Goal: Task Accomplishment & Management: Manage account settings

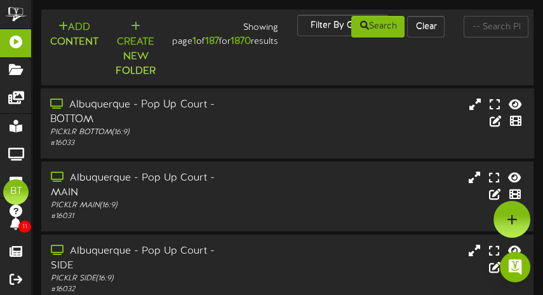
click at [301, 139] on div "Albuquerque - Pop Up Court - BOTTOM PICKLR BOTTOM ( 16:9 ) # 16033" at bounding box center [287, 123] width 493 height 51
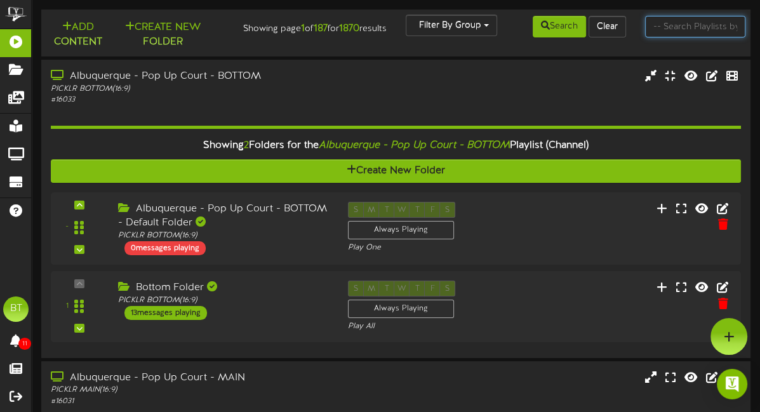
click at [542, 29] on input "text" at bounding box center [695, 27] width 101 height 22
type input "c"
type input "corporate"
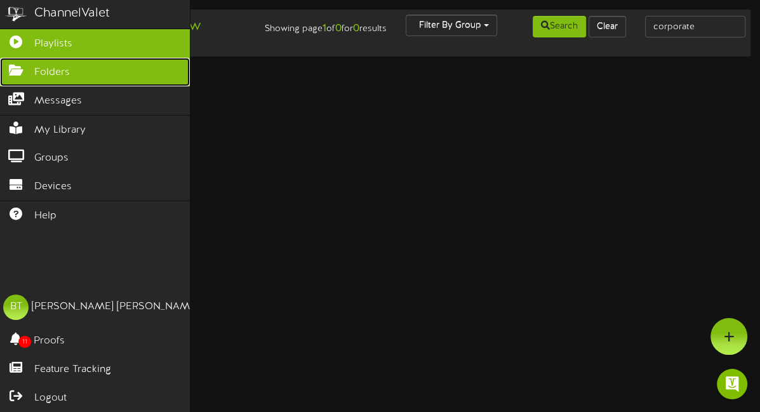
drag, startPoint x: 1, startPoint y: 71, endPoint x: 154, endPoint y: 67, distance: 152.4
click at [1, 71] on icon at bounding box center [16, 69] width 32 height 10
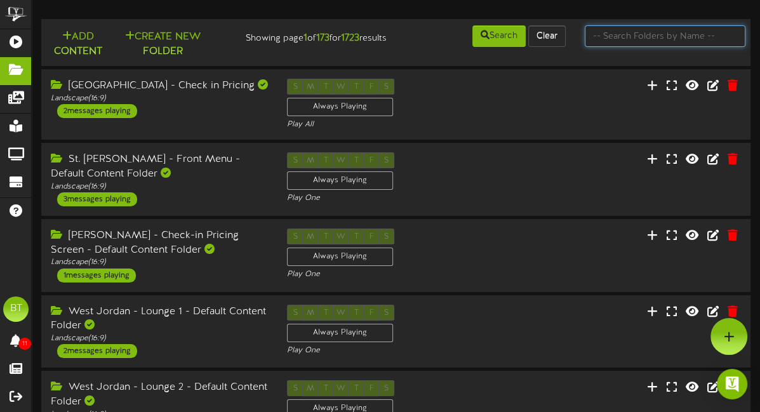
click at [542, 41] on input "text" at bounding box center [665, 36] width 161 height 22
click at [542, 37] on input "corporate" at bounding box center [665, 36] width 161 height 22
type input "corporate club content"
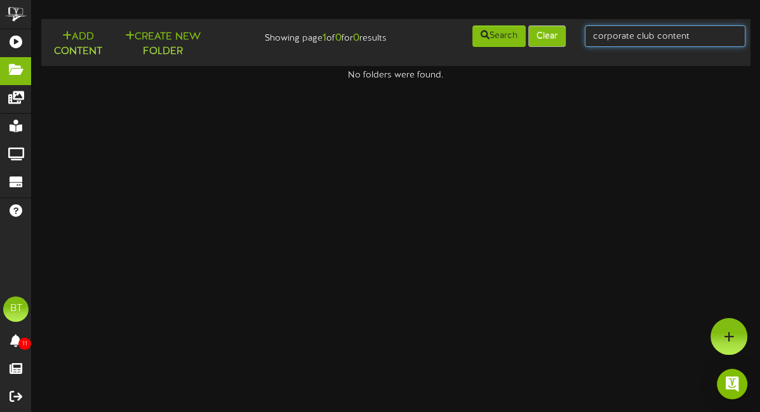
drag, startPoint x: 637, startPoint y: 37, endPoint x: 540, endPoint y: 37, distance: 97.1
click at [540, 37] on div "Add Content Create New Folder Showing page 1 of 0 for 0 results Search Clear co…" at bounding box center [396, 42] width 718 height 37
type input "club content"
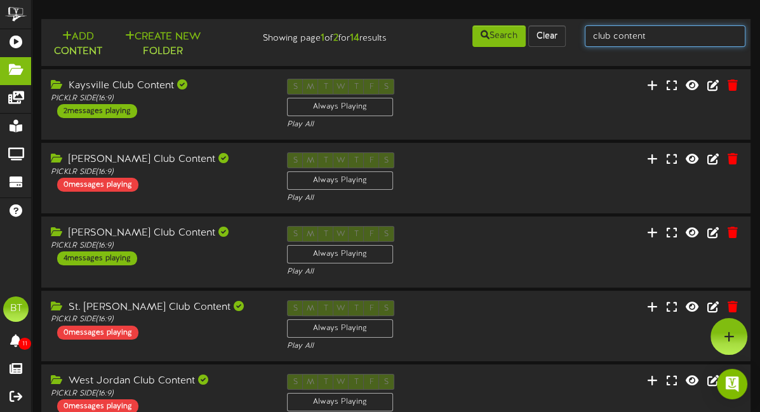
click at [542, 35] on input "club content" at bounding box center [665, 36] width 161 height 22
type input "corporate"
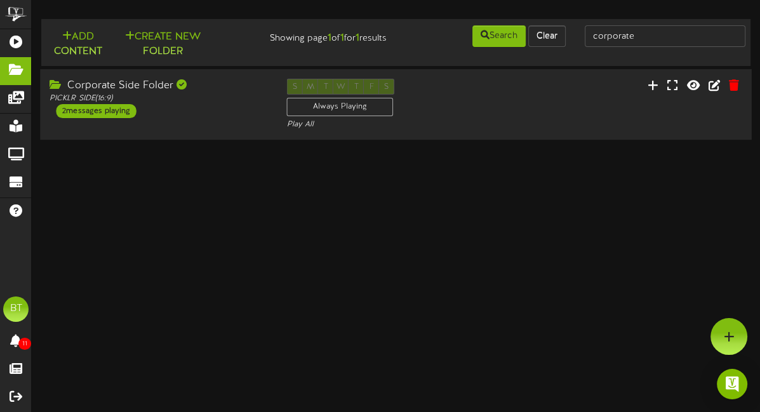
click at [181, 111] on div "Corporate Side Folder PICKLR SIDE ( 16:9 ) 2 messages playing" at bounding box center [158, 98] width 237 height 39
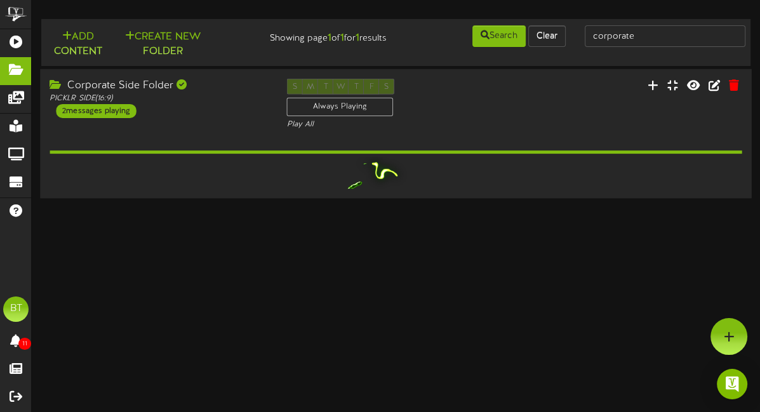
click at [181, 111] on div "Corporate Side Folder PICKLR SIDE ( 16:9 ) 2 messages playing" at bounding box center [158, 97] width 237 height 39
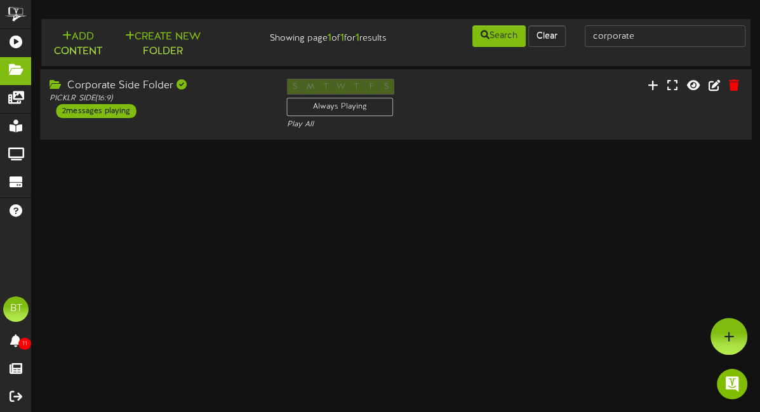
click at [181, 111] on div "Corporate Side Folder PICKLR SIDE ( 16:9 ) 2 messages playing" at bounding box center [158, 98] width 237 height 39
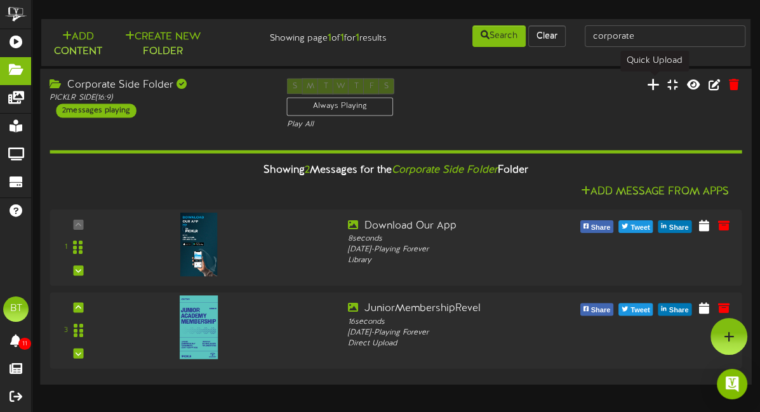
click at [542, 88] on icon at bounding box center [652, 84] width 13 height 14
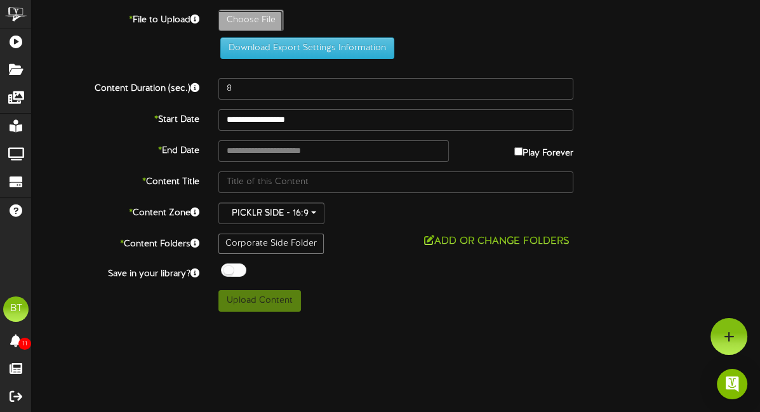
type input "**********"
type input "15-DayTrailRevelTVFall20259"
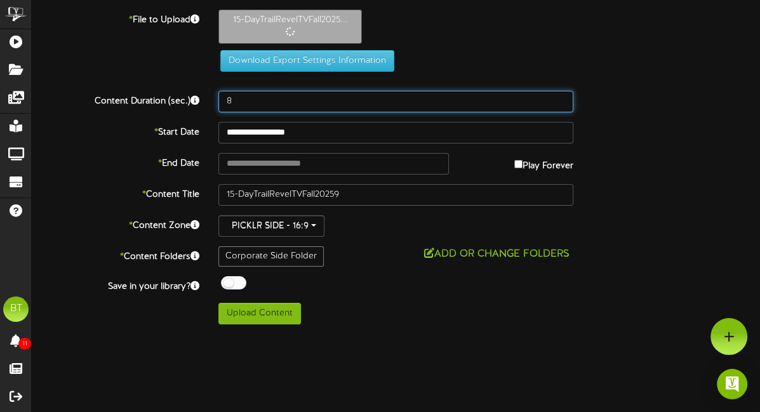
click at [246, 103] on input "8" at bounding box center [395, 102] width 355 height 22
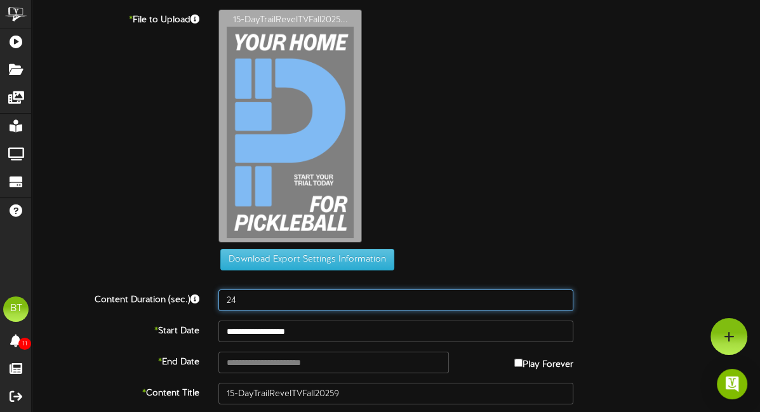
type input "24"
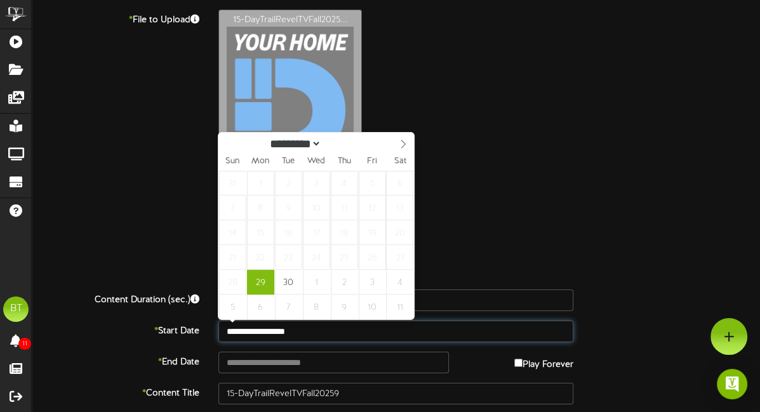
click at [276, 294] on input "**********" at bounding box center [395, 332] width 355 height 22
type input "**********"
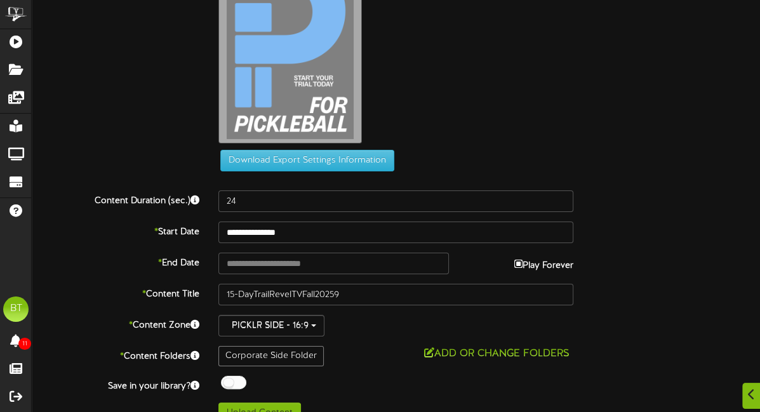
scroll to position [119, 0]
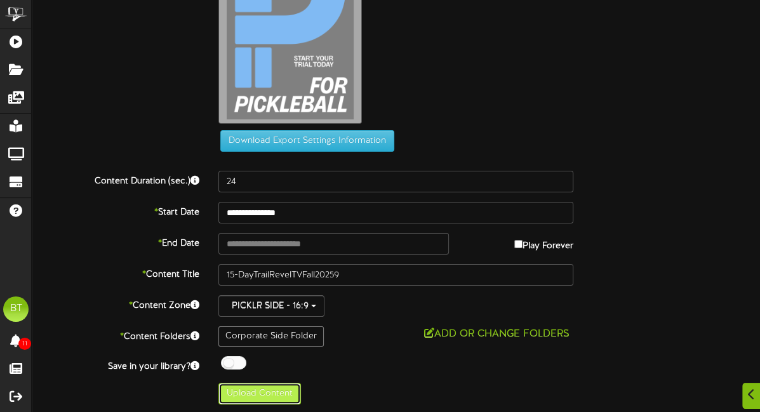
click at [279, 294] on button "Upload Content" at bounding box center [259, 394] width 83 height 22
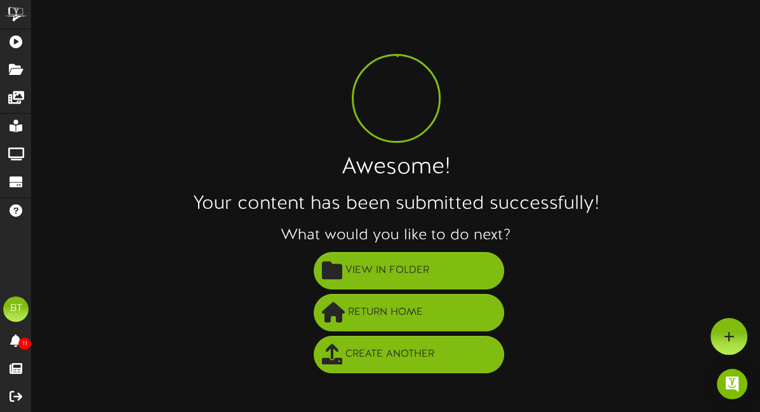
scroll to position [0, 0]
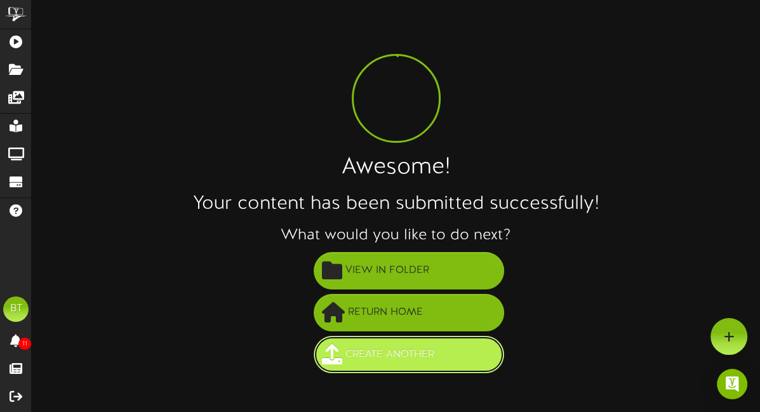
click at [404, 294] on span "Create Another" at bounding box center [389, 354] width 95 height 21
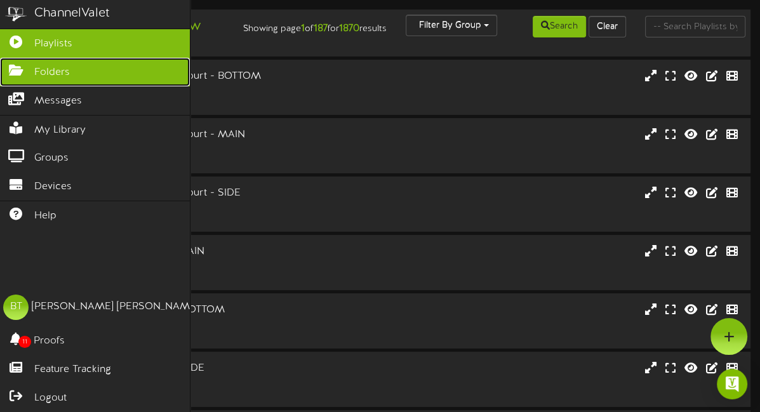
click at [24, 72] on icon at bounding box center [16, 69] width 32 height 10
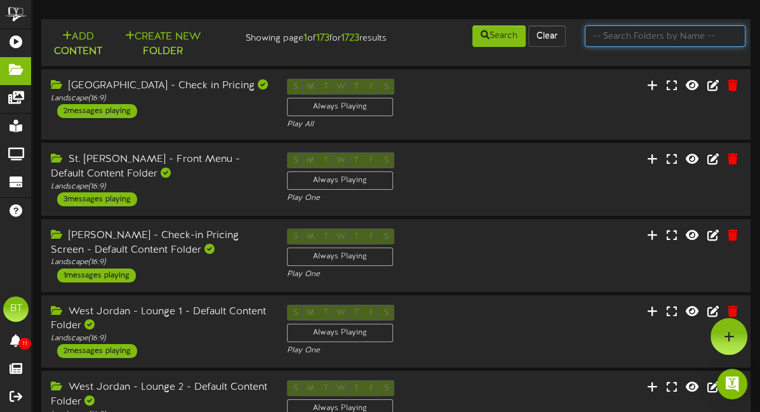
click at [627, 26] on input "text" at bounding box center [665, 36] width 161 height 22
type input "corporate"
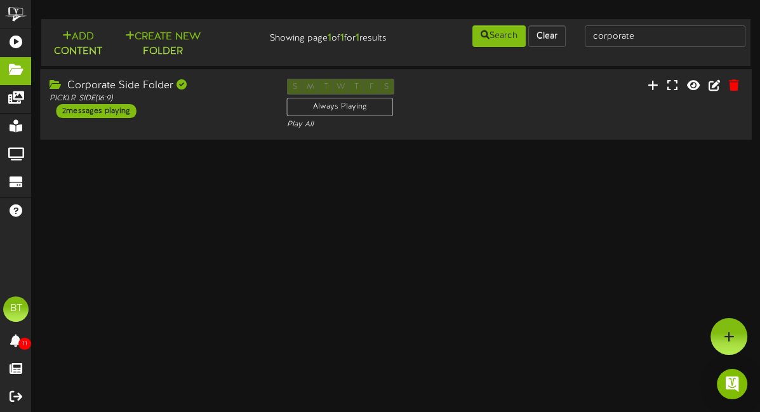
click at [208, 116] on div "Corporate Side Folder PICKLR SIDE ( 16:9 ) 2 messages playing" at bounding box center [158, 98] width 237 height 39
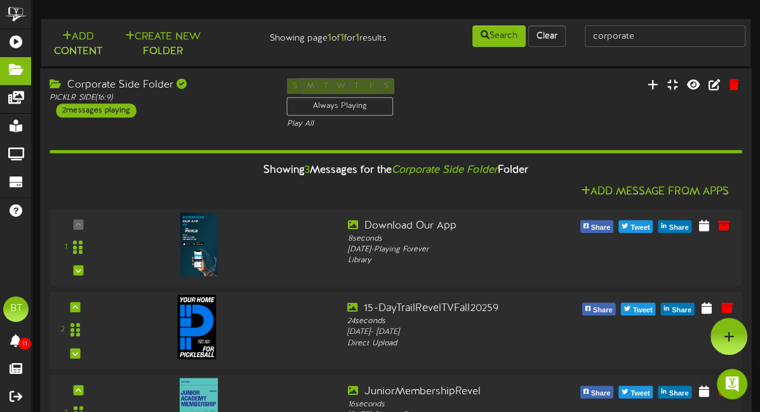
scroll to position [56, 0]
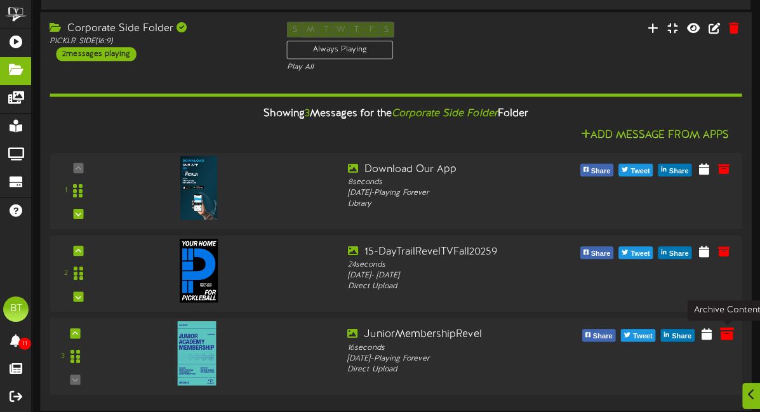
click at [722, 334] on icon at bounding box center [727, 333] width 14 height 14
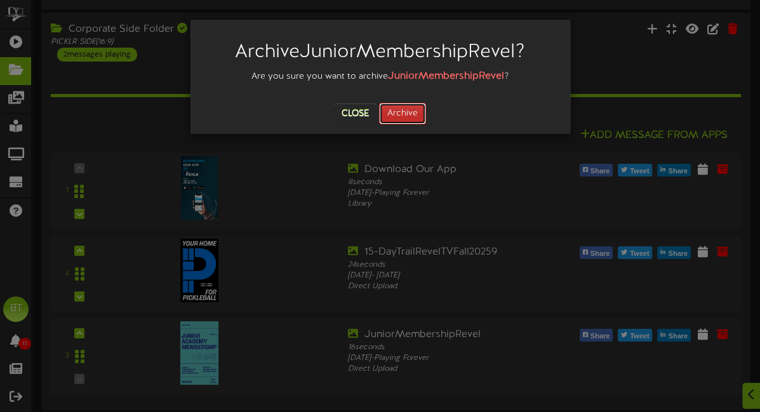
click at [408, 116] on button "Archive" at bounding box center [402, 114] width 47 height 22
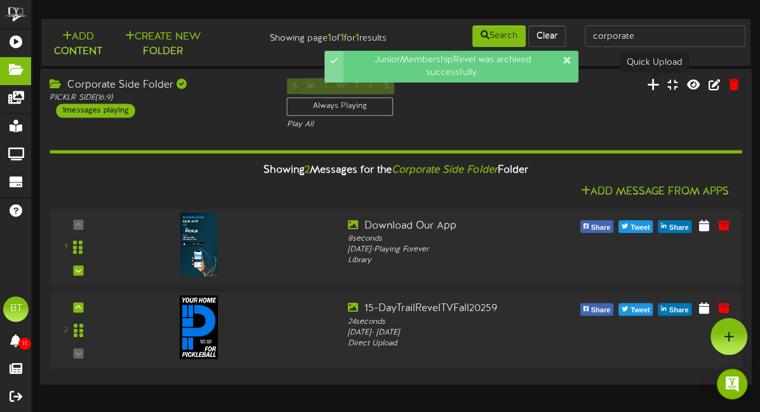
click at [653, 80] on icon at bounding box center [652, 84] width 13 height 14
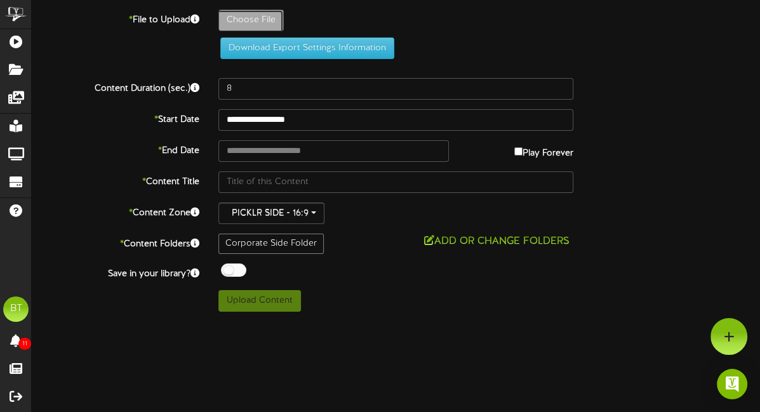
type input "**********"
type input "P-SeriesRevelFall2025"
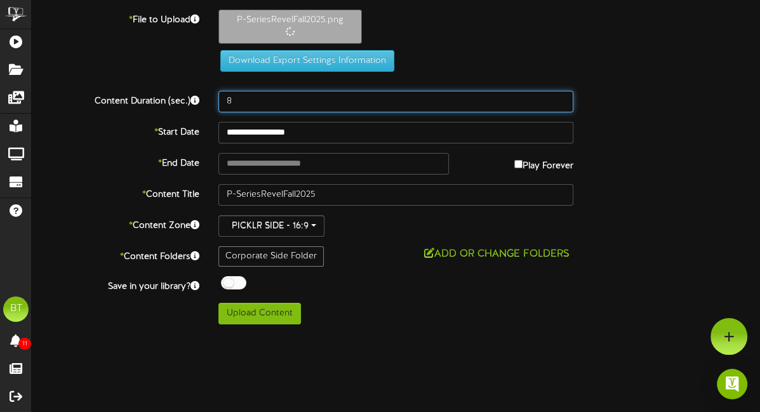
click at [231, 101] on input "8" at bounding box center [395, 102] width 355 height 22
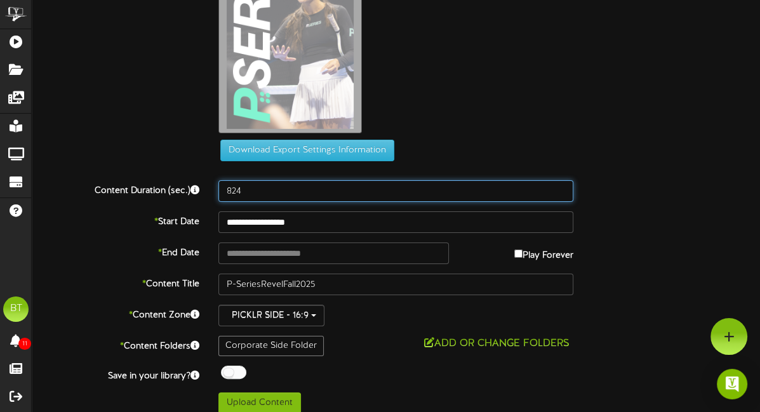
scroll to position [119, 0]
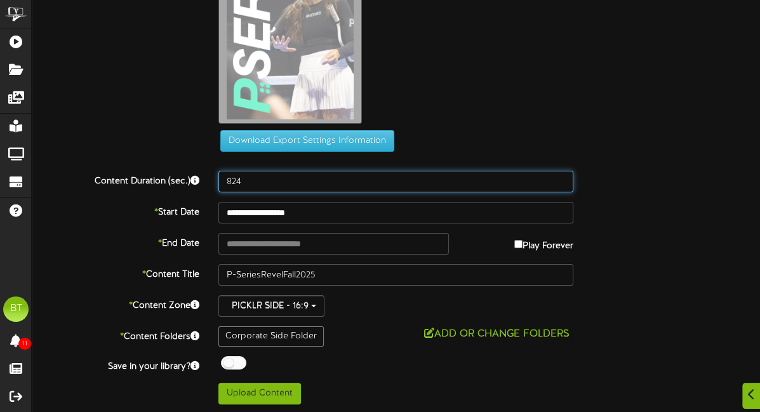
drag, startPoint x: 280, startPoint y: 184, endPoint x: 182, endPoint y: 178, distance: 98.0
click at [182, 178] on div "Content Duration (sec.) 824" at bounding box center [395, 182] width 747 height 22
type input "24"
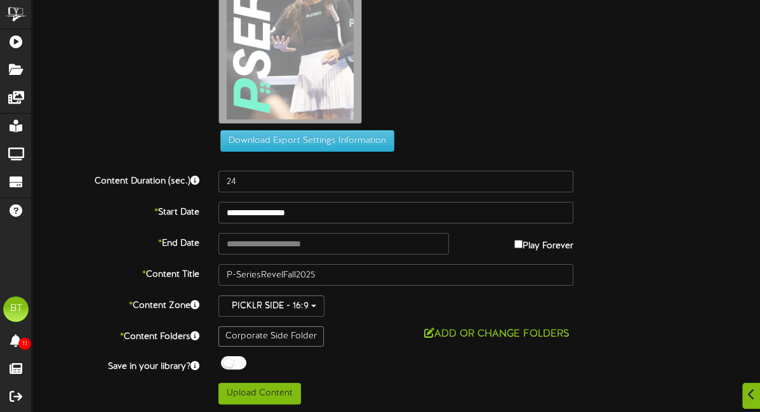
click at [485, 93] on div "P-SeriesRevelFall2025.png" at bounding box center [489, 10] width 561 height 239
click at [256, 394] on button "Upload Content" at bounding box center [259, 394] width 83 height 22
type input "**********"
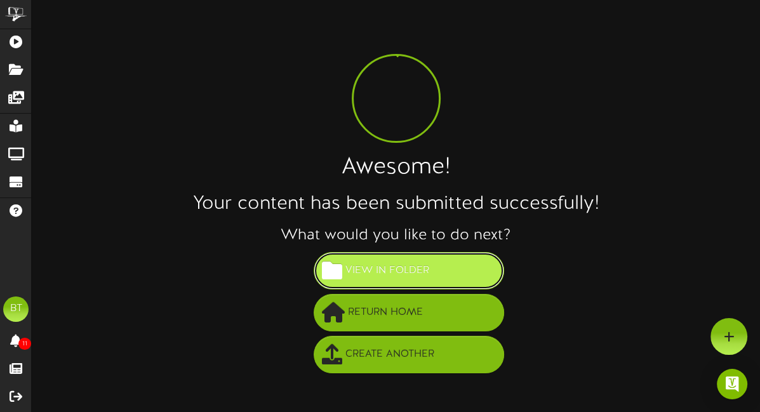
click at [424, 264] on span "View in Folder" at bounding box center [387, 270] width 90 height 21
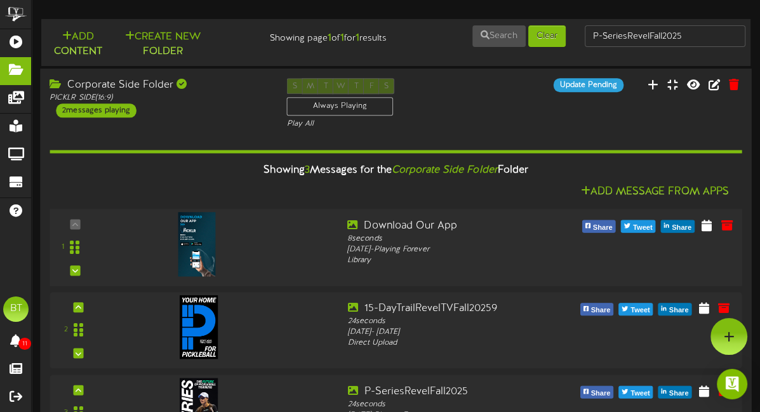
scroll to position [56, 0]
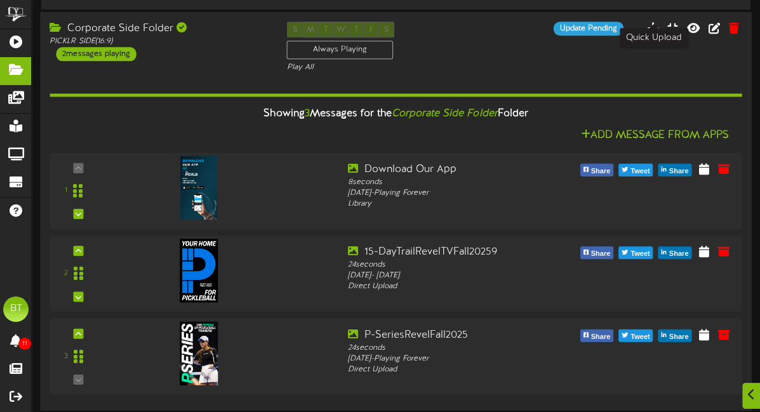
click at [651, 30] on icon at bounding box center [652, 27] width 13 height 14
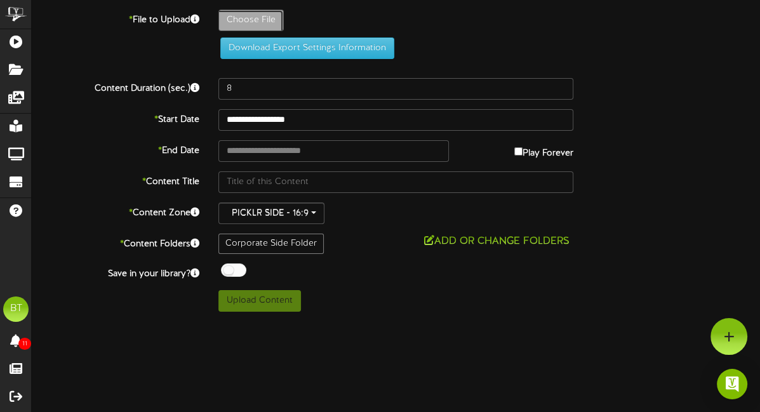
type input "**********"
type input "15-DayTrailRevelTVFall202510"
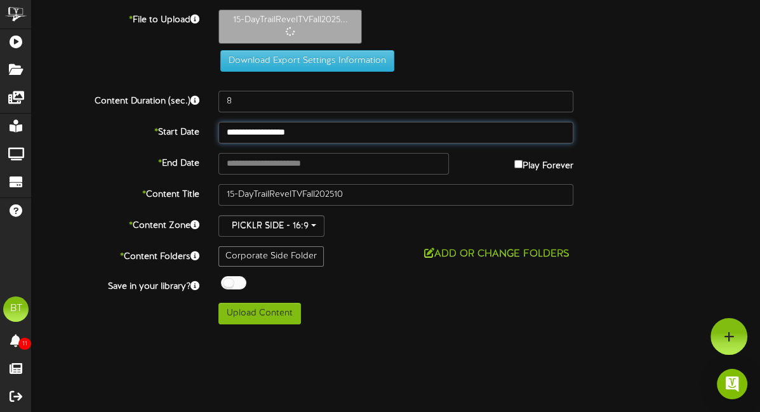
click at [410, 123] on div "**********" at bounding box center [396, 167] width 728 height 315
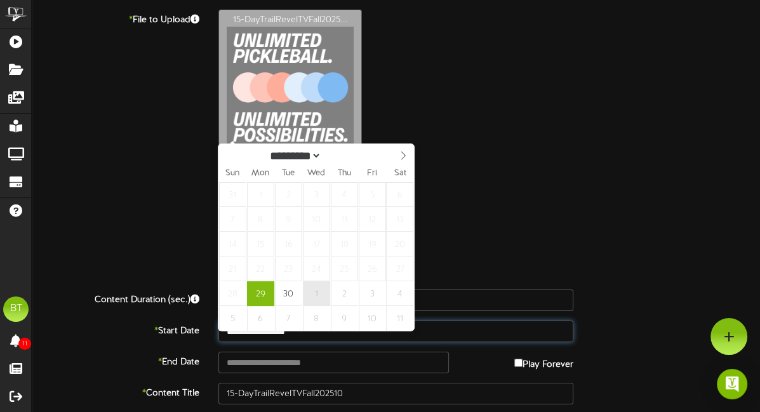
type input "**********"
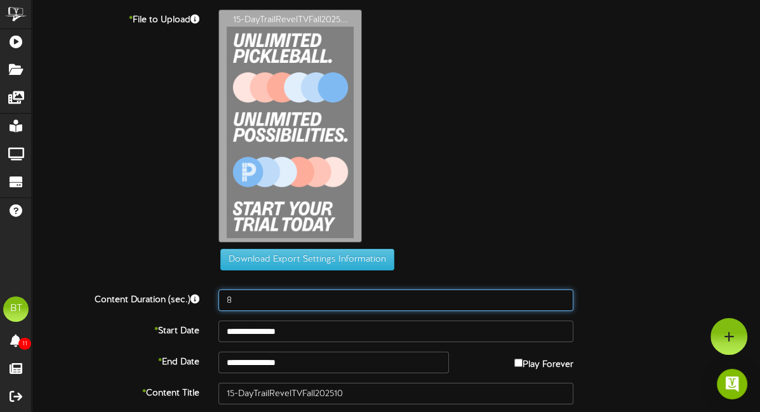
click at [248, 293] on input "8" at bounding box center [395, 300] width 355 height 22
type input "24"
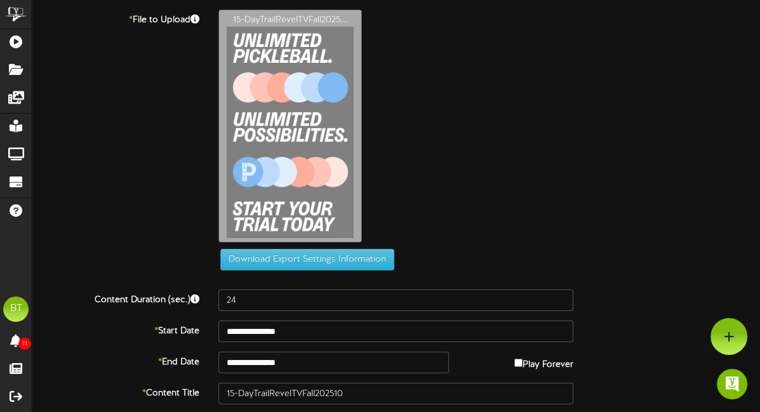
click at [507, 198] on div "15-DayTrailRevelTVFall2025..." at bounding box center [489, 129] width 561 height 239
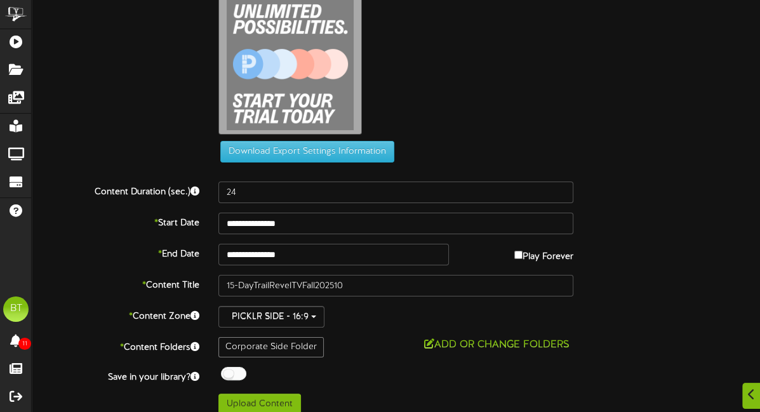
scroll to position [119, 0]
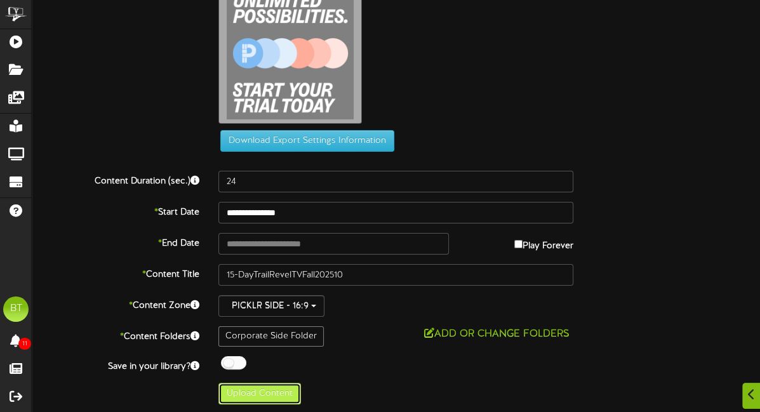
click at [275, 397] on button "Upload Content" at bounding box center [259, 394] width 83 height 22
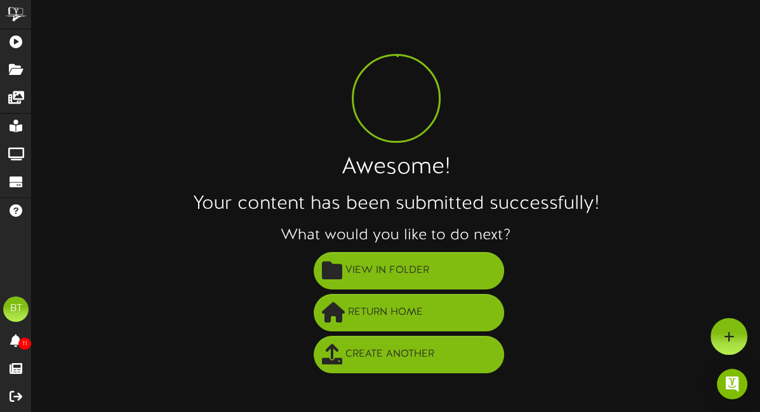
scroll to position [0, 0]
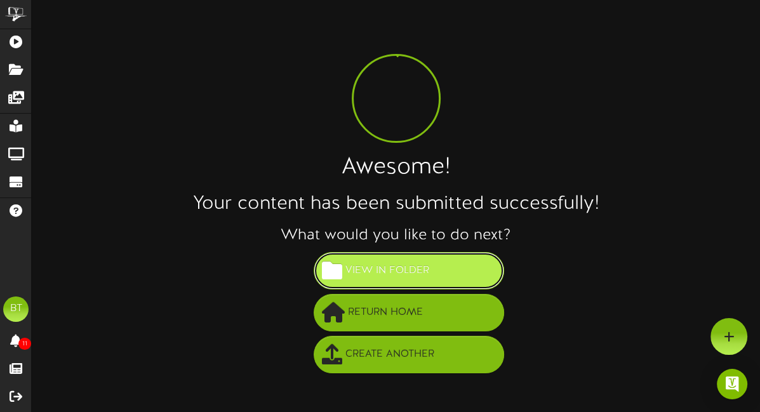
click at [418, 262] on span "View in Folder" at bounding box center [387, 270] width 90 height 21
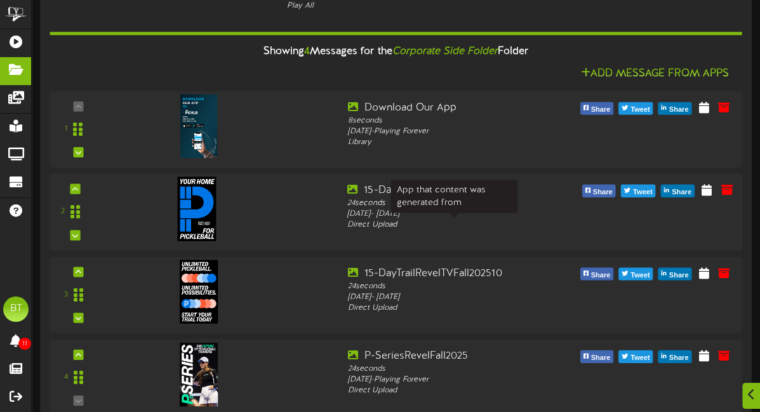
scroll to position [139, 0]
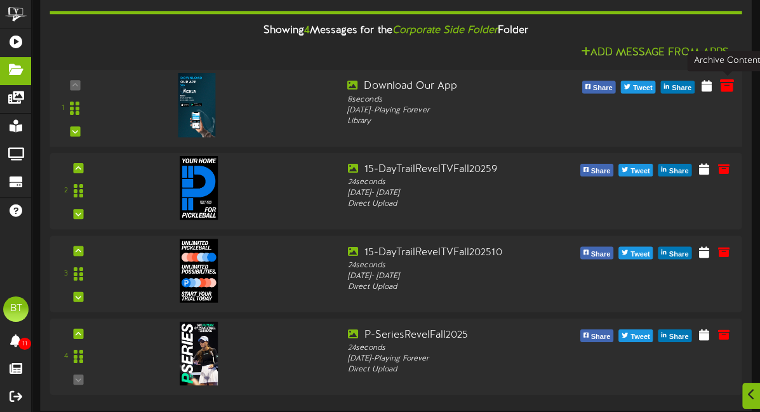
click at [722, 79] on icon at bounding box center [727, 85] width 14 height 14
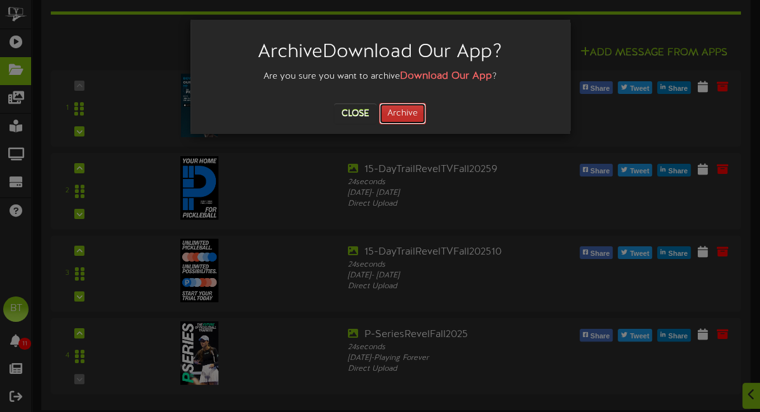
click at [404, 114] on button "Archive" at bounding box center [402, 114] width 47 height 22
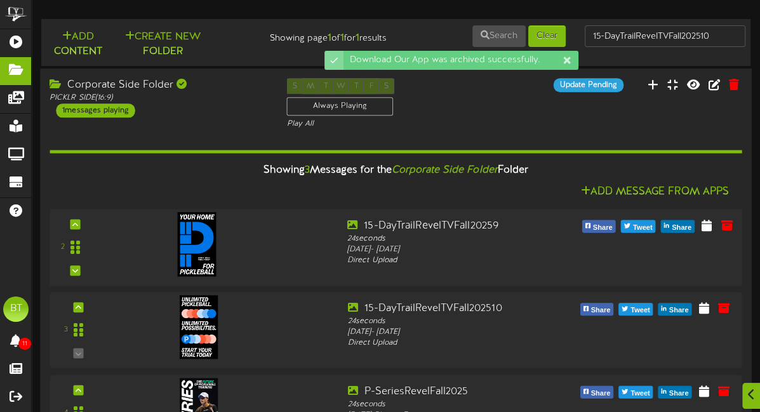
scroll to position [56, 0]
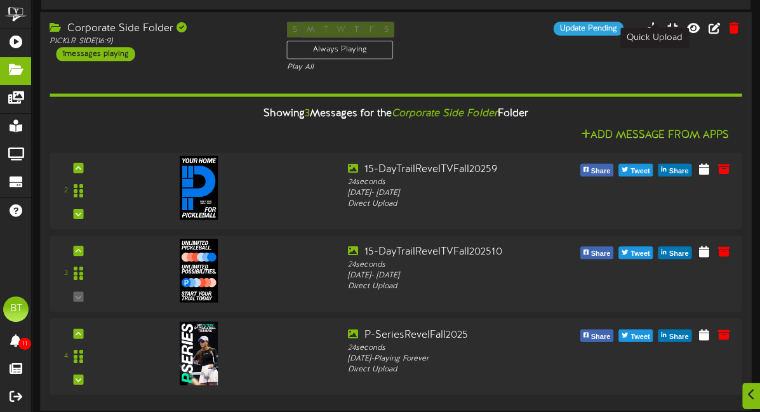
click at [655, 26] on icon at bounding box center [652, 27] width 13 height 14
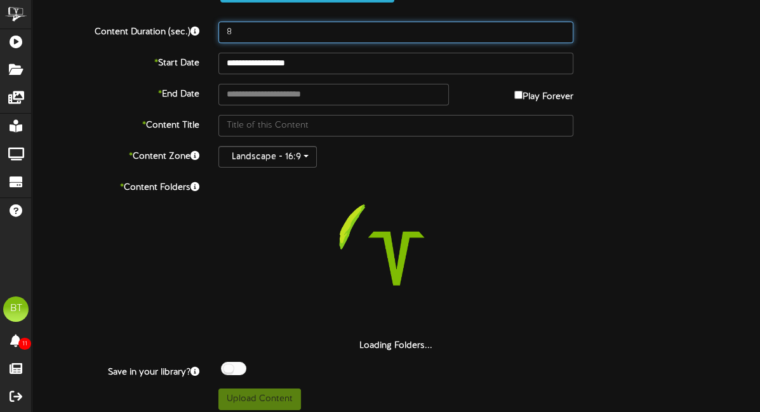
click at [329, 29] on input "8" at bounding box center [395, 33] width 355 height 22
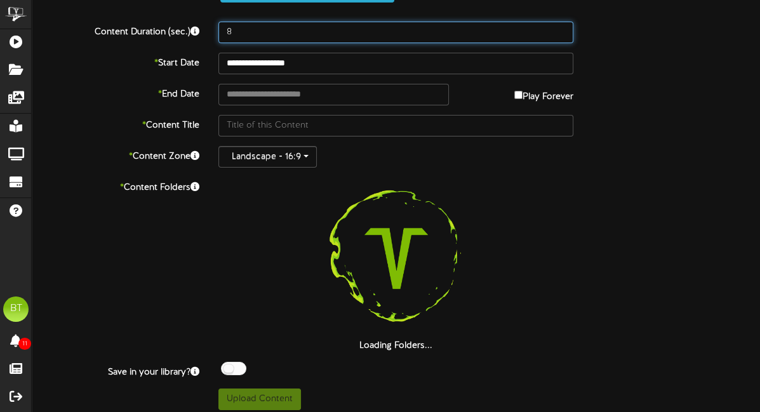
click at [329, 29] on input "8" at bounding box center [395, 33] width 355 height 22
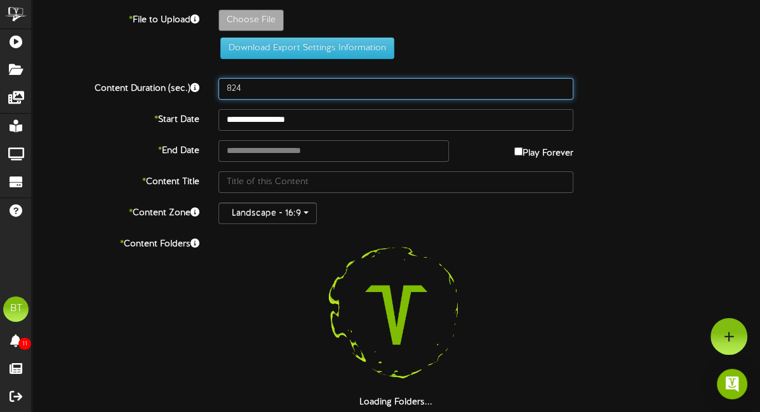
drag, startPoint x: 249, startPoint y: 88, endPoint x: 169, endPoint y: 76, distance: 80.9
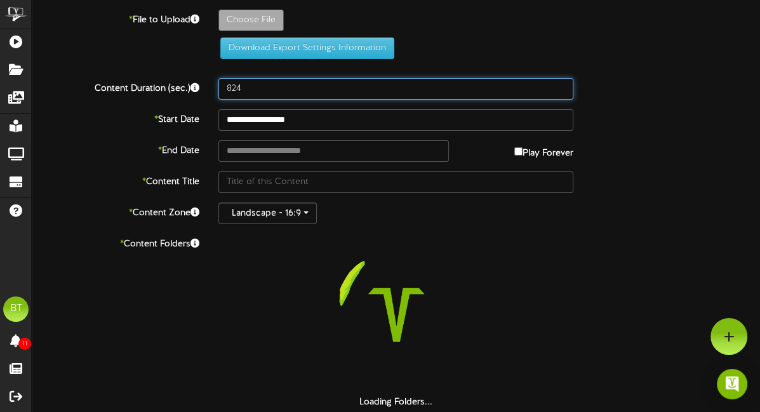
click at [169, 76] on div "**********" at bounding box center [396, 238] width 728 height 457
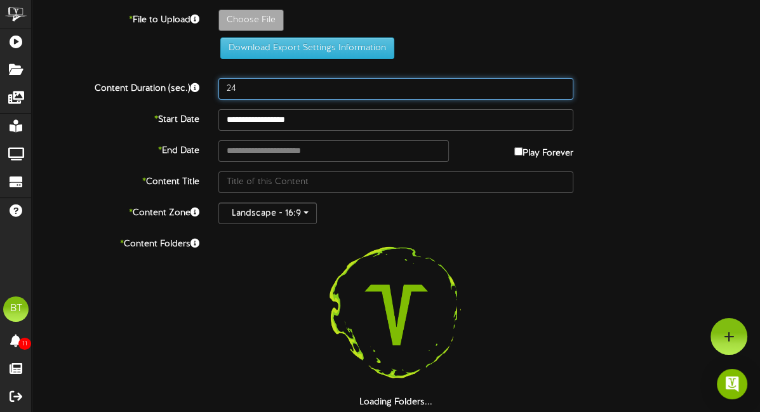
type input "24"
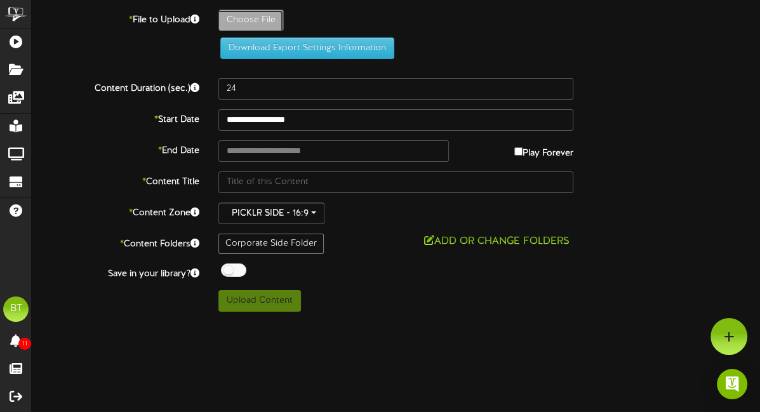
type input "**********"
type input "AffiliateRevel"
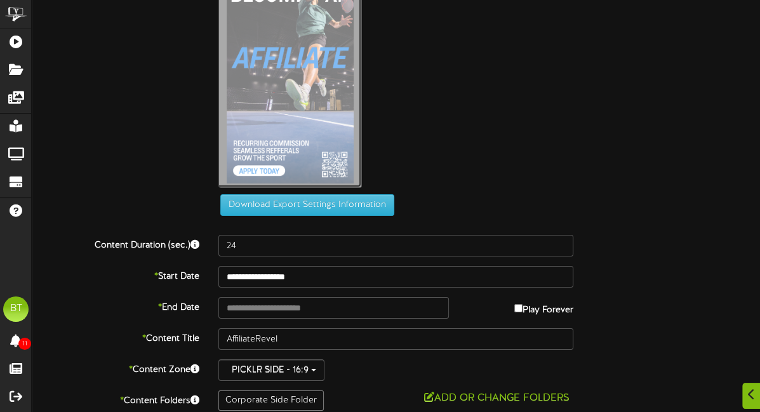
scroll to position [119, 0]
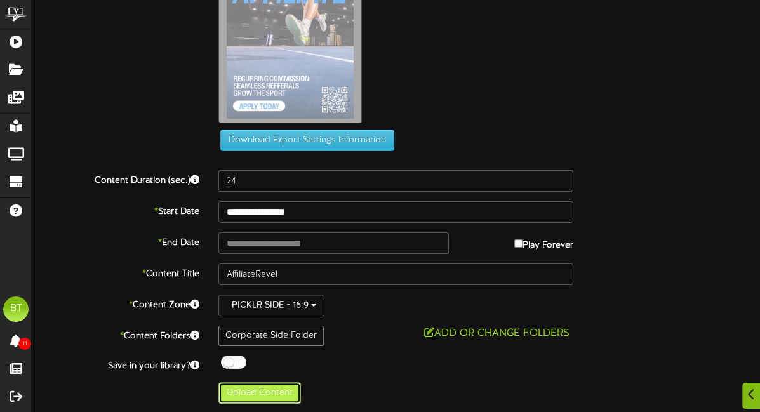
click at [254, 385] on button "Upload Content" at bounding box center [259, 393] width 83 height 22
type input "**********"
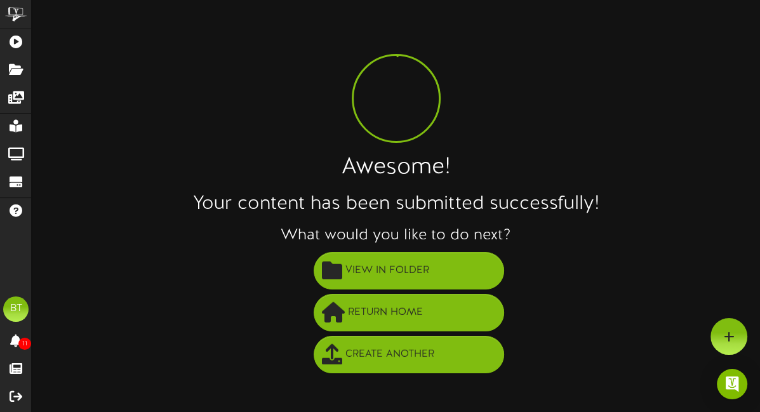
scroll to position [0, 0]
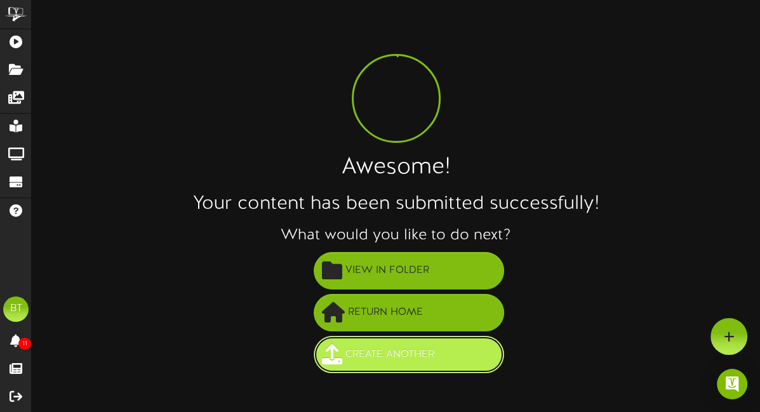
click at [380, 349] on span "Create Another" at bounding box center [389, 354] width 95 height 21
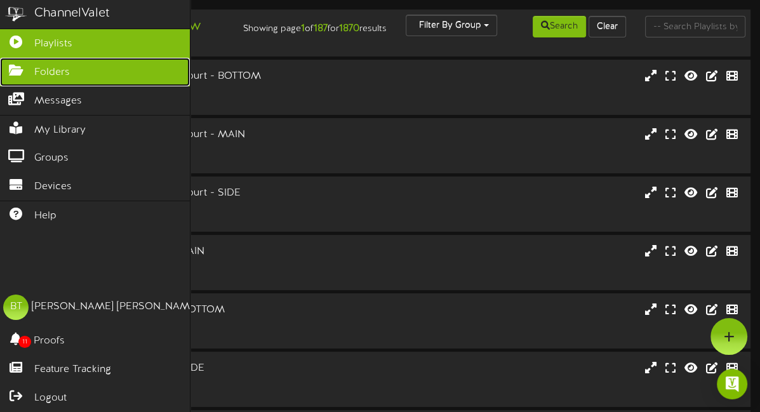
click at [15, 69] on icon at bounding box center [16, 69] width 32 height 10
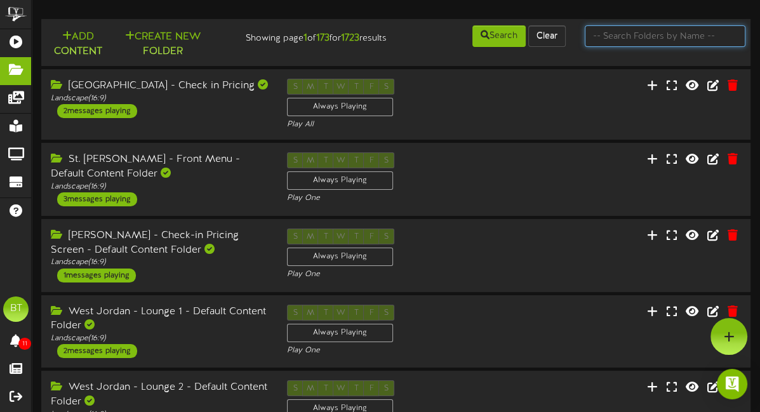
click at [617, 34] on input "text" at bounding box center [665, 36] width 161 height 22
type input "corporate"
click at [654, 36] on input "corporate" at bounding box center [665, 36] width 161 height 22
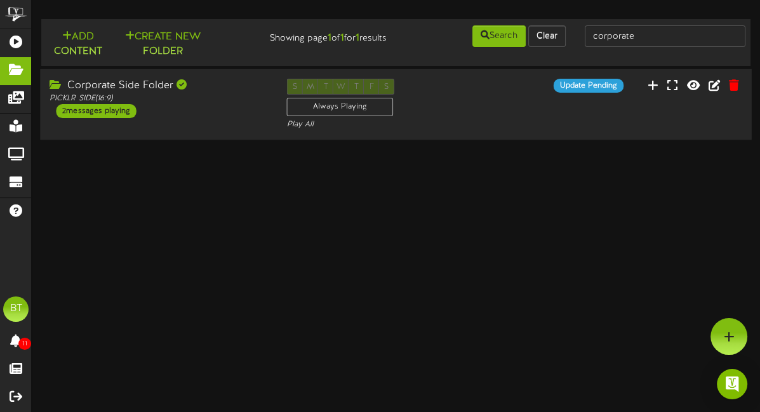
click at [225, 110] on div "Corporate Side Folder PICKLR SIDE ( 16:9 ) 2 messages playing" at bounding box center [158, 98] width 237 height 39
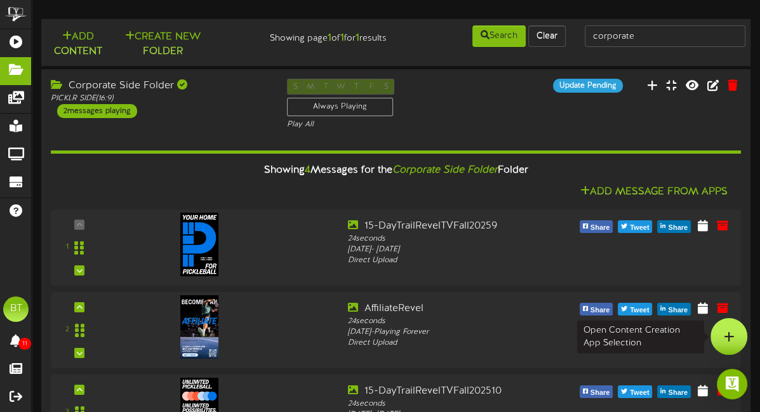
click at [738, 331] on div at bounding box center [728, 336] width 37 height 37
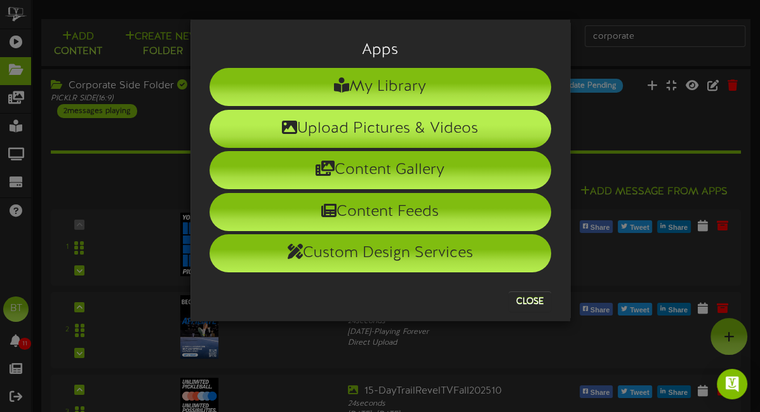
click at [350, 128] on li "Upload Pictures & Videos" at bounding box center [380, 129] width 342 height 38
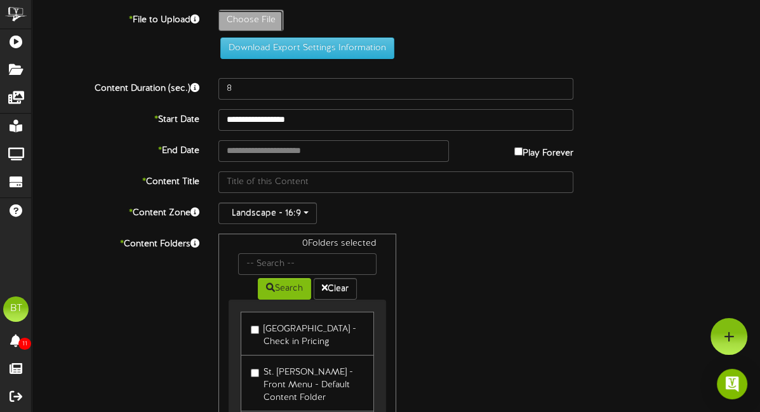
type input "**********"
type input "Nightmare_2025_Revel"
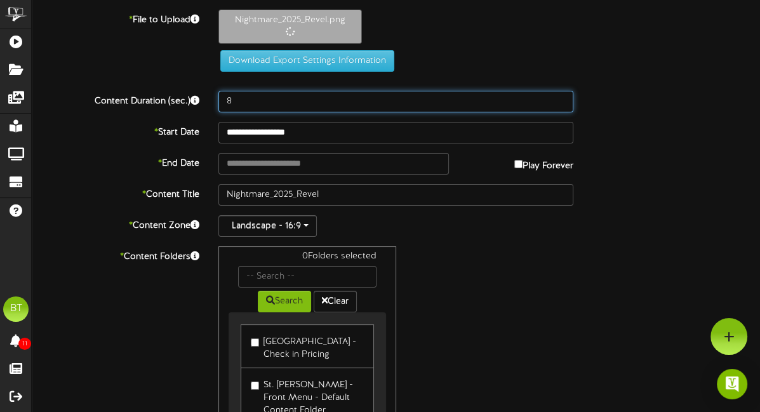
click at [237, 98] on input "8" at bounding box center [395, 102] width 355 height 22
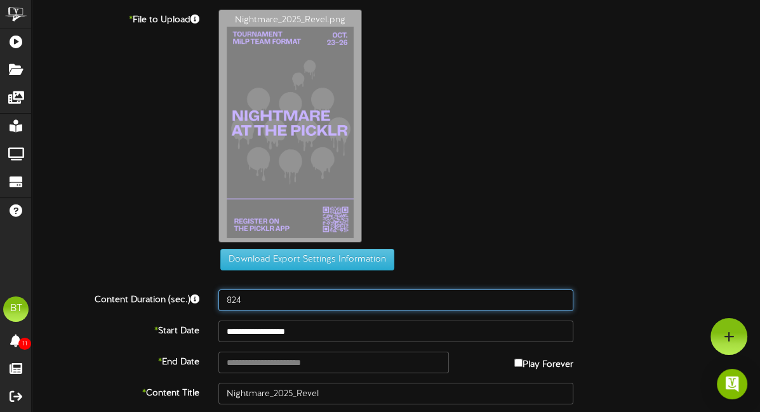
click at [185, 293] on div "Content Duration (sec.) 824" at bounding box center [395, 300] width 747 height 22
type input "24"
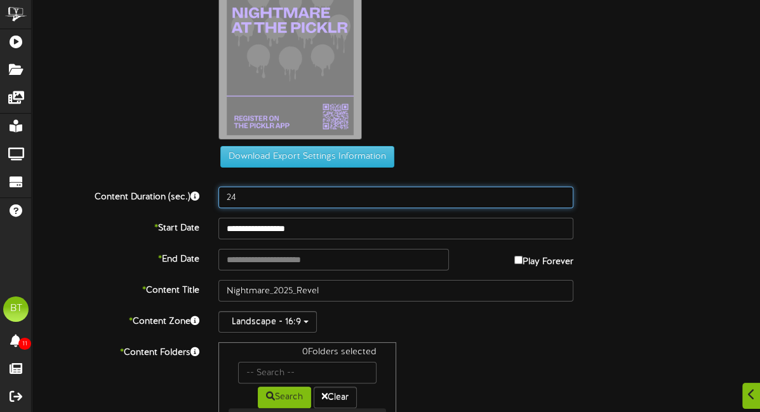
scroll to position [111, 0]
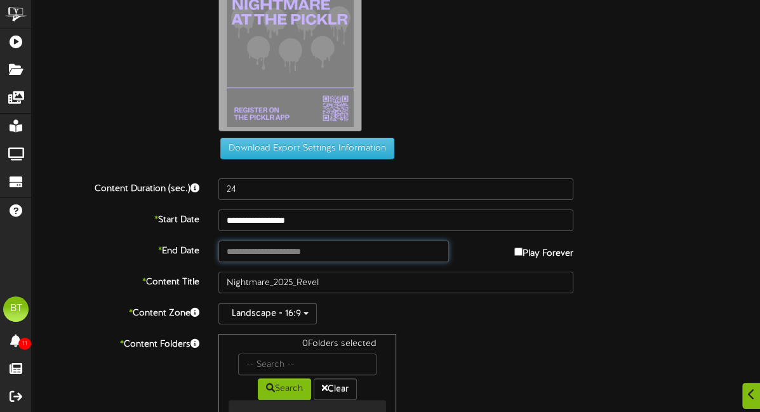
click at [364, 249] on input "text" at bounding box center [333, 252] width 230 height 22
type input "**********"
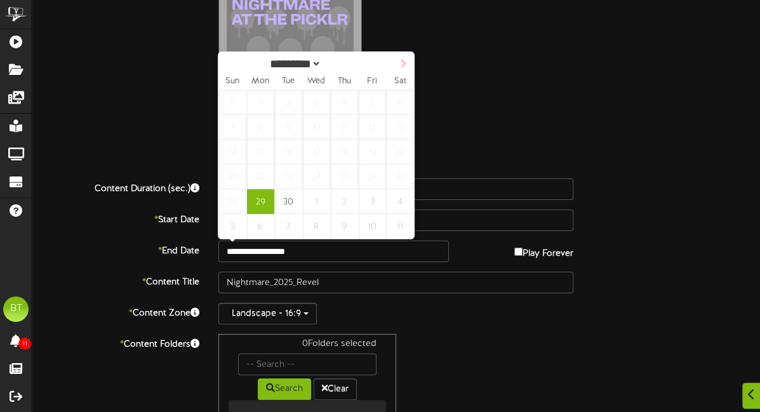
select select "*"
click at [401, 66] on icon at bounding box center [403, 63] width 9 height 9
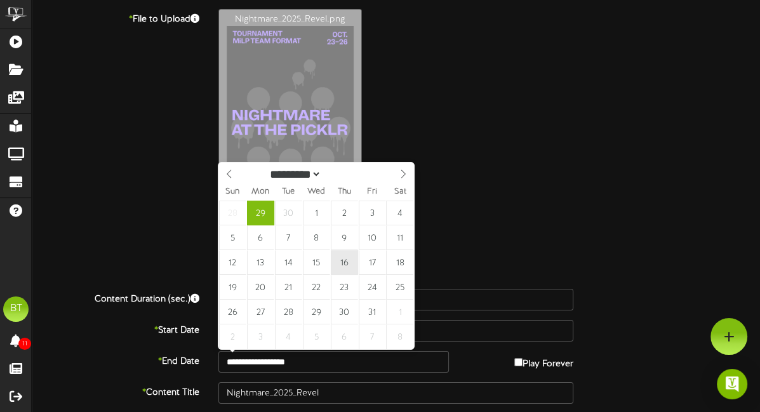
scroll to position [2, 0]
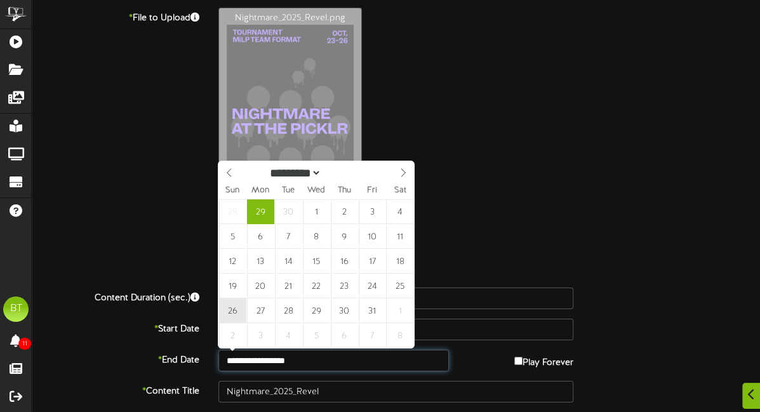
type input "**********"
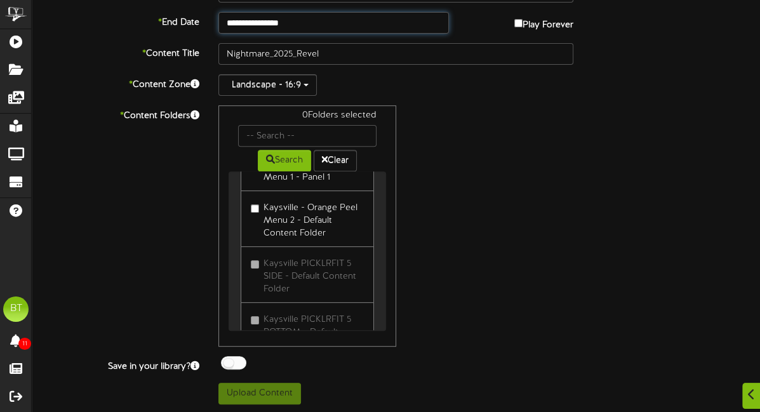
scroll to position [0, 0]
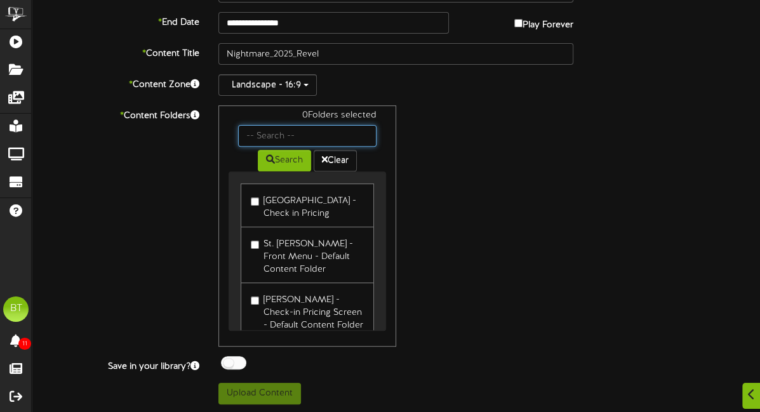
click at [302, 128] on input "text" at bounding box center [307, 136] width 138 height 22
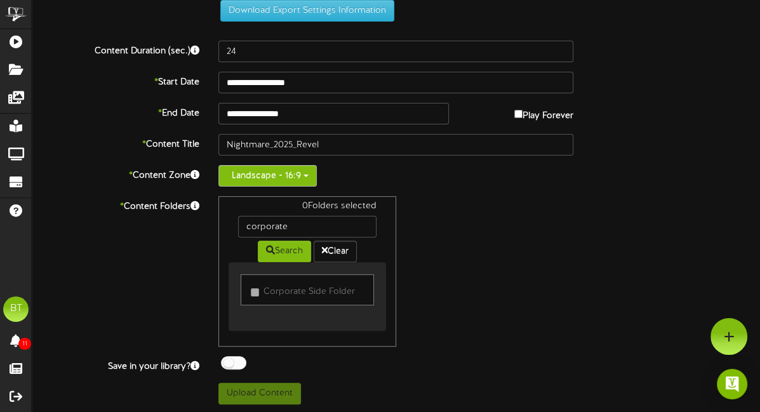
click at [271, 169] on button "Landscape - 16:9" at bounding box center [267, 176] width 98 height 22
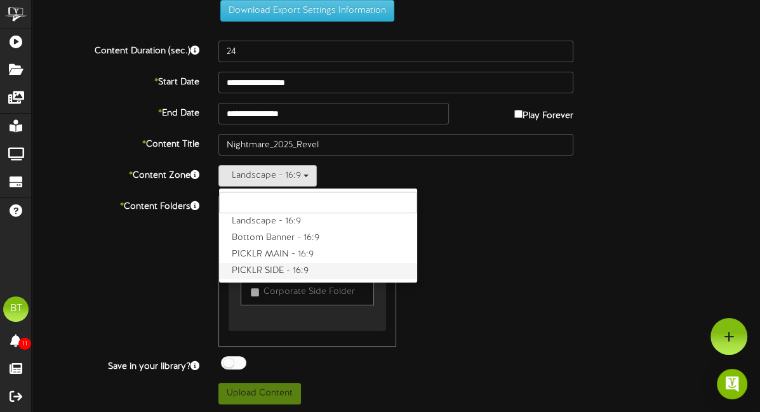
click at [274, 265] on label "PICKLR SIDE - 16:9" at bounding box center [318, 271] width 198 height 17
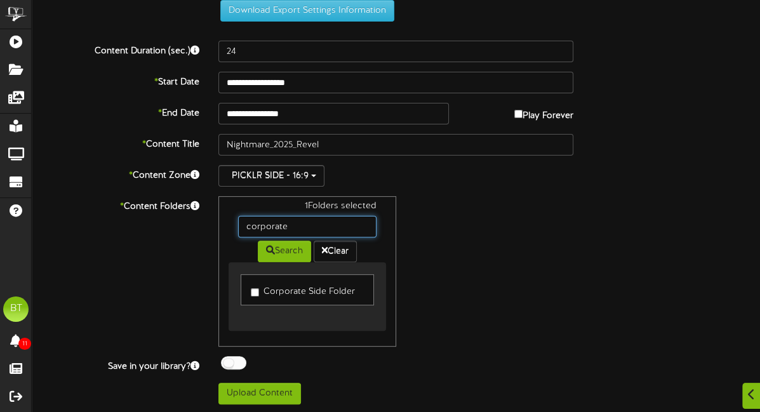
click at [313, 225] on input "corporate" at bounding box center [307, 227] width 138 height 22
type input "henderson"
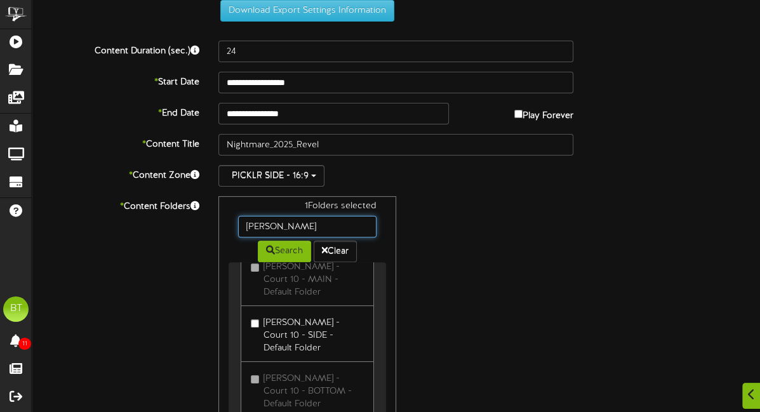
scroll to position [340, 0]
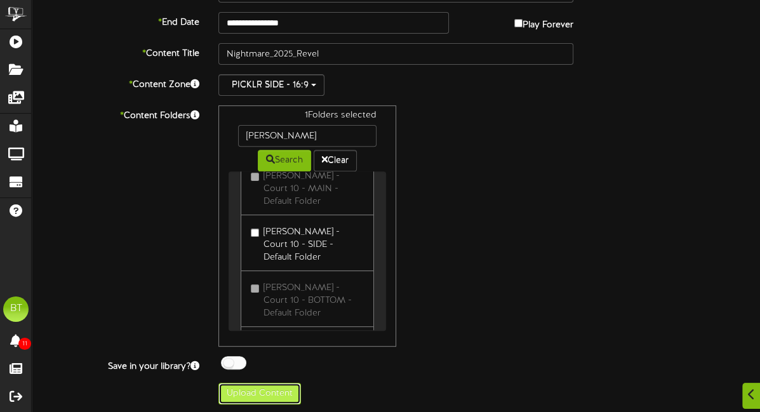
click at [260, 387] on button "Upload Content" at bounding box center [259, 394] width 83 height 22
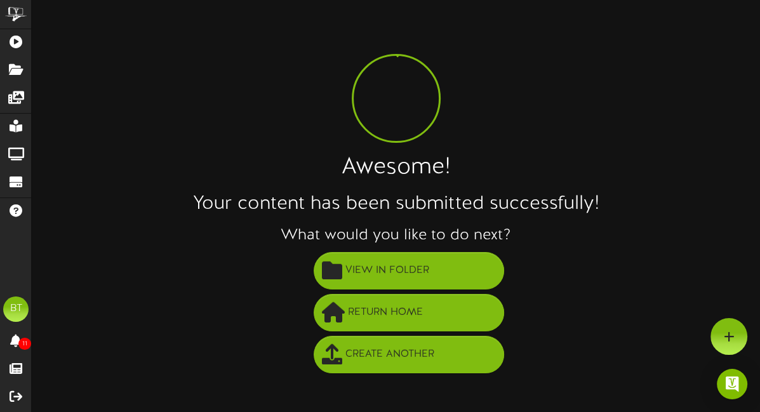
scroll to position [0, 0]
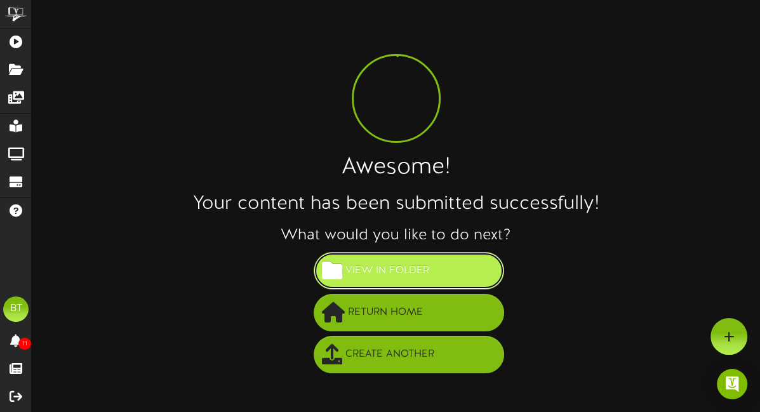
click at [396, 272] on span "View in Folder" at bounding box center [387, 270] width 90 height 21
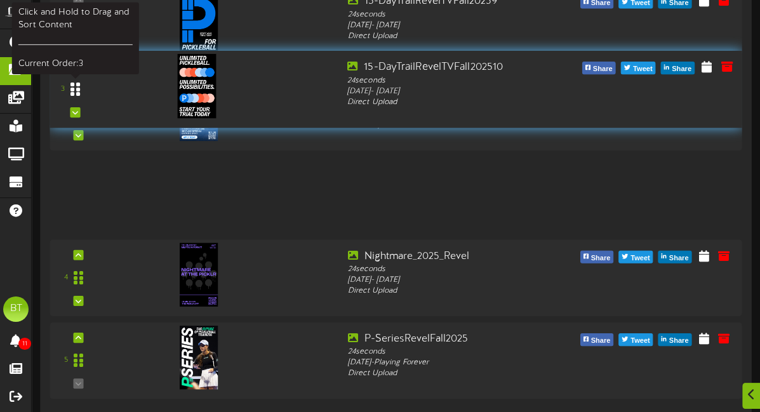
scroll to position [218, 0]
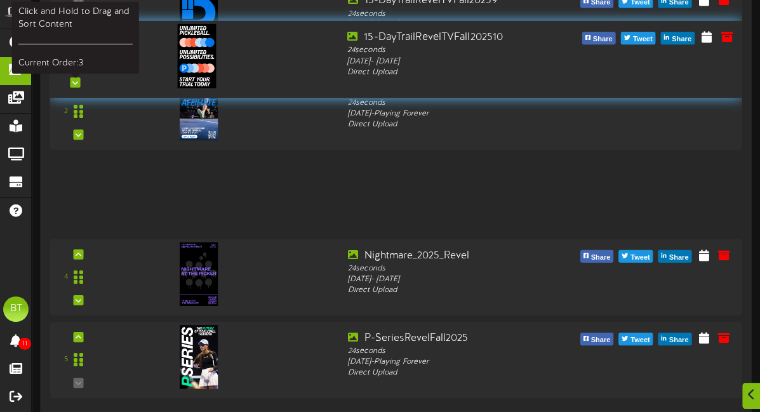
drag, startPoint x: 72, startPoint y: 201, endPoint x: 72, endPoint y: 66, distance: 135.2
click at [72, 66] on icon at bounding box center [75, 58] width 10 height 15
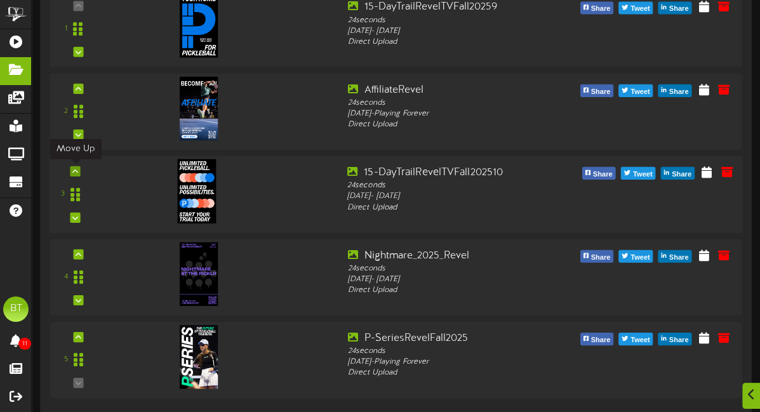
click at [76, 169] on icon at bounding box center [75, 171] width 6 height 6
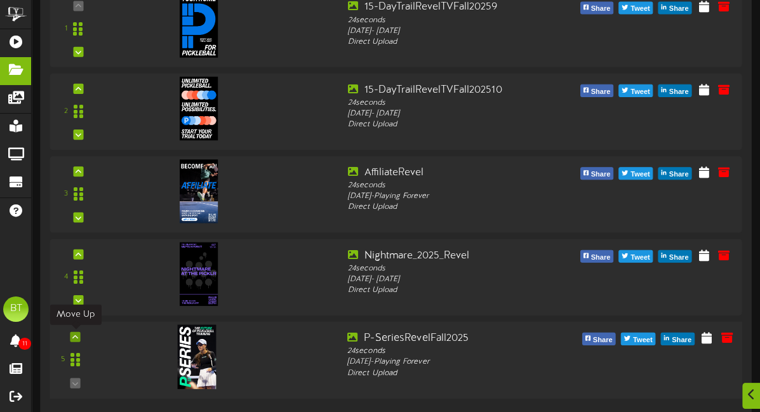
click at [76, 333] on icon at bounding box center [75, 336] width 6 height 6
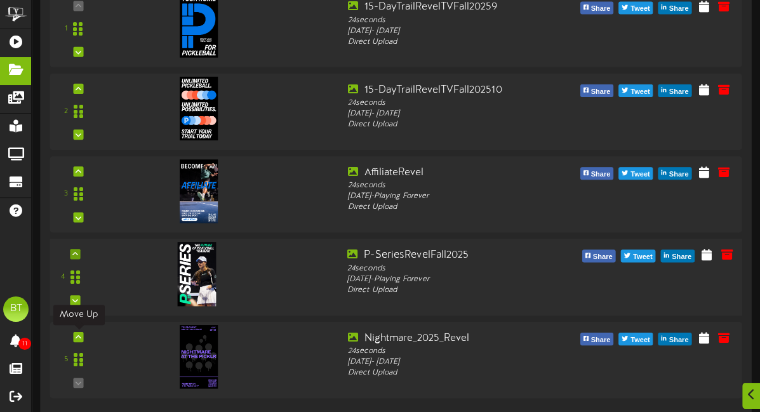
click at [76, 334] on icon at bounding box center [79, 337] width 6 height 6
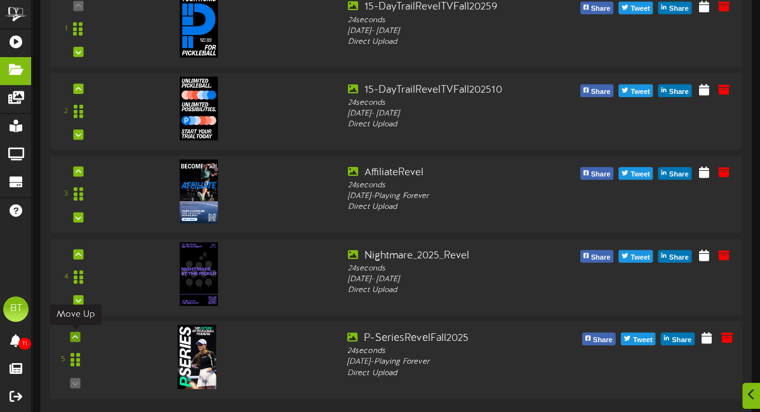
click at [77, 332] on div at bounding box center [75, 336] width 10 height 10
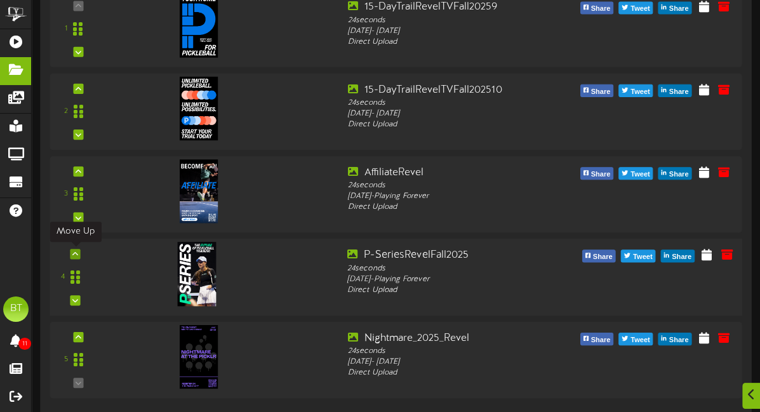
click at [76, 255] on icon at bounding box center [75, 254] width 6 height 6
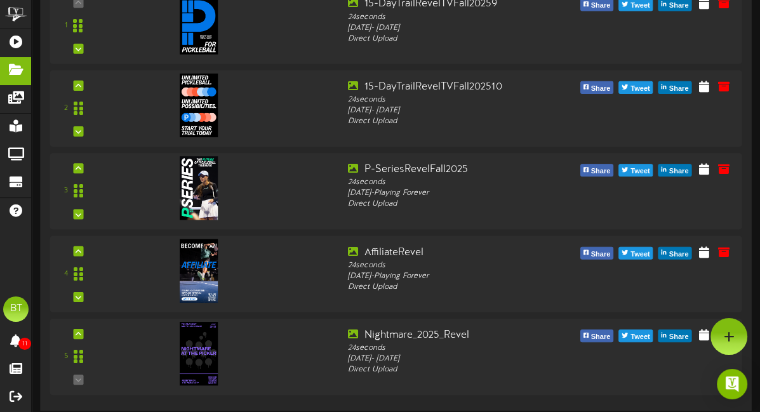
scroll to position [0, 0]
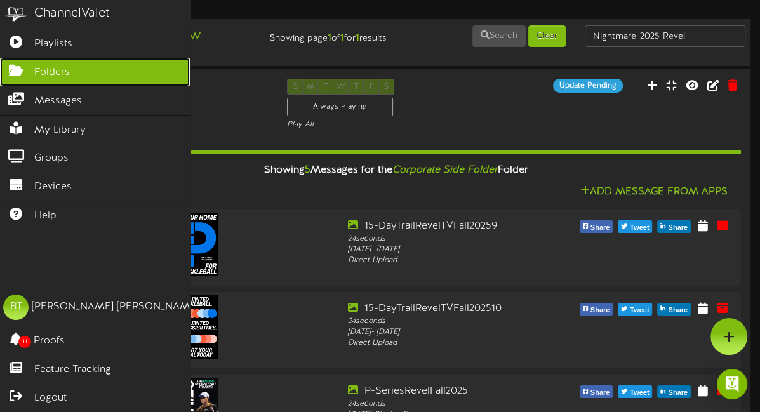
click at [55, 68] on span "Folders" at bounding box center [52, 72] width 36 height 15
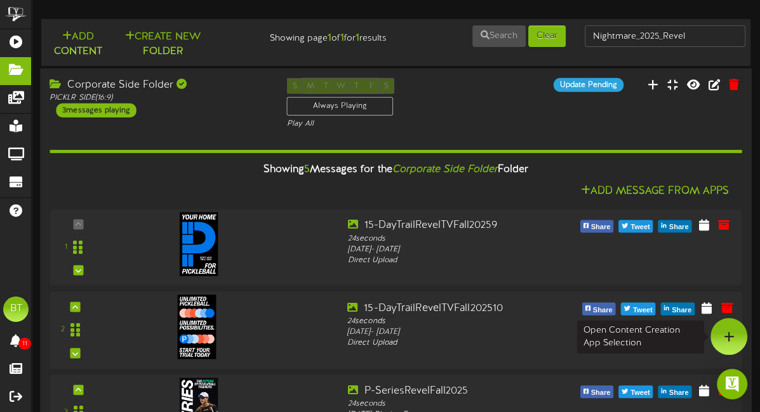
click at [727, 327] on div at bounding box center [728, 336] width 37 height 37
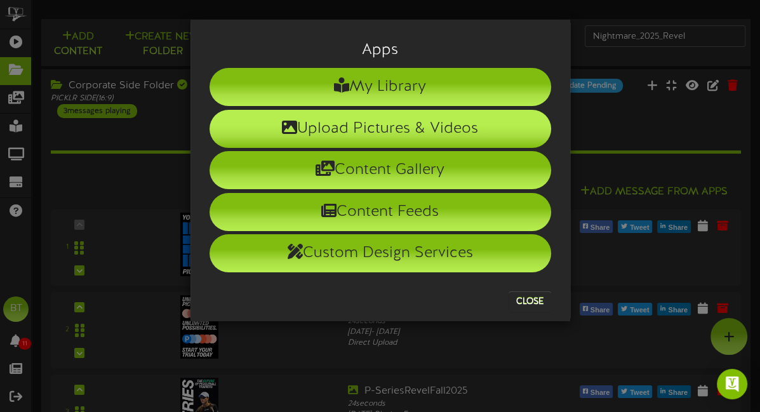
click at [383, 122] on li "Upload Pictures & Videos" at bounding box center [380, 129] width 342 height 38
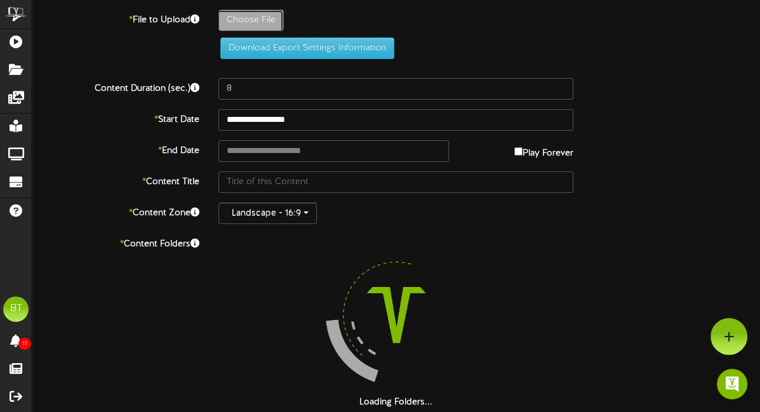
type input "**********"
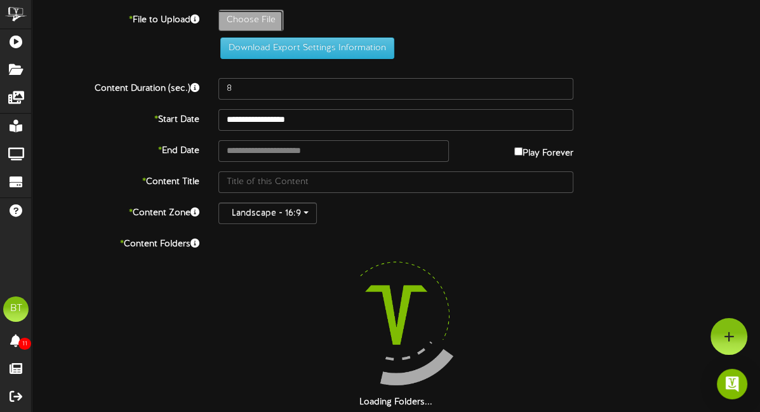
type input "Nightmare_2025_Revel_Henderso"
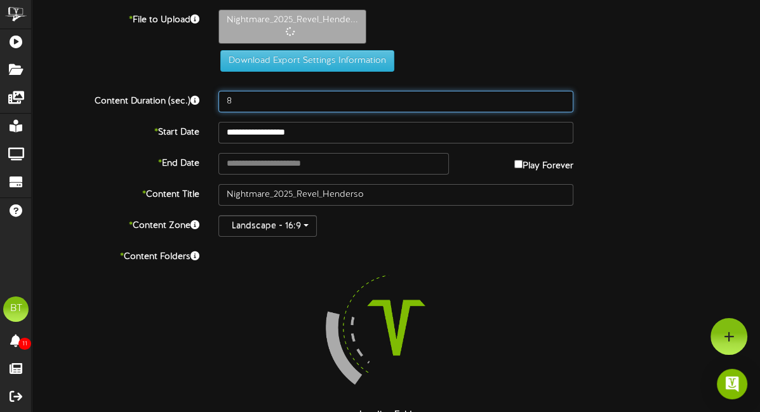
click at [249, 96] on input "8" at bounding box center [395, 102] width 355 height 22
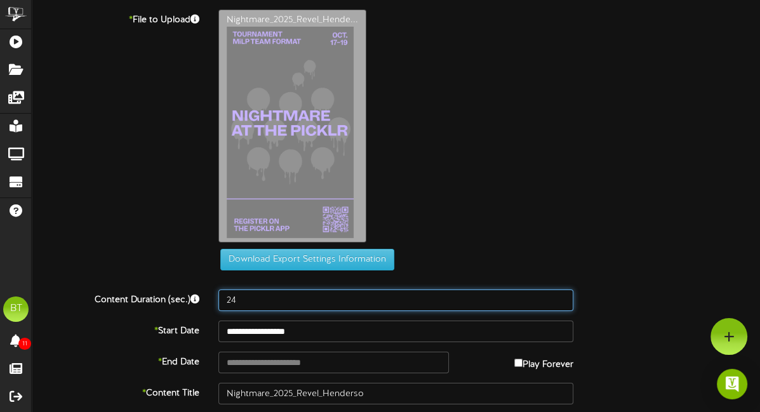
type input "24"
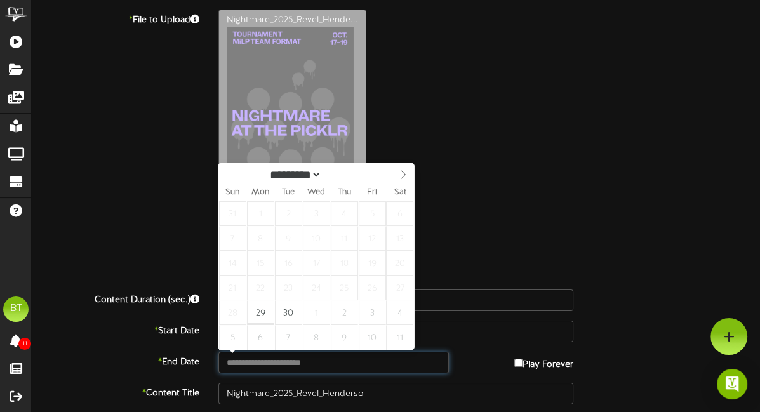
click at [416, 357] on input "text" at bounding box center [333, 363] width 230 height 22
type input "**********"
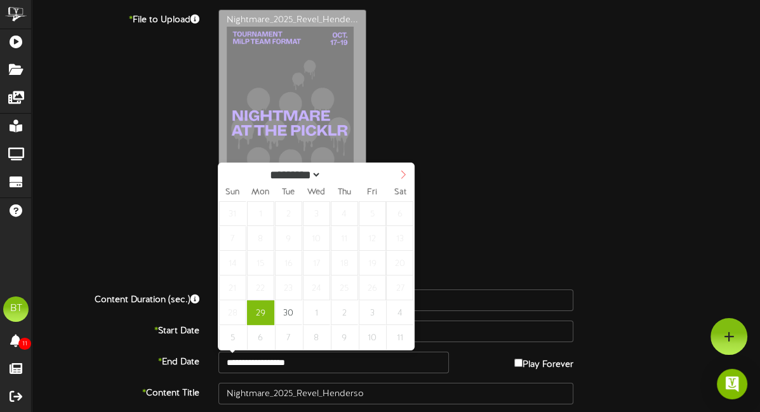
select select "*"
click at [399, 176] on icon at bounding box center [403, 174] width 9 height 9
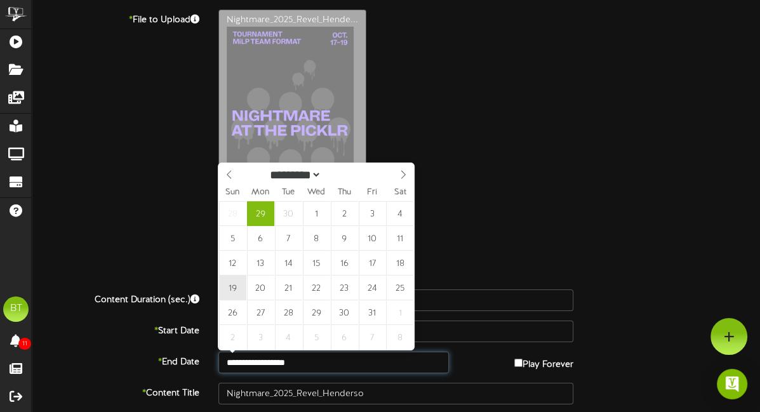
type input "**********"
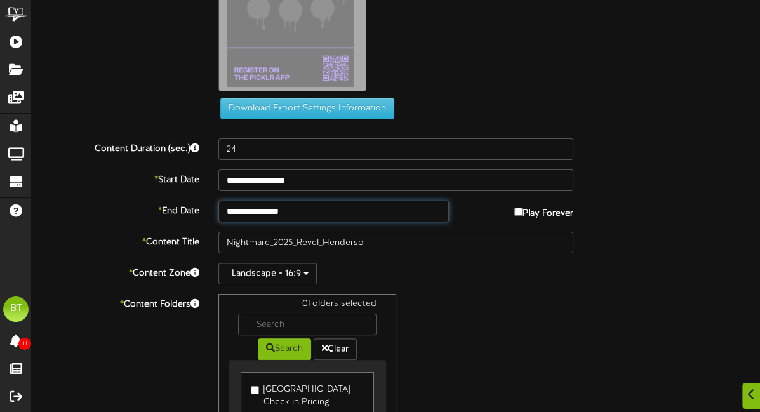
scroll to position [154, 0]
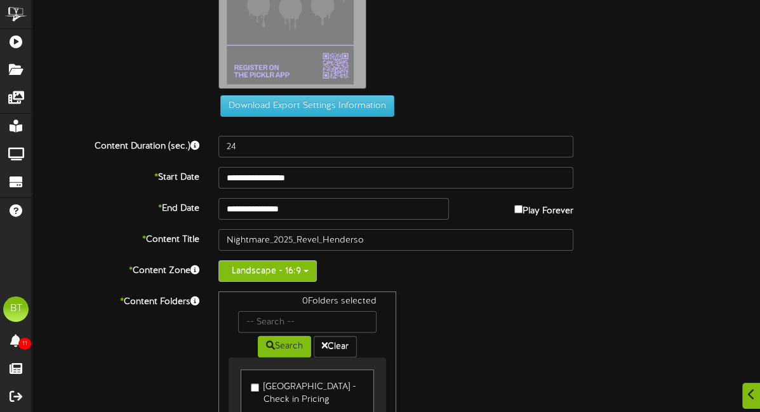
click at [279, 262] on button "Landscape - 16:9" at bounding box center [267, 271] width 98 height 22
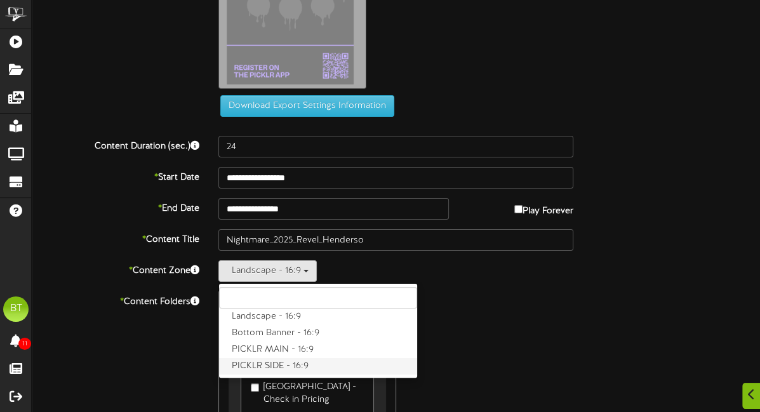
click at [272, 363] on label "PICKLR SIDE - 16:9" at bounding box center [318, 366] width 198 height 17
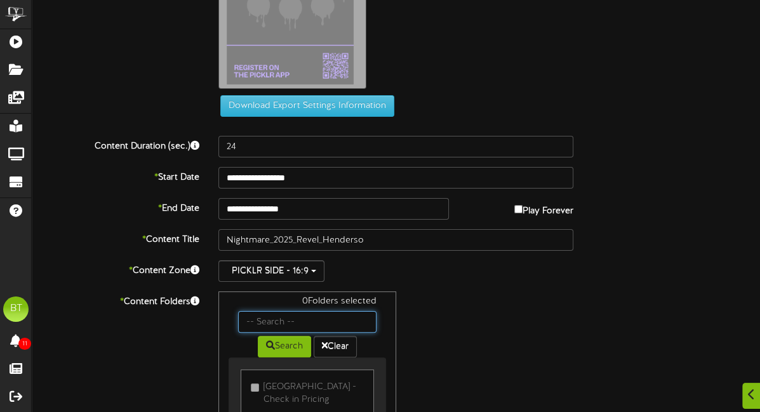
click at [279, 324] on input "text" at bounding box center [307, 322] width 138 height 22
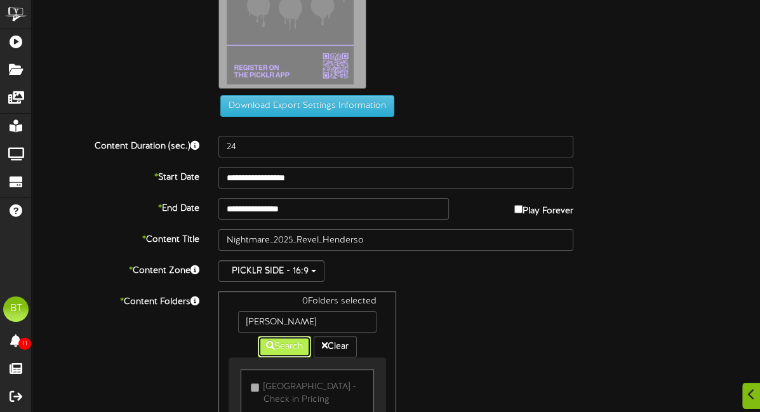
click at [267, 341] on icon at bounding box center [270, 345] width 9 height 9
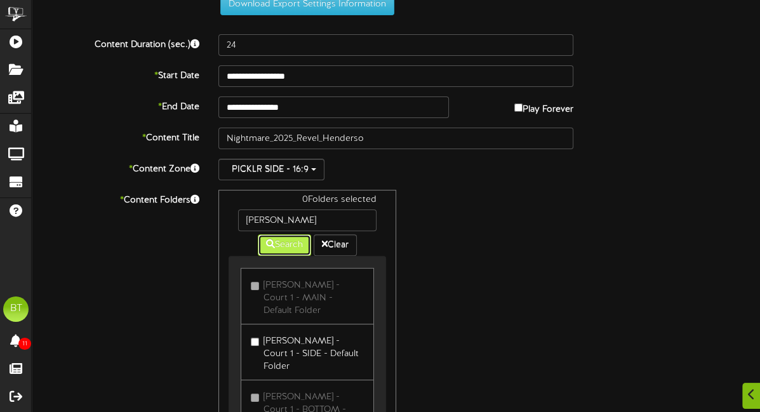
scroll to position [340, 0]
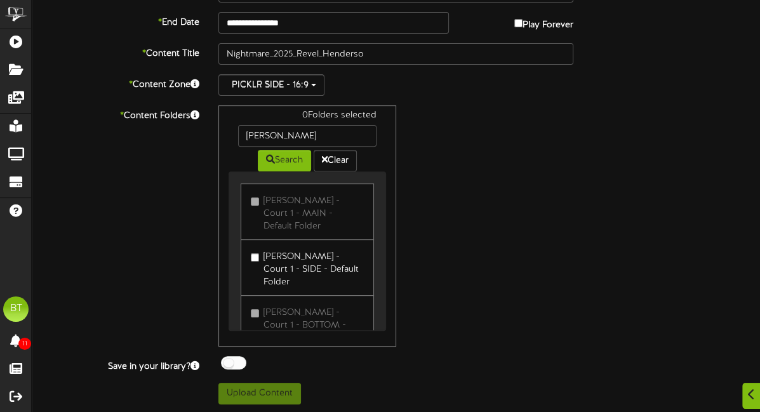
click at [281, 246] on label "Henderson - Court 1 - SIDE - Default Folder" at bounding box center [307, 267] width 112 height 43
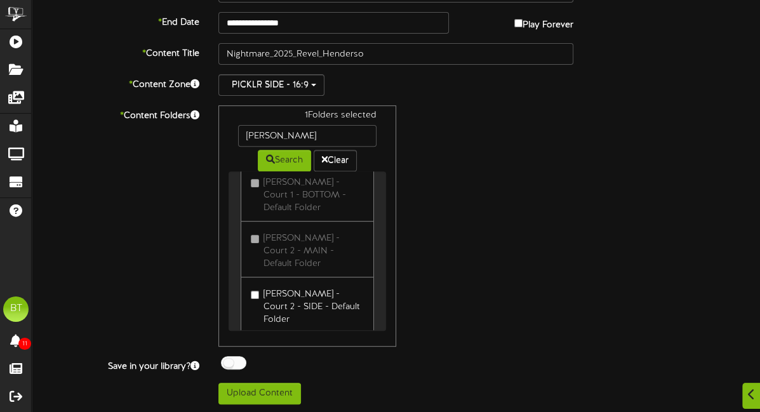
click at [281, 284] on label "Henderson - Court 2 - SIDE - Default Folder" at bounding box center [307, 305] width 112 height 43
click at [281, 275] on link "Henderson - Court 3 - SIDE - Default Folder" at bounding box center [307, 303] width 133 height 56
click at [276, 282] on label "Henderson - Court 3 - SIDE - Default Folder" at bounding box center [307, 303] width 112 height 43
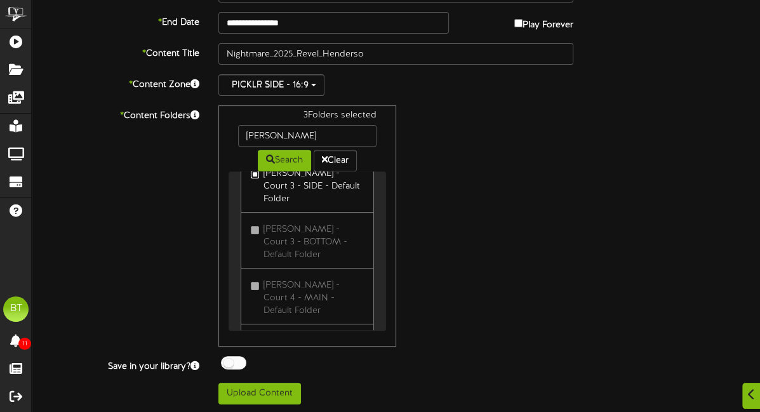
scroll to position [424, 0]
click at [276, 318] on link "[PERSON_NAME] - Court 4 - SIDE - Default Folder" at bounding box center [307, 346] width 133 height 56
click at [276, 325] on label "[PERSON_NAME] - Court 4 - SIDE - Default Folder" at bounding box center [307, 346] width 112 height 43
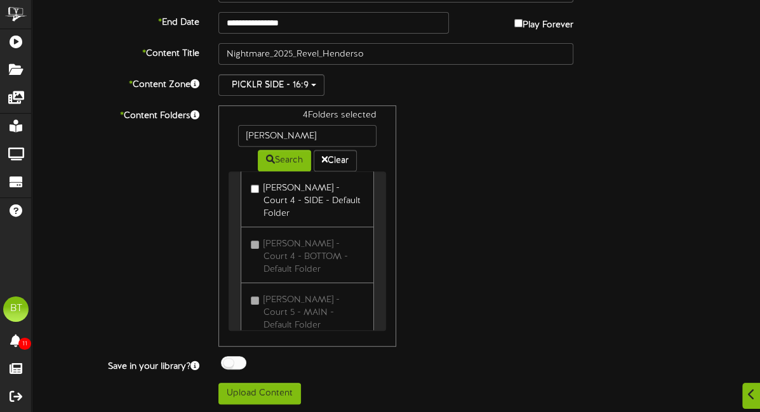
click at [276, 345] on label "[PERSON_NAME] - Court 5 - SIDE - Default Folder" at bounding box center [307, 366] width 112 height 43
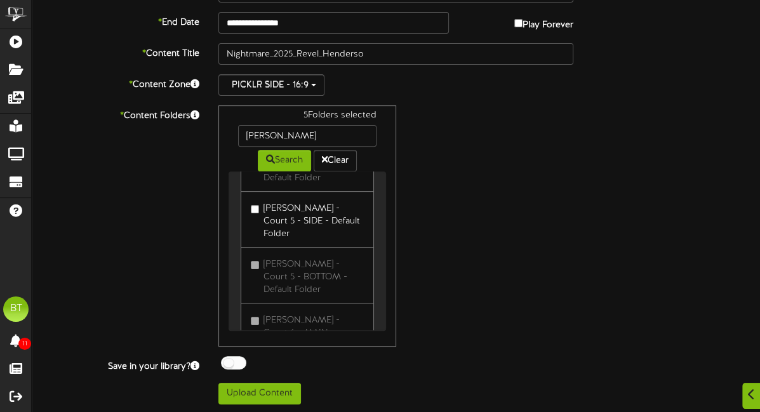
click at [276, 366] on label "[PERSON_NAME] - Court 6 - SIDE - Default Folder" at bounding box center [307, 387] width 112 height 43
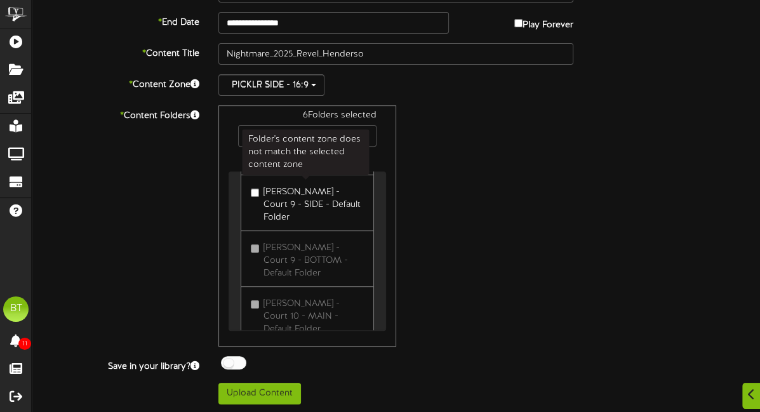
scroll to position [1364, 0]
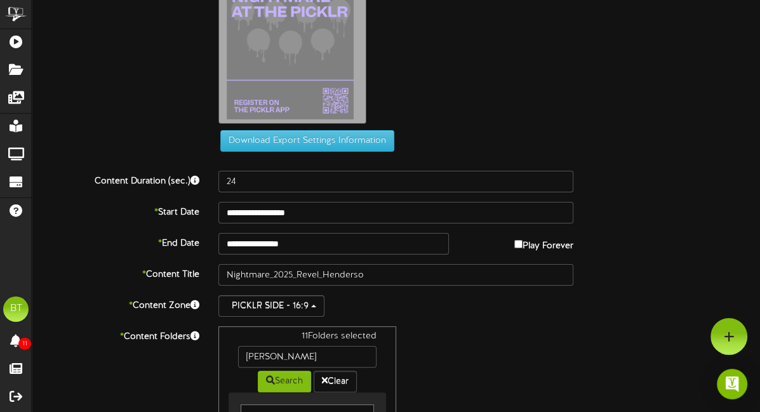
scroll to position [114, 0]
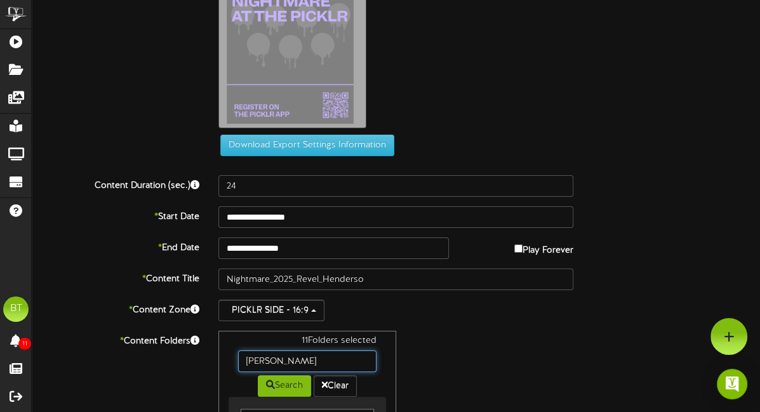
click at [295, 356] on input "henderson" at bounding box center [307, 361] width 138 height 22
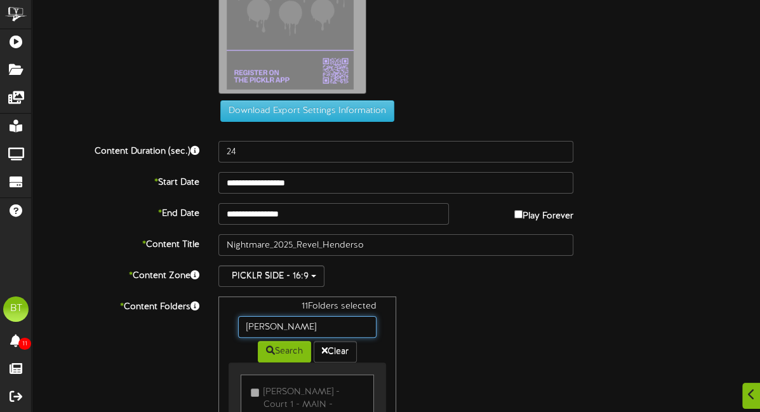
scroll to position [175, 0]
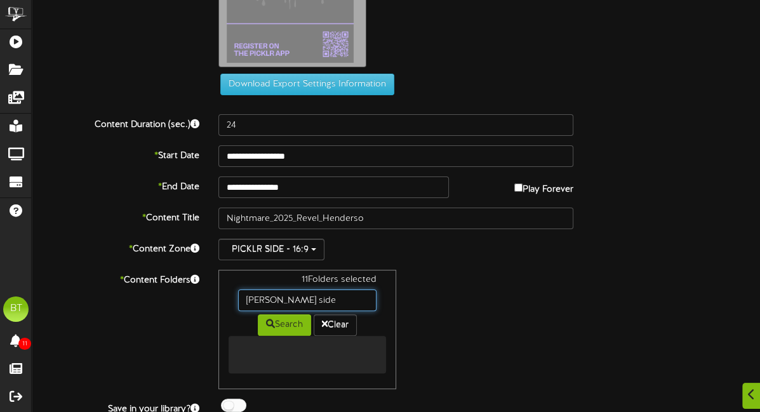
drag, startPoint x: 342, startPoint y: 296, endPoint x: 213, endPoint y: 291, distance: 129.0
click at [213, 291] on div "11 Folders selected henderson side Search Clear" at bounding box center [396, 329] width 374 height 119
click at [279, 319] on button "Search" at bounding box center [284, 325] width 53 height 22
drag, startPoint x: 316, startPoint y: 300, endPoint x: 223, endPoint y: 288, distance: 94.2
click at [223, 288] on div "11 Folders selected henderson club Search Clear" at bounding box center [306, 329] width 177 height 119
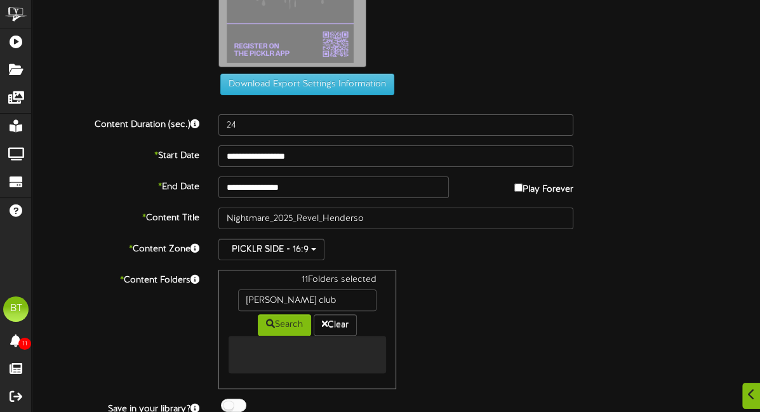
click at [328, 283] on div "11 Folders selected" at bounding box center [307, 282] width 157 height 16
click at [327, 287] on div "11 Folders selected" at bounding box center [307, 282] width 157 height 16
click at [324, 290] on input "henderson club" at bounding box center [307, 300] width 138 height 22
drag, startPoint x: 323, startPoint y: 296, endPoint x: 313, endPoint y: 298, distance: 10.2
click at [313, 298] on input "henderson club" at bounding box center [307, 300] width 138 height 22
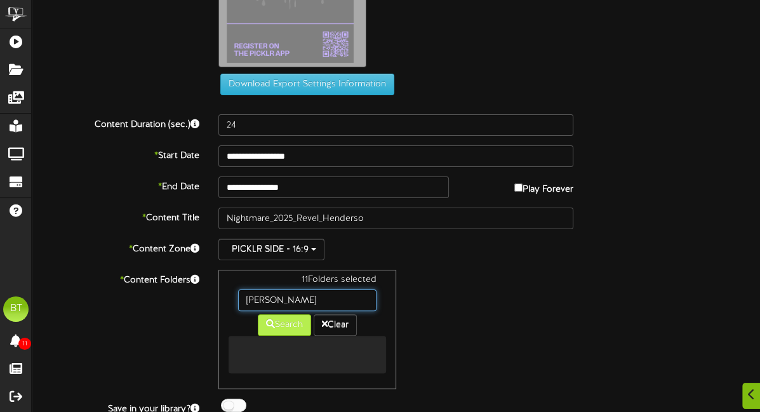
type input "henderson"
click at [287, 329] on button "Search" at bounding box center [284, 325] width 53 height 22
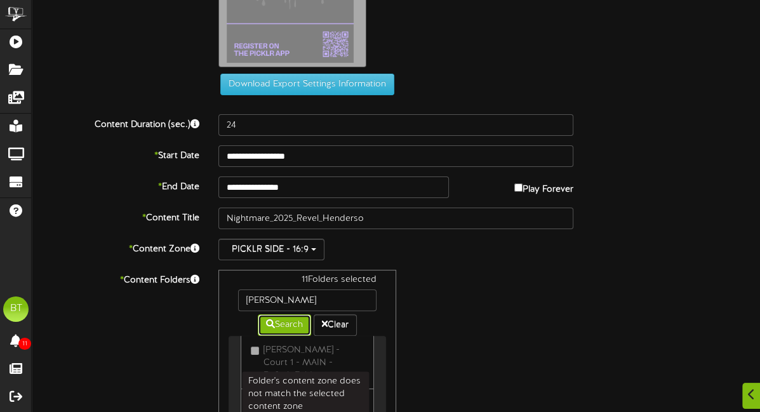
scroll to position [0, 0]
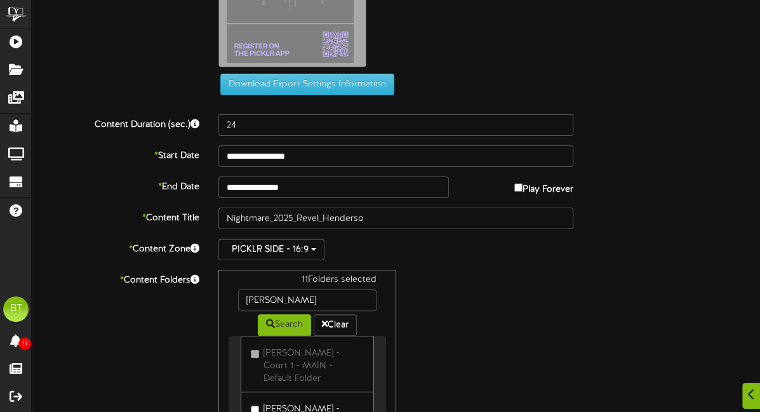
click at [257, 405] on label "[PERSON_NAME] - Court 1 - SIDE - Default Folder" at bounding box center [307, 420] width 112 height 43
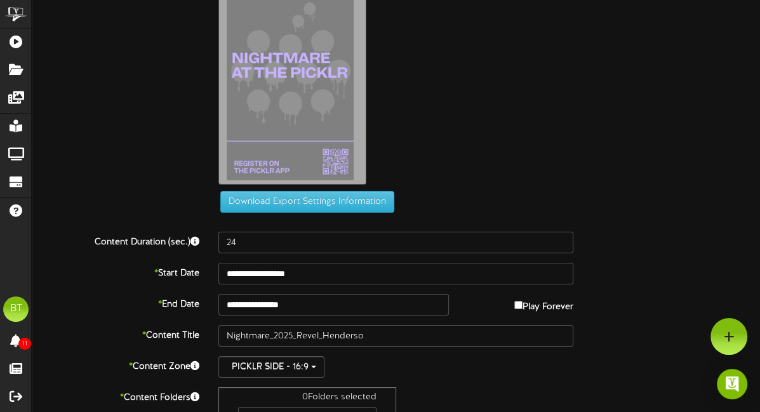
scroll to position [0, 0]
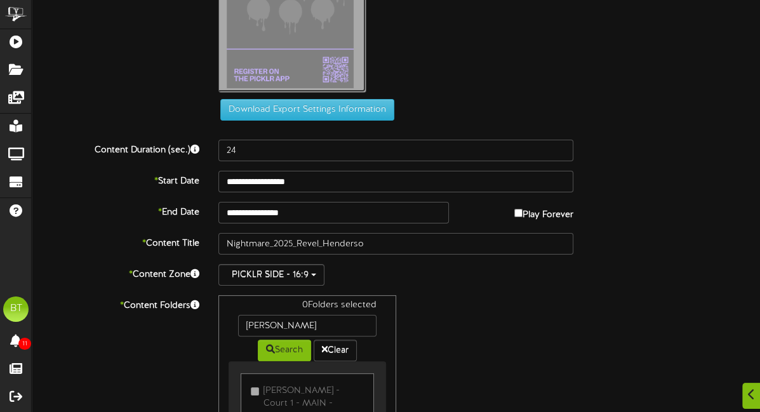
scroll to position [151, 0]
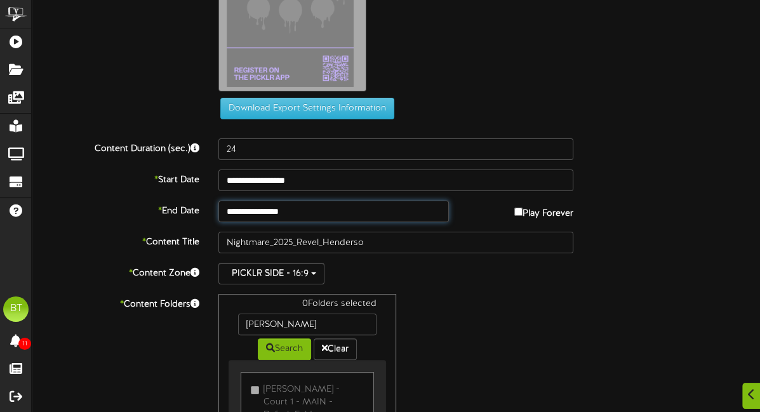
click at [372, 213] on input "**********" at bounding box center [333, 212] width 230 height 22
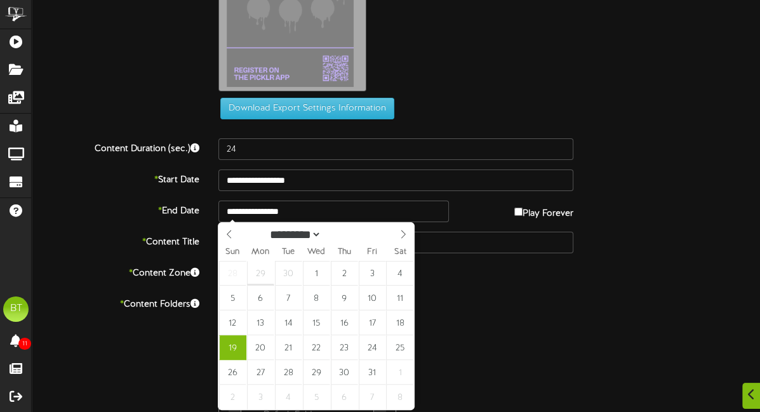
click at [488, 392] on div "0 Folders selected henderson Search Clear Henderson - Court 1 - MAIN - Default …" at bounding box center [396, 414] width 374 height 241
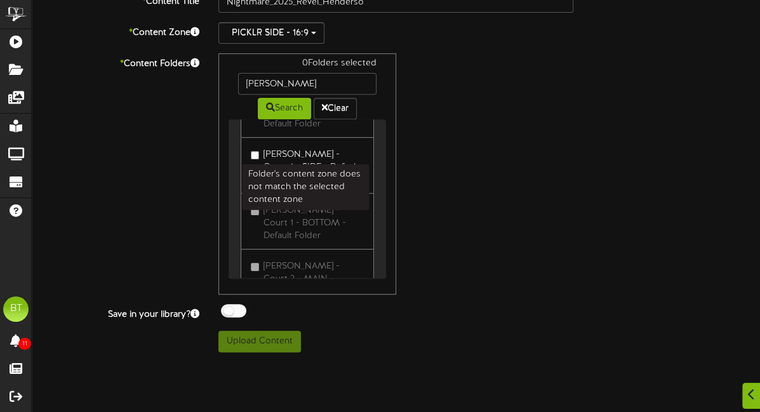
scroll to position [0, 0]
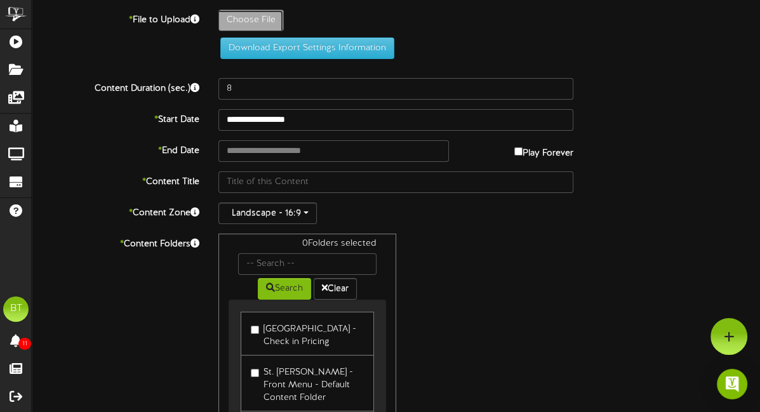
type input "**********"
type input "Nightmare_2025_Revel_Henderso"
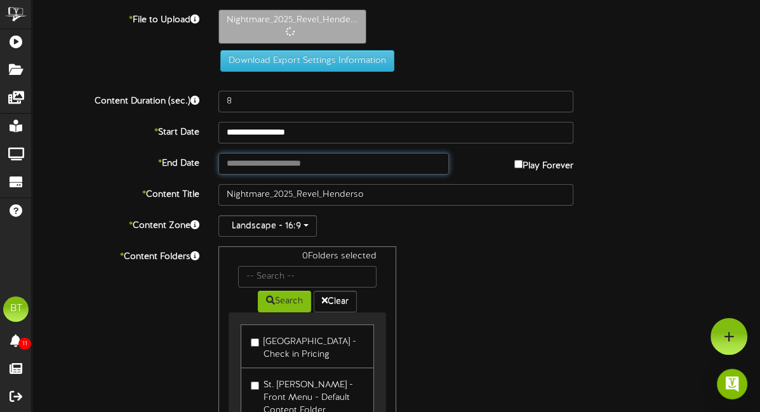
click at [264, 157] on input "text" at bounding box center [333, 164] width 230 height 22
type input "**********"
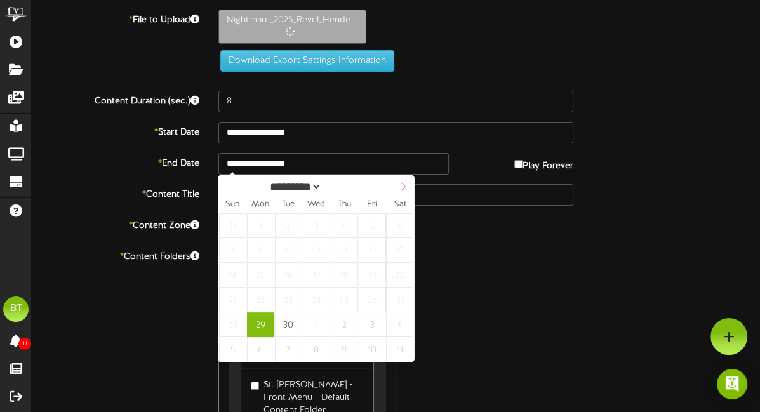
select select "*"
click at [397, 188] on span at bounding box center [403, 186] width 22 height 22
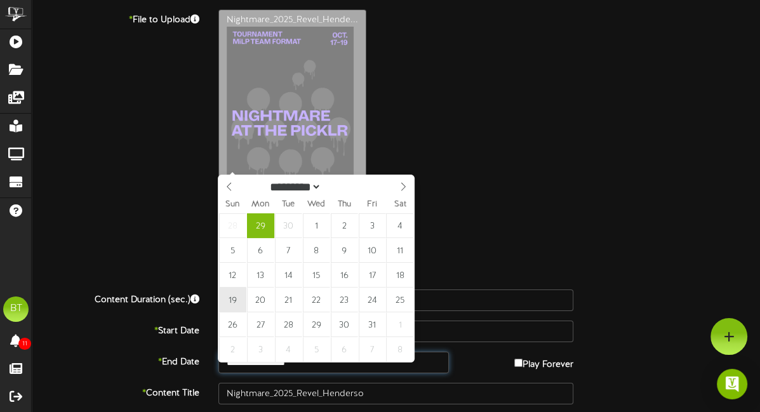
type input "**********"
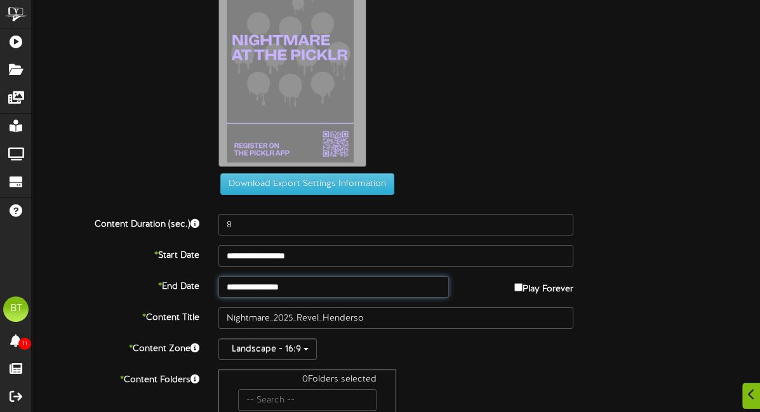
scroll to position [76, 0]
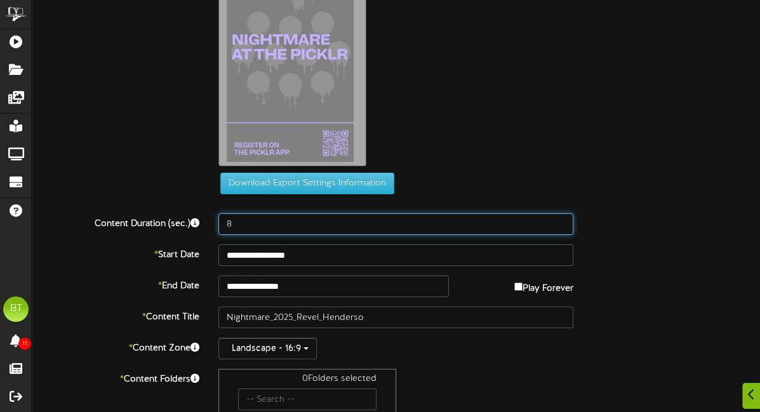
click at [279, 227] on input "8" at bounding box center [395, 224] width 355 height 22
type input "8"
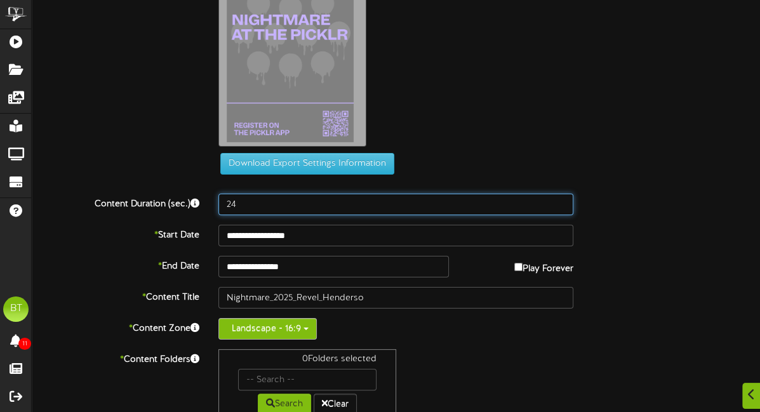
scroll to position [104, 0]
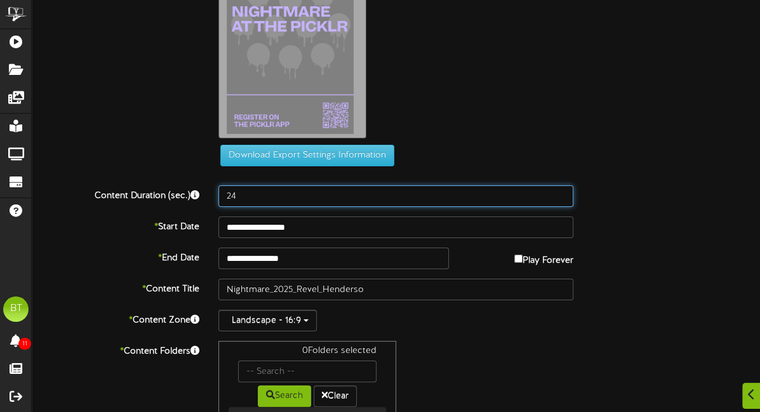
type input "24"
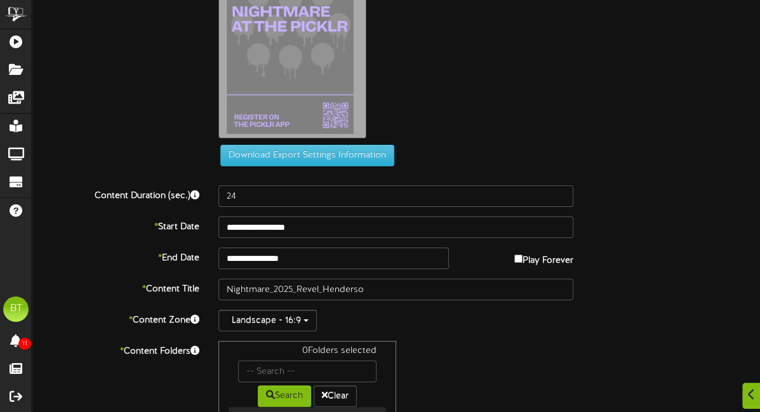
click at [293, 331] on div "**********" at bounding box center [396, 272] width 728 height 734
click at [293, 325] on button "Landscape - 16:9" at bounding box center [267, 321] width 98 height 22
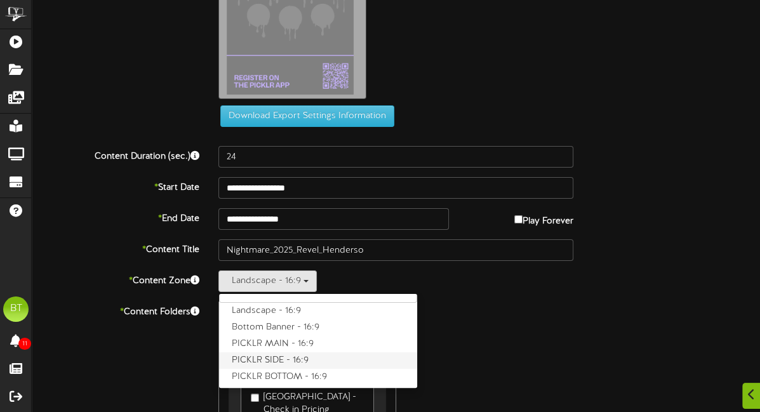
scroll to position [145, 0]
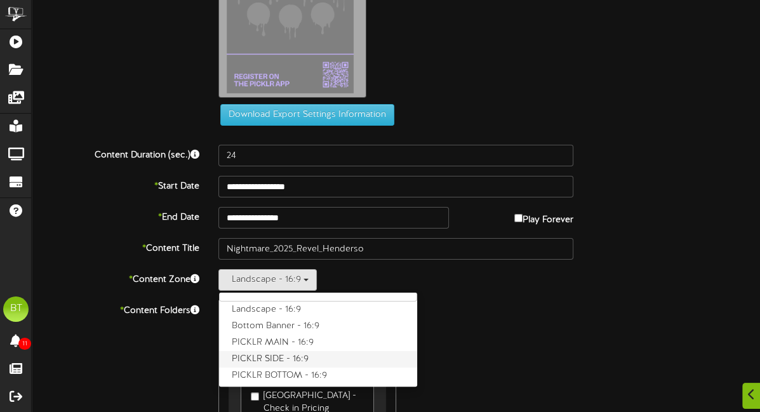
click at [305, 356] on label "PICKLR SIDE - 16:9" at bounding box center [318, 359] width 198 height 17
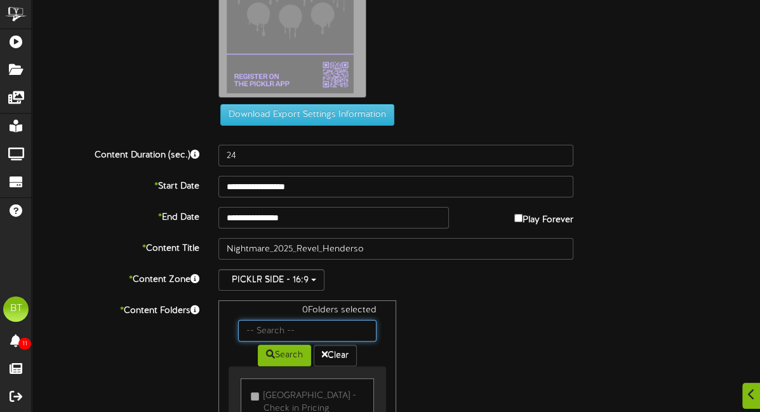
click at [265, 328] on input "text" at bounding box center [307, 331] width 138 height 22
type input "henderson"
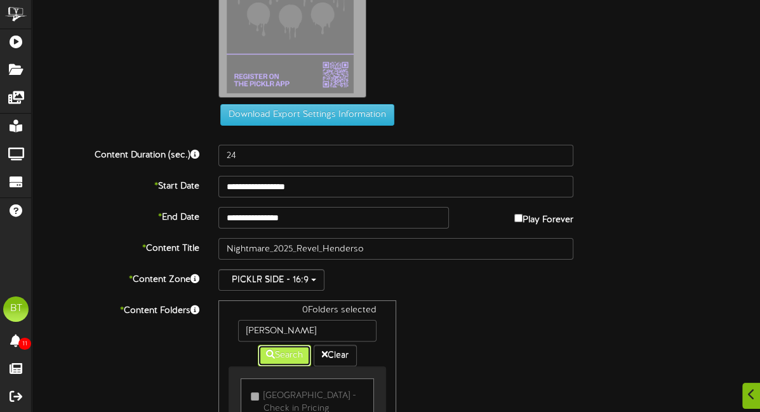
click at [290, 355] on button "Search" at bounding box center [284, 356] width 53 height 22
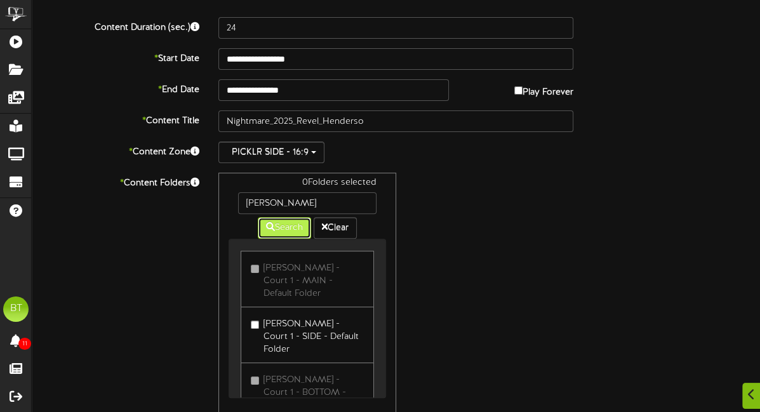
scroll to position [1, 0]
click at [268, 314] on label "Henderson - Court 1 - SIDE - Default Folder" at bounding box center [307, 334] width 112 height 43
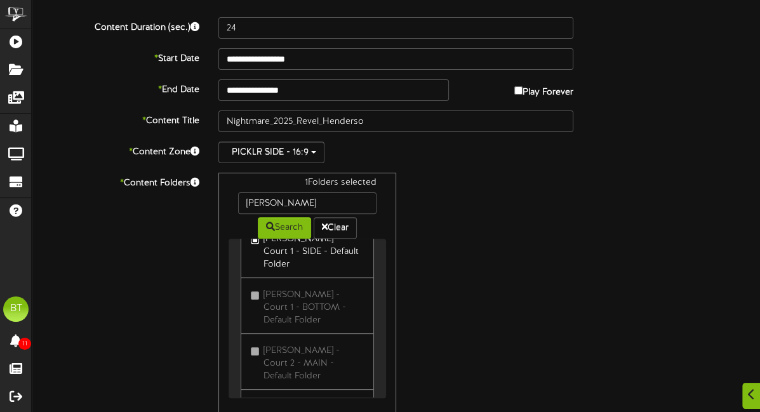
scroll to position [91, 0]
click at [270, 390] on label "Henderson - Court 2 - SIDE - Default Folder" at bounding box center [307, 411] width 112 height 43
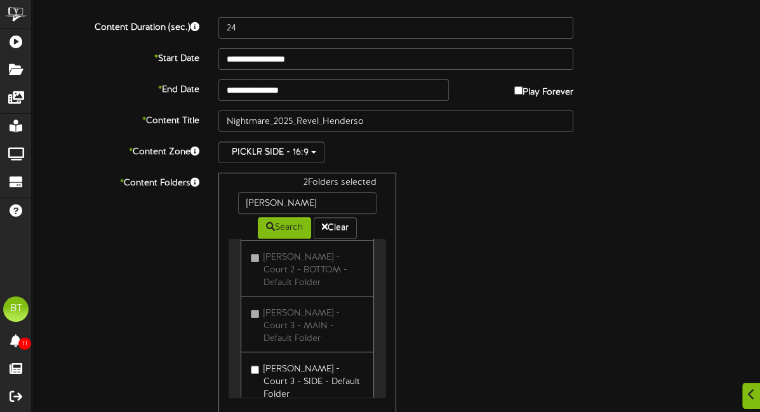
scroll to position [275, 0]
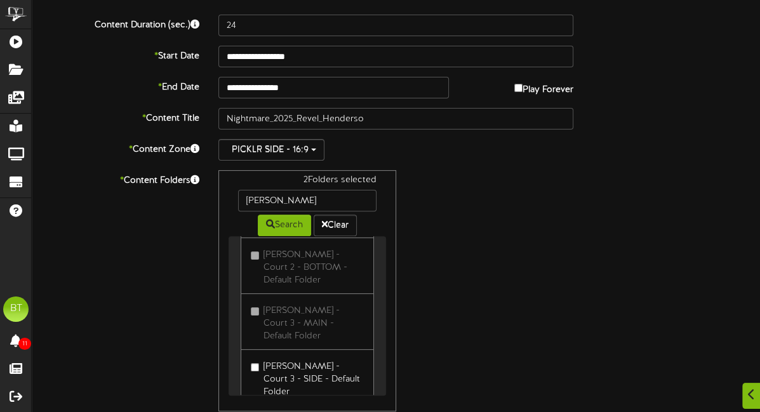
click at [269, 356] on label "Henderson - Court 3 - SIDE - Default Folder" at bounding box center [307, 377] width 112 height 43
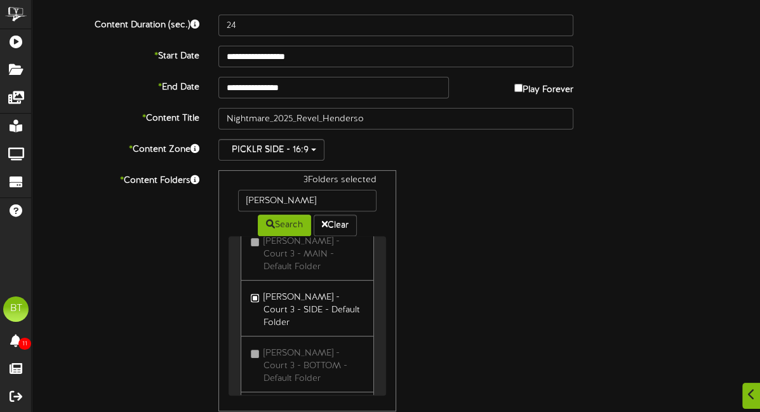
scroll to position [373, 0]
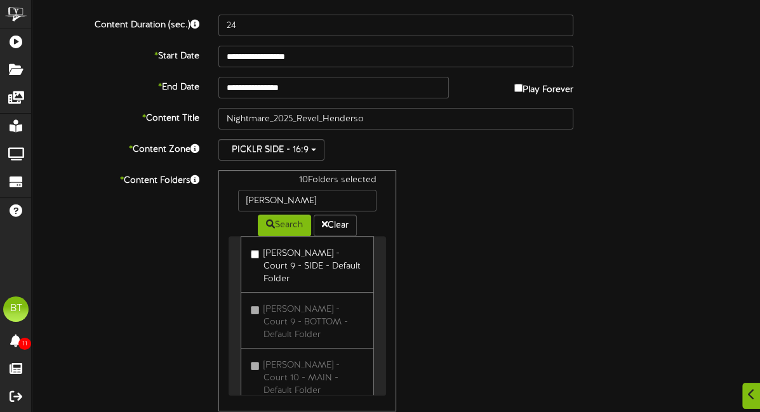
scroll to position [1356, 0]
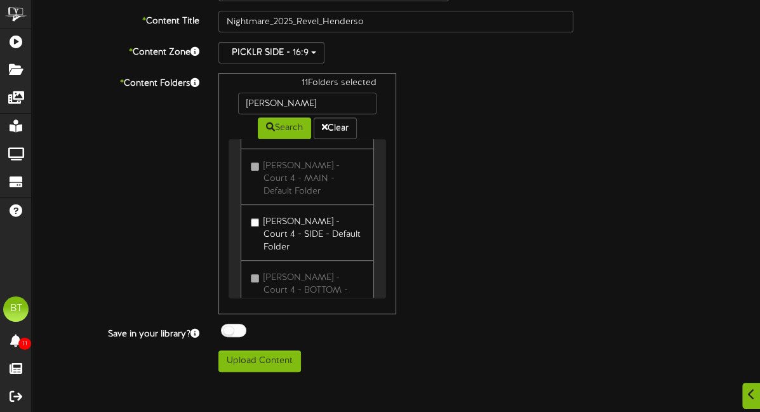
scroll to position [385, 0]
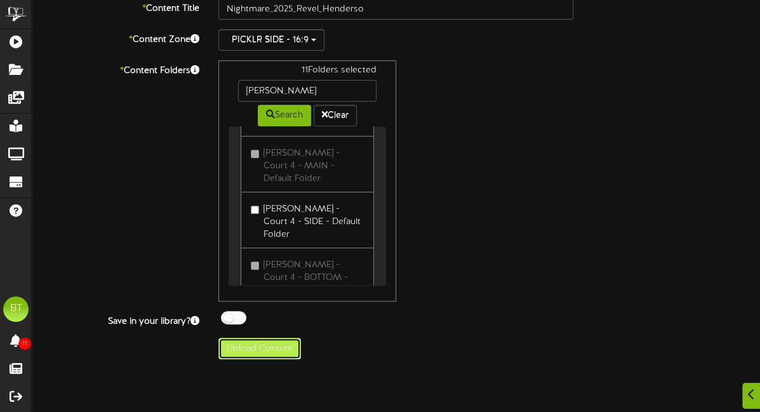
click at [248, 347] on button "Upload Content" at bounding box center [259, 349] width 83 height 22
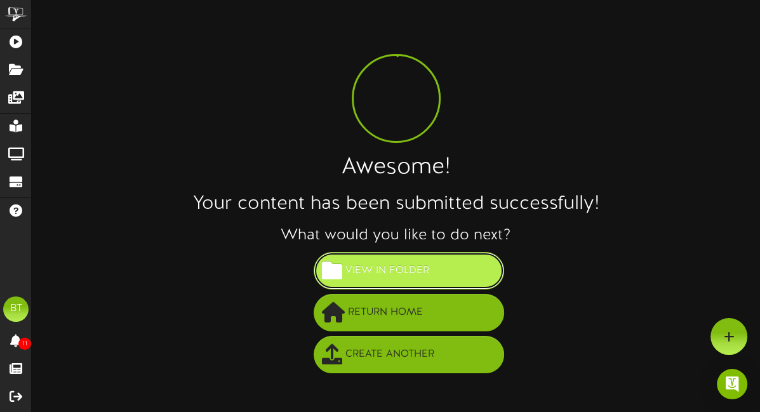
click at [409, 279] on span "View in Folder" at bounding box center [387, 270] width 90 height 21
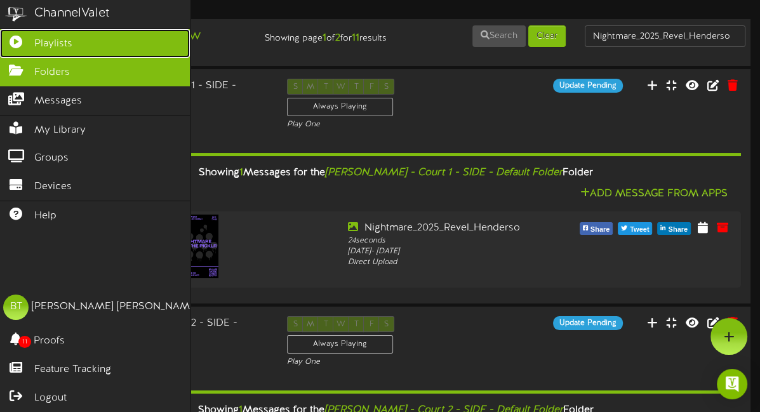
click at [36, 49] on span "Playlists" at bounding box center [53, 44] width 38 height 15
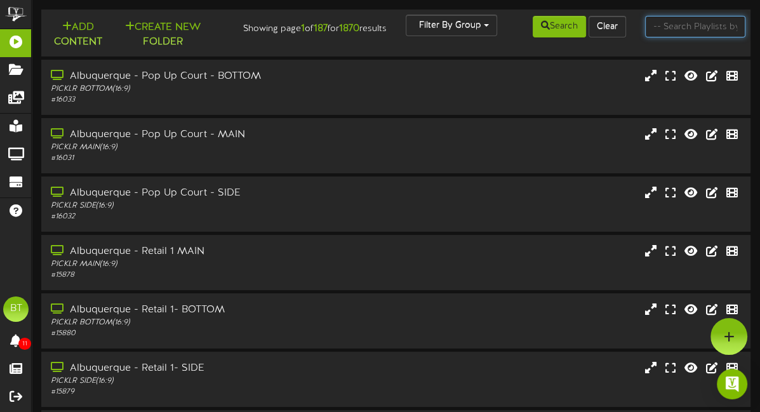
click at [703, 28] on input "text" at bounding box center [695, 27] width 101 height 22
type input "henderson"
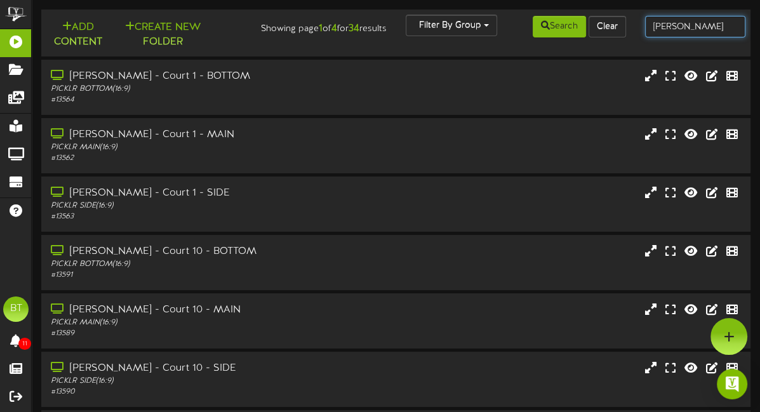
click at [712, 32] on input "henderson" at bounding box center [695, 27] width 101 height 22
type input "henderson side"
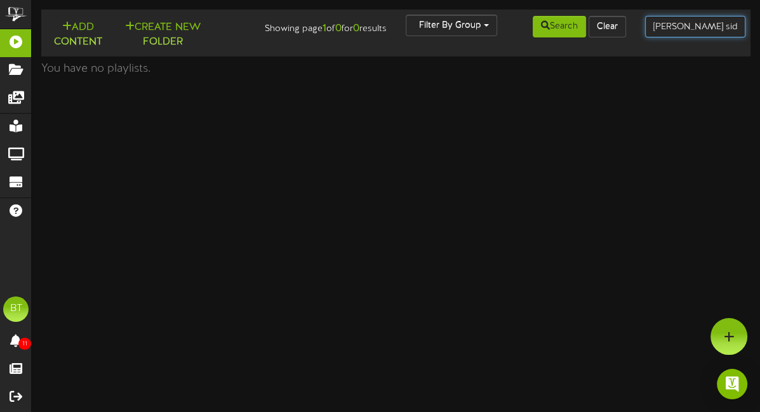
click at [723, 27] on input "henderson side" at bounding box center [695, 27] width 101 height 22
type input "henderson"
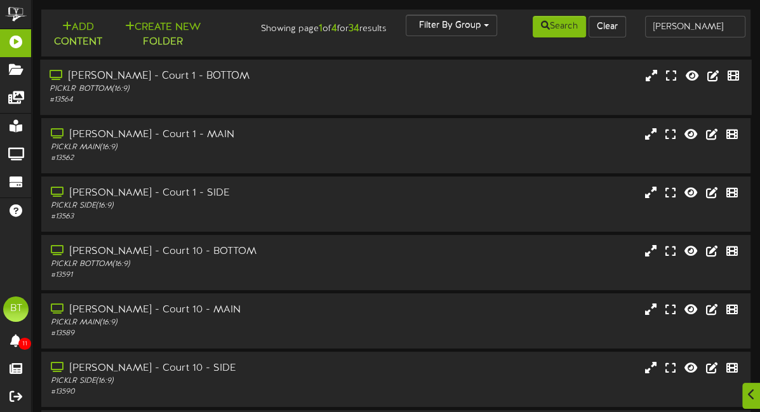
scroll to position [5, 0]
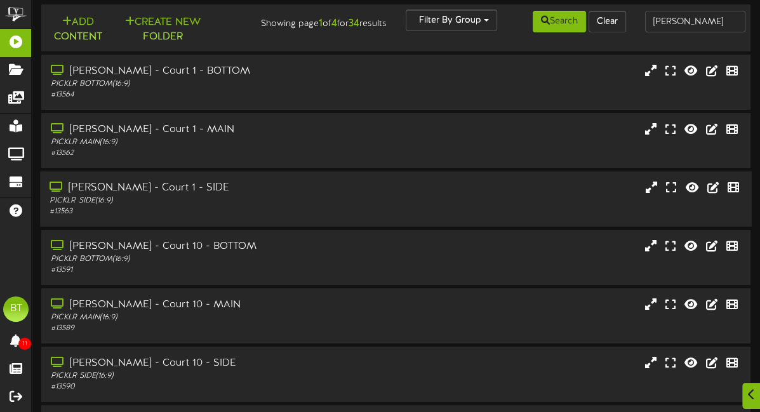
click at [258, 197] on div "PICKLR SIDE ( 16:9 )" at bounding box center [188, 201] width 277 height 11
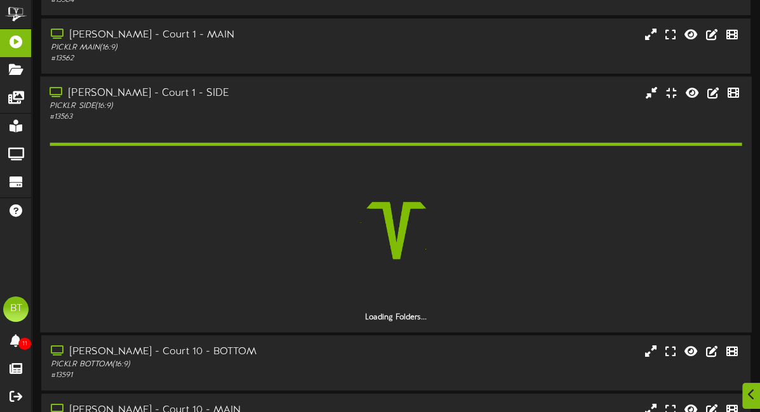
scroll to position [102, 0]
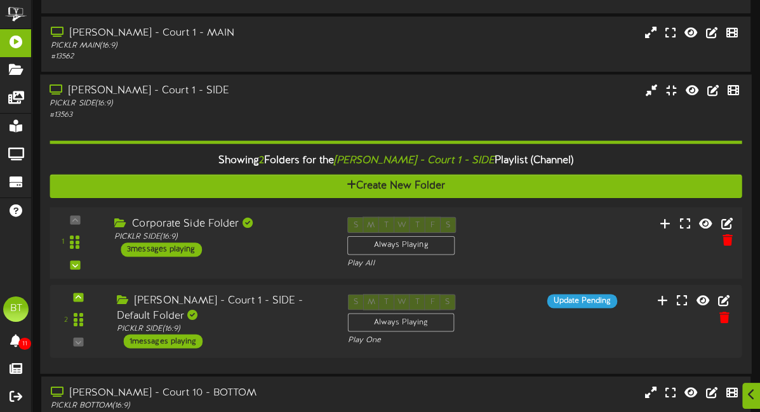
click at [262, 256] on div "1 ( 16:9" at bounding box center [395, 242] width 699 height 52
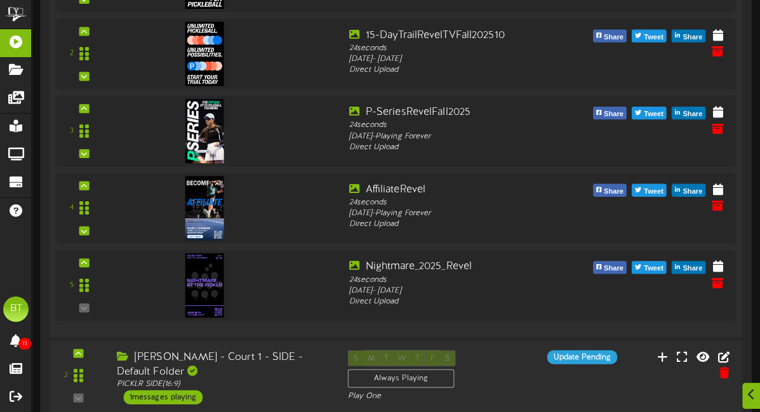
scroll to position [517, 0]
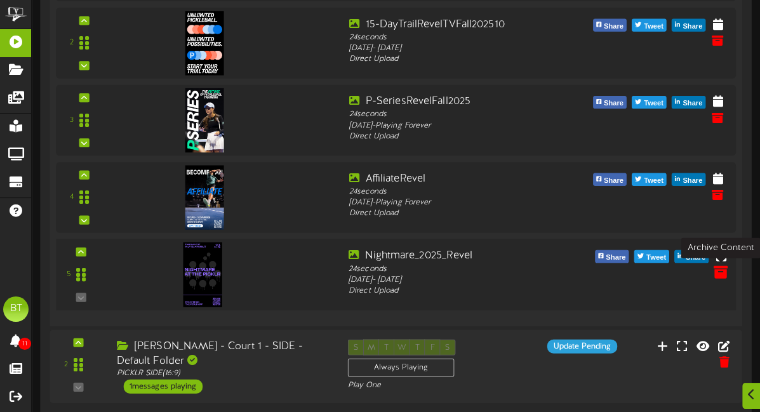
click at [718, 269] on icon at bounding box center [720, 271] width 14 height 14
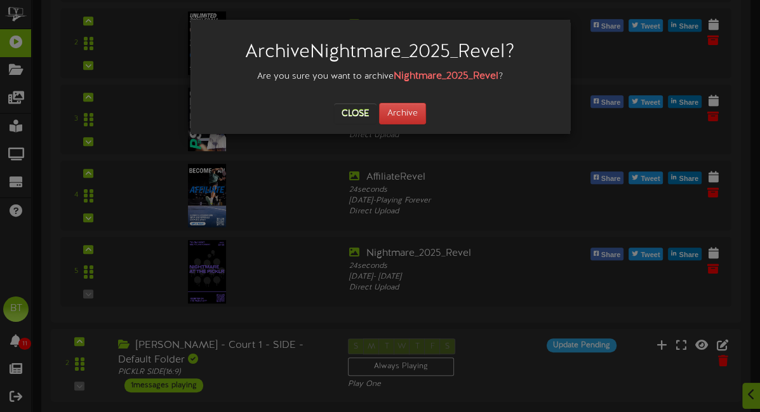
scroll to position [516, 0]
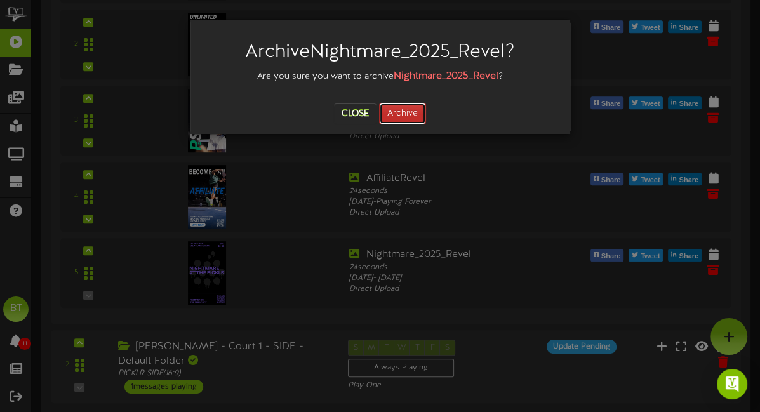
click at [406, 112] on button "Archive" at bounding box center [402, 114] width 47 height 22
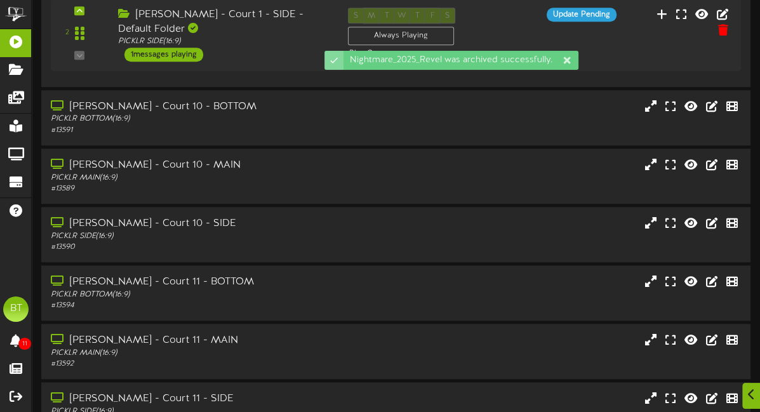
scroll to position [777, 0]
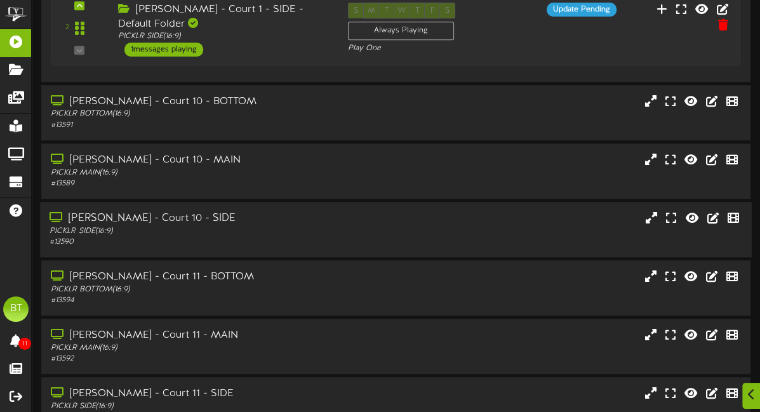
click at [338, 217] on div "Henderson - Court 10 - SIDE PICKLR SIDE ( 16:9 ) # 13590" at bounding box center [395, 229] width 711 height 36
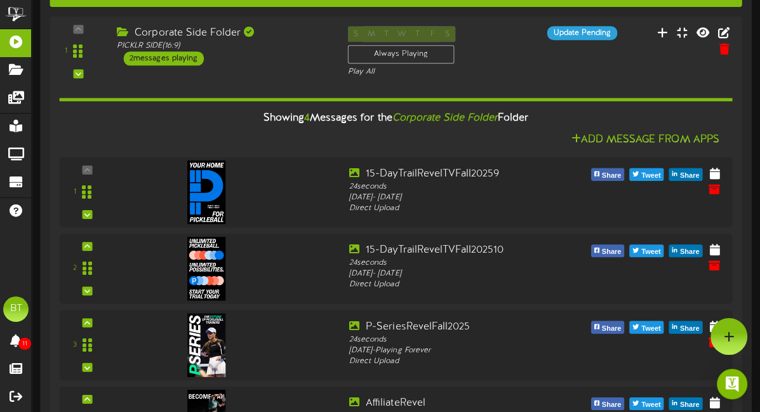
scroll to position [0, 0]
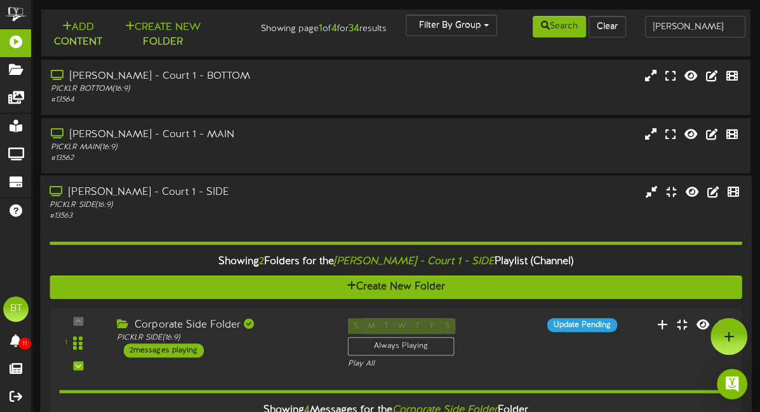
click at [157, 203] on div "PICKLR SIDE ( 16:9 )" at bounding box center [188, 204] width 277 height 11
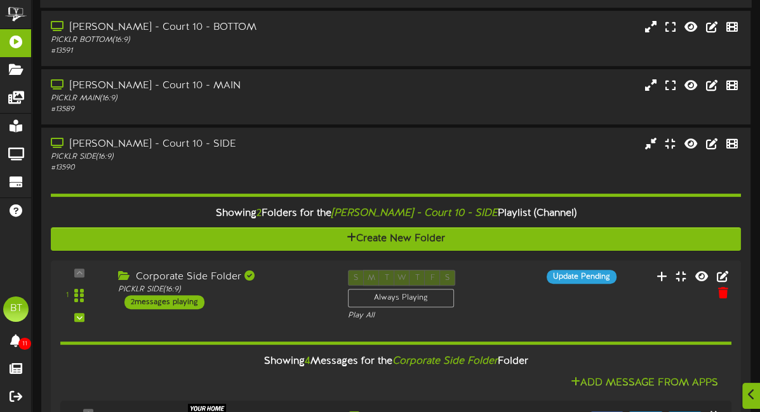
scroll to position [226, 0]
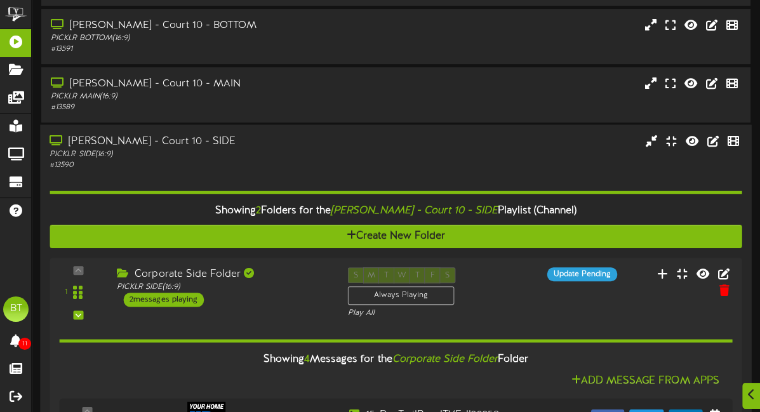
click at [288, 161] on div "# 13590" at bounding box center [188, 165] width 277 height 11
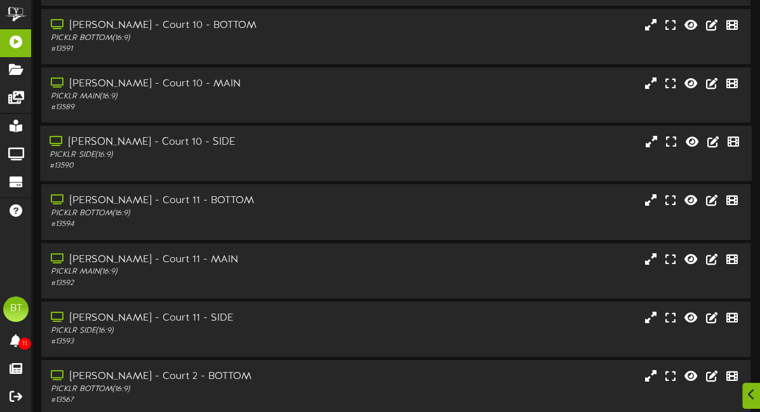
scroll to position [281, 0]
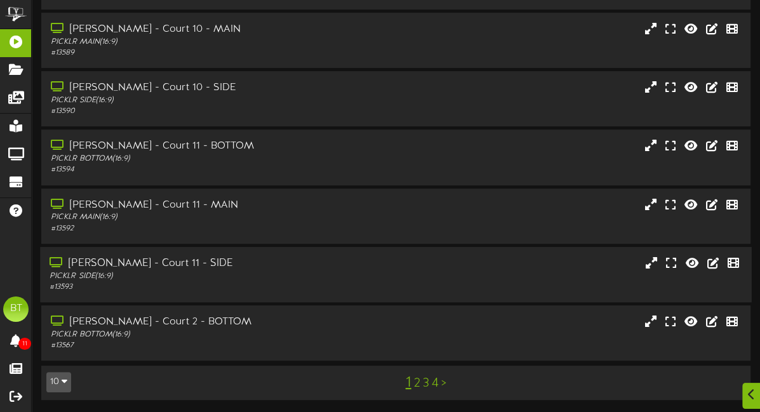
click at [312, 277] on div "PICKLR SIDE ( 16:9 )" at bounding box center [188, 276] width 277 height 11
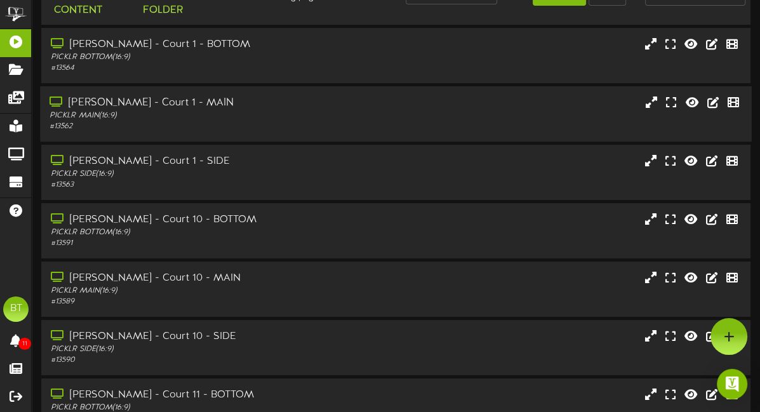
scroll to position [0, 0]
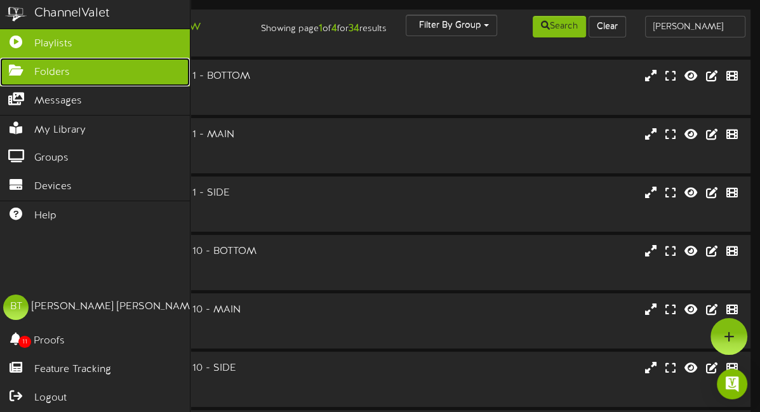
click at [71, 70] on link "Folders" at bounding box center [95, 72] width 190 height 29
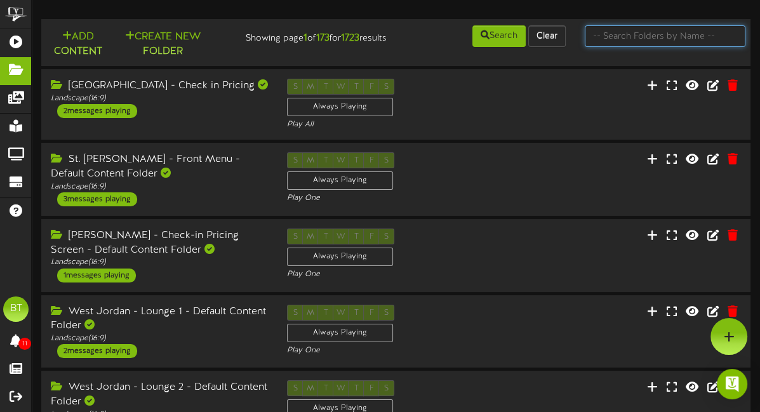
click at [647, 34] on input "text" at bounding box center [665, 36] width 161 height 22
type input "corp"
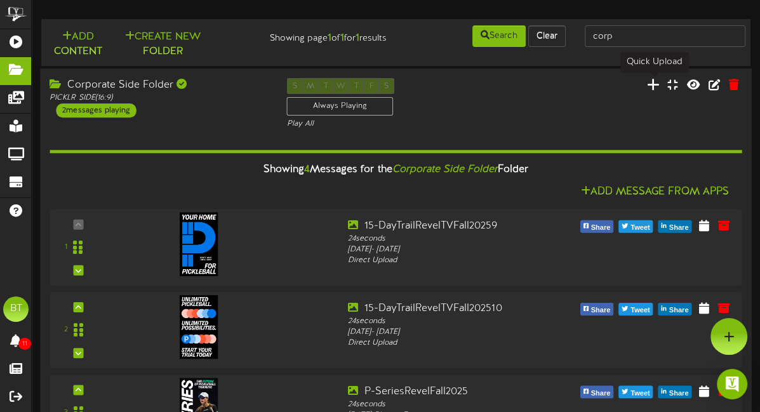
click at [654, 88] on icon at bounding box center [652, 84] width 13 height 14
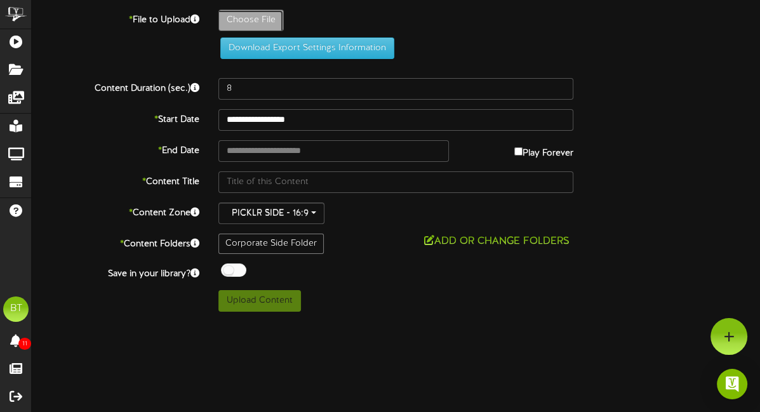
type input "**********"
type input "Nightmare_2025_Revel"
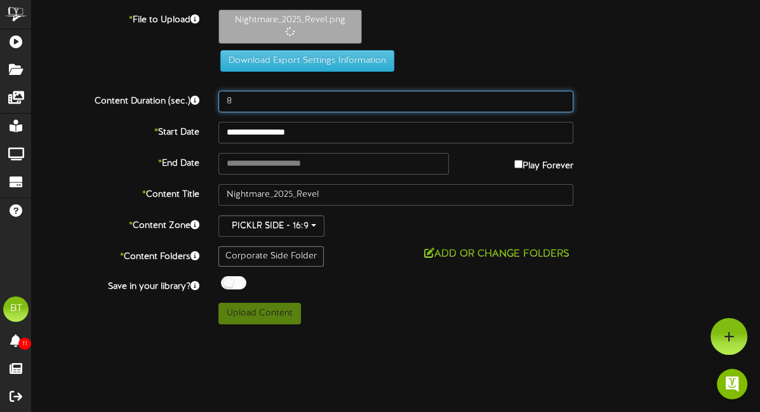
click at [252, 98] on input "8" at bounding box center [395, 102] width 355 height 22
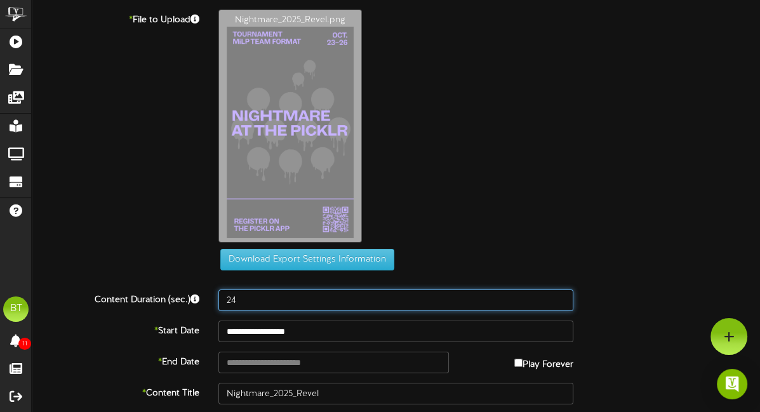
type input "24"
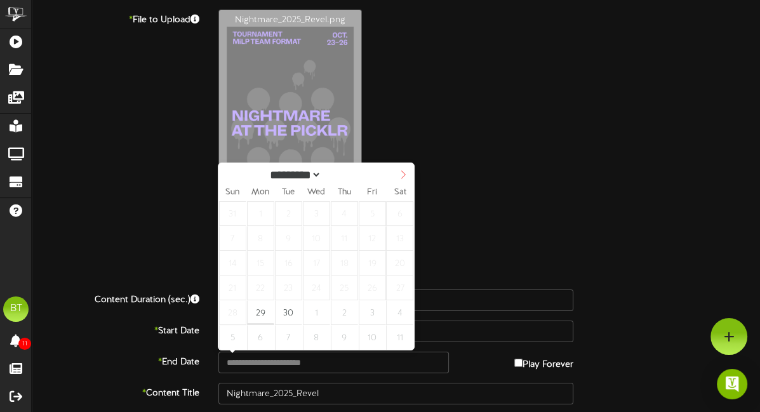
click at [403, 175] on icon at bounding box center [403, 174] width 9 height 9
select select "*"
click at [234, 174] on span at bounding box center [229, 174] width 22 height 22
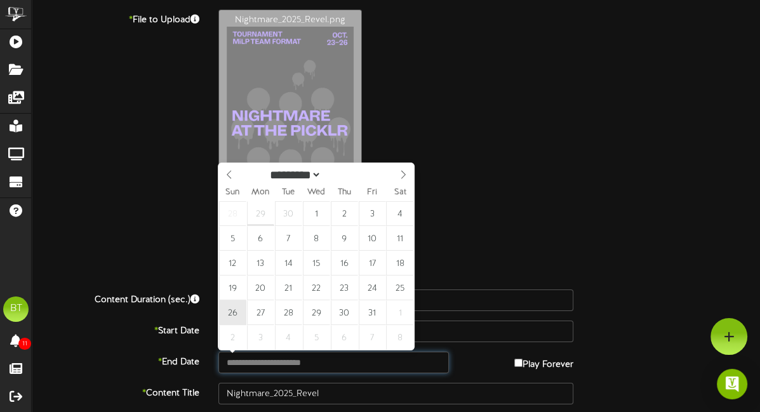
type input "**********"
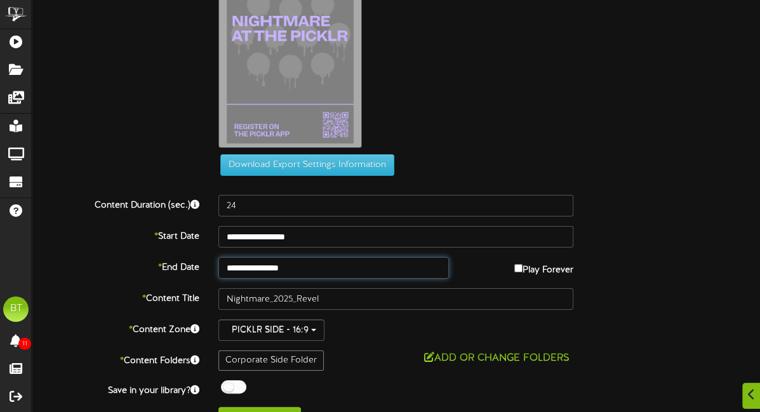
scroll to position [101, 0]
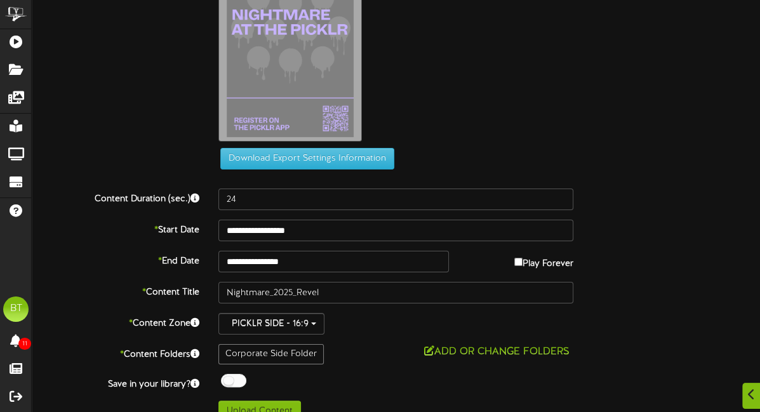
click at [514, 265] on label "Play Forever" at bounding box center [543, 261] width 59 height 20
select select "*"
type input "**********"
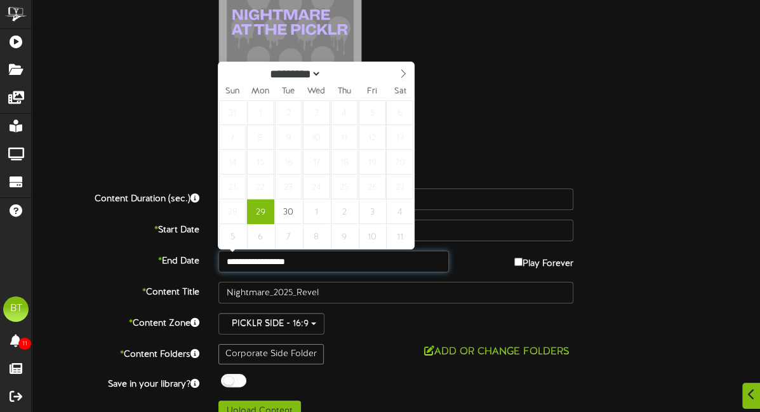
click at [373, 264] on input "**********" at bounding box center [333, 262] width 230 height 22
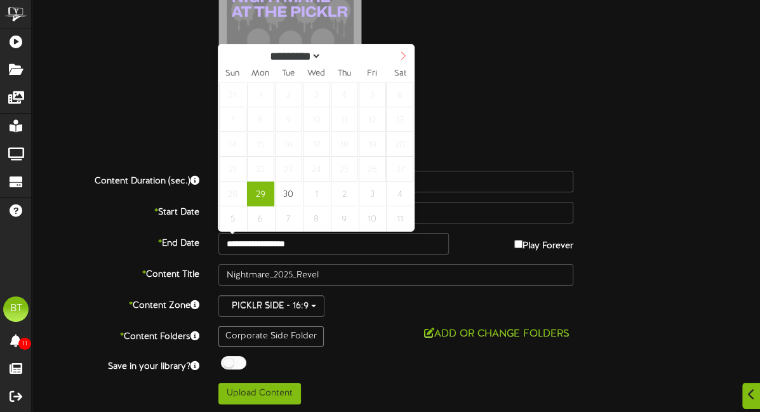
select select "*"
click at [410, 50] on span at bounding box center [403, 55] width 22 height 22
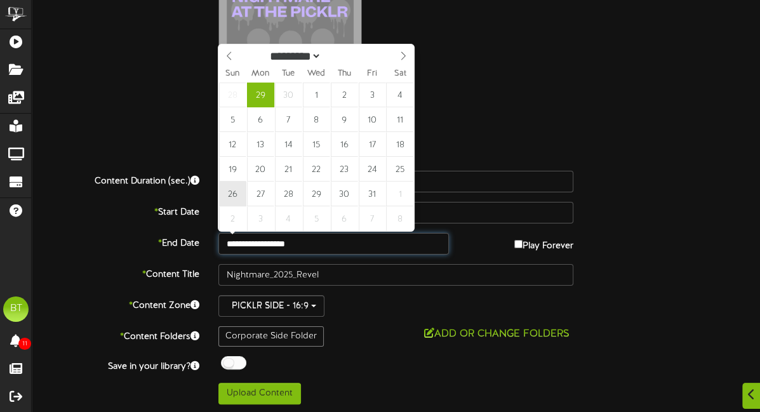
type input "**********"
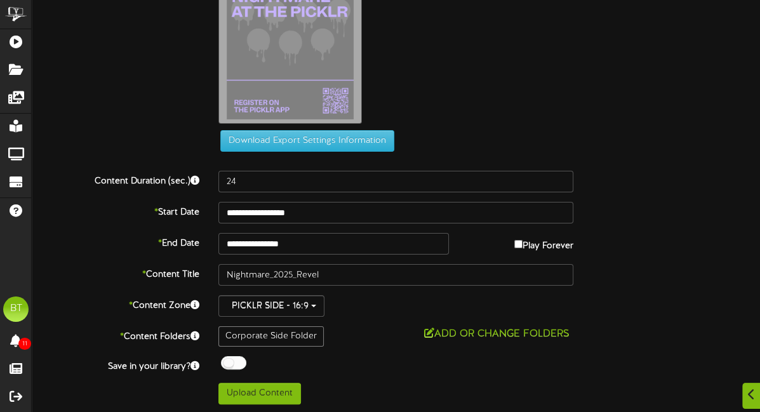
click at [272, 340] on div "Corporate Side Folder" at bounding box center [270, 336] width 105 height 20
click at [277, 335] on div "Corporate Side Folder" at bounding box center [270, 336] width 105 height 20
click at [453, 333] on button "Add or Change Folders" at bounding box center [496, 334] width 153 height 16
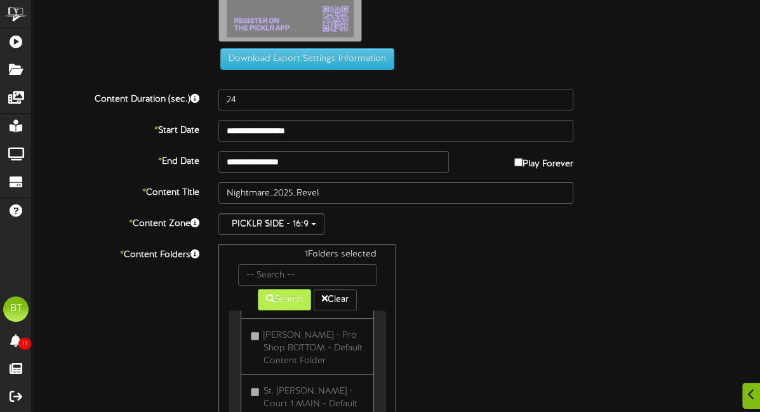
scroll to position [3220, 0]
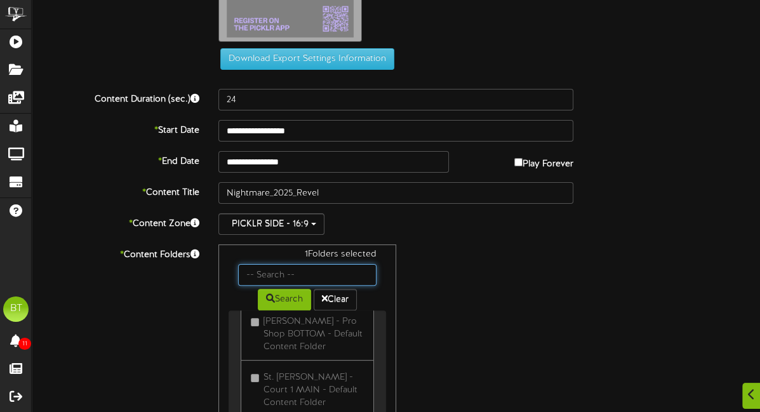
click at [303, 279] on input "text" at bounding box center [307, 275] width 138 height 22
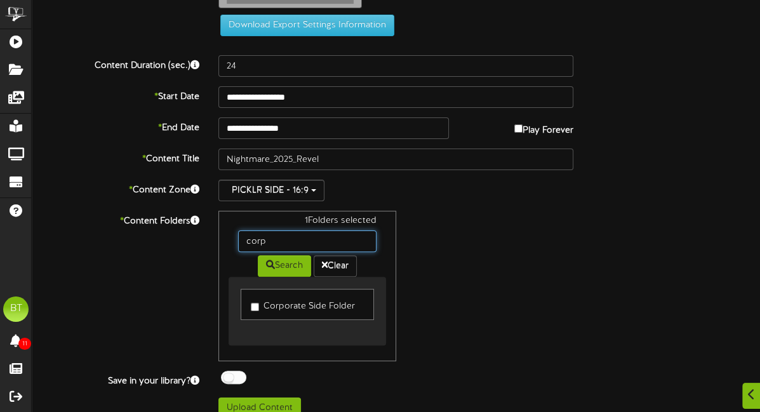
scroll to position [249, 0]
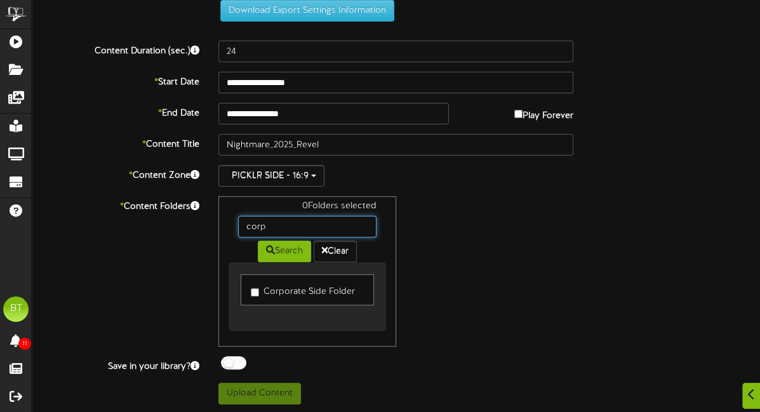
click at [291, 219] on input "corp" at bounding box center [307, 227] width 138 height 22
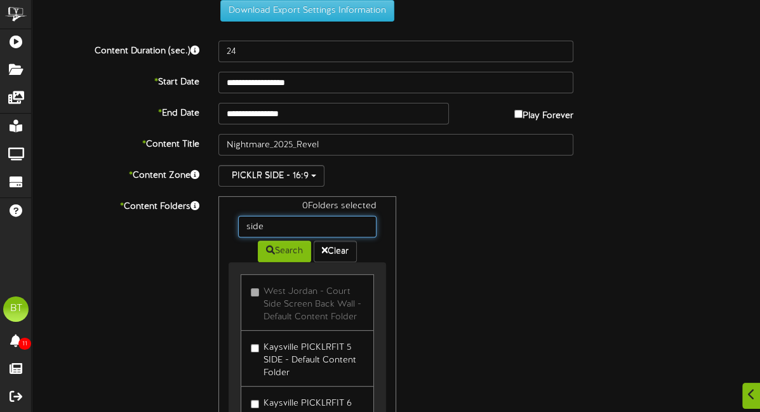
drag, startPoint x: 286, startPoint y: 223, endPoint x: 218, endPoint y: 226, distance: 67.4
click at [218, 226] on div "0 Folders selected side Search Clear West Jordan - Court Side Screen Back Wall …" at bounding box center [306, 316] width 177 height 241
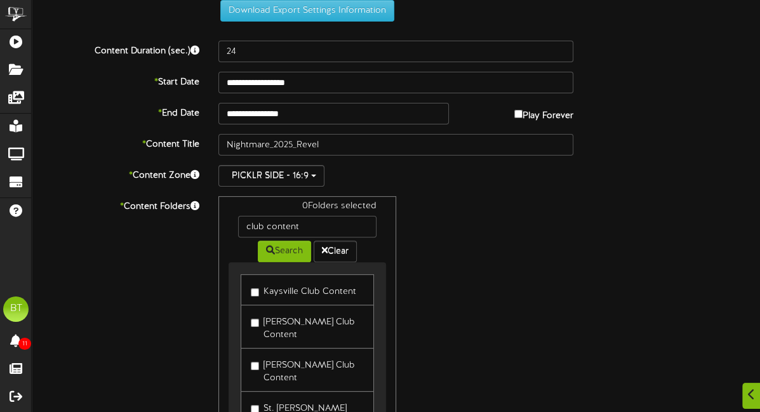
click at [274, 291] on label "Kaysville Club Content" at bounding box center [303, 289] width 105 height 17
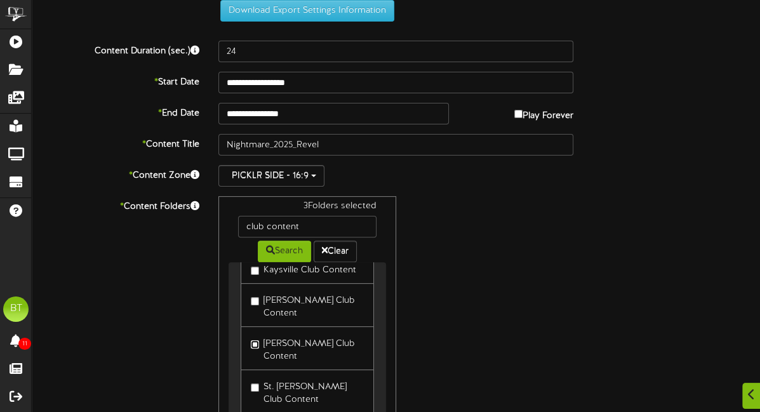
scroll to position [60, 0]
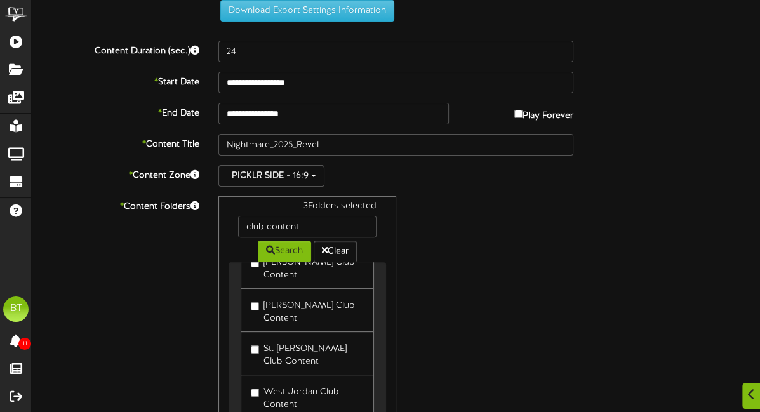
click at [260, 338] on label "St. George Club Content" at bounding box center [307, 353] width 112 height 30
click at [259, 382] on label "West Jordan Club Content" at bounding box center [307, 397] width 112 height 30
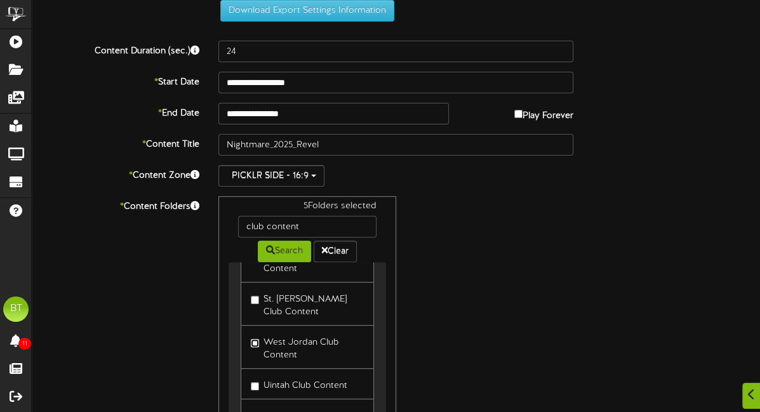
scroll to position [111, 0]
click at [259, 373] on label "Uintah Club Content" at bounding box center [299, 381] width 96 height 17
click at [258, 404] on label "Loveland Club Content" at bounding box center [304, 412] width 107 height 17
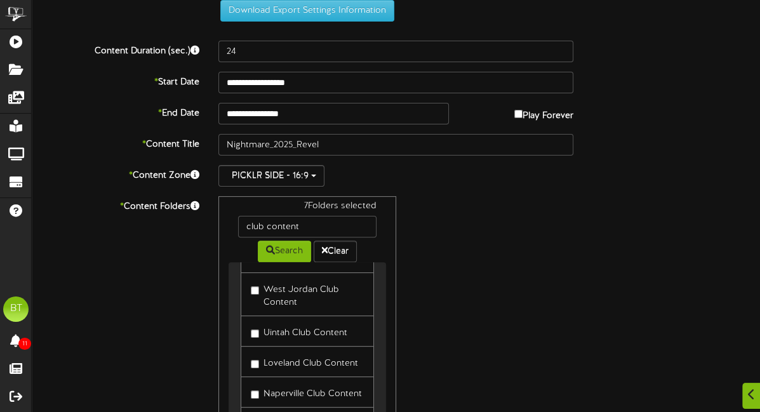
click at [265, 383] on label "Naperville Club Content" at bounding box center [306, 391] width 111 height 17
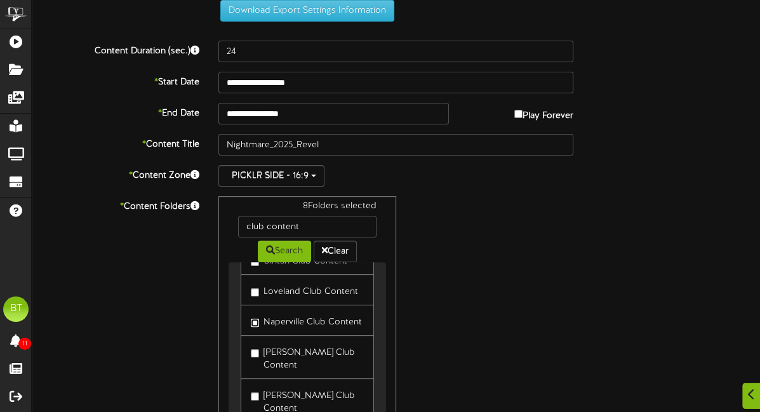
scroll to position [236, 0]
click at [288, 340] on label "Mckinney Club Content" at bounding box center [307, 355] width 112 height 30
click at [280, 383] on label "Blaine Club Content" at bounding box center [307, 398] width 112 height 30
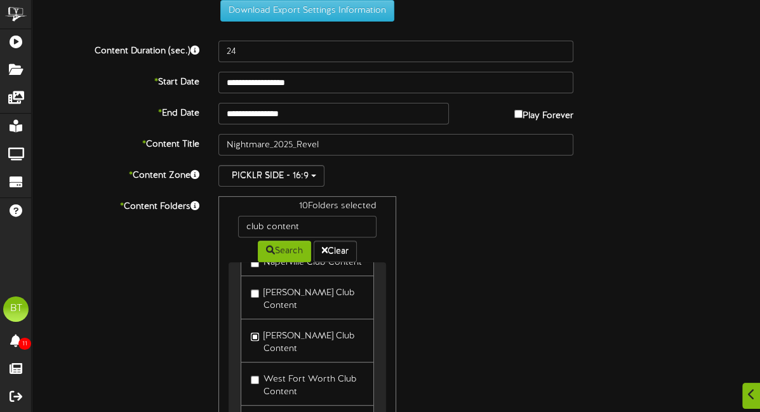
scroll to position [297, 0]
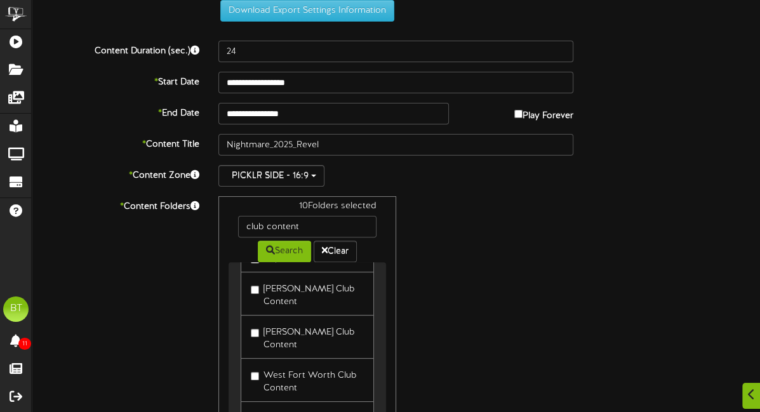
click at [274, 365] on label "West Fort Worth Club Content" at bounding box center [307, 380] width 112 height 30
click at [269, 408] on label "Villa Park Club Content" at bounding box center [304, 416] width 107 height 17
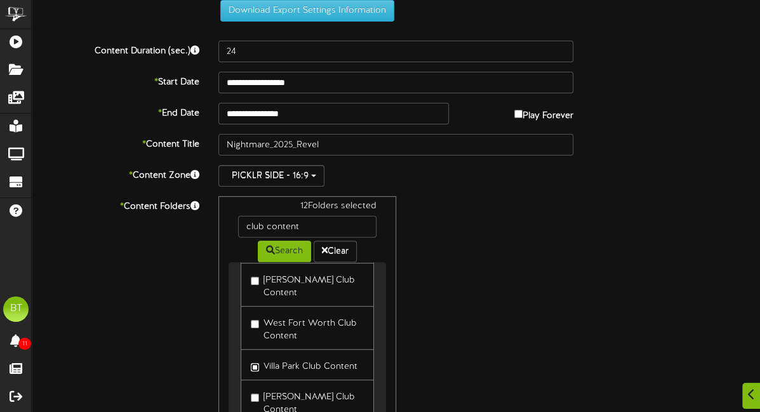
scroll to position [350, 0]
click at [248, 379] on link "[PERSON_NAME] Club Content" at bounding box center [307, 401] width 133 height 44
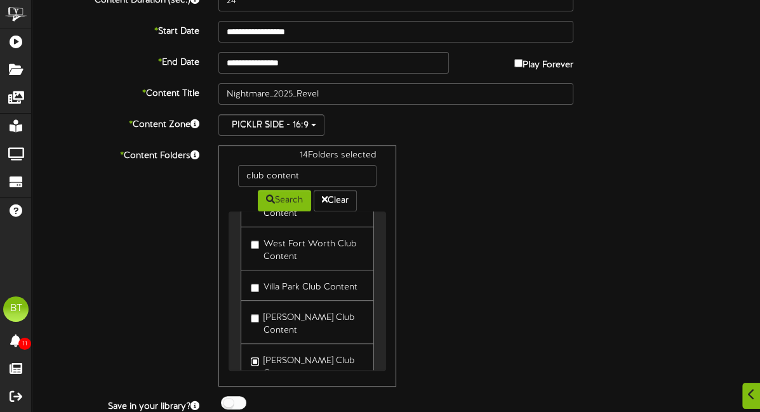
scroll to position [340, 0]
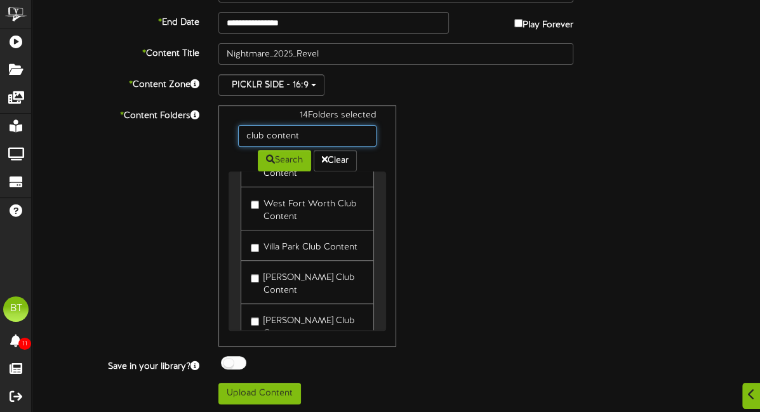
drag, startPoint x: 317, startPoint y: 135, endPoint x: 230, endPoint y: 132, distance: 87.7
click at [230, 132] on div "club content" at bounding box center [307, 136] width 157 height 22
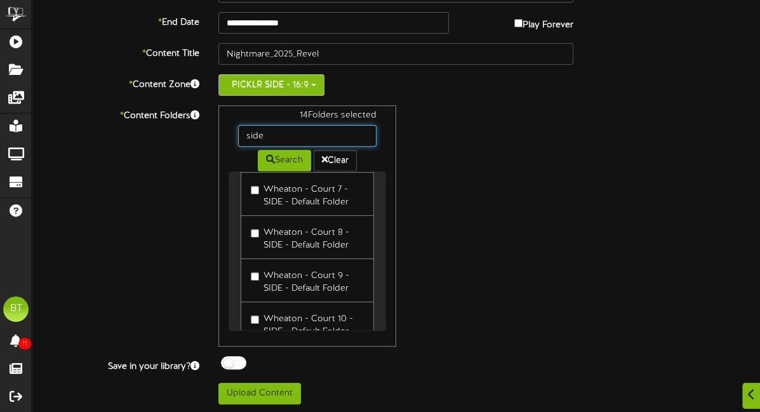
scroll to position [19125, 0]
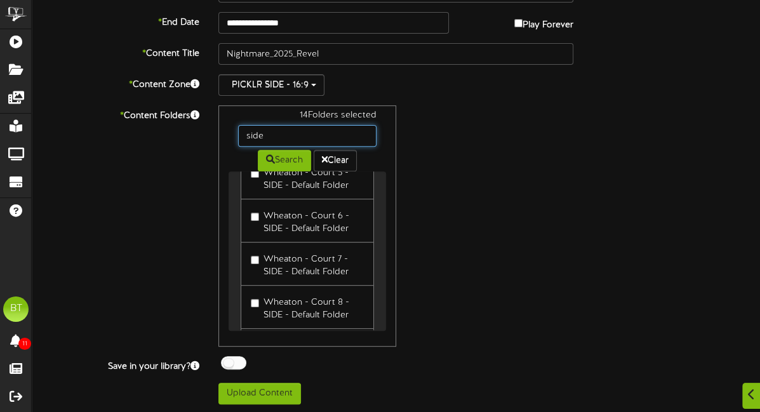
drag, startPoint x: 274, startPoint y: 133, endPoint x: 241, endPoint y: 134, distance: 33.0
click at [241, 134] on input "side" at bounding box center [307, 136] width 138 height 22
type input "club content"
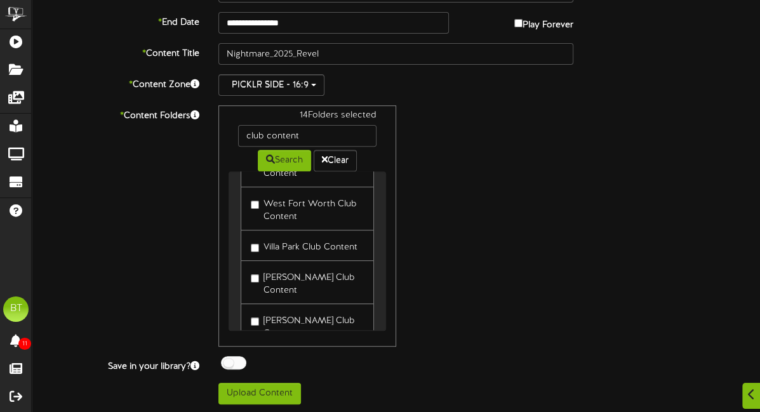
drag, startPoint x: 264, startPoint y: 285, endPoint x: 267, endPoint y: 254, distance: 31.3
click at [263, 310] on label "[PERSON_NAME] Club Content" at bounding box center [307, 325] width 112 height 30
click at [268, 267] on label "[PERSON_NAME] Club Content" at bounding box center [307, 282] width 112 height 30
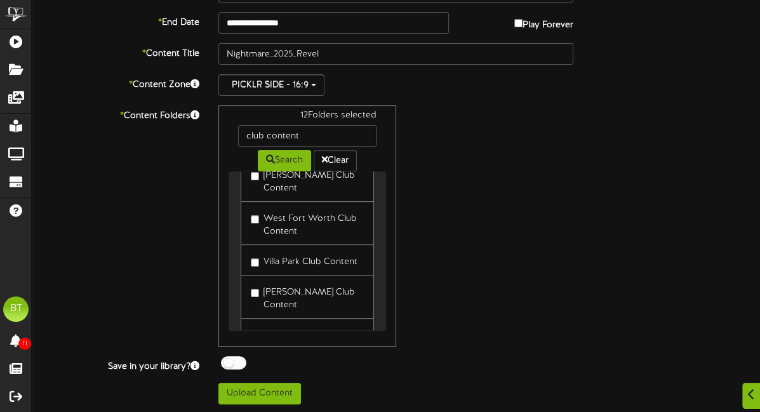
click at [269, 251] on label "Villa Park Club Content" at bounding box center [304, 259] width 107 height 17
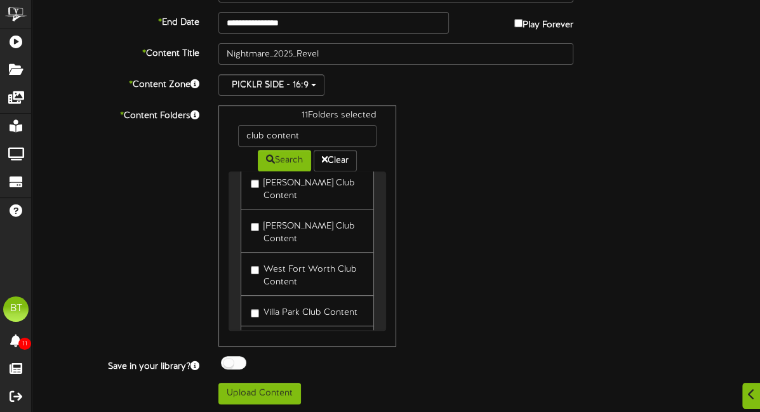
click at [265, 259] on label "West Fort Worth Club Content" at bounding box center [307, 274] width 112 height 30
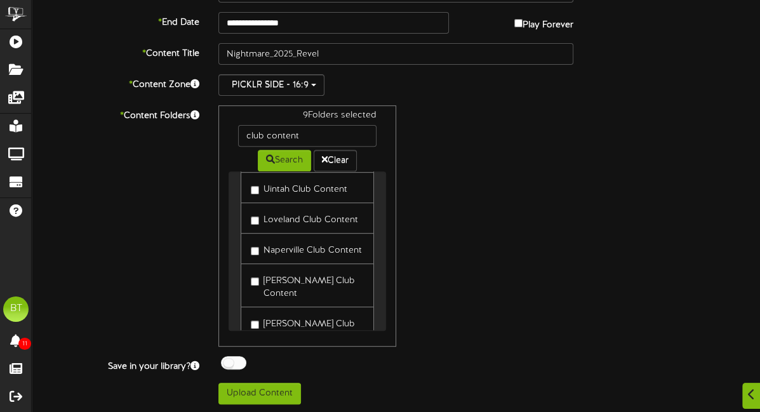
click at [265, 270] on label "Mckinney Club Content" at bounding box center [307, 285] width 112 height 30
click at [264, 240] on label "Naperville Club Content" at bounding box center [306, 248] width 111 height 17
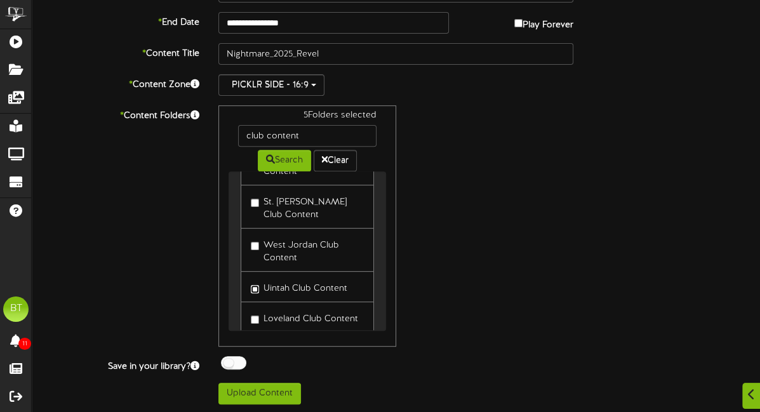
scroll to position [110, 0]
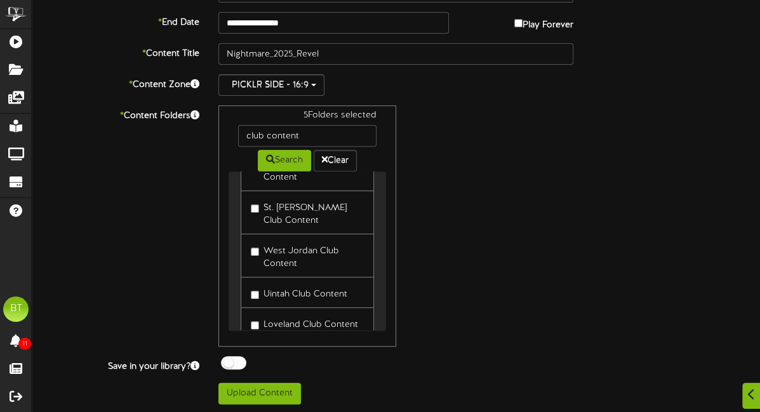
click at [255, 241] on label "West Jordan Club Content" at bounding box center [307, 256] width 112 height 30
click at [258, 241] on label "St. George Club Content" at bounding box center [307, 256] width 112 height 30
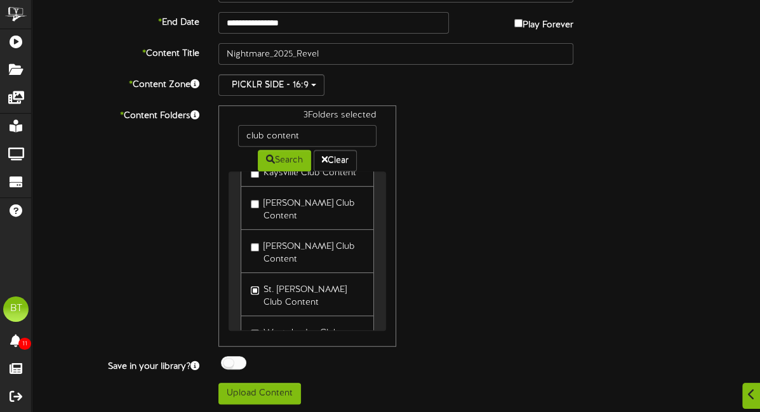
scroll to position [27, 0]
click at [260, 208] on label "Logan Club Content" at bounding box center [307, 209] width 112 height 30
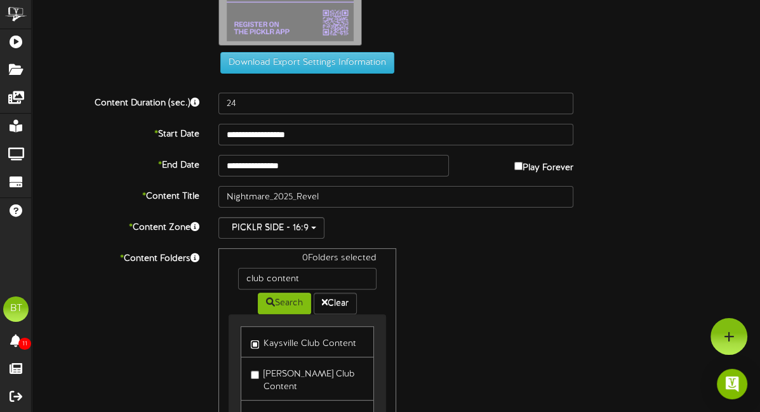
scroll to position [0, 0]
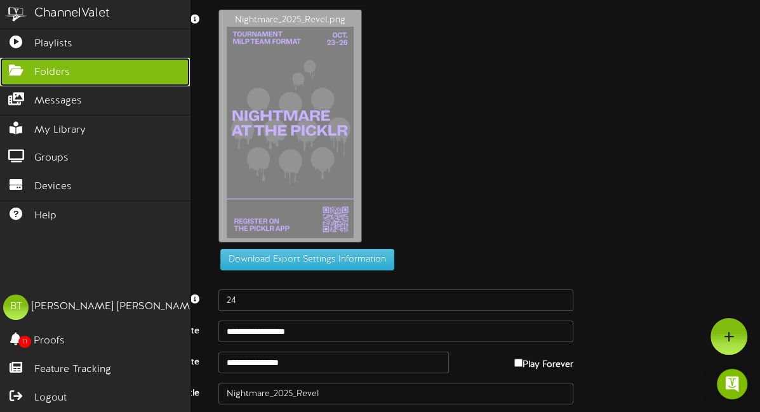
click at [44, 67] on span "Folders" at bounding box center [52, 72] width 36 height 15
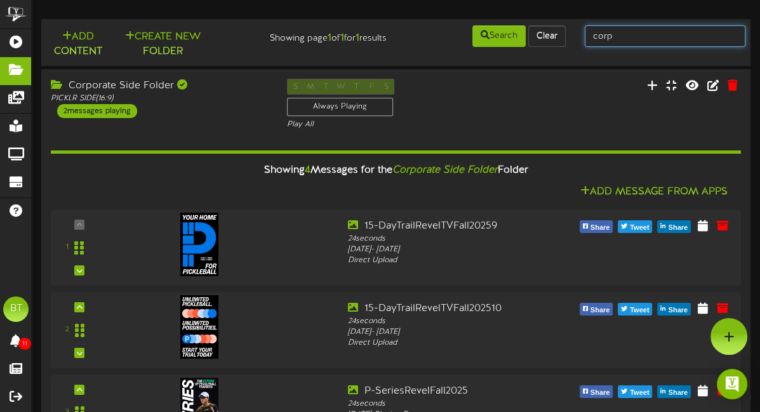
click at [644, 38] on input "corp" at bounding box center [665, 36] width 161 height 22
type input "c"
type input "club content"
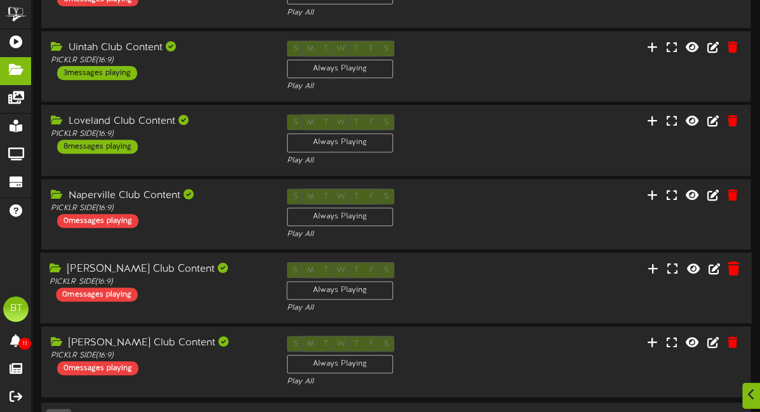
scroll to position [441, 0]
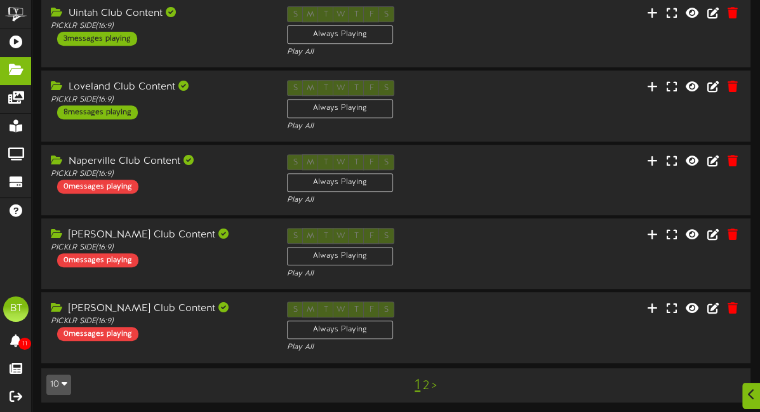
click at [423, 383] on link "2" at bounding box center [426, 386] width 6 height 14
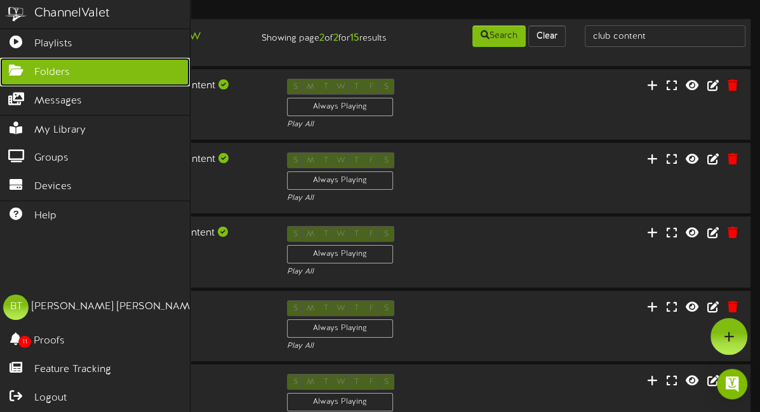
click at [32, 72] on link "Folders" at bounding box center [95, 72] width 190 height 29
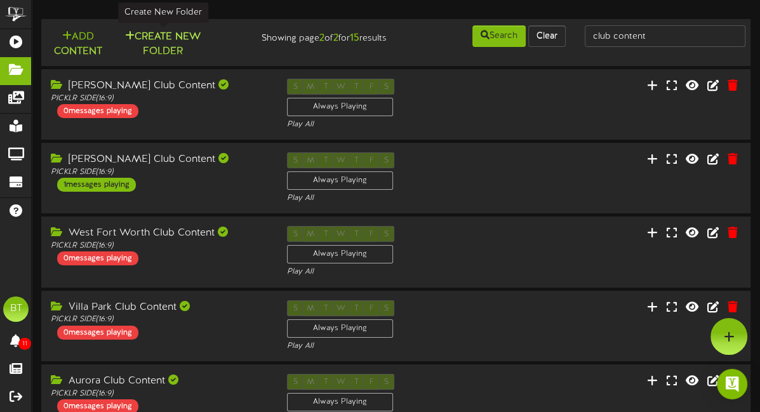
click at [151, 35] on button "Create New Folder" at bounding box center [163, 44] width 88 height 30
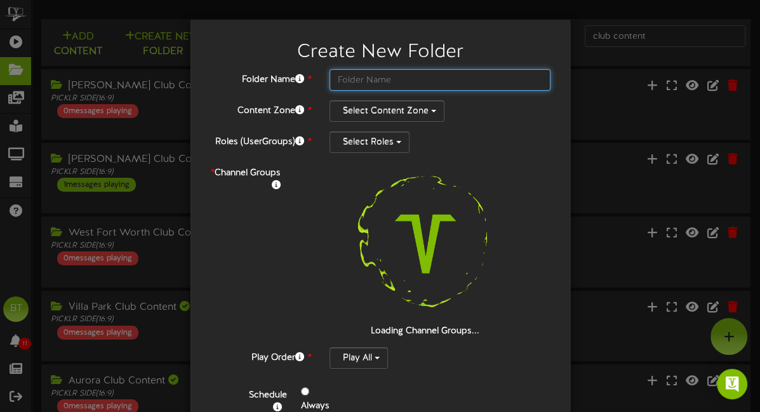
click at [409, 75] on input "text" at bounding box center [440, 80] width 222 height 22
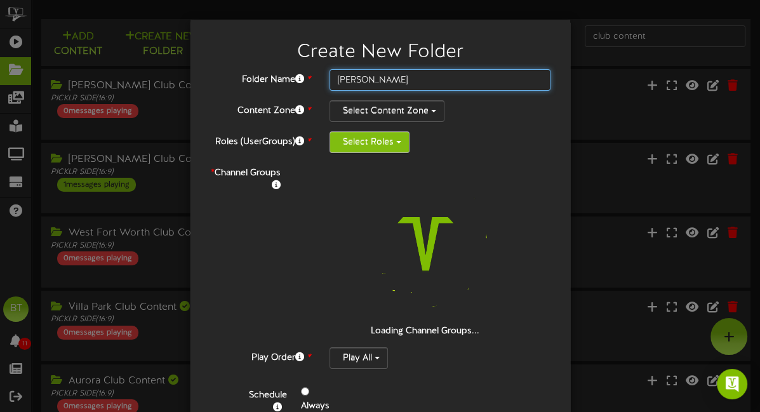
type input "Austin West"
click at [359, 145] on button "Select Roles" at bounding box center [369, 142] width 80 height 22
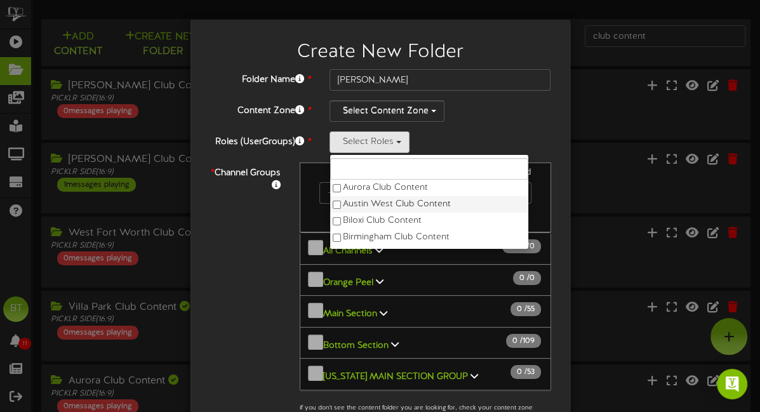
click at [343, 202] on label "Austin West Club Content" at bounding box center [429, 204] width 198 height 17
click at [489, 134] on div "Austin West Club Content Aurora Club Content Austin West Club Content Biloxi Cl…" at bounding box center [440, 142] width 222 height 22
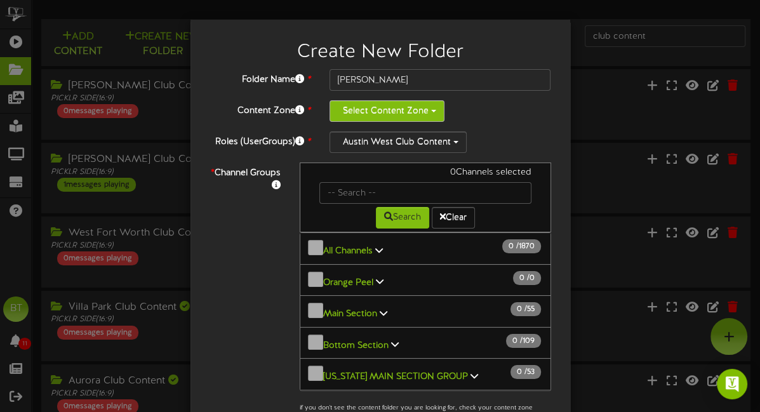
click at [408, 117] on button "Select Content Zone" at bounding box center [386, 111] width 115 height 22
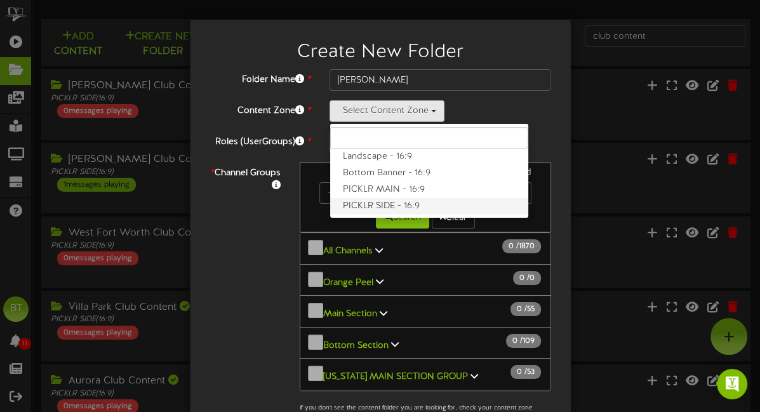
click at [387, 202] on label "PICKLR SIDE - 16:9" at bounding box center [429, 206] width 198 height 17
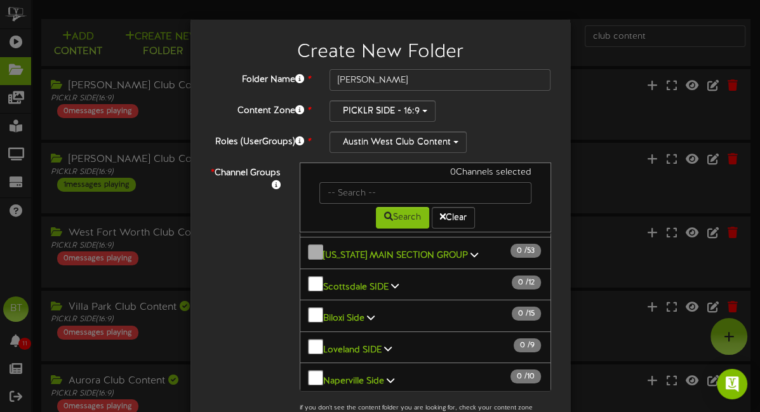
scroll to position [127, 0]
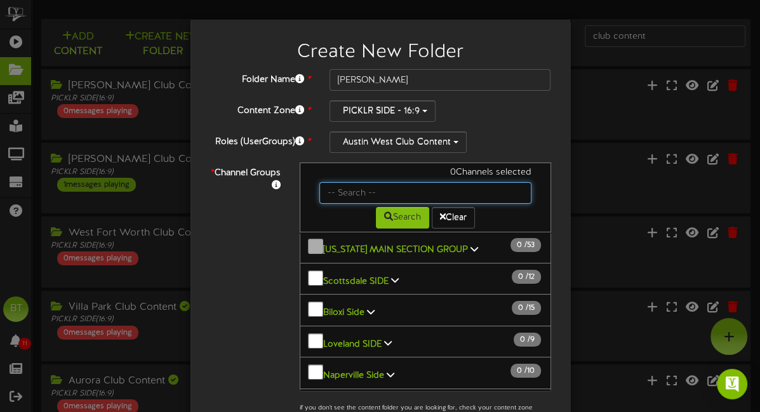
click at [376, 192] on input "text" at bounding box center [425, 193] width 212 height 22
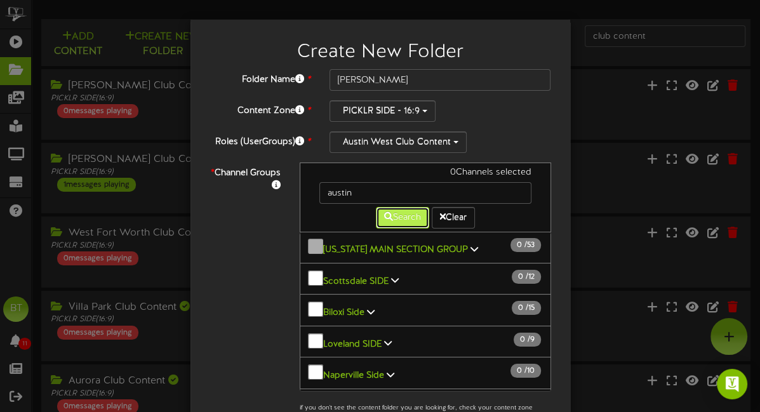
click at [387, 224] on button "Search" at bounding box center [402, 218] width 53 height 22
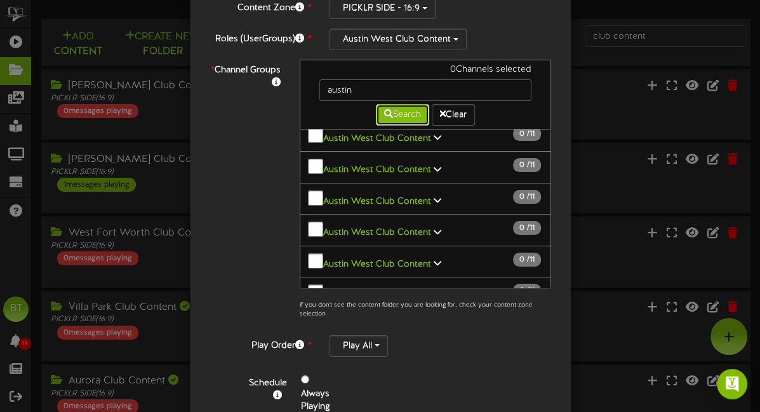
scroll to position [96, 0]
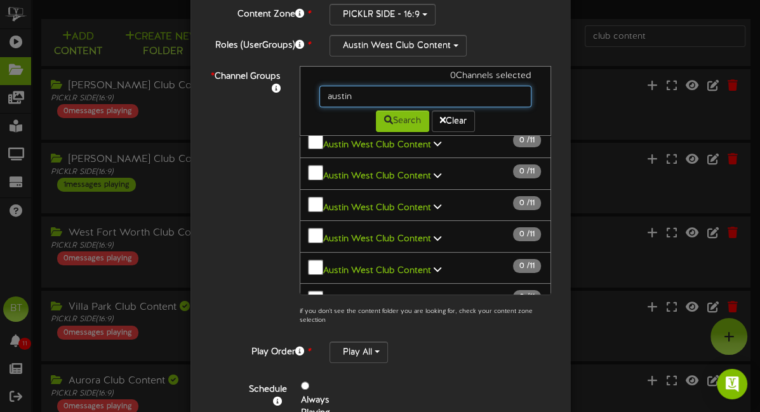
click at [384, 92] on input "austin" at bounding box center [425, 97] width 212 height 22
type input "austin west club content"
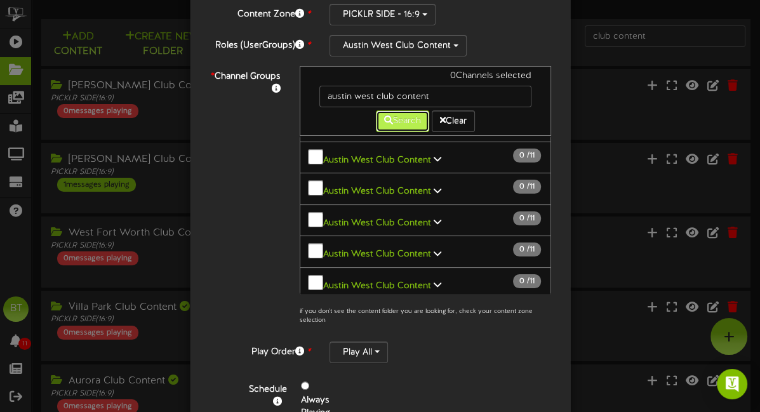
click at [410, 114] on button "Search" at bounding box center [402, 121] width 53 height 22
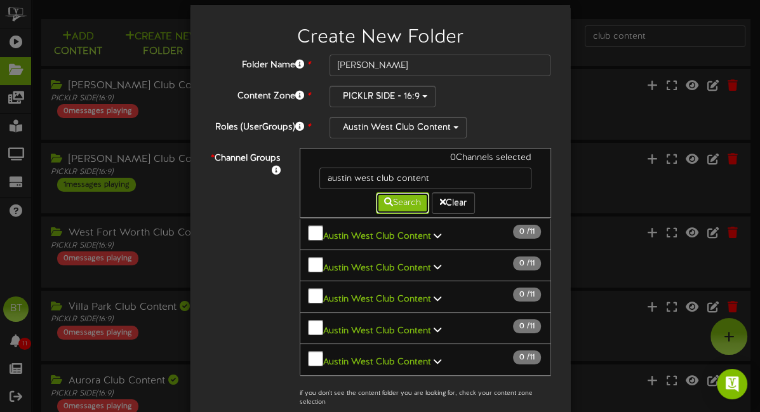
scroll to position [0, 0]
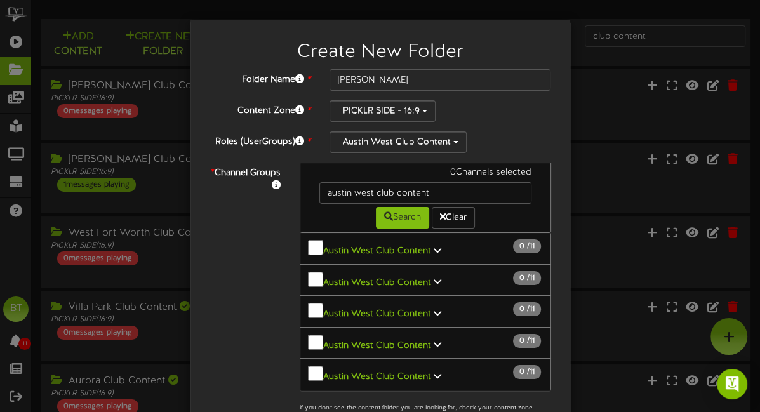
click at [428, 246] on link "Austin West Club Content 0 / 11" at bounding box center [378, 251] width 110 height 10
click at [515, 134] on div "Austin West Club Content Aurora Club Content Austin West Club Content Biloxi Cl…" at bounding box center [440, 142] width 222 height 22
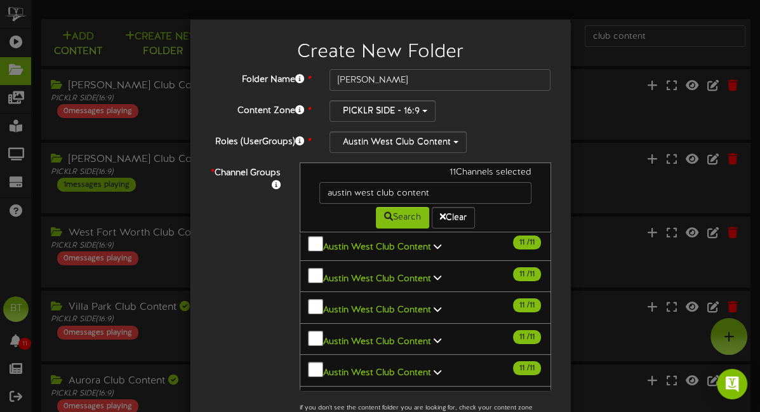
scroll to position [152, 0]
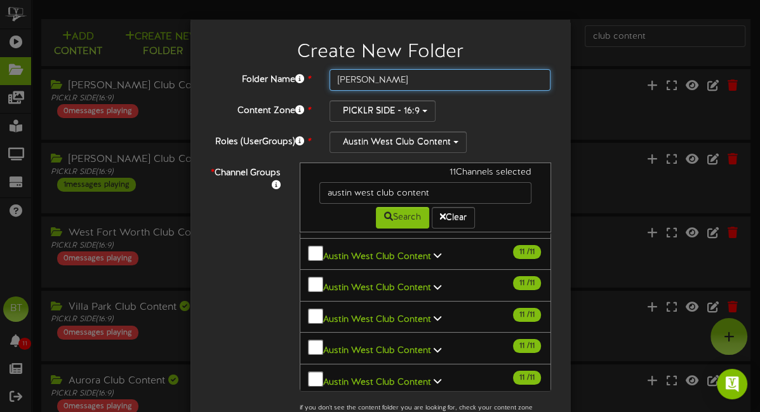
click at [401, 76] on input "Austin West" at bounding box center [440, 80] width 222 height 22
type input "Austin West Club Content"
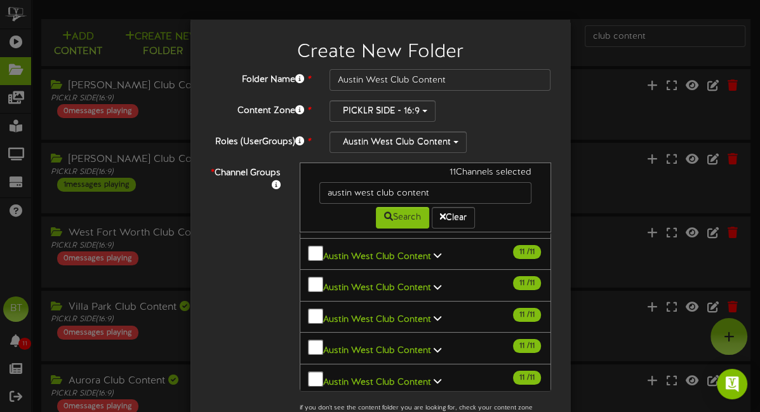
click at [497, 122] on div "Folder Name * Austin West Club Content Content Zone * PICKLR SIDE - 16:9 Landsc…" at bounding box center [380, 310] width 342 height 482
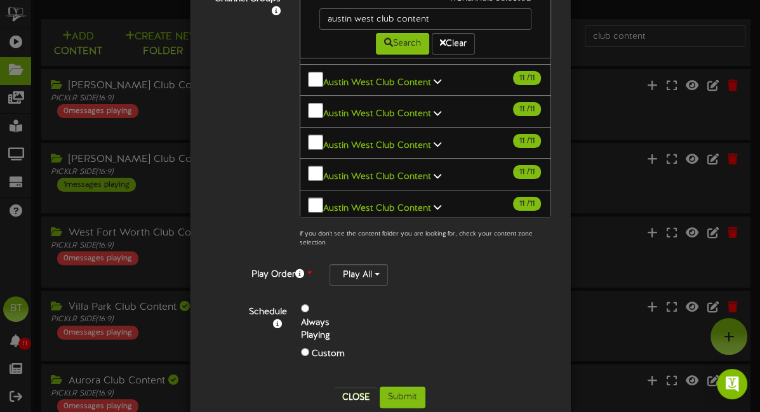
scroll to position [175, 0]
click at [397, 401] on button "Submit" at bounding box center [403, 397] width 46 height 22
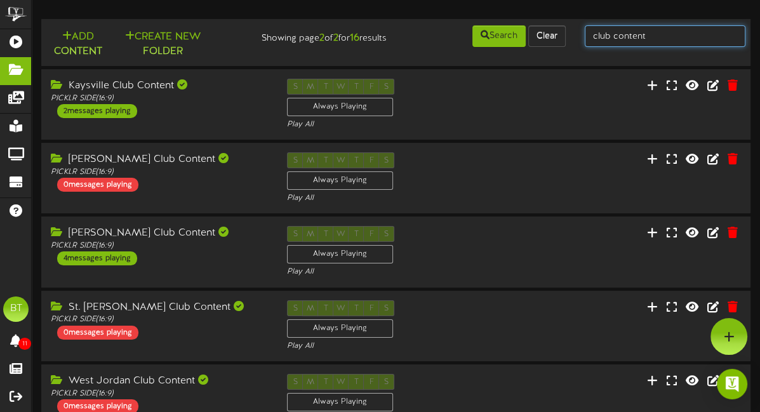
click at [625, 34] on input "club content" at bounding box center [665, 36] width 161 height 22
type input "corporate"
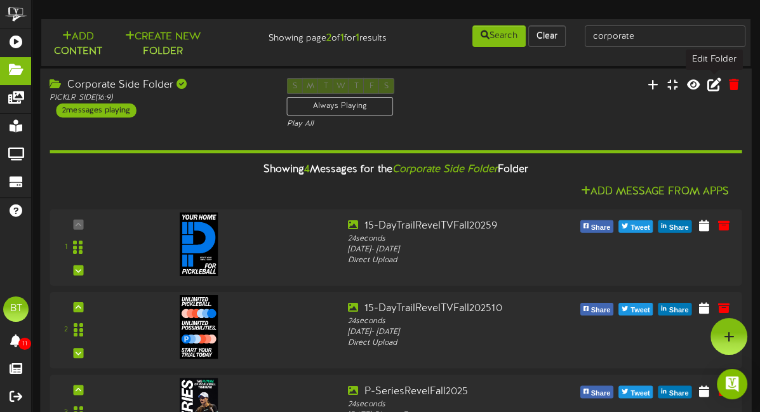
click at [715, 82] on icon at bounding box center [714, 84] width 14 height 14
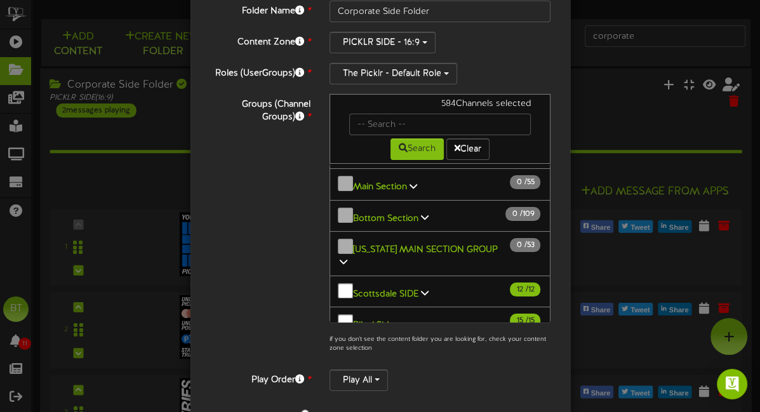
scroll to position [223, 0]
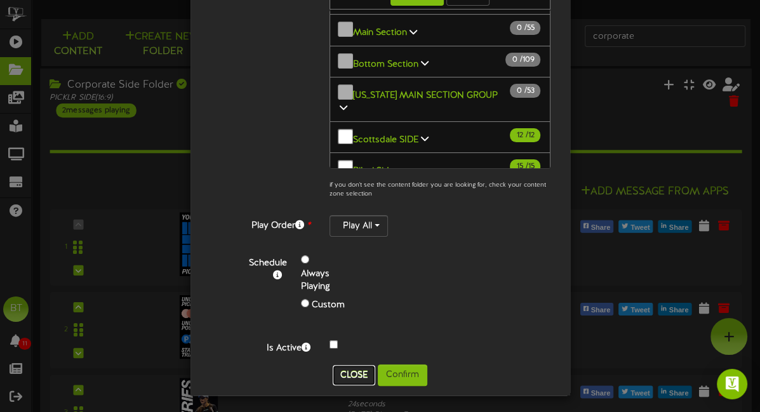
click at [357, 375] on button "Close" at bounding box center [354, 375] width 43 height 20
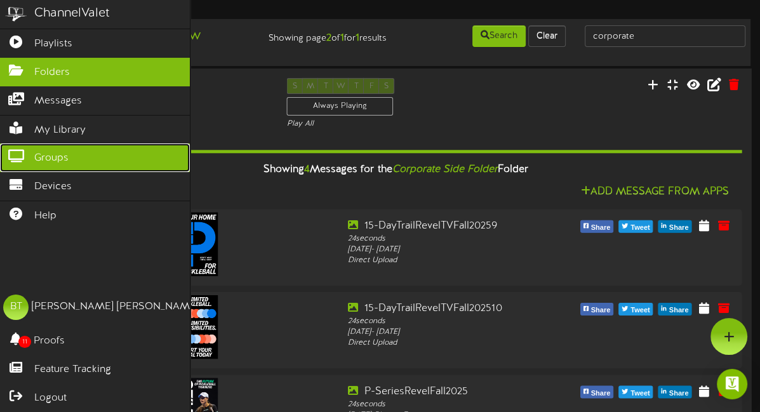
click at [25, 152] on icon at bounding box center [16, 155] width 32 height 10
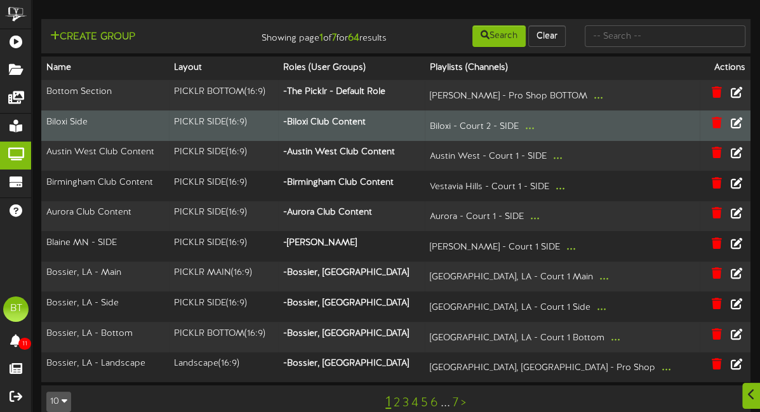
scroll to position [18, 0]
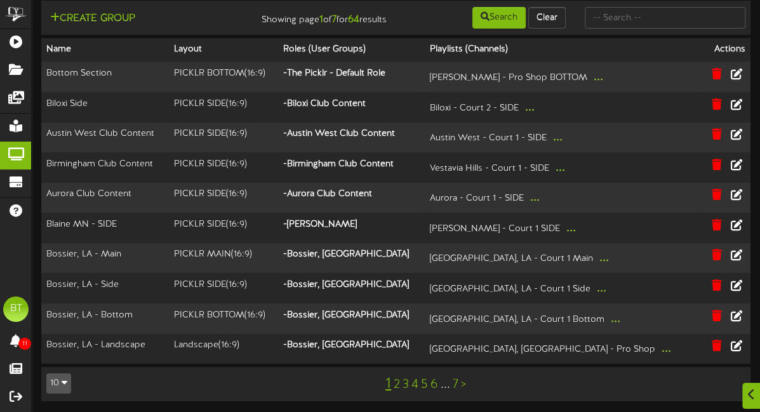
click at [397, 384] on link "2" at bounding box center [397, 385] width 6 height 14
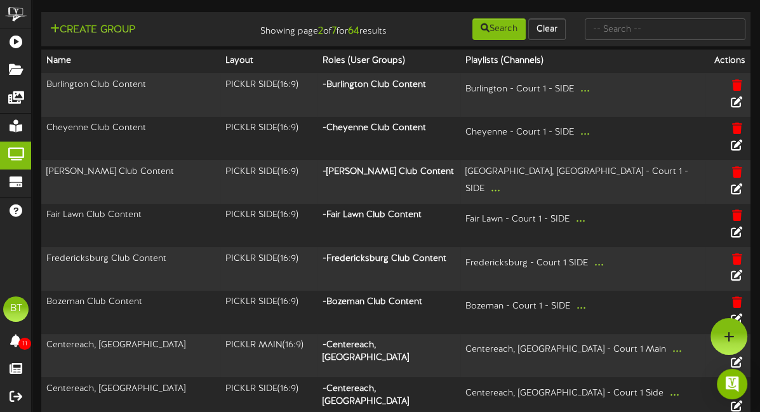
click at [202, 37] on div "Create Group" at bounding box center [126, 30] width 161 height 16
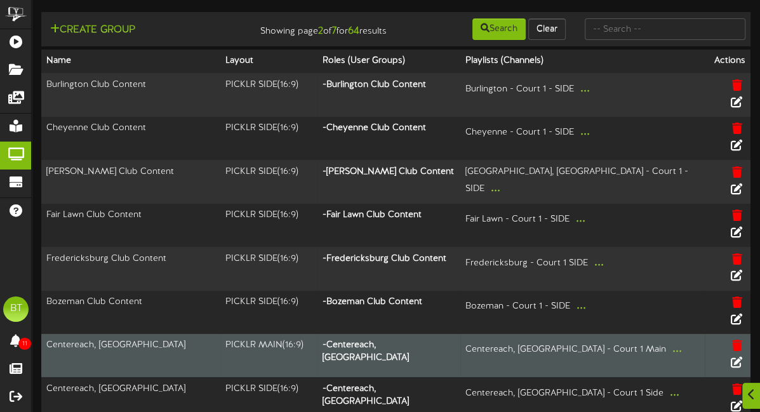
scroll to position [15, 0]
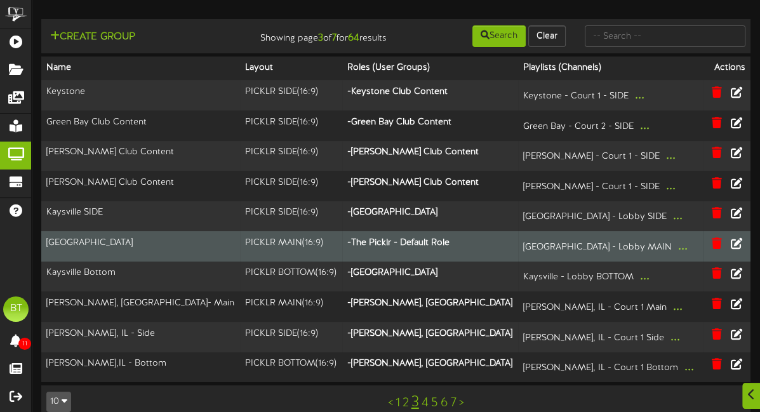
scroll to position [18, 0]
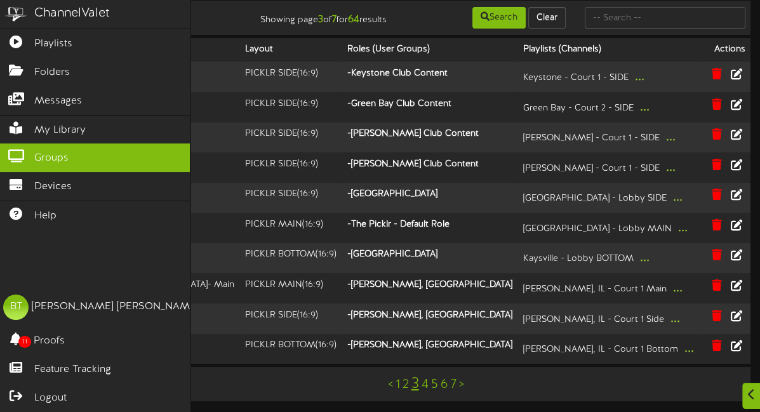
click at [74, 250] on div "ChannelValet Playlists Folders Messages My Library Groups Devices Help BT Britt…" at bounding box center [95, 206] width 190 height 412
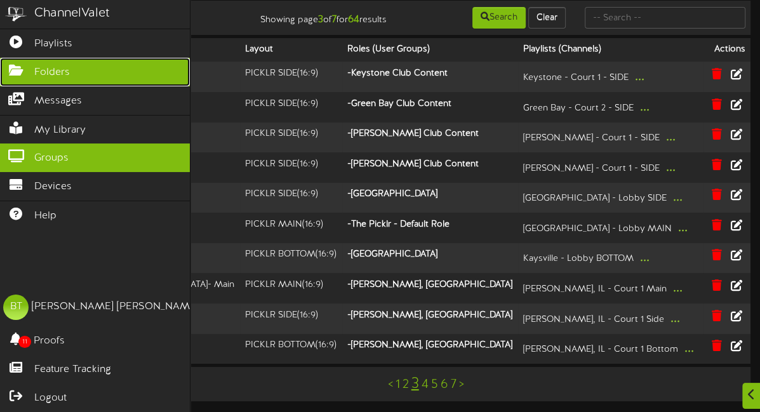
click at [56, 76] on span "Folders" at bounding box center [52, 72] width 36 height 15
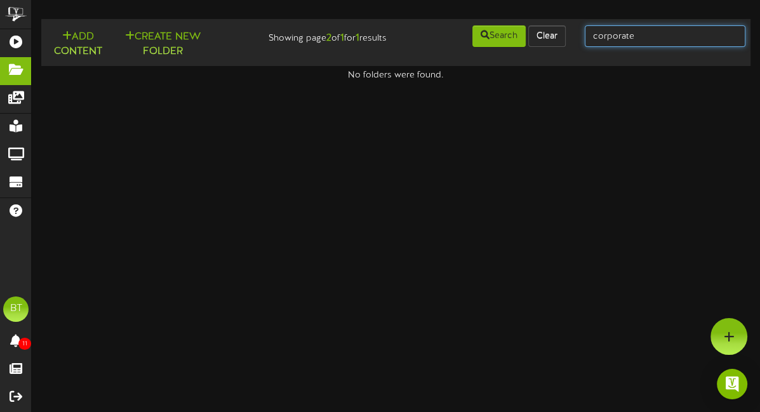
drag, startPoint x: 680, startPoint y: 44, endPoint x: 673, endPoint y: 41, distance: 7.7
click at [679, 44] on input "corporate" at bounding box center [665, 36] width 161 height 22
type input "corporate club content"
drag, startPoint x: 689, startPoint y: 34, endPoint x: 440, endPoint y: 13, distance: 250.3
click at [440, 13] on div "Add Content Create New Folder Showing page 2 of 0 for 0 results Search Clear" at bounding box center [395, 46] width 747 height 72
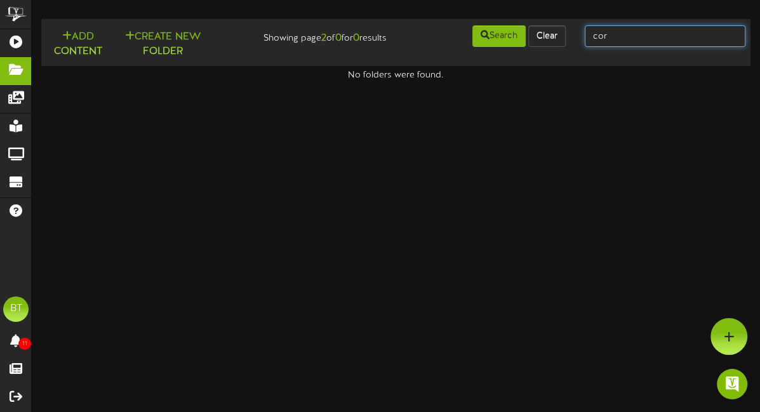
type input "corporate"
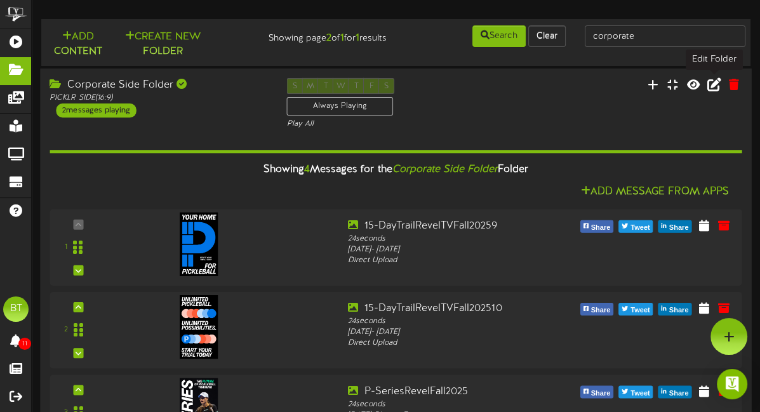
click at [712, 83] on icon at bounding box center [714, 84] width 14 height 14
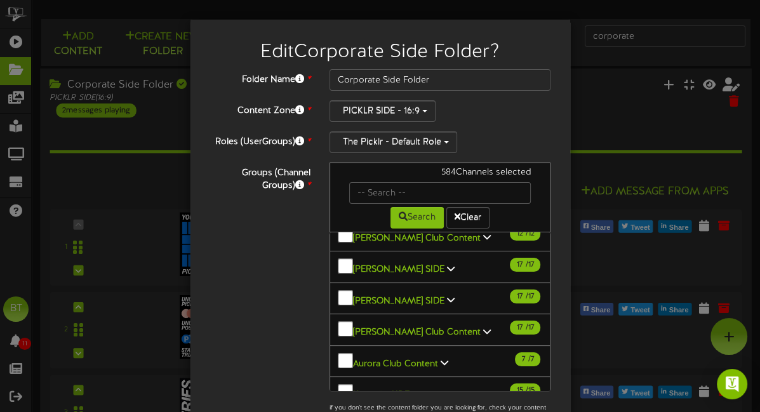
scroll to position [1076, 0]
click at [118, 183] on div "Edit Corporate Side Folder ? Folder Name * Corporate Side Folder Content Zone *…" at bounding box center [380, 206] width 760 height 412
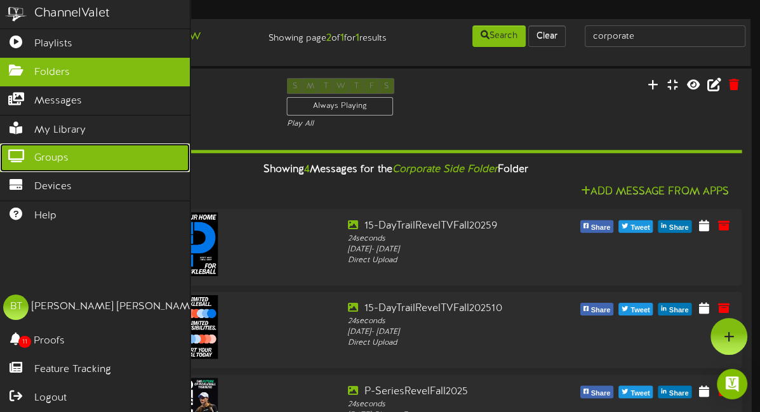
click at [88, 161] on link "Groups" at bounding box center [95, 157] width 190 height 29
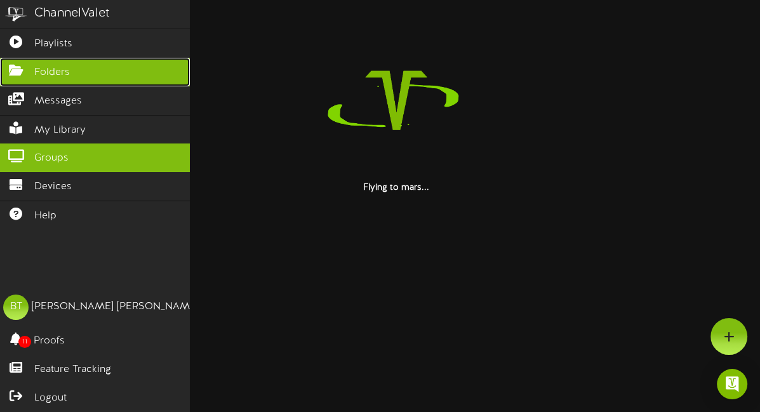
click at [83, 70] on link "Folders" at bounding box center [95, 72] width 190 height 29
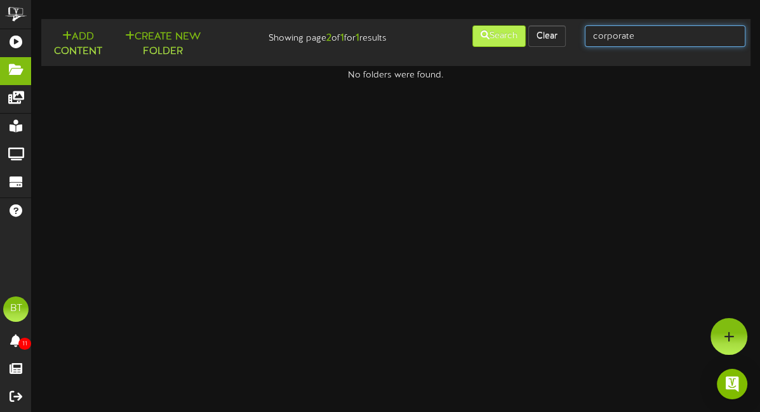
drag, startPoint x: 682, startPoint y: 37, endPoint x: 510, endPoint y: 40, distance: 172.7
click at [510, 40] on div "Add Content Create New Folder Showing page 2 of 1 for 1 results Search Clear co…" at bounding box center [396, 42] width 718 height 37
type input "club content"
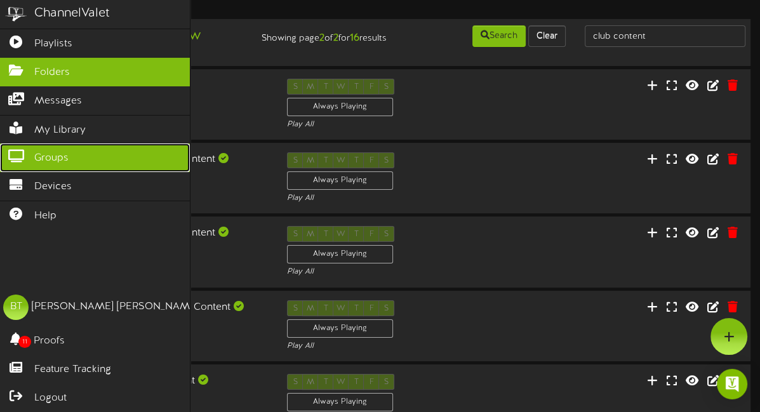
click at [59, 156] on span "Groups" at bounding box center [51, 158] width 34 height 15
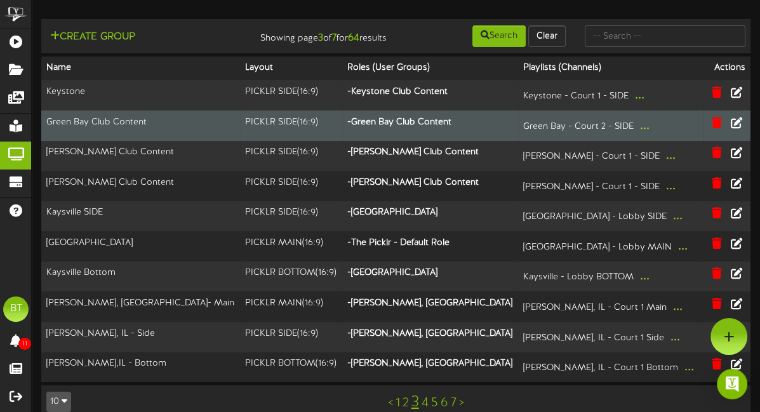
click at [151, 126] on td "Green Bay Club Content" at bounding box center [140, 125] width 199 height 30
click at [717, 125] on icon at bounding box center [716, 122] width 12 height 14
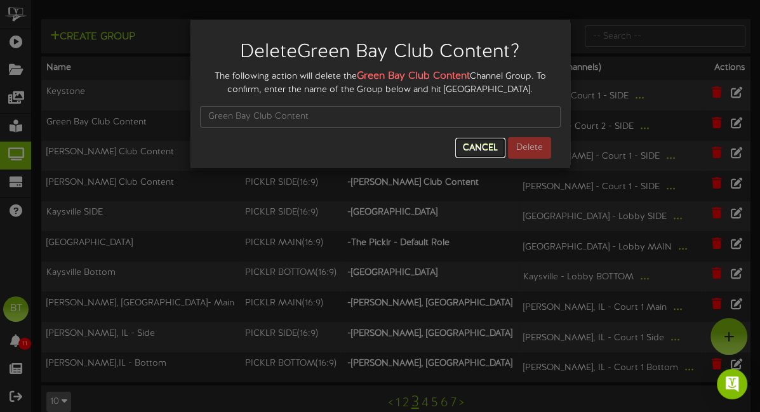
click at [480, 143] on button "Cancel" at bounding box center [480, 148] width 50 height 20
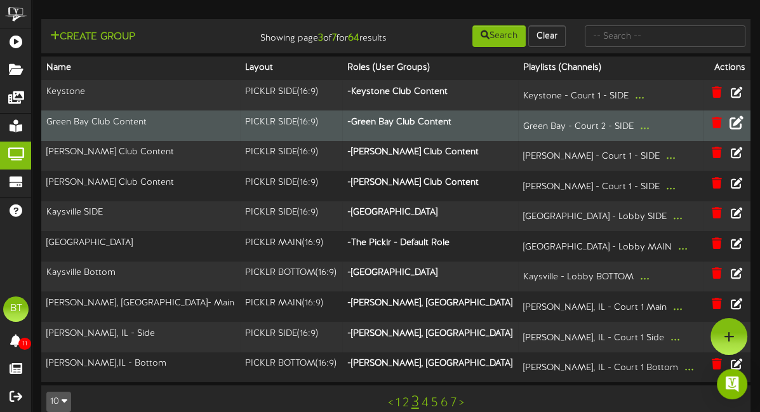
click at [737, 120] on icon at bounding box center [736, 122] width 14 height 14
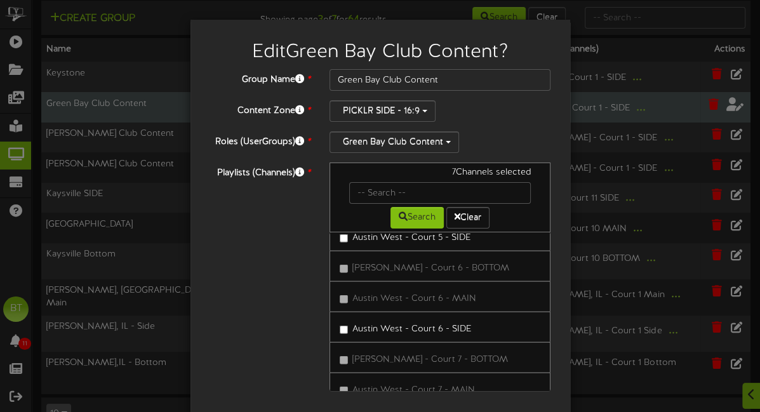
scroll to position [50, 0]
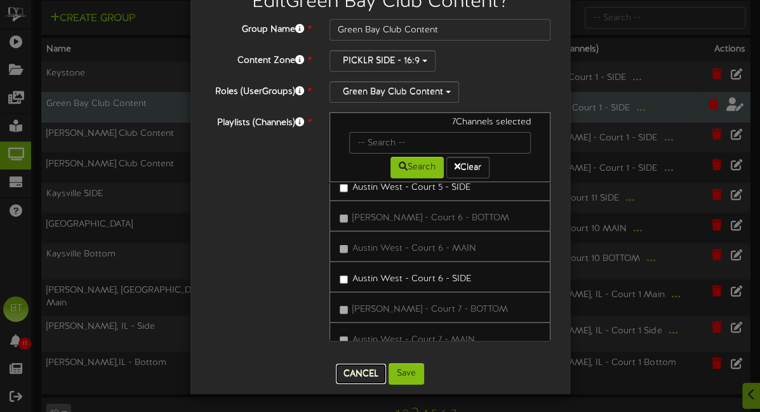
click at [369, 371] on button "Cancel" at bounding box center [361, 374] width 50 height 20
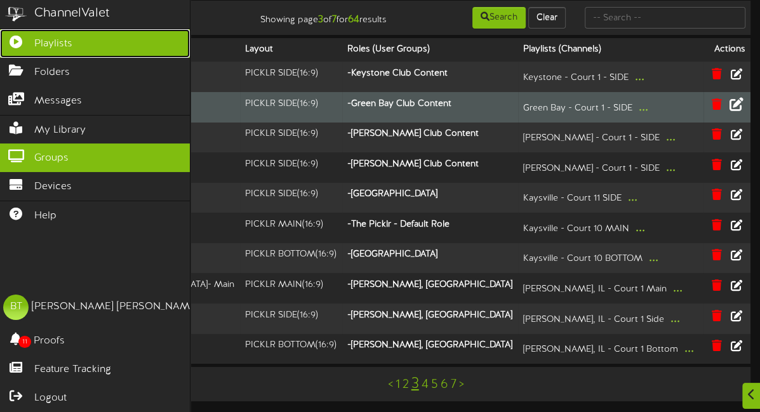
click at [63, 44] on span "Playlists" at bounding box center [53, 44] width 38 height 15
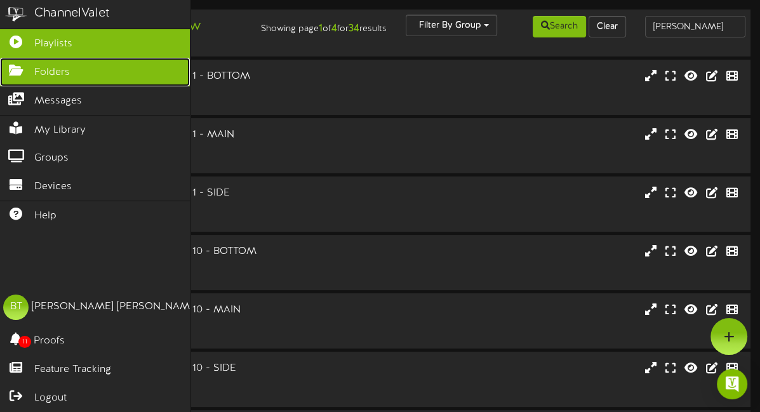
click at [22, 64] on icon at bounding box center [16, 69] width 32 height 10
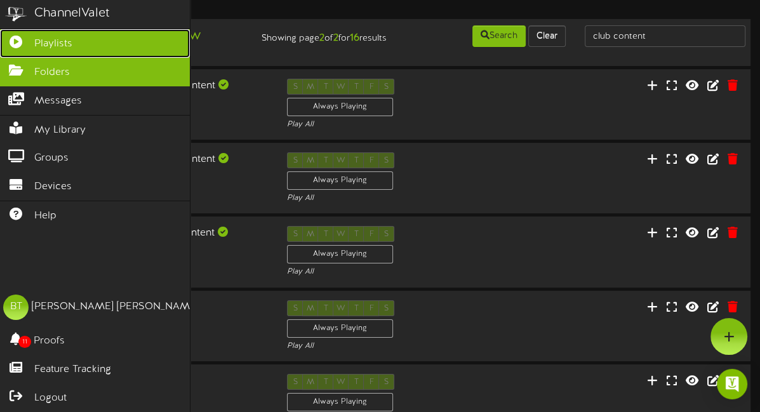
click at [51, 46] on span "Playlists" at bounding box center [53, 44] width 38 height 15
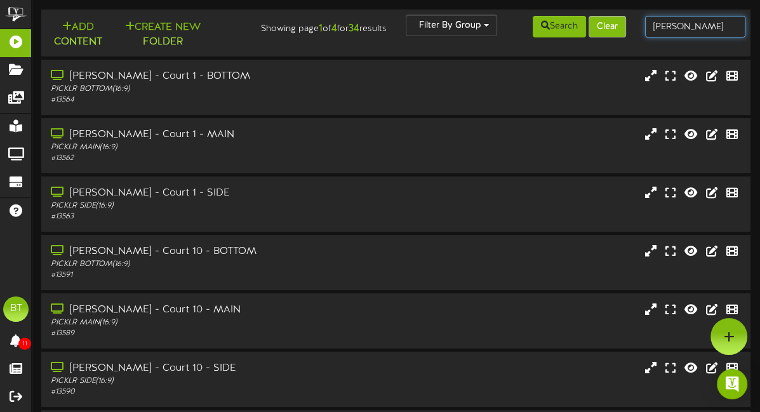
drag, startPoint x: 708, startPoint y: 25, endPoint x: 621, endPoint y: 19, distance: 87.2
click at [621, 19] on div "Add Content Create New Folder Showing page 1 of 4 for 34 results Filter By Grou…" at bounding box center [396, 33] width 718 height 37
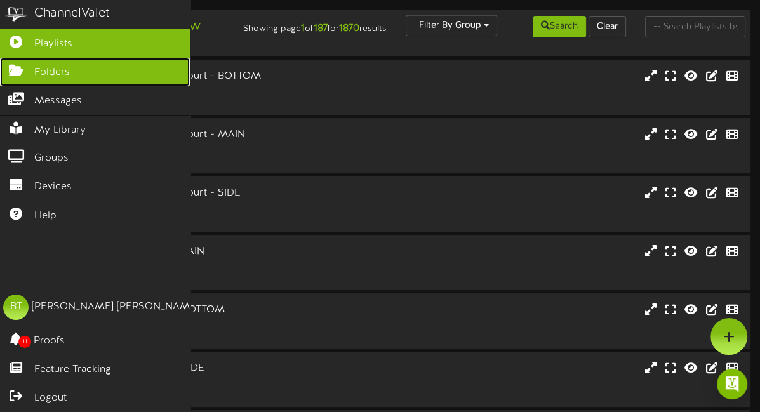
click at [12, 68] on icon at bounding box center [16, 69] width 32 height 10
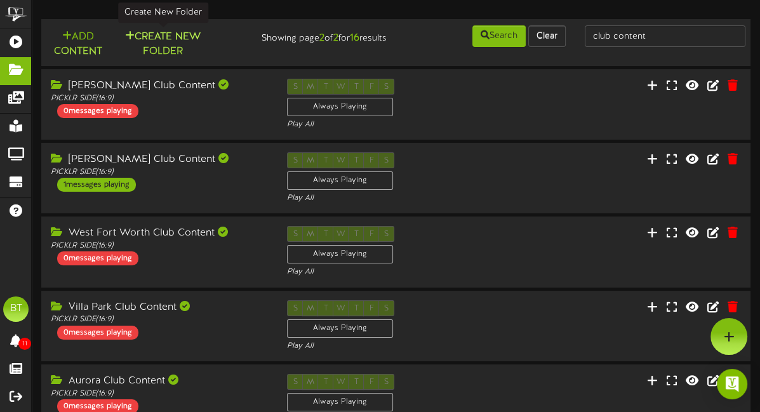
click at [175, 41] on button "Create New Folder" at bounding box center [163, 44] width 88 height 30
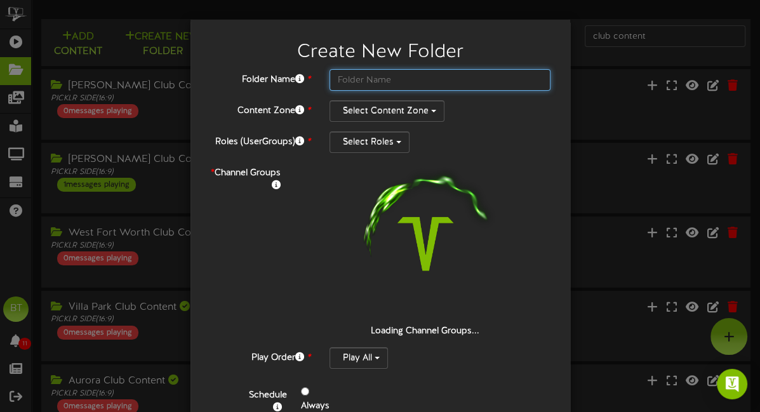
click at [378, 78] on input "text" at bounding box center [440, 80] width 222 height 22
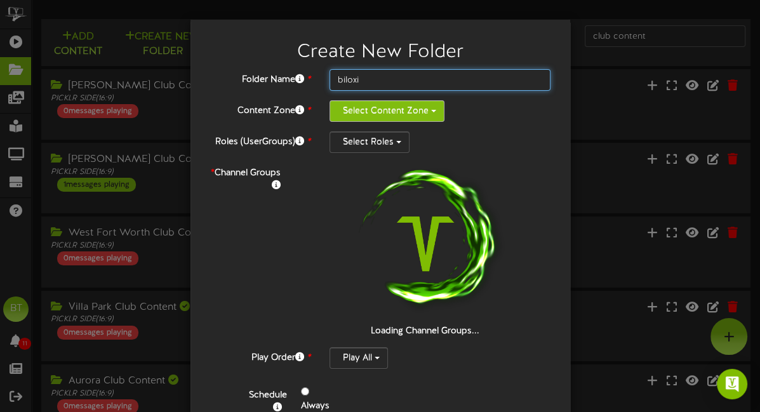
type input "biloxi"
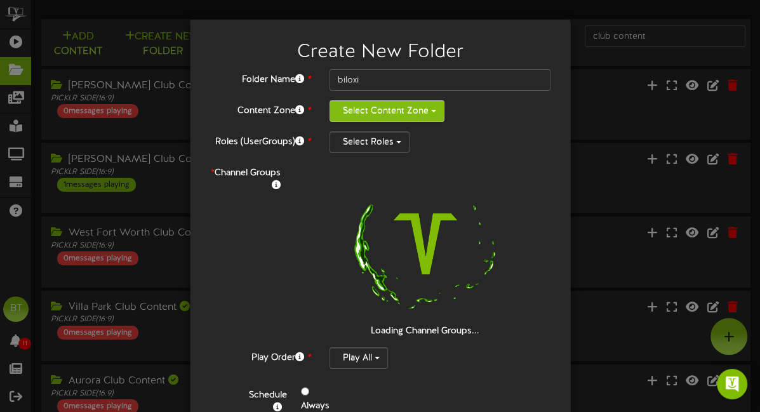
click at [409, 117] on button "Select Content Zone" at bounding box center [386, 111] width 115 height 22
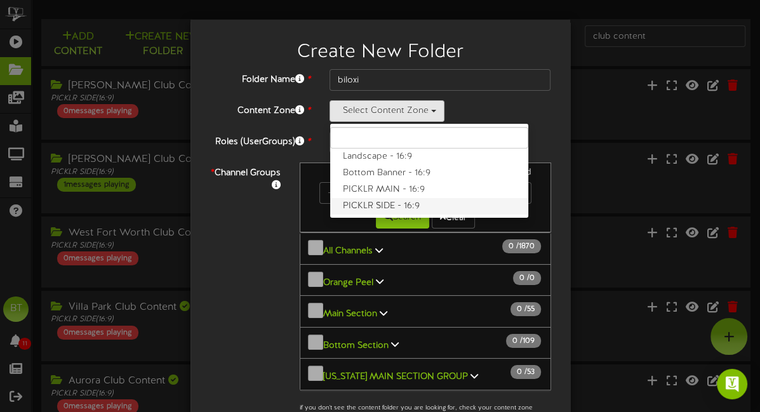
click at [368, 200] on label "PICKLR SIDE - 16:9" at bounding box center [429, 206] width 198 height 17
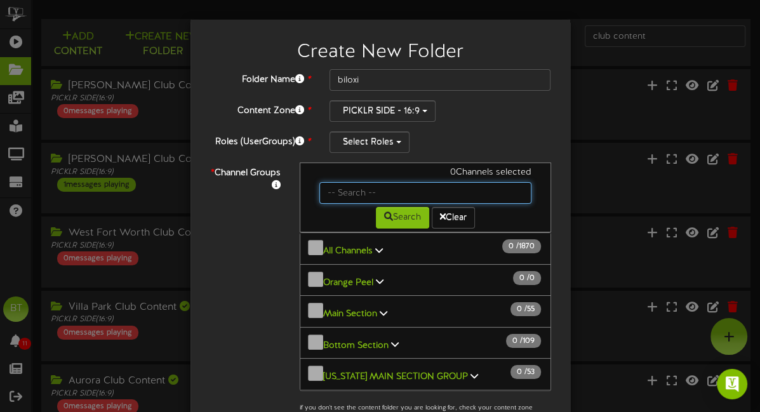
click at [359, 192] on input "text" at bounding box center [425, 193] width 212 height 22
type input "biloxi"
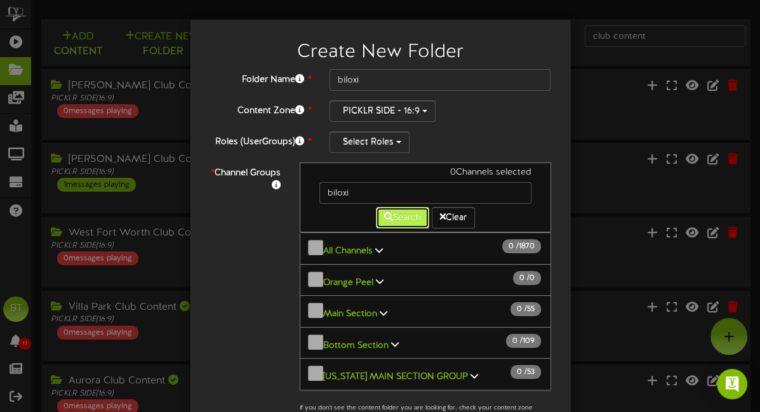
click at [397, 218] on button "Search" at bounding box center [402, 218] width 53 height 22
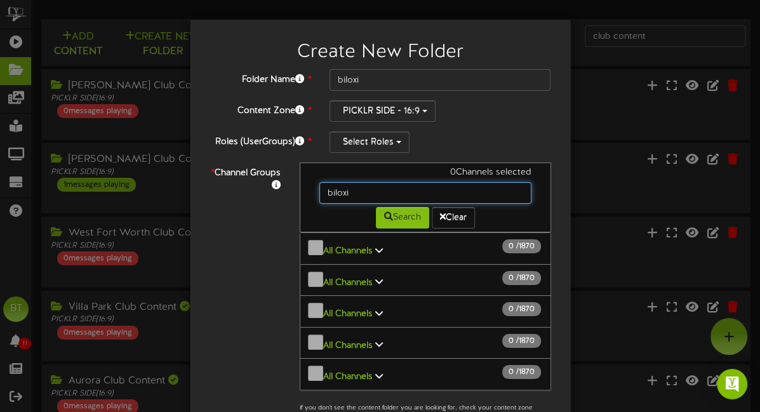
click at [366, 194] on input "biloxi" at bounding box center [425, 193] width 212 height 22
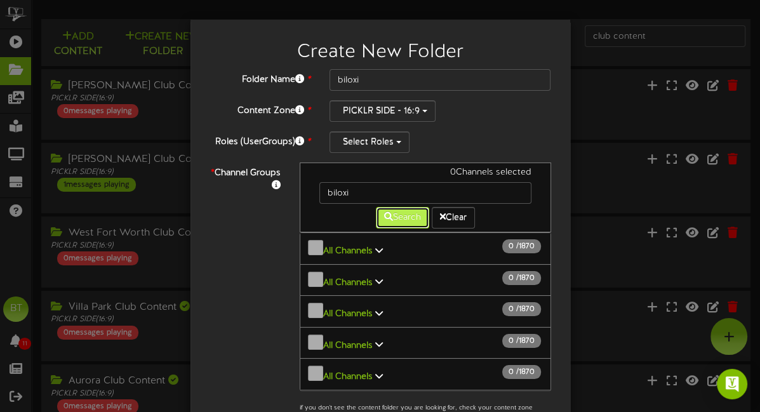
click at [402, 217] on button "Search" at bounding box center [402, 218] width 53 height 22
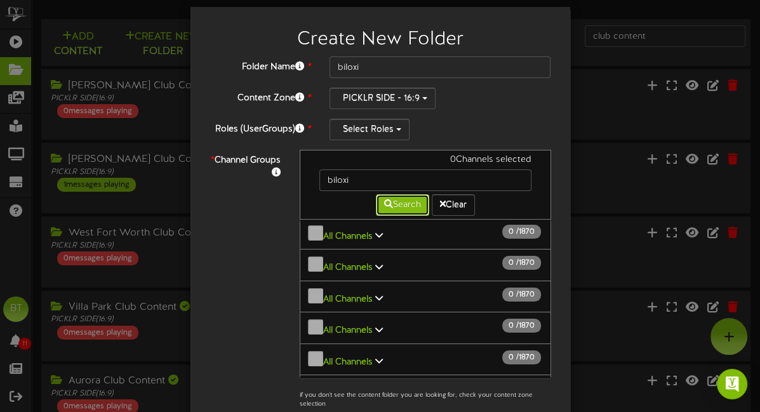
scroll to position [1292, 0]
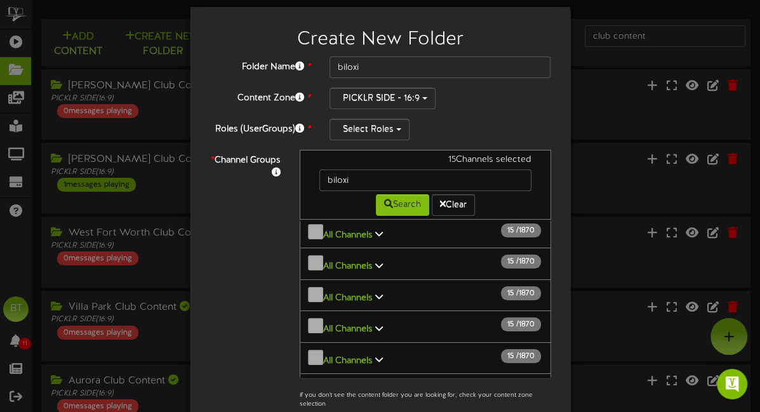
click at [479, 111] on div "Folder Name * biloxi Content Zone * PICKLR SIDE - 16:9 Landscape - 16:9 Bottom …" at bounding box center [380, 297] width 342 height 482
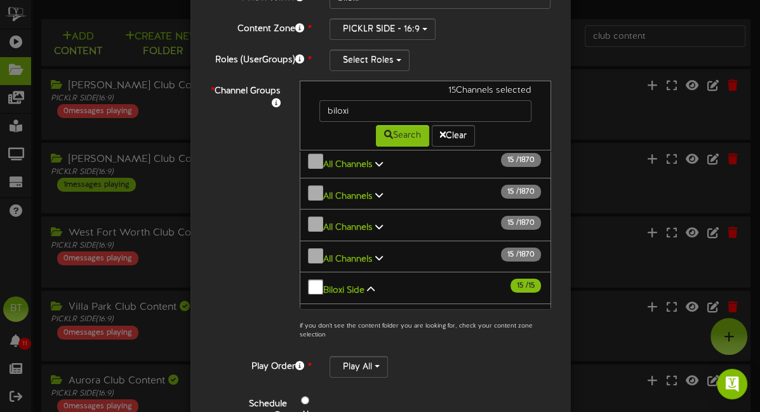
scroll to position [0, 0]
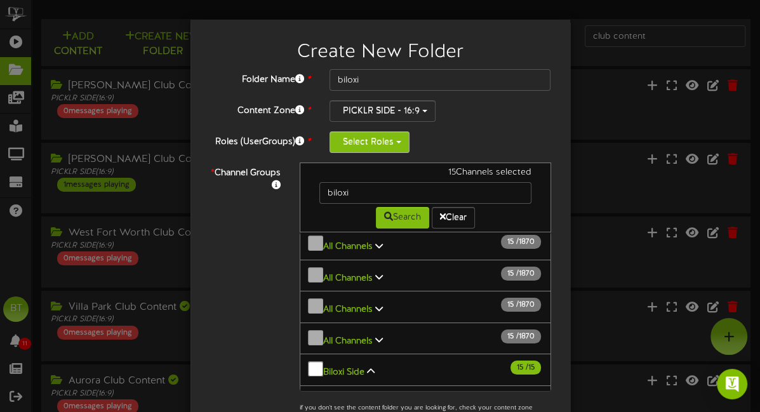
click at [360, 146] on button "Select Roles" at bounding box center [369, 142] width 80 height 22
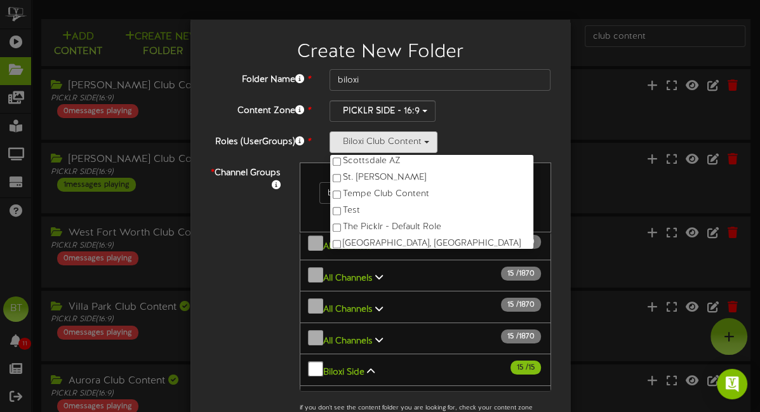
scroll to position [689, 0]
click at [478, 116] on div "PICKLR SIDE - 16:9 Landscape - 16:9 Bottom Banner - 16:9 PICKLR MAIN - 16:9 PIC…" at bounding box center [440, 111] width 222 height 22
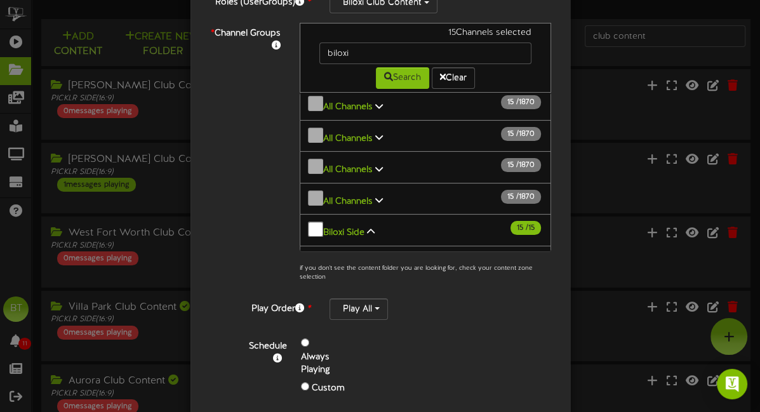
scroll to position [196, 0]
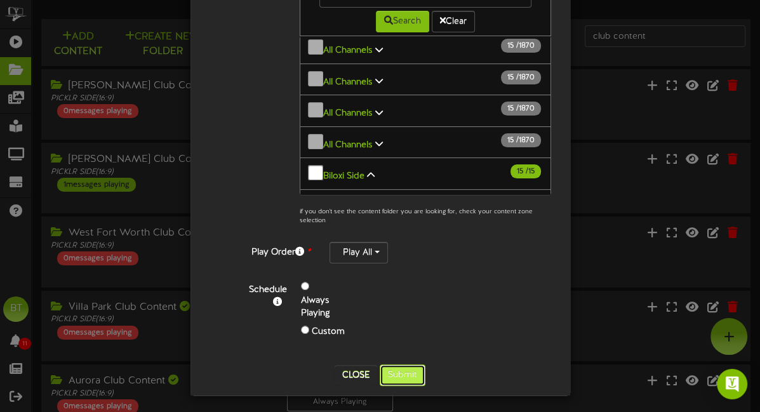
click at [406, 368] on button "Submit" at bounding box center [403, 375] width 46 height 22
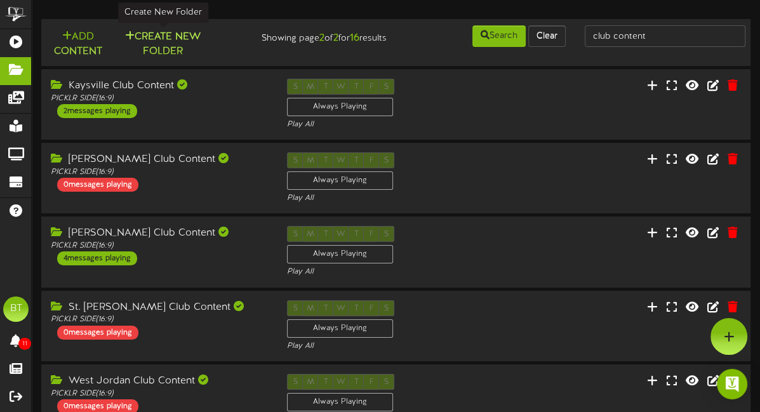
click at [176, 37] on button "Create New Folder" at bounding box center [163, 44] width 88 height 30
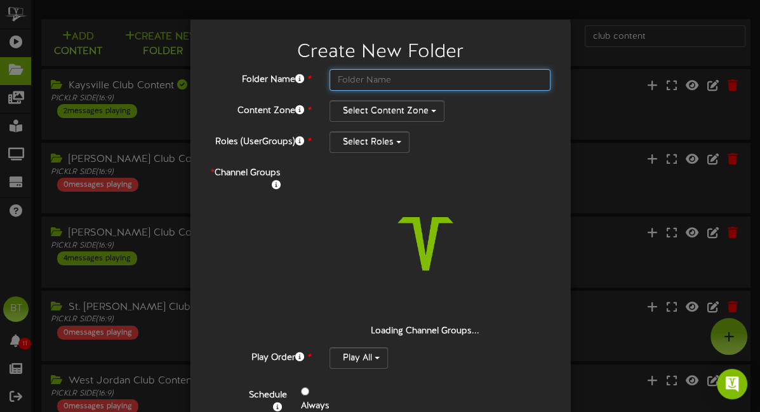
click at [392, 73] on input "text" at bounding box center [440, 80] width 222 height 22
type input "c"
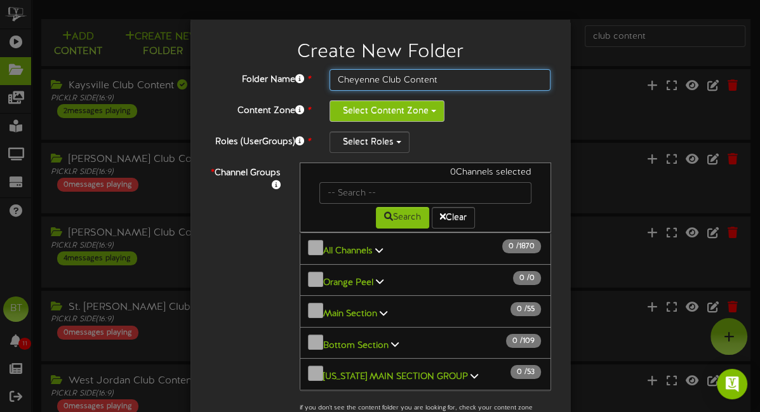
type input "Cheyenne Club Content"
click at [390, 114] on button "Select Content Zone" at bounding box center [386, 111] width 115 height 22
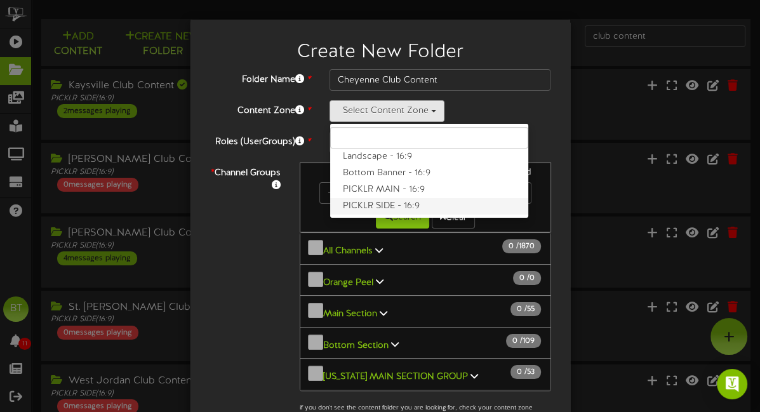
click at [392, 204] on label "PICKLR SIDE - 16:9" at bounding box center [429, 206] width 198 height 17
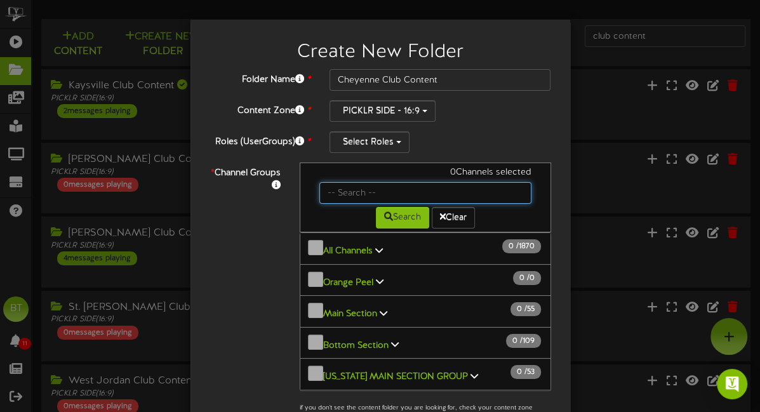
click at [376, 197] on input "text" at bounding box center [425, 193] width 212 height 22
type input "Cheyenne"
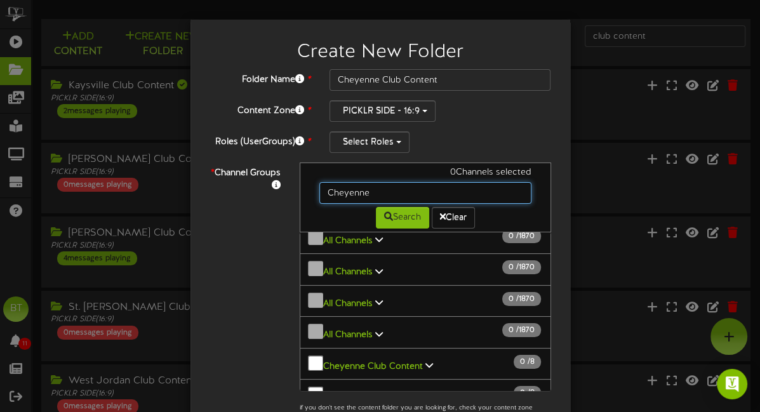
scroll to position [667, 0]
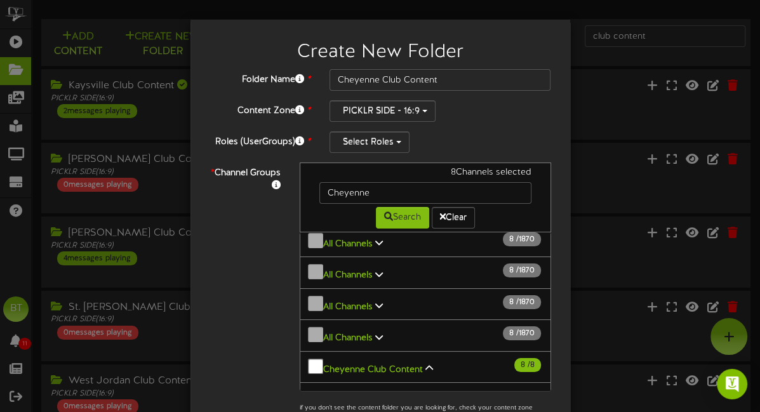
click at [465, 133] on div "Select Roles" at bounding box center [440, 142] width 222 height 22
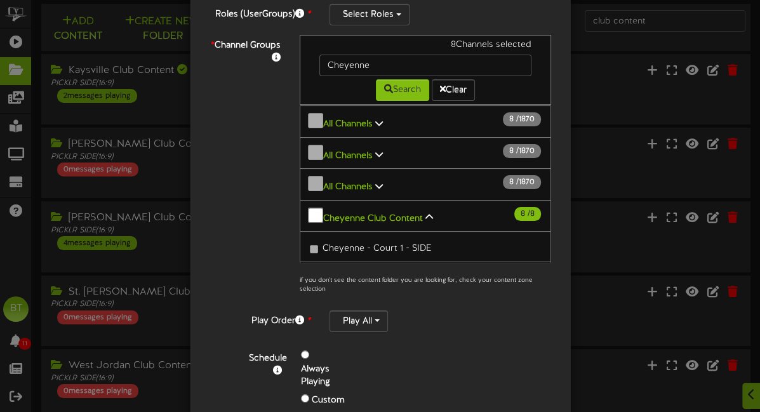
scroll to position [0, 0]
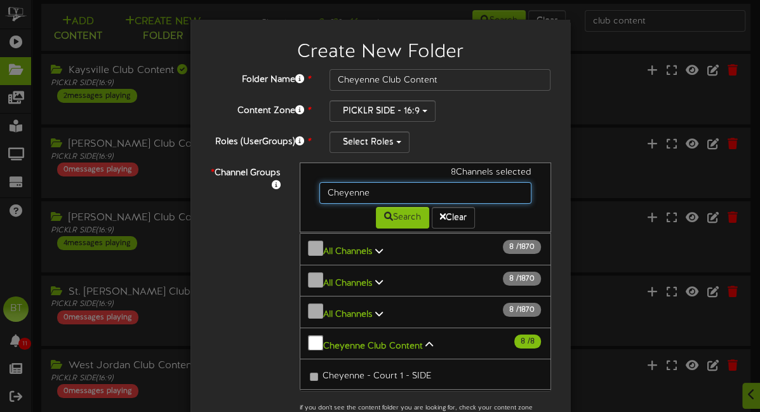
click at [396, 198] on input "Cheyenne" at bounding box center [425, 193] width 212 height 22
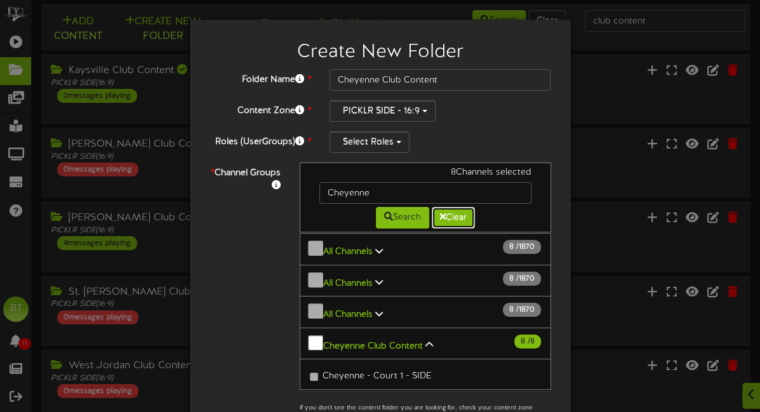
click at [460, 216] on button "Clear" at bounding box center [453, 218] width 43 height 22
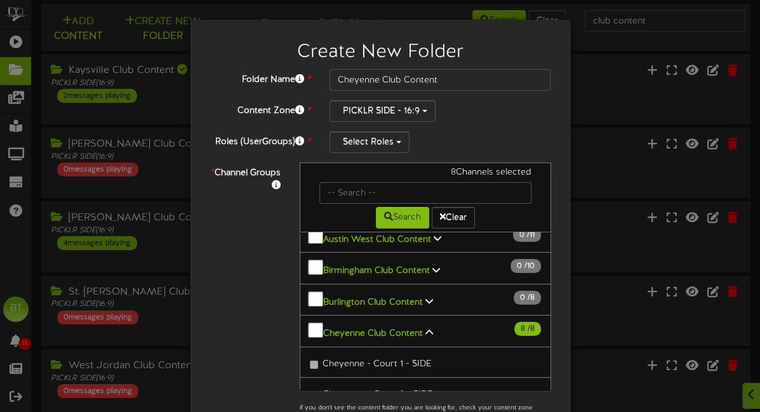
click at [428, 328] on icon at bounding box center [429, 332] width 8 height 9
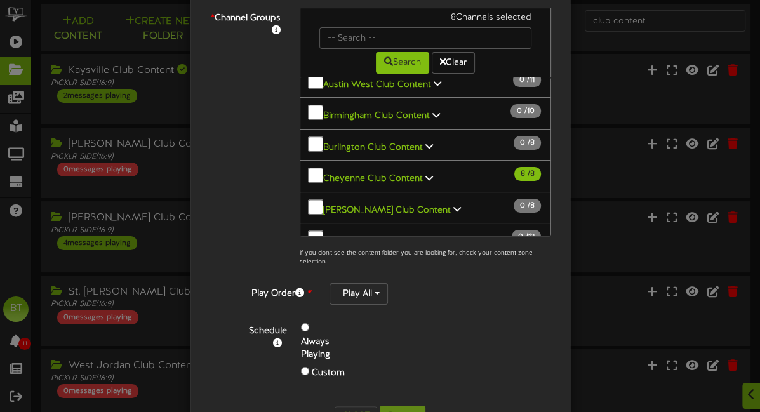
scroll to position [174, 0]
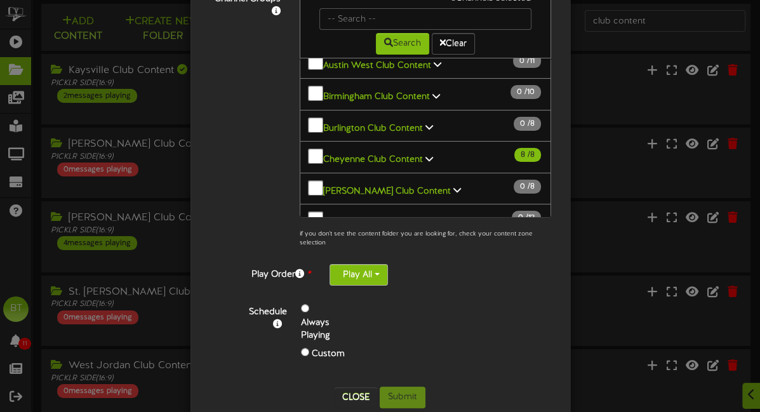
click at [364, 277] on button "Play All" at bounding box center [358, 275] width 58 height 22
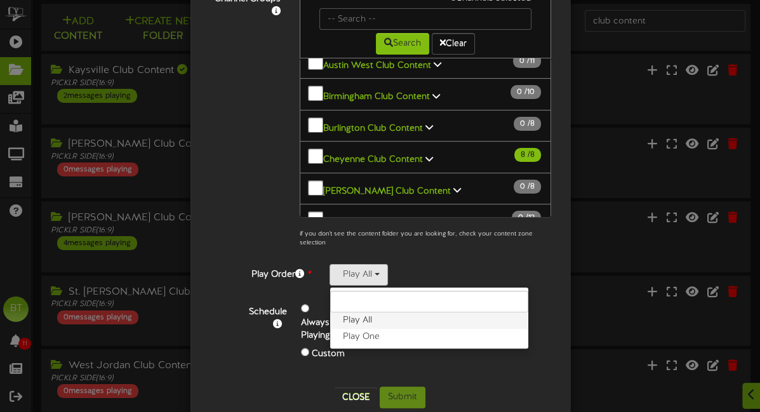
click at [362, 318] on label "Play All" at bounding box center [429, 320] width 198 height 17
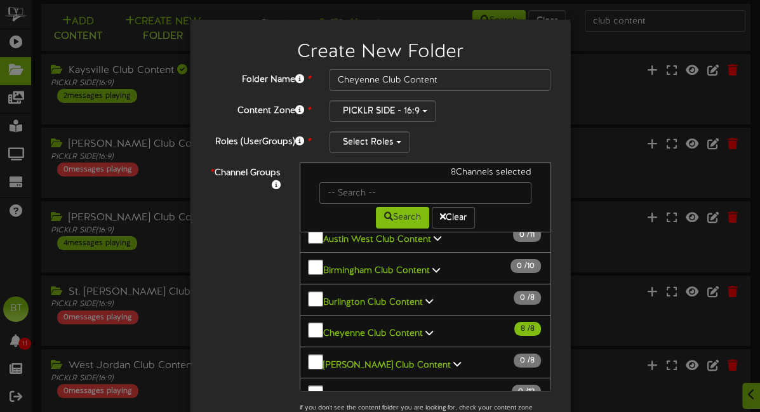
scroll to position [1007, 0]
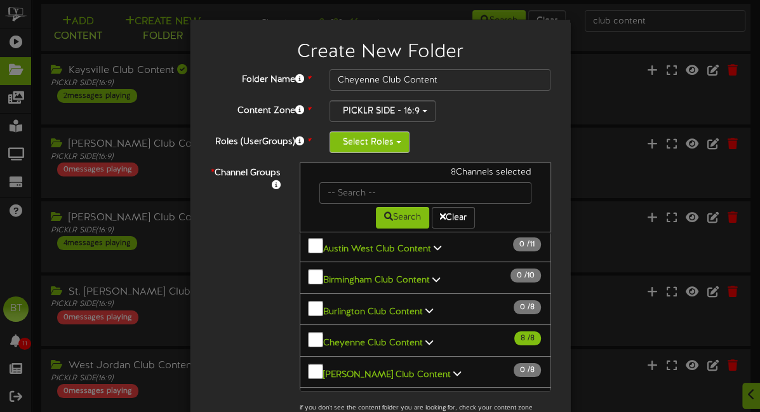
click at [376, 145] on button "Select Roles" at bounding box center [369, 142] width 80 height 22
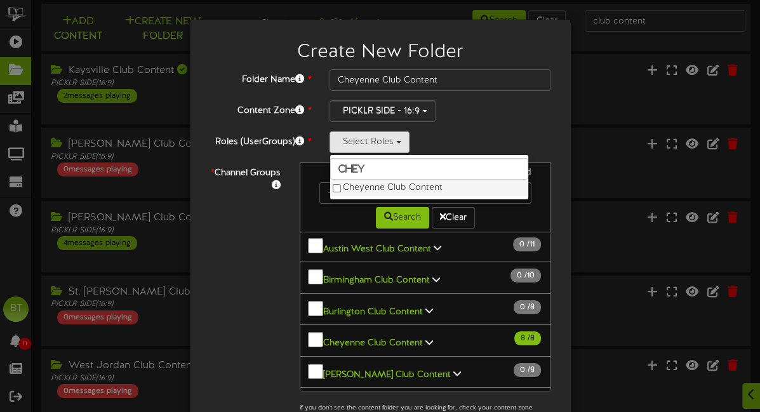
type input "chey"
click at [411, 191] on label "Cheyenne Club Content" at bounding box center [429, 188] width 198 height 17
click at [263, 251] on div "* Channel Groups 8 Channels selected Search Clear 8" at bounding box center [380, 296] width 361 height 266
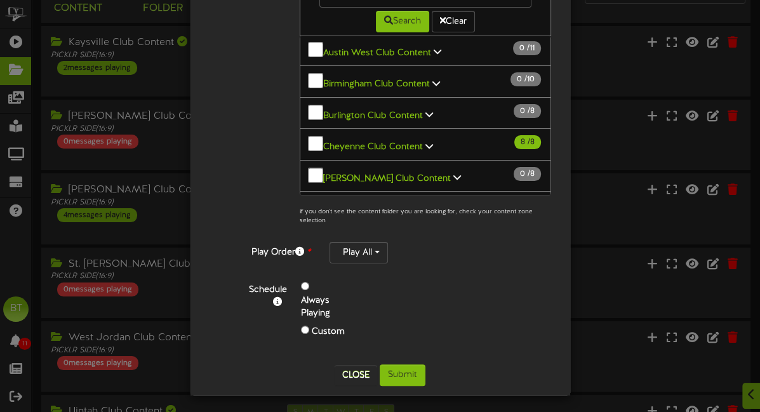
scroll to position [53, 0]
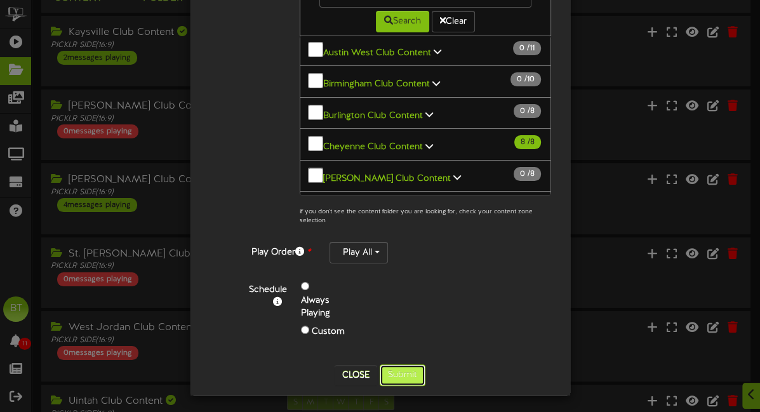
click at [397, 374] on button "Submit" at bounding box center [403, 375] width 46 height 22
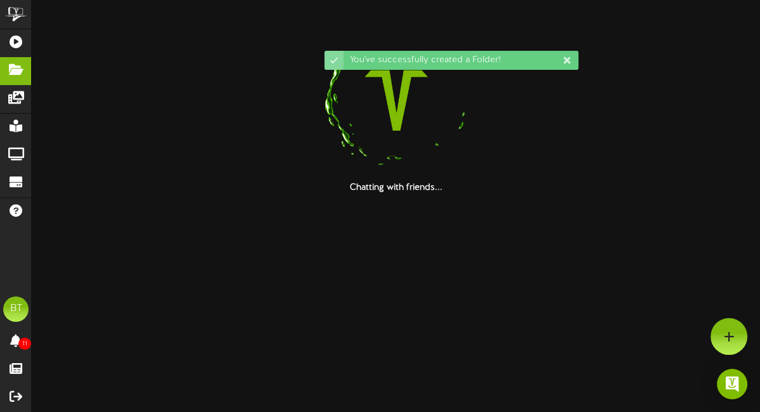
scroll to position [0, 0]
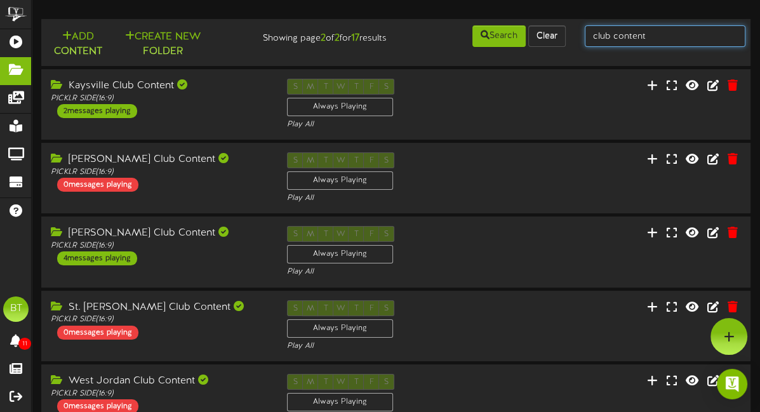
click at [649, 34] on input "club content" at bounding box center [665, 36] width 161 height 22
type input "biloxi"
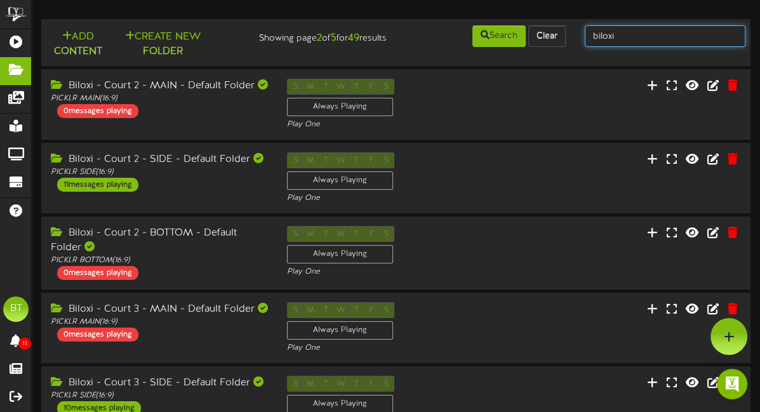
click at [661, 44] on input "biloxi" at bounding box center [665, 36] width 161 height 22
type input "biloxi club content"
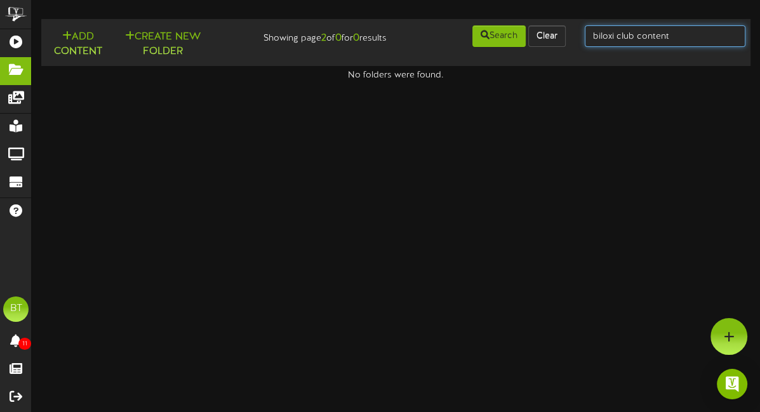
drag, startPoint x: 680, startPoint y: 35, endPoint x: 605, endPoint y: 33, distance: 75.6
click at [605, 33] on input "biloxi club content" at bounding box center [665, 36] width 161 height 22
type input "biloxi"
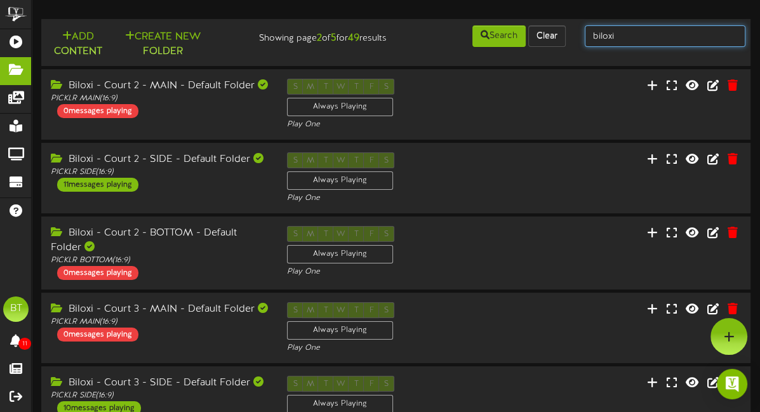
click at [643, 39] on input "biloxi" at bounding box center [665, 36] width 161 height 22
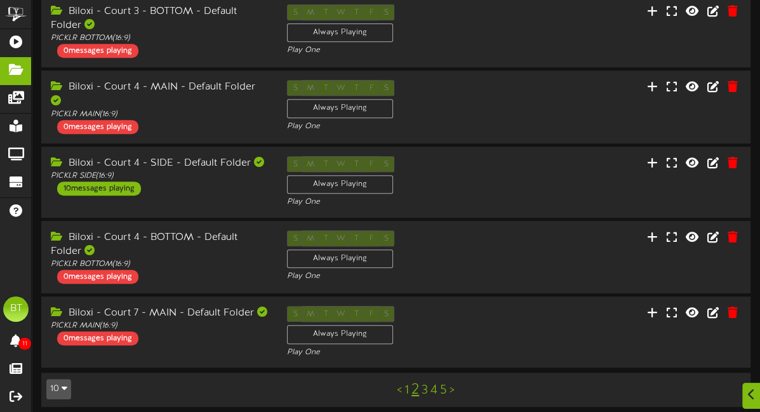
scroll to position [449, 0]
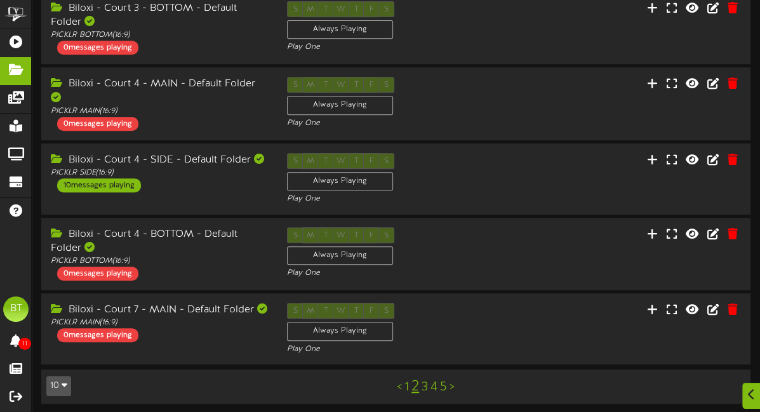
click at [408, 382] on link "1" at bounding box center [406, 387] width 4 height 14
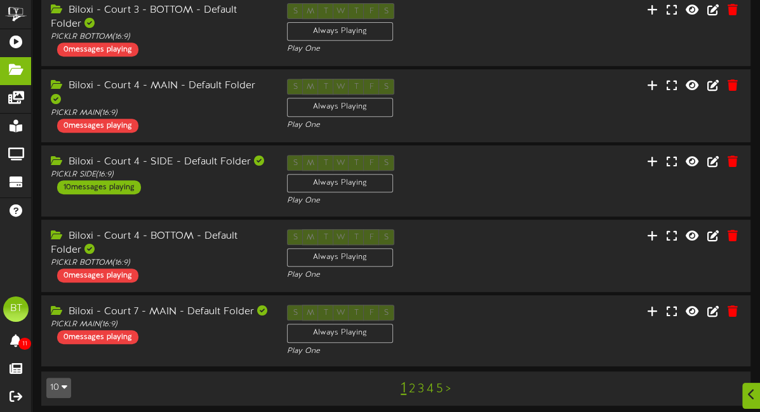
scroll to position [449, 0]
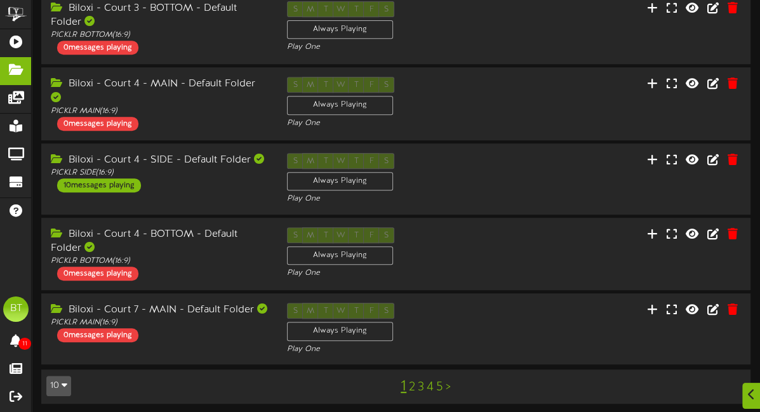
click at [411, 387] on link "2" at bounding box center [412, 387] width 6 height 14
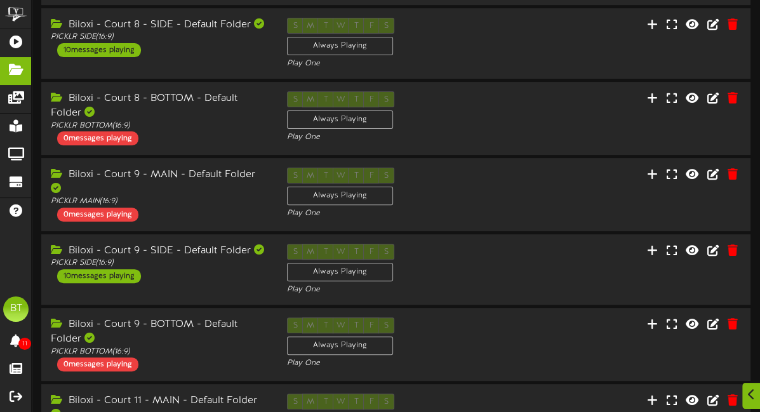
scroll to position [449, 0]
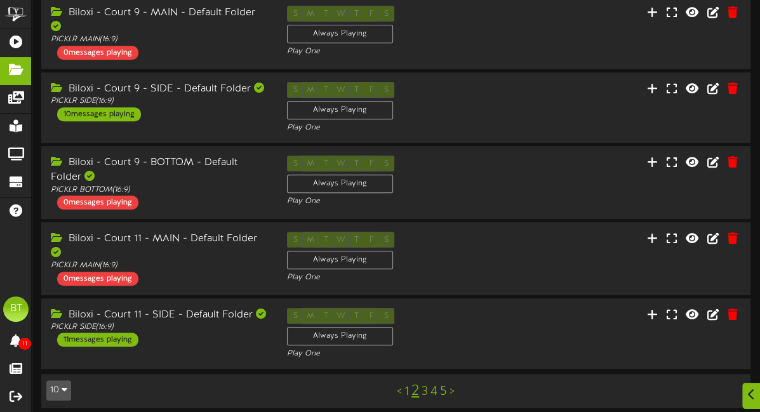
click at [426, 387] on link "3" at bounding box center [424, 392] width 6 height 14
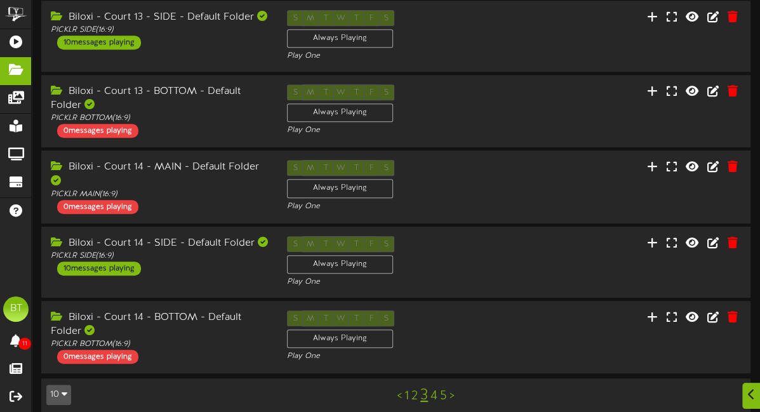
scroll to position [458, 0]
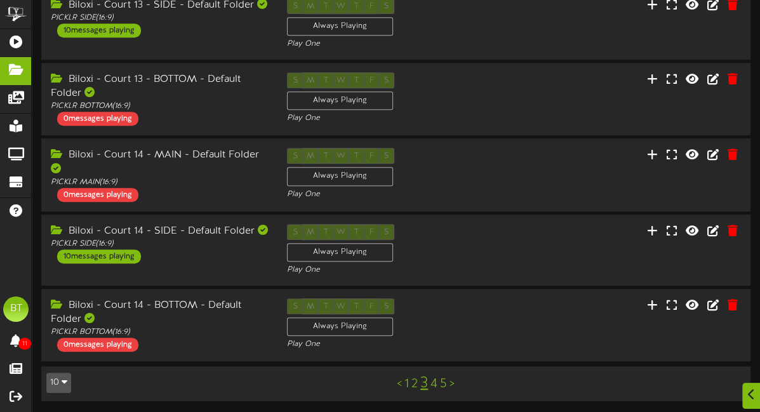
click at [435, 385] on link "4" at bounding box center [433, 384] width 7 height 14
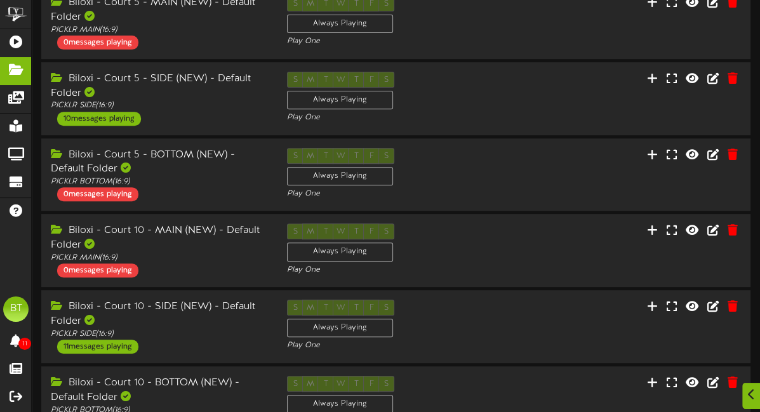
scroll to position [461, 0]
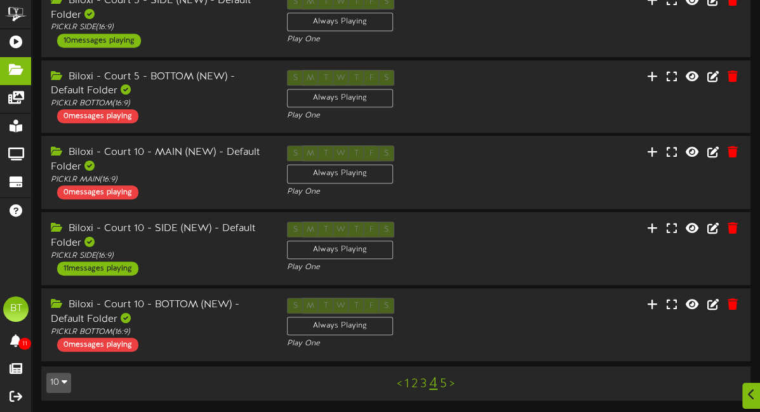
click at [442, 387] on link "5" at bounding box center [443, 384] width 7 height 14
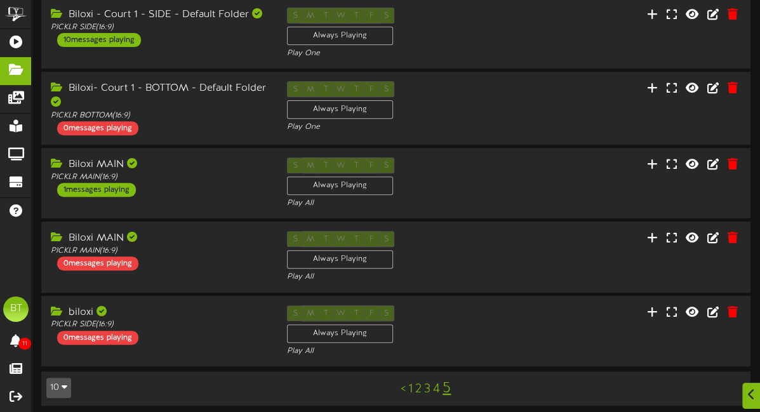
scroll to position [373, 0]
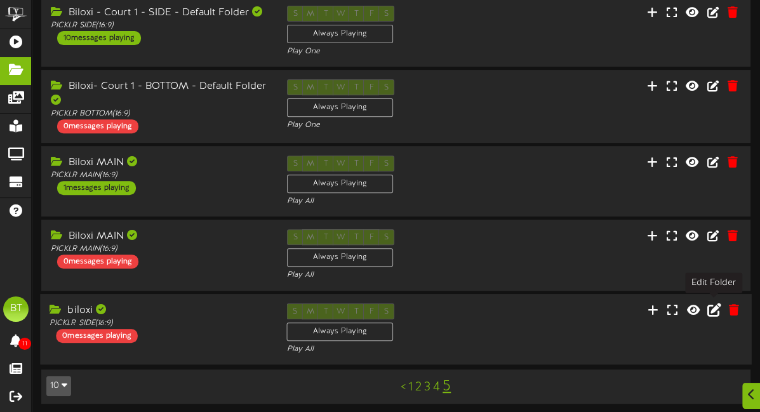
click at [712, 304] on icon at bounding box center [714, 309] width 14 height 14
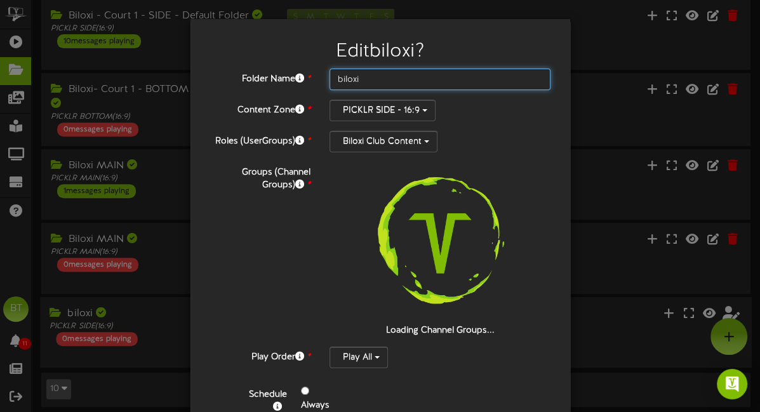
scroll to position [3, 0]
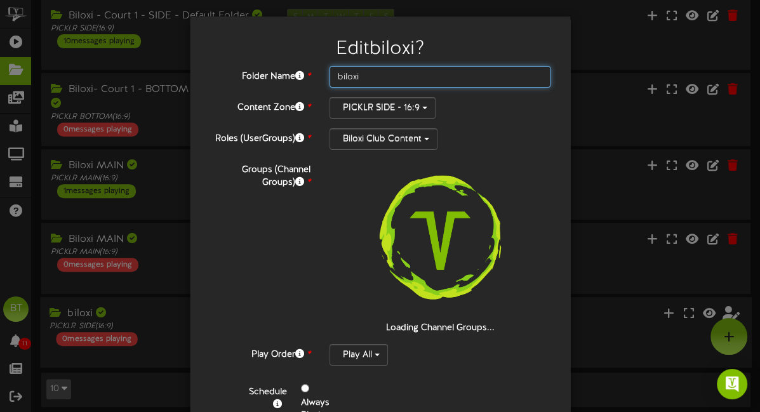
drag, startPoint x: 429, startPoint y: 79, endPoint x: 222, endPoint y: 71, distance: 207.7
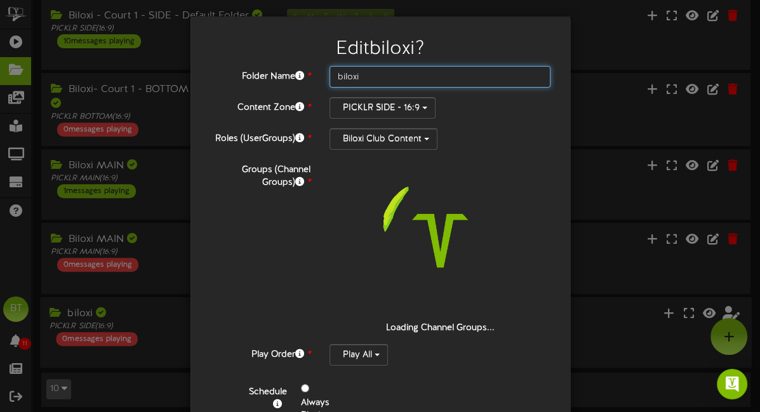
click at [222, 71] on div "Folder Name * biloxi" at bounding box center [380, 77] width 361 height 22
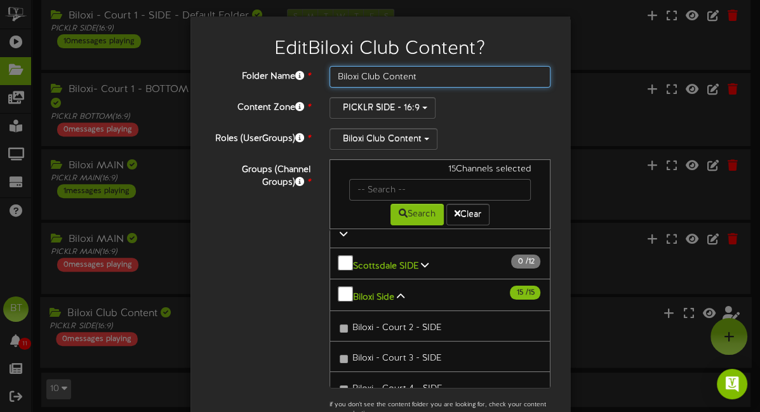
scroll to position [131, 0]
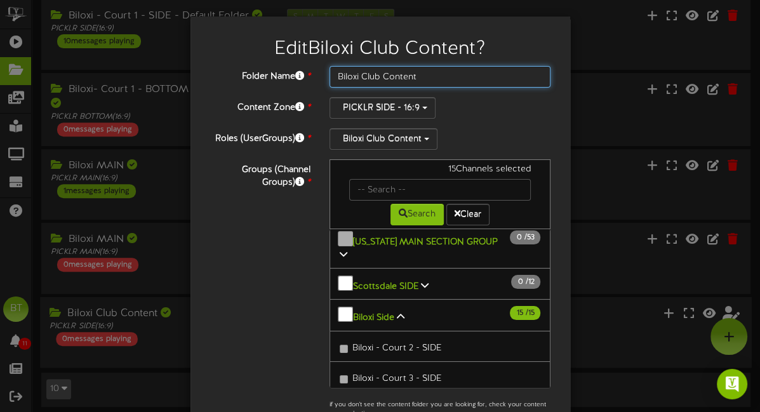
type input "Biloxi Club Content"
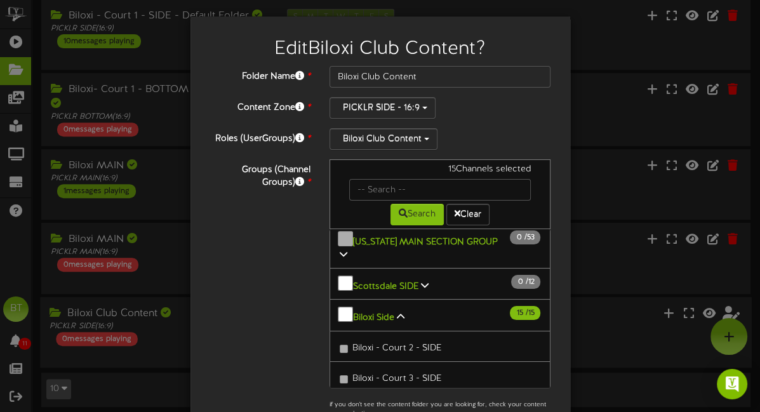
click at [496, 129] on div "Biloxi Club Content" at bounding box center [440, 139] width 222 height 22
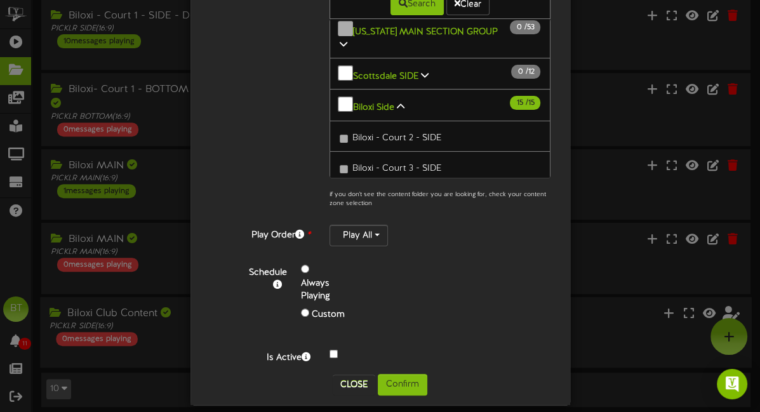
scroll to position [223, 0]
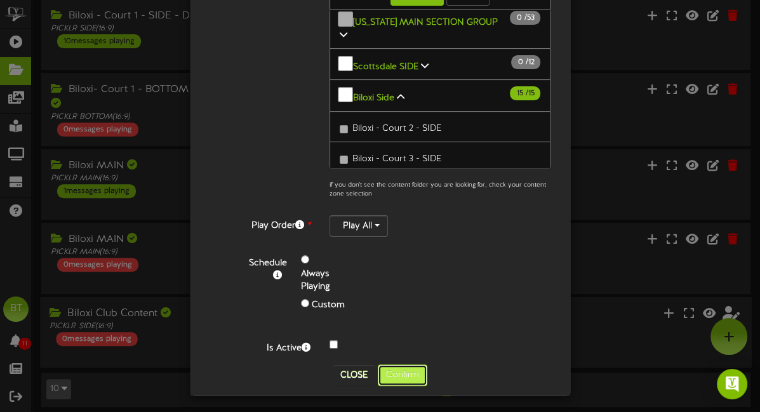
click at [401, 373] on button "Confirm" at bounding box center [403, 375] width 50 height 22
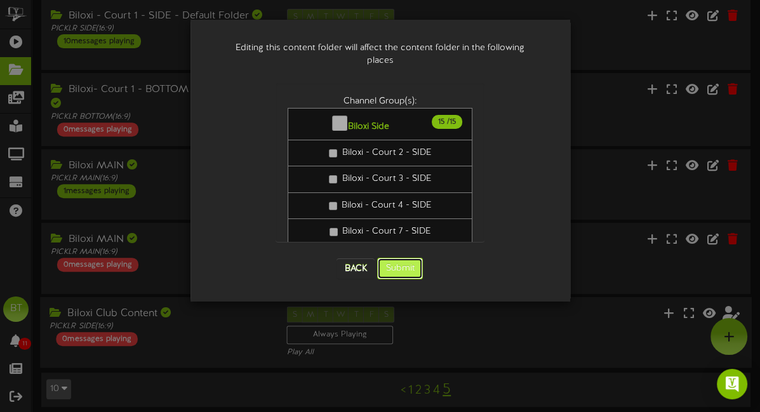
click at [400, 258] on button "Submit" at bounding box center [400, 269] width 46 height 22
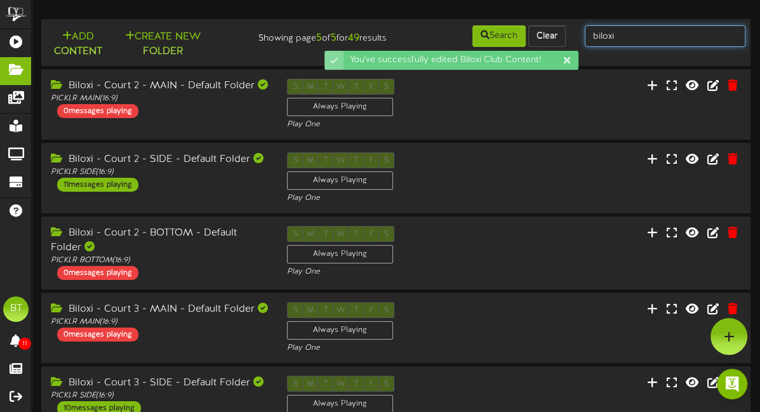
drag, startPoint x: 642, startPoint y: 39, endPoint x: 555, endPoint y: 24, distance: 88.2
click at [555, 24] on div "Add Content Create New Folder Showing page 5 of 5 for 49 results Search Clear b…" at bounding box center [396, 42] width 718 height 37
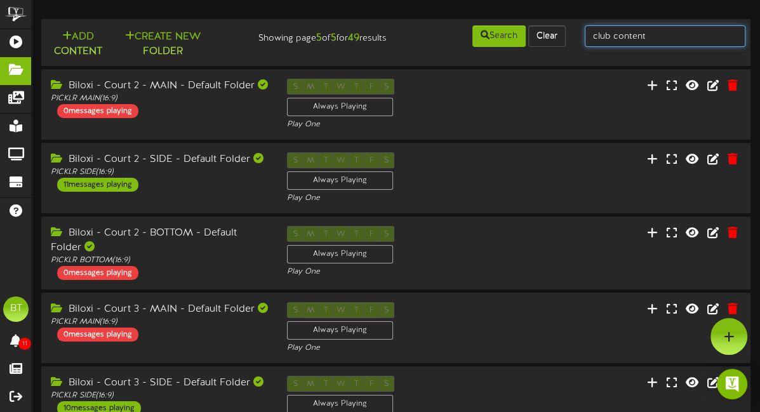
type input "club content"
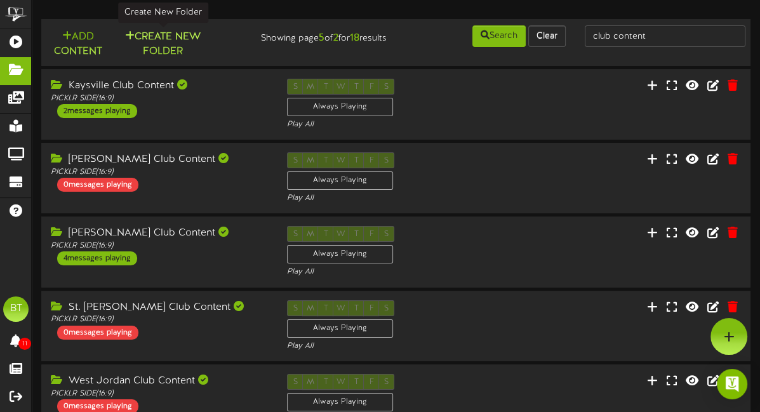
click at [190, 37] on button "Create New Folder" at bounding box center [163, 44] width 88 height 30
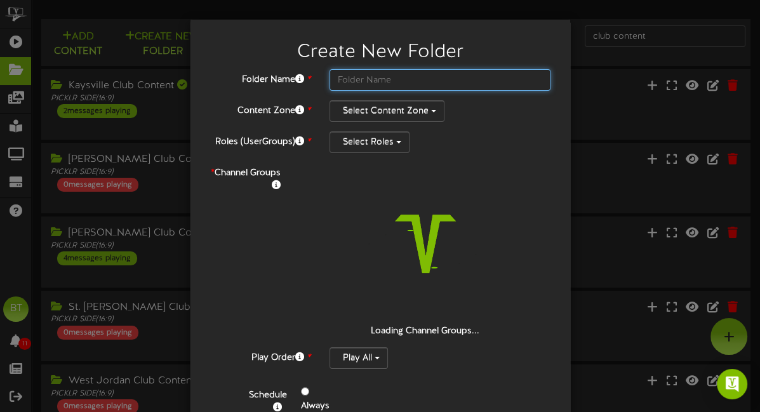
click at [442, 83] on input "text" at bounding box center [440, 80] width 222 height 22
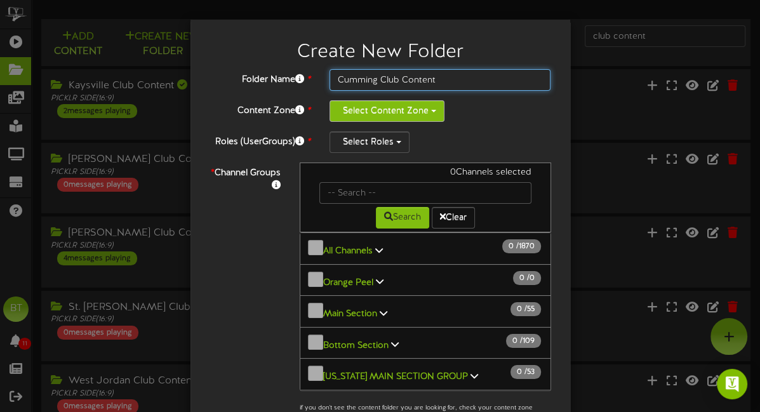
type input "Cumming Club Content"
click at [402, 116] on button "Select Content Zone" at bounding box center [386, 111] width 115 height 22
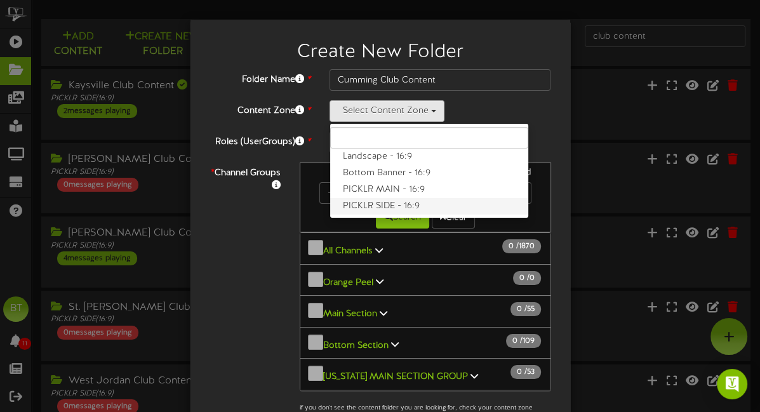
click at [388, 203] on label "PICKLR SIDE - 16:9" at bounding box center [429, 206] width 198 height 17
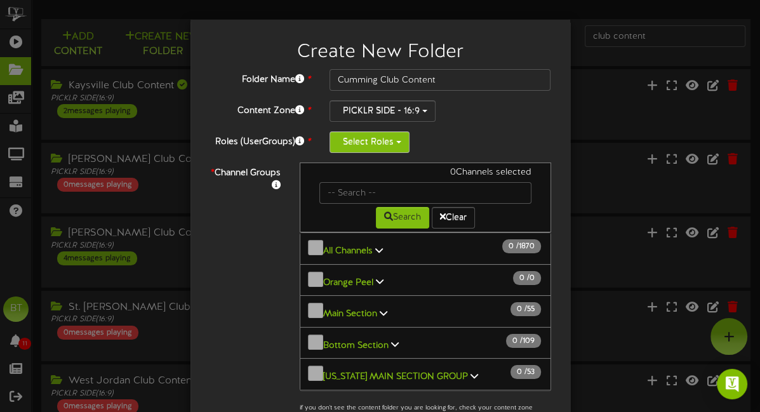
click at [376, 135] on button "Select Roles" at bounding box center [369, 142] width 80 height 22
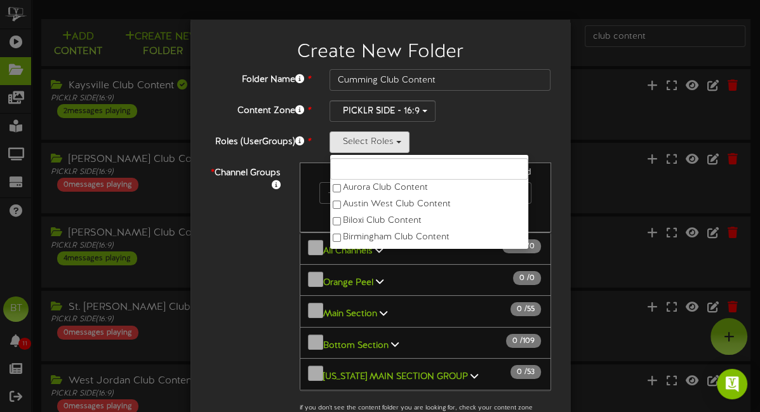
click at [385, 169] on input "text" at bounding box center [429, 169] width 198 height 22
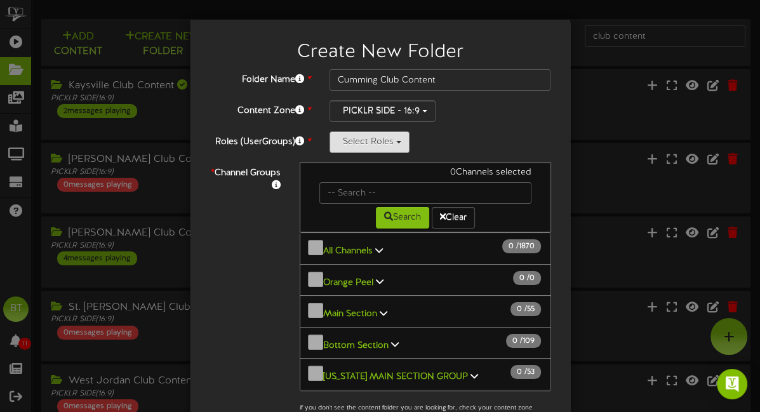
drag, startPoint x: 388, startPoint y: 140, endPoint x: 390, endPoint y: 171, distance: 30.5
click at [388, 140] on button "Select Roles" at bounding box center [369, 142] width 80 height 22
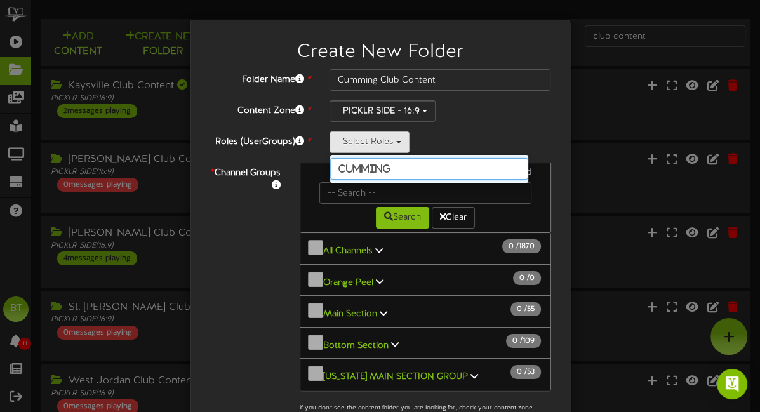
type input "cumming"
click at [424, 129] on div "Folder Name * Cumming Club Content Content Zone * PICKLR SIDE - 16:9 Landscape …" at bounding box center [380, 310] width 342 height 482
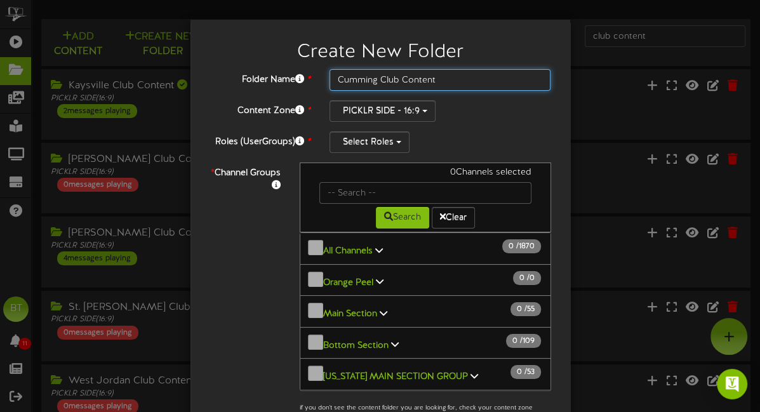
click at [405, 82] on input "Cumming Club Content" at bounding box center [440, 80] width 222 height 22
drag, startPoint x: 378, startPoint y: 77, endPoint x: 312, endPoint y: 77, distance: 66.0
click at [312, 77] on div "Folder Name * Cumming Club Content" at bounding box center [380, 80] width 361 height 22
type input "Denton Club Content"
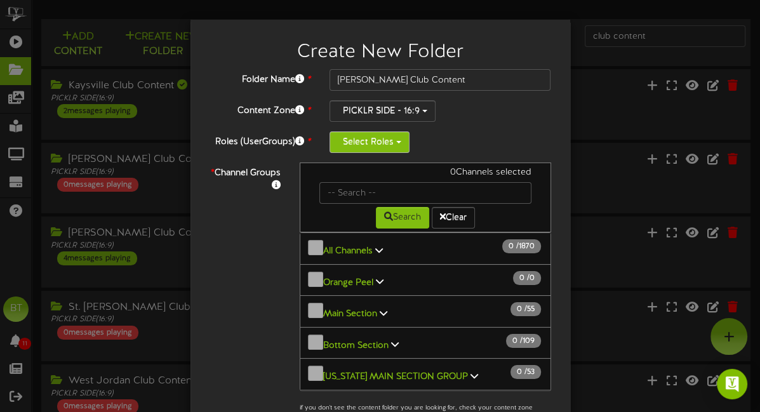
click at [367, 135] on button "Select Roles" at bounding box center [369, 142] width 80 height 22
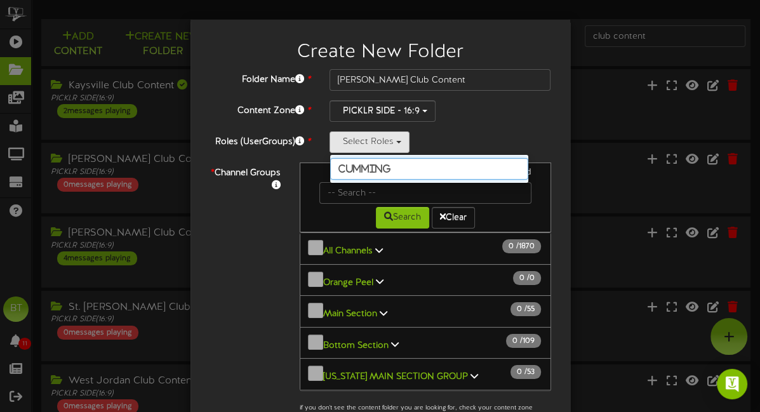
drag, startPoint x: 387, startPoint y: 168, endPoint x: 314, endPoint y: 151, distance: 74.8
click at [314, 151] on div "Roles (UserGroups) * Select Roles cumming" at bounding box center [380, 142] width 361 height 22
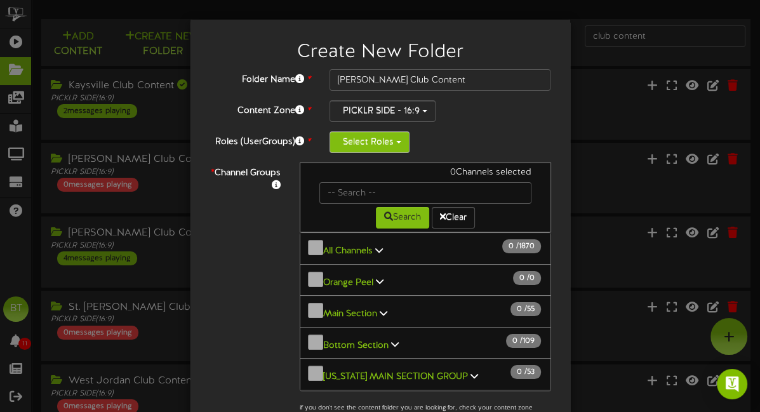
click at [355, 145] on button "Select Roles" at bounding box center [369, 142] width 80 height 22
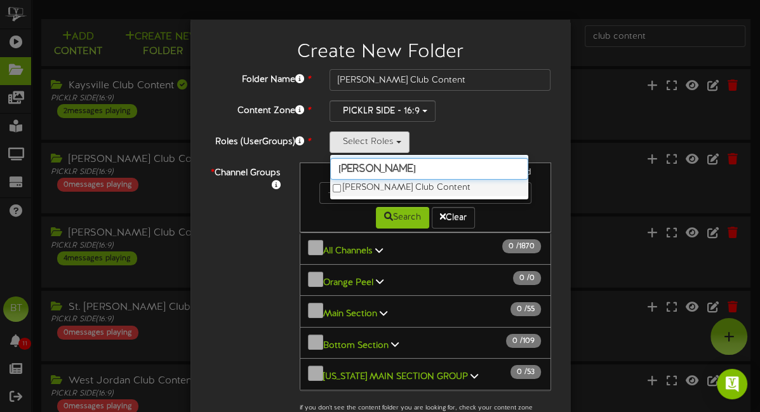
type input "denton"
click at [387, 189] on label "Denton Club Content" at bounding box center [429, 188] width 198 height 17
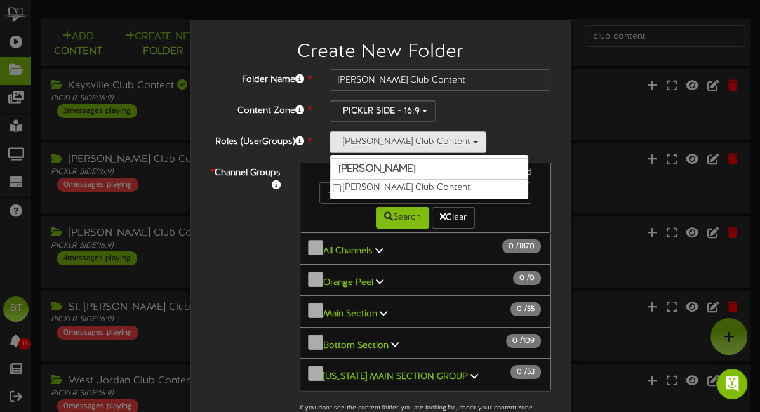
click at [471, 135] on div "Denton Club Content denton Denton Club Content" at bounding box center [440, 142] width 222 height 22
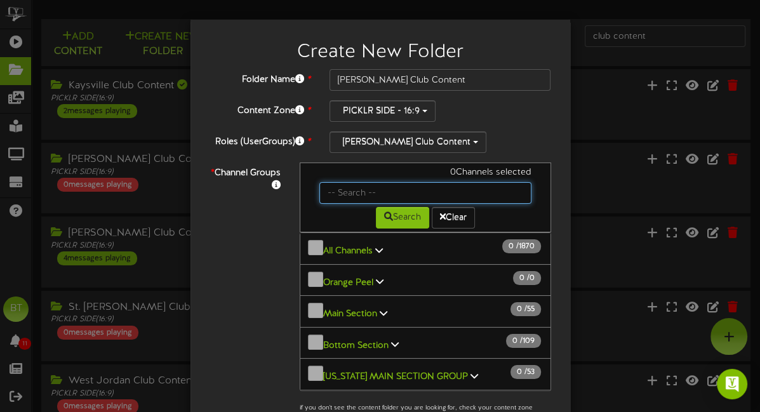
click at [395, 189] on input "text" at bounding box center [425, 193] width 212 height 22
type input "denton"
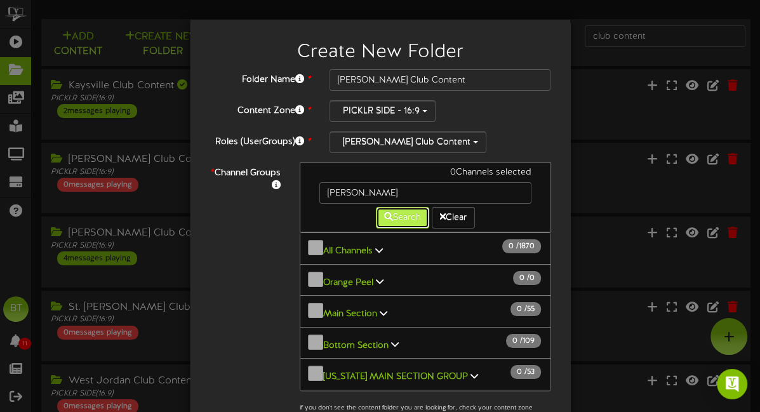
click at [397, 218] on button "Search" at bounding box center [402, 218] width 53 height 22
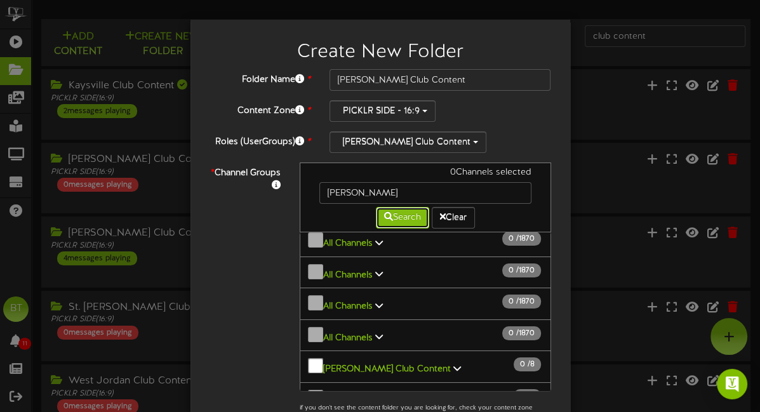
scroll to position [647, 0]
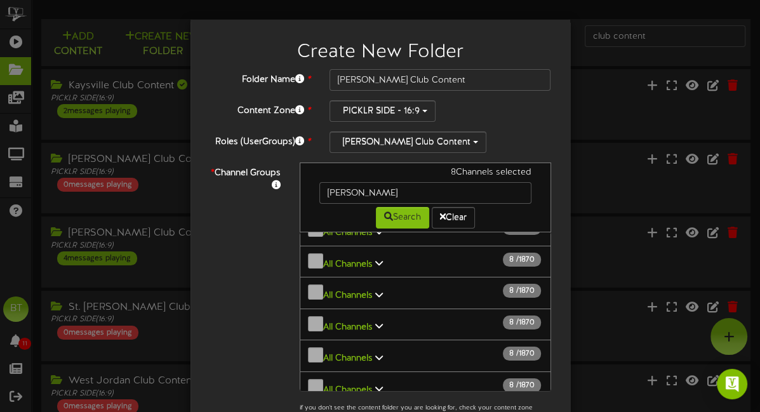
click at [491, 136] on div "Denton Club Content denton Denton Club Content" at bounding box center [440, 142] width 222 height 22
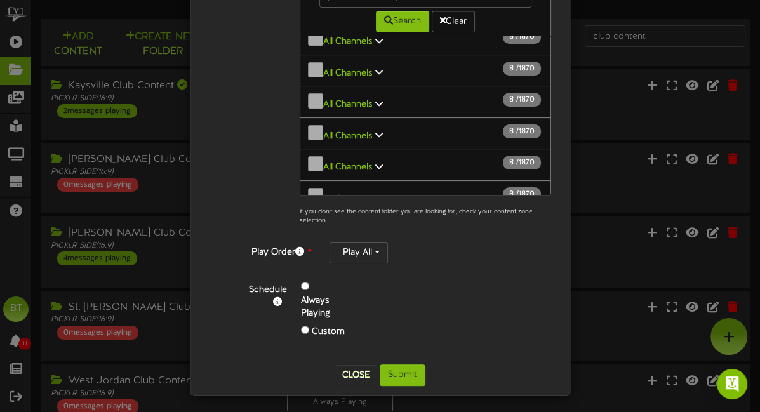
scroll to position [17, 0]
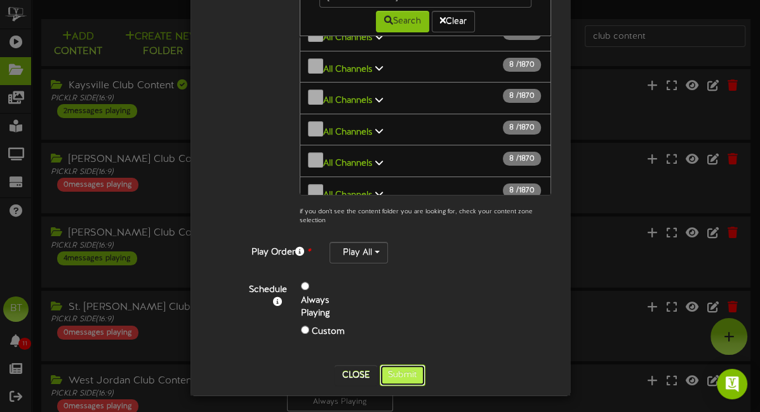
click at [406, 371] on button "Submit" at bounding box center [403, 375] width 46 height 22
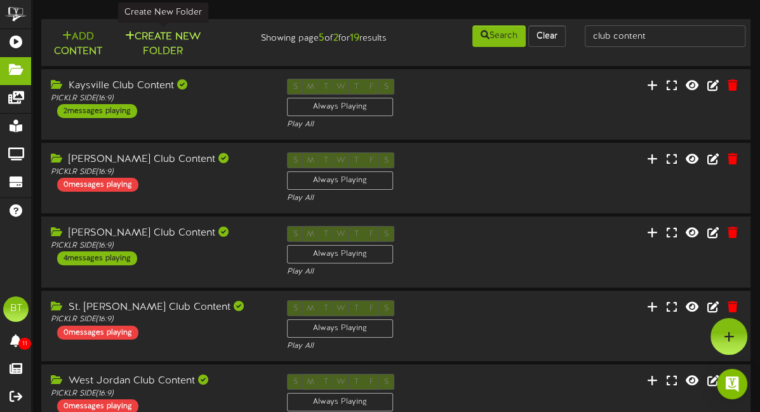
click at [185, 38] on button "Create New Folder" at bounding box center [163, 44] width 88 height 30
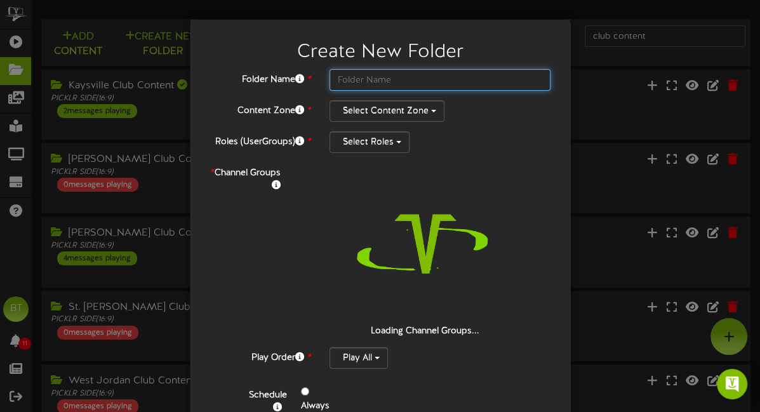
click at [440, 79] on input "text" at bounding box center [440, 80] width 222 height 22
type input "f"
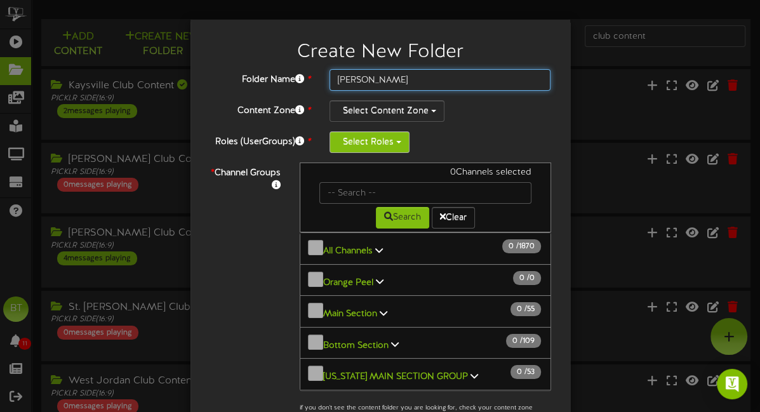
type input "Fredrick"
click at [394, 142] on button "Select Roles" at bounding box center [369, 142] width 80 height 22
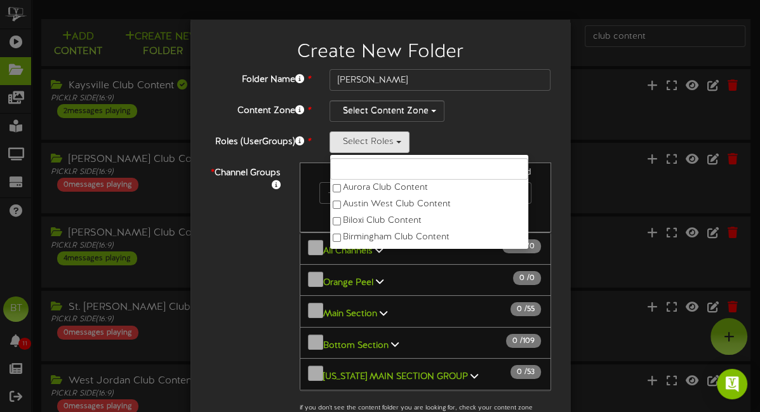
type input "r"
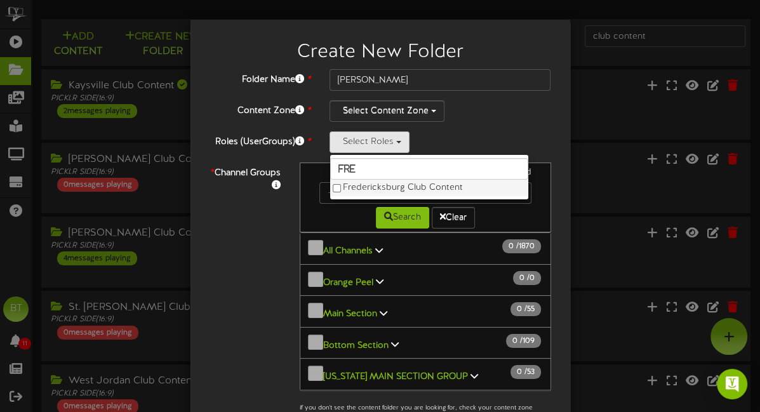
type input "fre"
click at [382, 185] on label "Fredericksburg Club Content" at bounding box center [429, 188] width 198 height 17
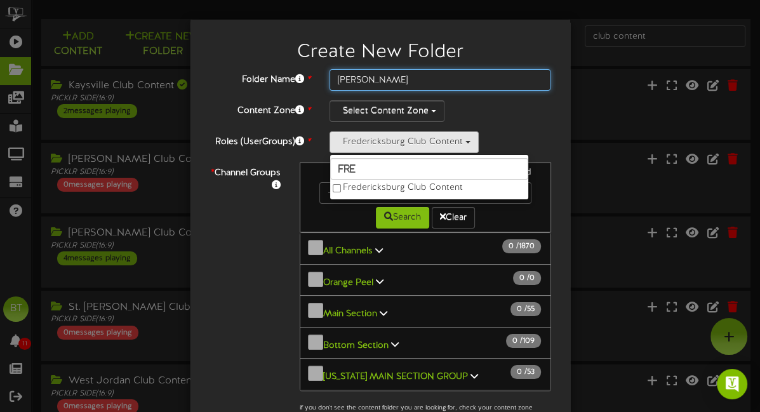
click at [394, 79] on input "Fredrick" at bounding box center [440, 80] width 222 height 22
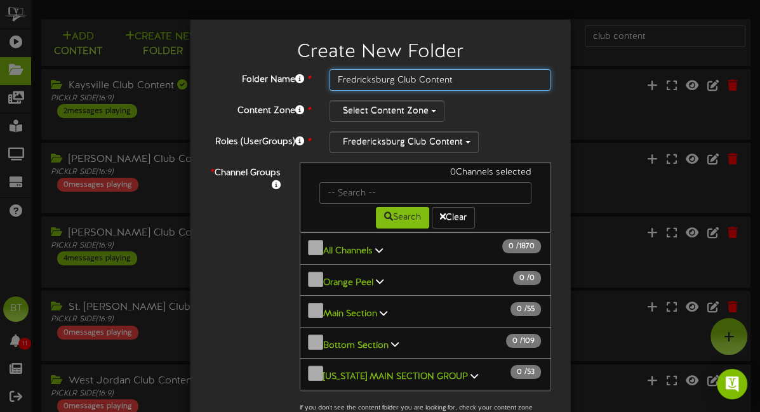
click at [361, 81] on input "Fredricksburg Club Content" at bounding box center [440, 80] width 222 height 22
type input "Fredericksburg Club Content"
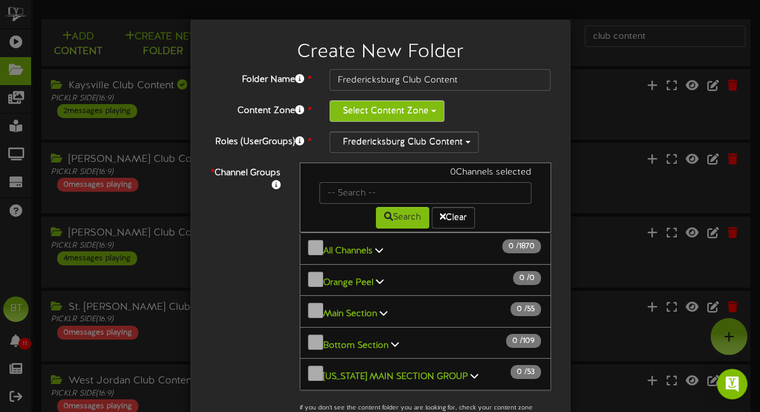
click at [424, 114] on button "Select Content Zone" at bounding box center [386, 111] width 115 height 22
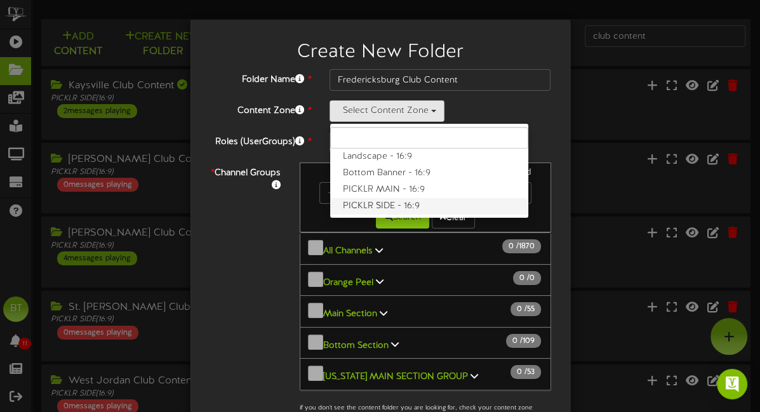
click at [408, 203] on label "PICKLR SIDE - 16:9" at bounding box center [429, 206] width 198 height 17
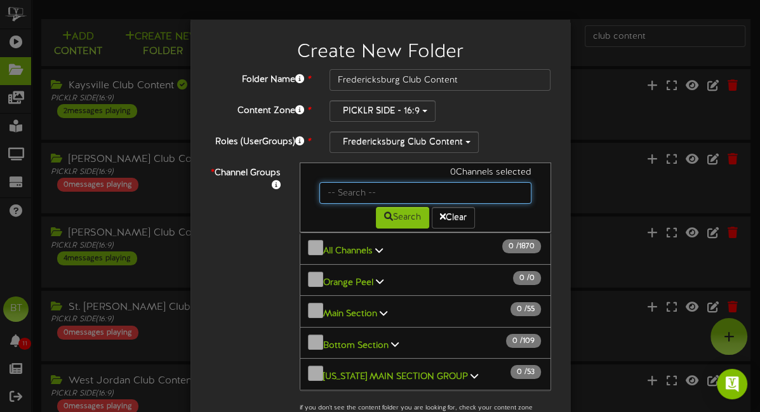
click at [379, 195] on input "text" at bounding box center [425, 193] width 212 height 22
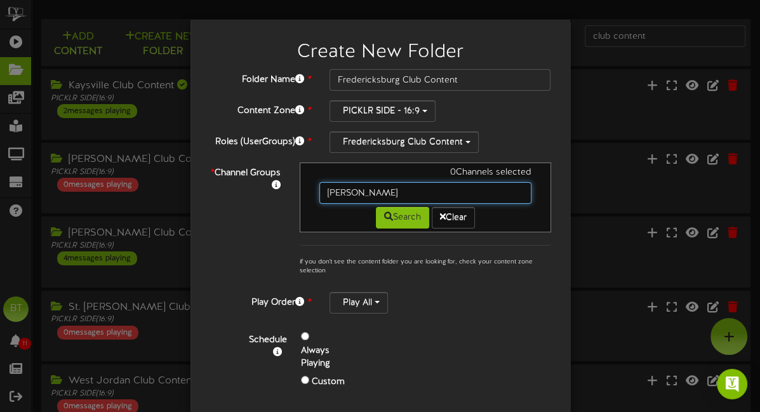
type input "fred"
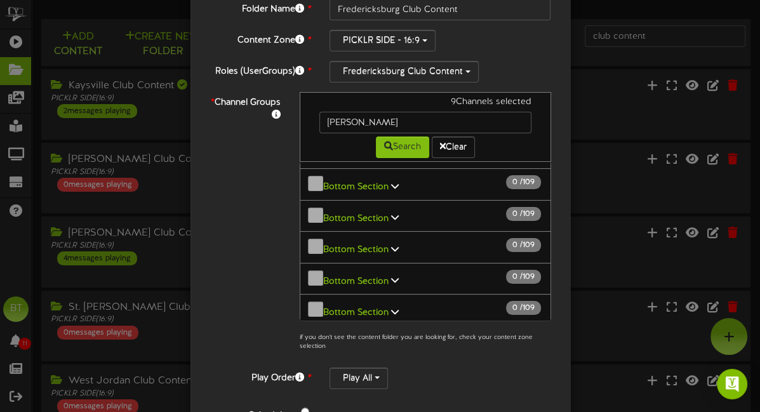
scroll to position [196, 0]
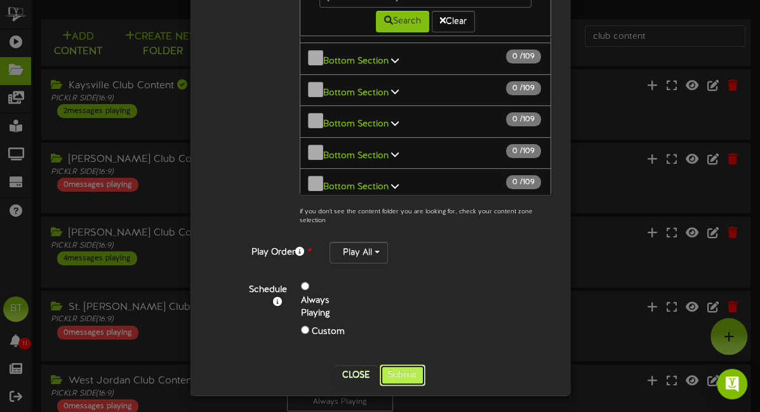
click at [394, 370] on button "Submit" at bounding box center [403, 375] width 46 height 22
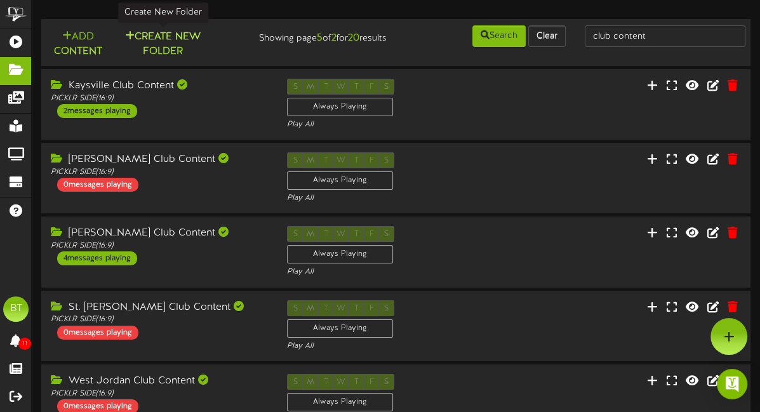
click at [178, 41] on button "Create New Folder" at bounding box center [163, 44] width 88 height 30
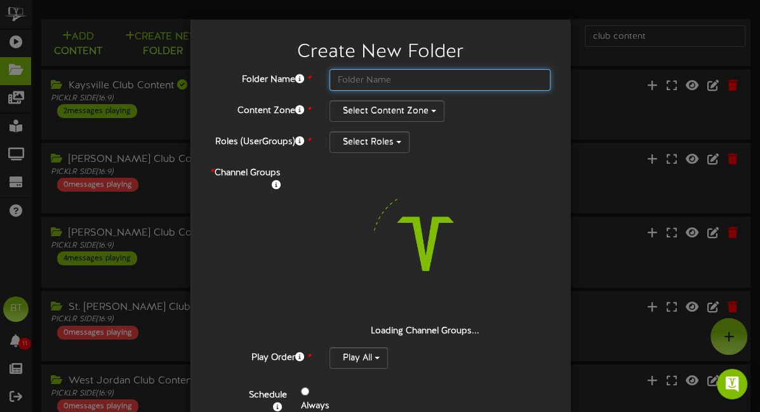
click at [406, 84] on input "text" at bounding box center [440, 80] width 222 height 22
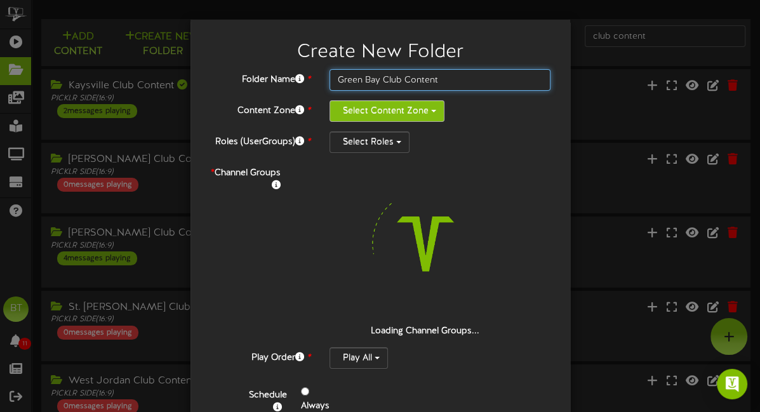
type input "Green Bay Club Content"
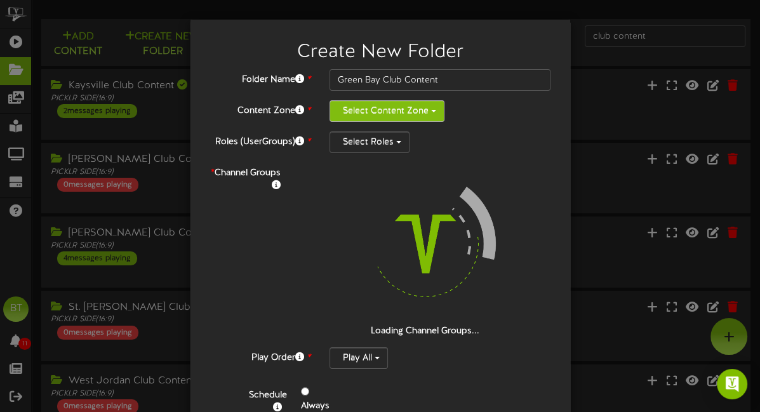
click at [410, 114] on button "Select Content Zone" at bounding box center [386, 111] width 115 height 22
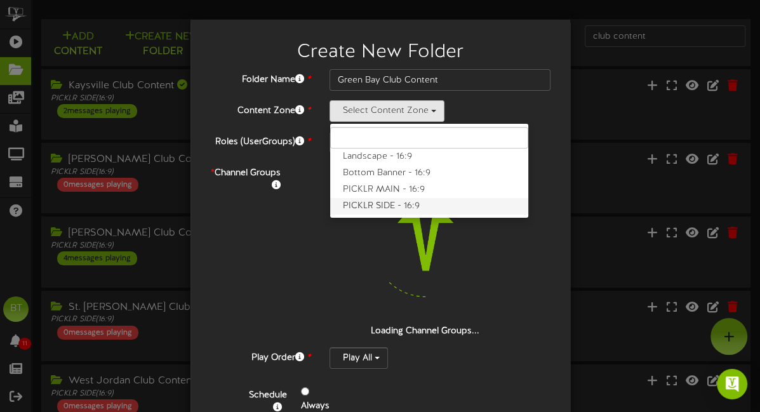
click at [395, 206] on label "PICKLR SIDE - 16:9" at bounding box center [429, 206] width 198 height 17
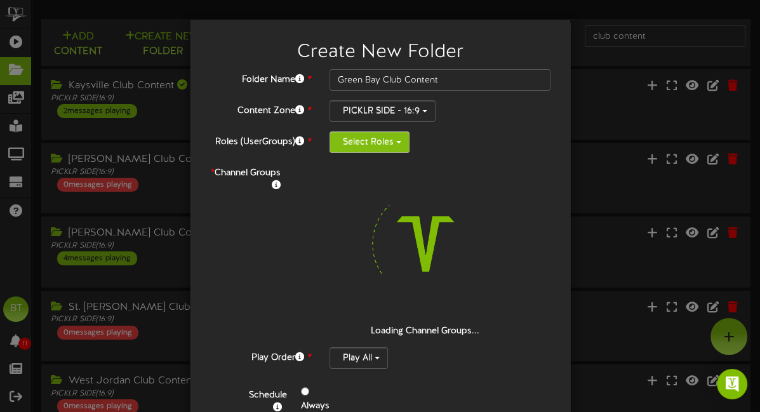
click at [380, 144] on button "Select Roles" at bounding box center [369, 142] width 80 height 22
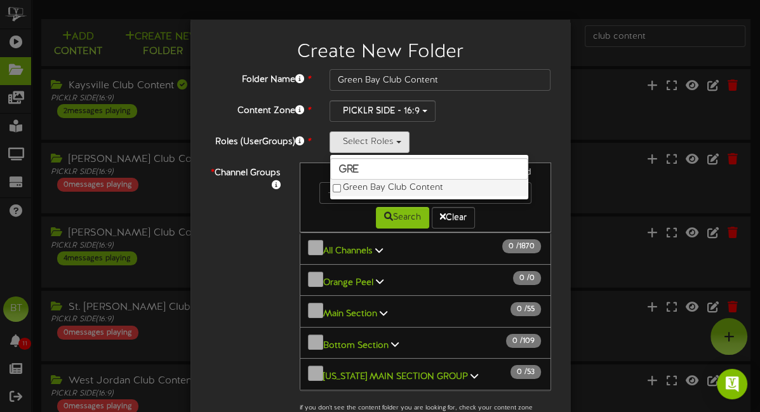
type input "gre"
click at [375, 186] on label "Green Bay Club Content" at bounding box center [429, 188] width 198 height 17
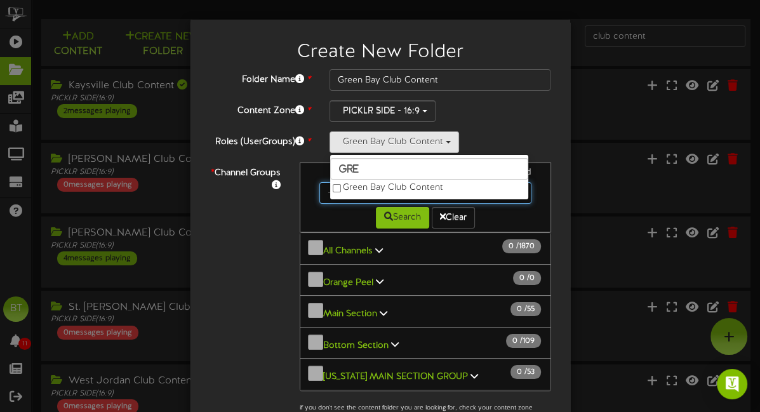
click at [492, 194] on input "text" at bounding box center [425, 193] width 212 height 22
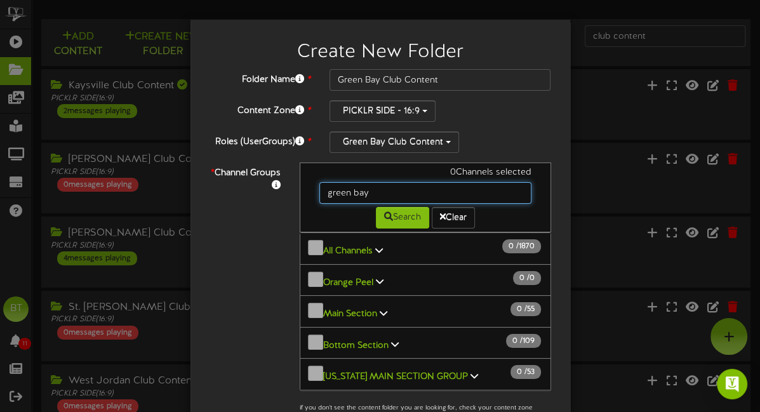
type input "green bay"
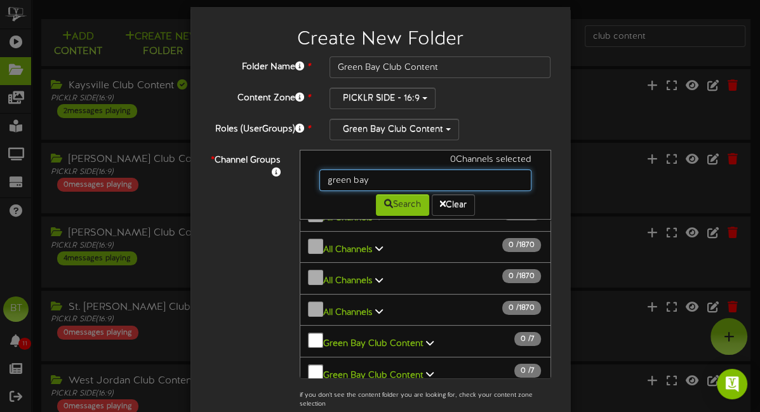
scroll to position [550, 0]
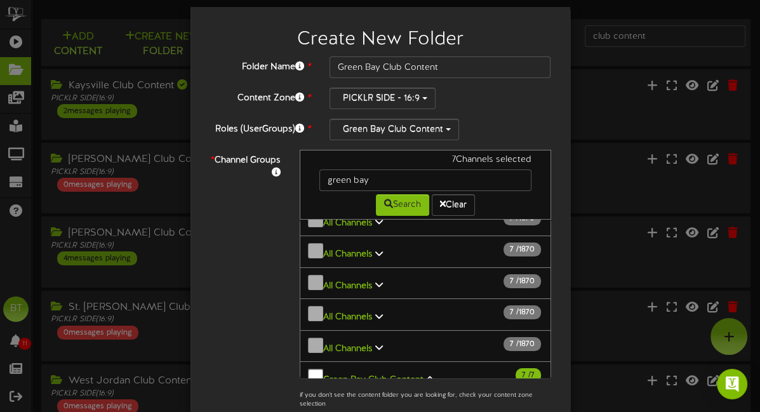
click at [489, 119] on div "Green Bay Club Content gre Green Bay Club Content" at bounding box center [440, 130] width 222 height 22
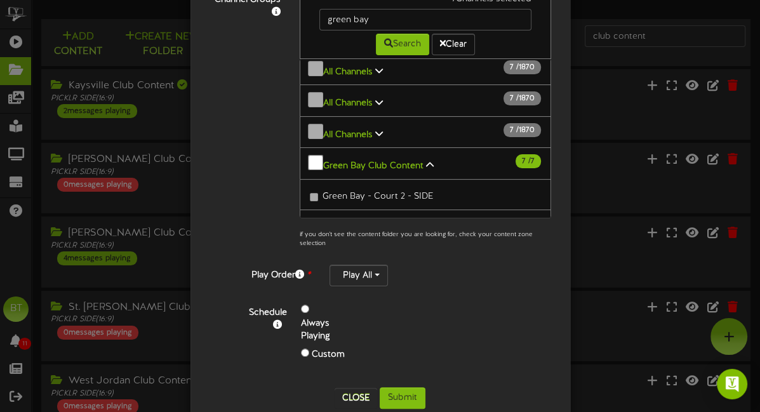
scroll to position [1, 0]
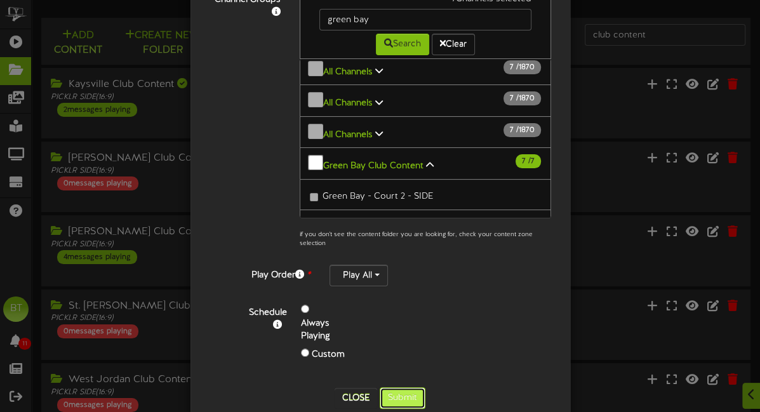
click at [404, 395] on button "Submit" at bounding box center [403, 398] width 46 height 22
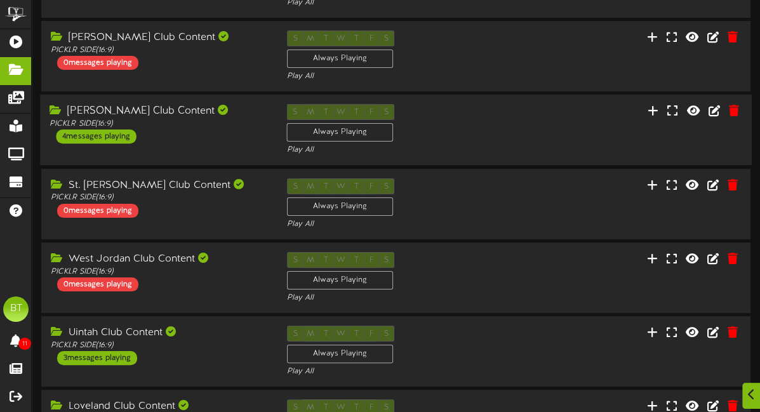
scroll to position [0, 0]
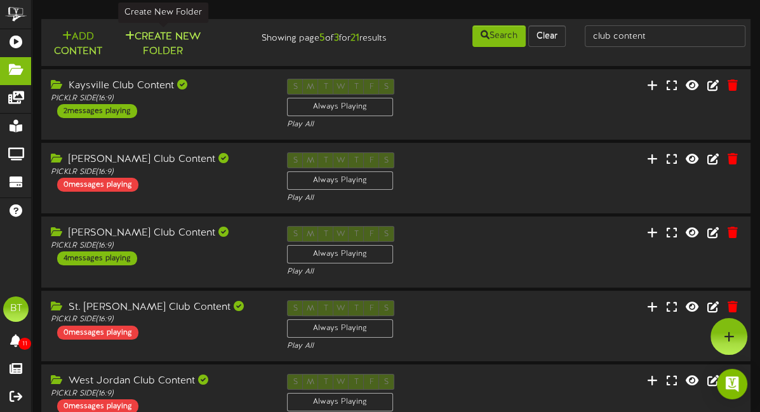
click at [178, 39] on button "Create New Folder" at bounding box center [163, 44] width 88 height 30
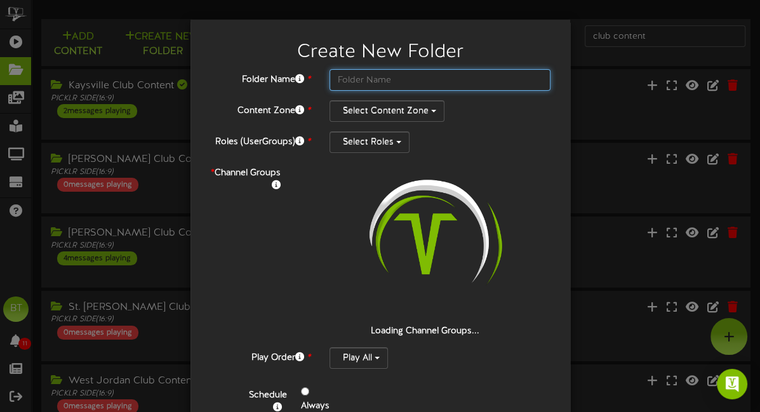
click at [451, 79] on input "text" at bounding box center [440, 80] width 222 height 22
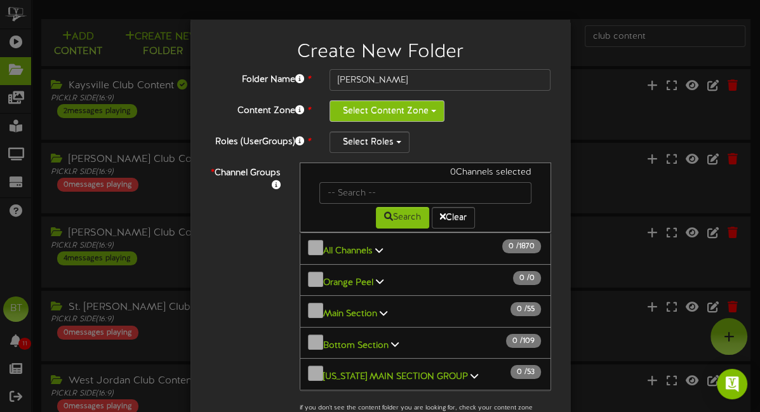
click at [413, 114] on button "Select Content Zone" at bounding box center [386, 111] width 115 height 22
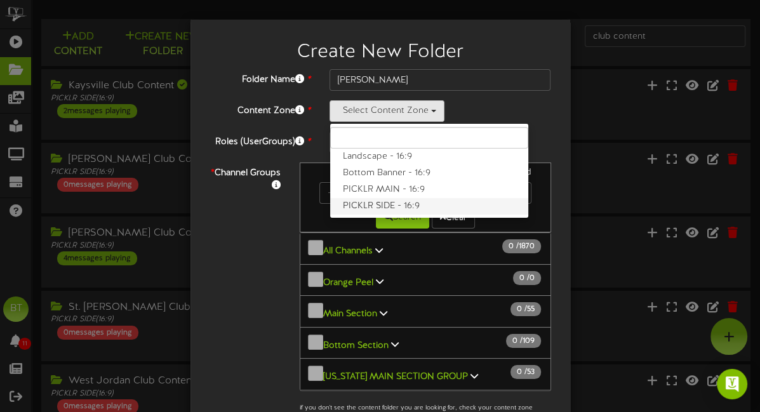
click at [390, 207] on label "PICKLR SIDE - 16:9" at bounding box center [429, 206] width 198 height 17
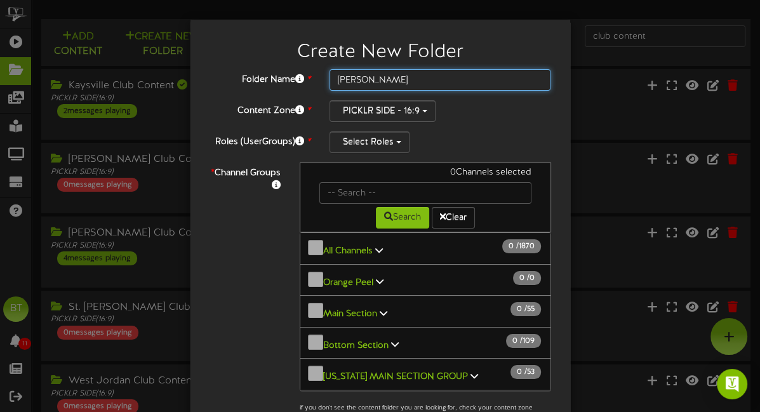
click at [408, 81] on input "Henderson" at bounding box center [440, 80] width 222 height 22
type input "Henderson Club Content"
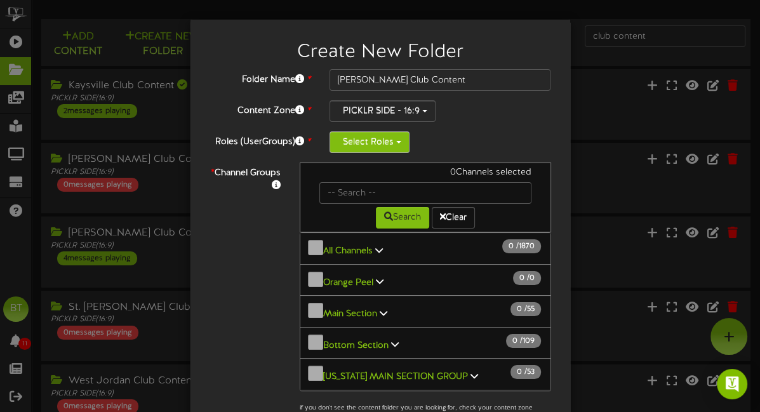
click at [388, 143] on button "Select Roles" at bounding box center [369, 142] width 80 height 22
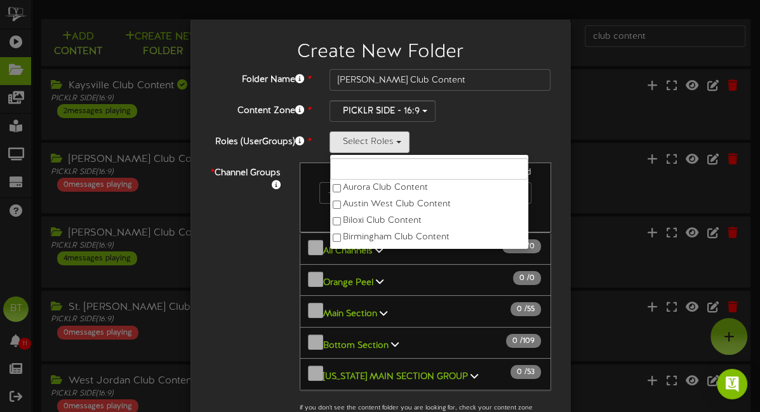
click at [389, 164] on input "text" at bounding box center [429, 169] width 198 height 22
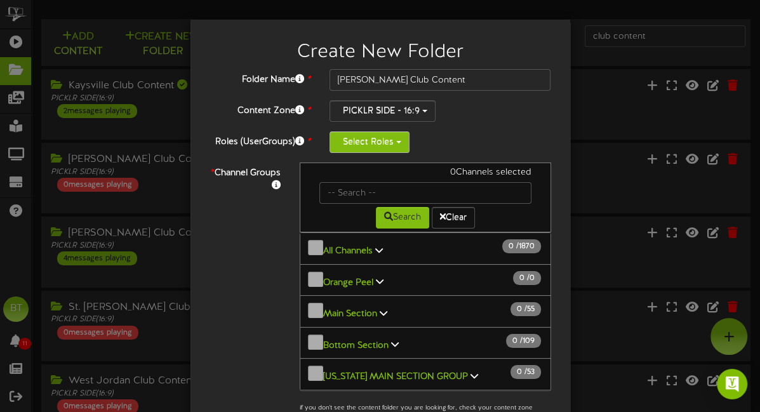
click at [389, 151] on button "Select Roles" at bounding box center [369, 142] width 80 height 22
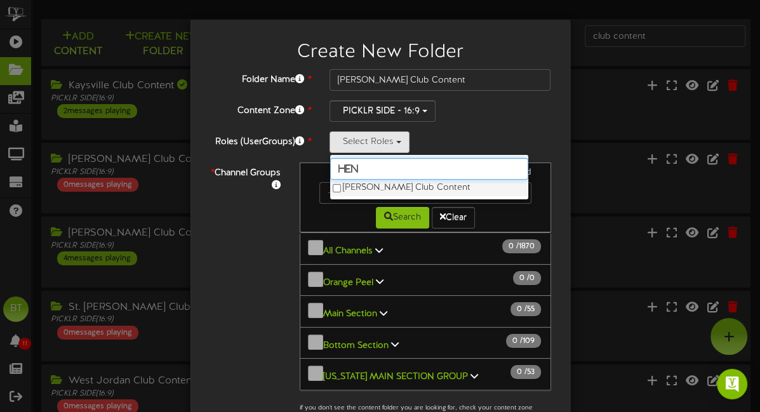
type input "hen"
click at [386, 185] on label "Henderson Club Content" at bounding box center [429, 188] width 198 height 17
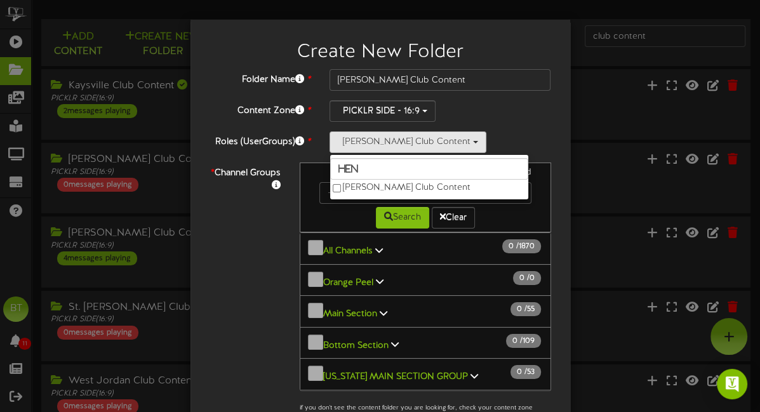
click at [328, 208] on div "Search Clear" at bounding box center [425, 216] width 231 height 25
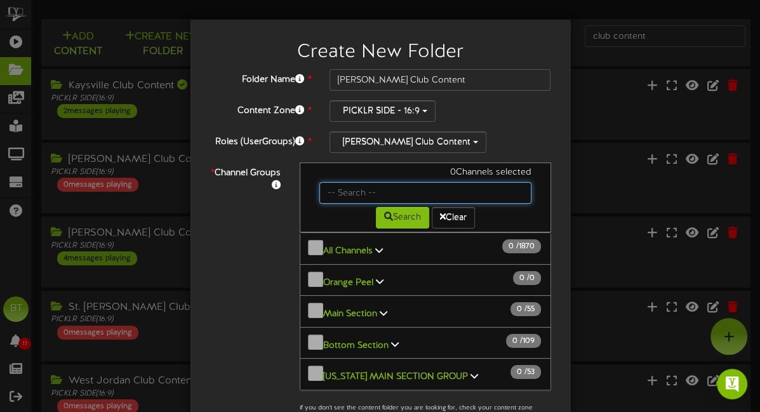
click at [338, 192] on input "text" at bounding box center [425, 193] width 212 height 22
type input "henderson"
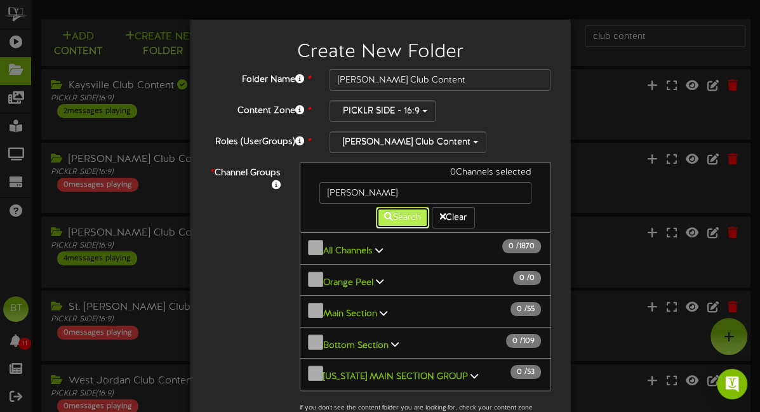
click at [404, 220] on button "Search" at bounding box center [402, 218] width 53 height 22
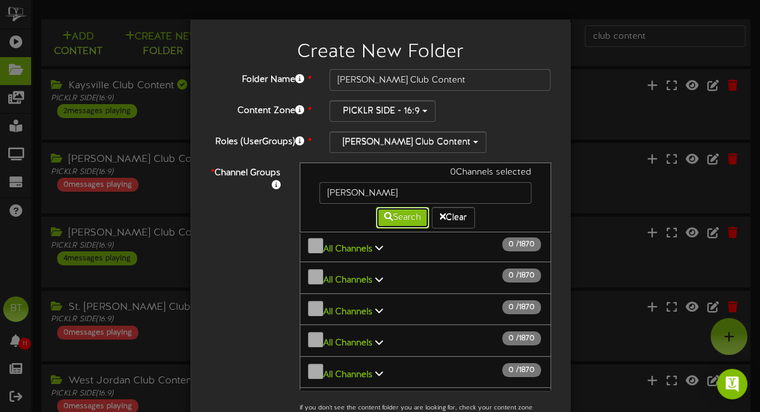
scroll to position [912, 0]
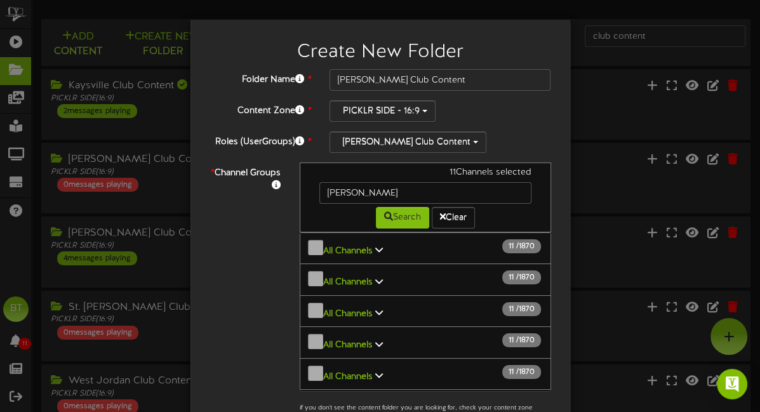
click at [499, 120] on div "PICKLR SIDE - 16:9 Landscape - 16:9 Bottom Banner - 16:9 PICKLR MAIN - 16:9 PIC…" at bounding box center [440, 111] width 222 height 22
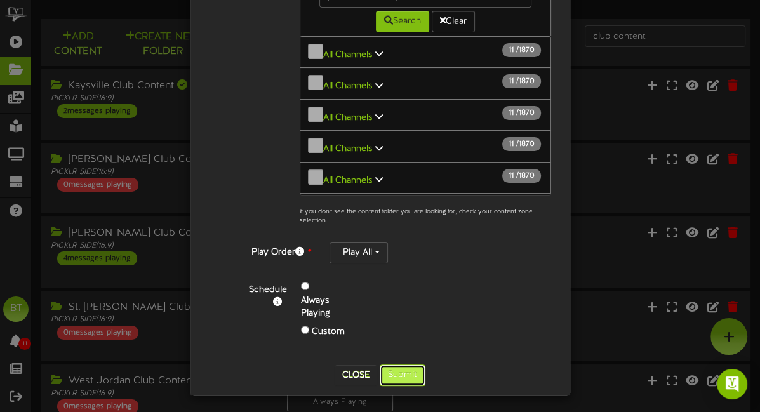
click at [402, 373] on button "Submit" at bounding box center [403, 375] width 46 height 22
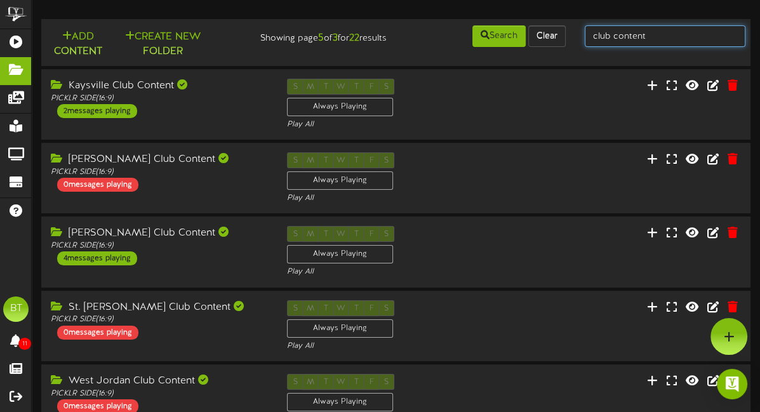
click at [627, 39] on input "club content" at bounding box center [665, 36] width 161 height 22
type input "henderson"
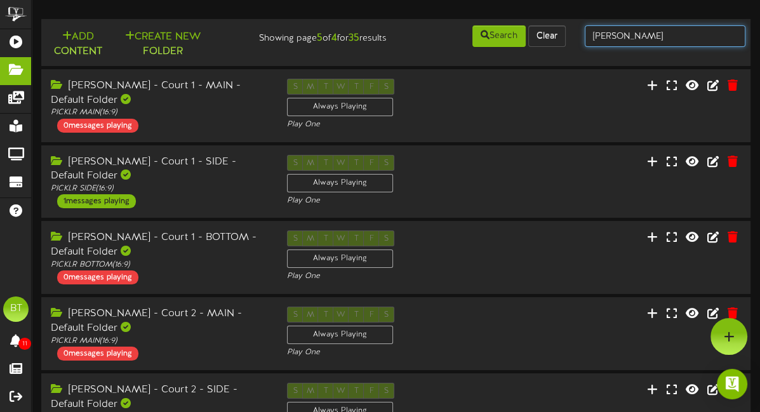
click at [650, 36] on input "henderson" at bounding box center [665, 36] width 161 height 22
type input "henderson club content"
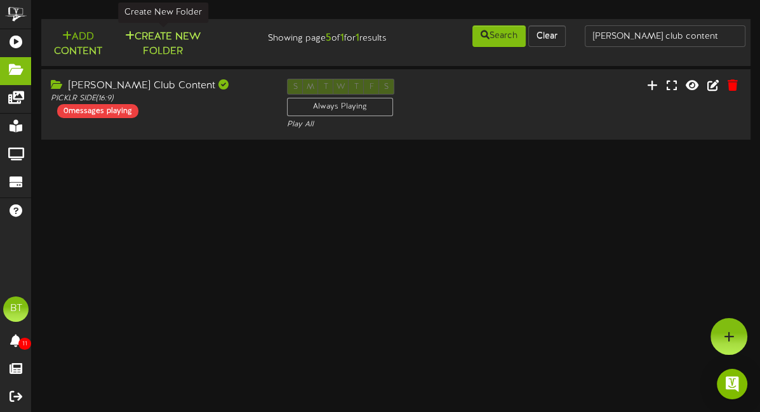
click at [169, 39] on button "Create New Folder" at bounding box center [163, 44] width 88 height 30
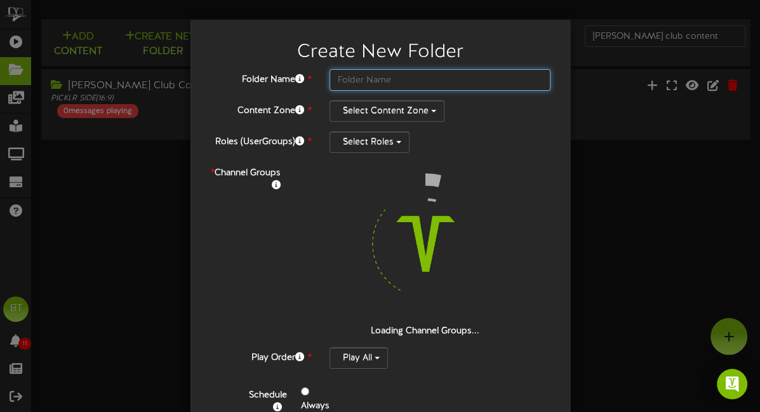
click at [406, 79] on input "text" at bounding box center [440, 80] width 222 height 22
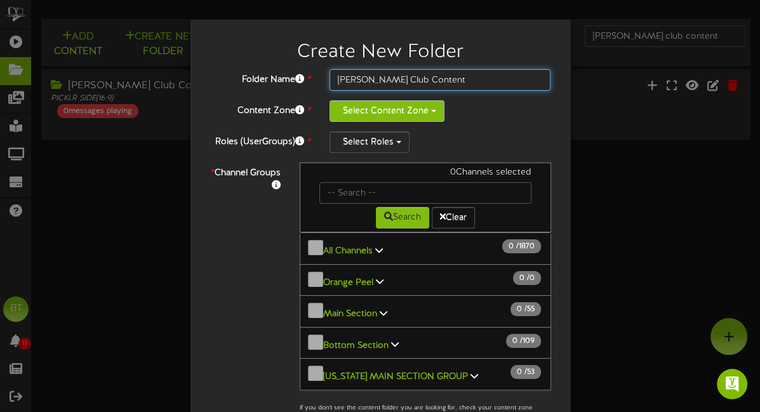
type input "Hurst Club Content"
click at [428, 109] on button "Select Content Zone" at bounding box center [386, 111] width 115 height 22
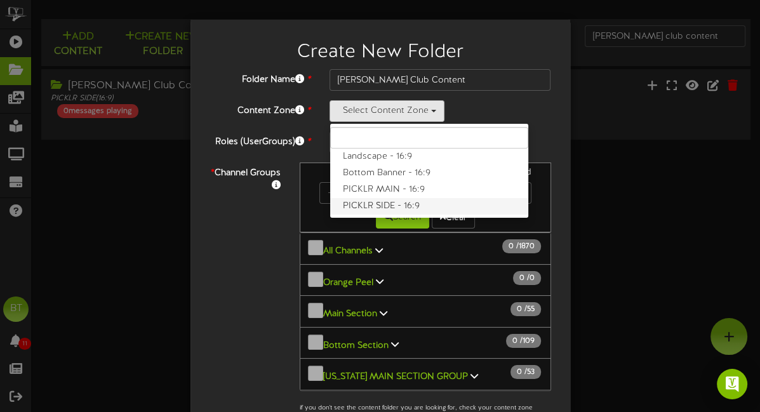
click at [406, 201] on label "PICKLR SIDE - 16:9" at bounding box center [429, 206] width 198 height 17
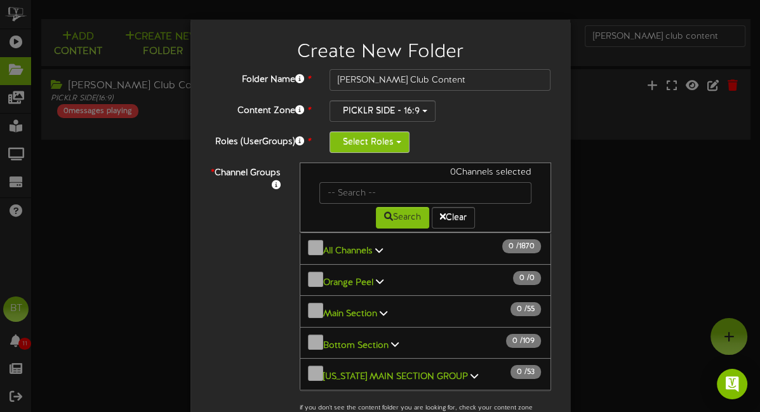
click at [385, 145] on button "Select Roles" at bounding box center [369, 142] width 80 height 22
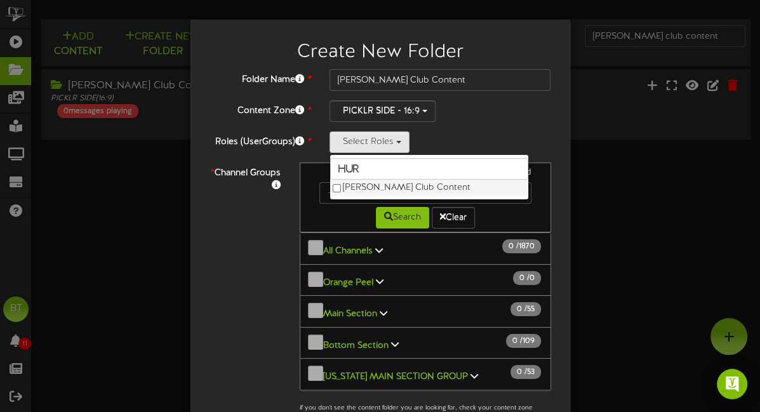
type input "hur"
click at [396, 183] on label "Hurst Club Content" at bounding box center [429, 188] width 198 height 17
click at [326, 206] on div "Search Clear" at bounding box center [425, 216] width 231 height 25
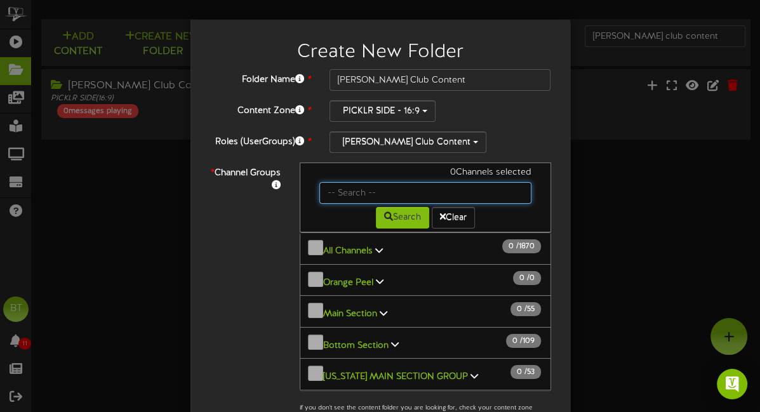
click at [385, 192] on input "text" at bounding box center [425, 193] width 212 height 22
type input "hurst"
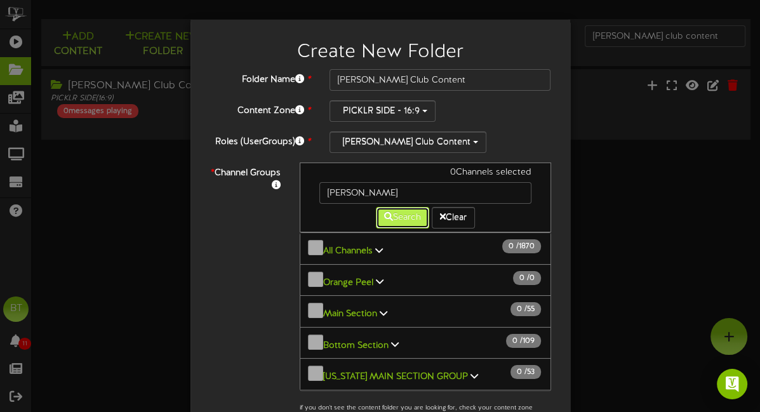
click at [416, 216] on button "Search" at bounding box center [402, 218] width 53 height 22
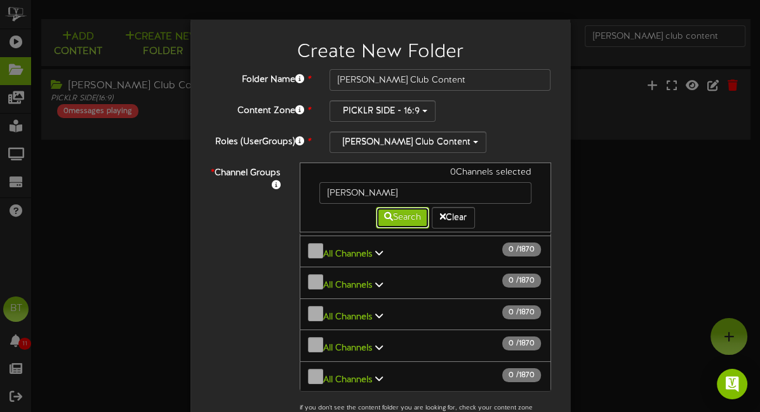
scroll to position [974, 0]
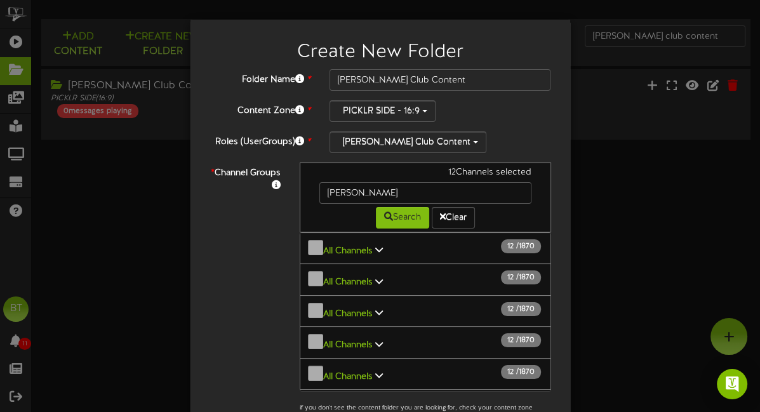
click at [484, 124] on div "Folder Name * Hurst Club Content Content Zone * PICKLR SIDE - 16:9 Landscape - …" at bounding box center [380, 310] width 342 height 482
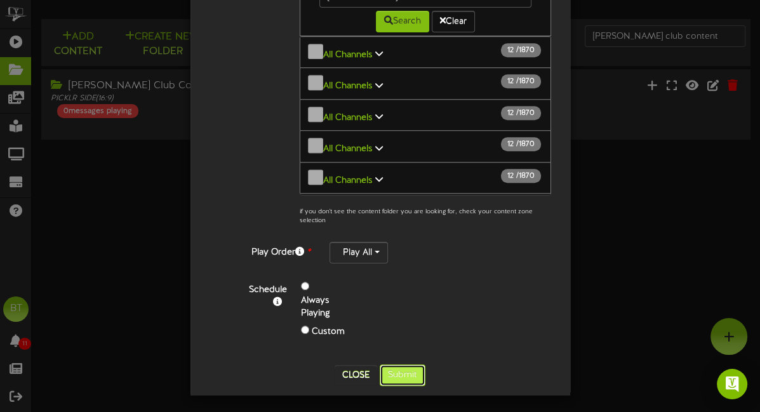
click at [406, 369] on button "Submit" at bounding box center [403, 375] width 46 height 22
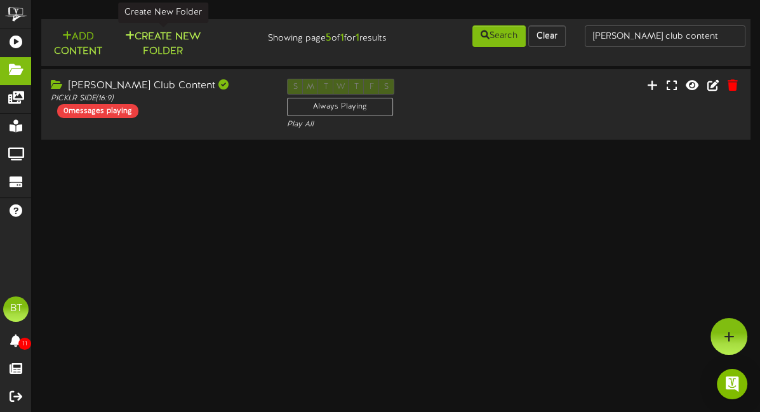
click at [181, 36] on button "Create New Folder" at bounding box center [163, 44] width 88 height 30
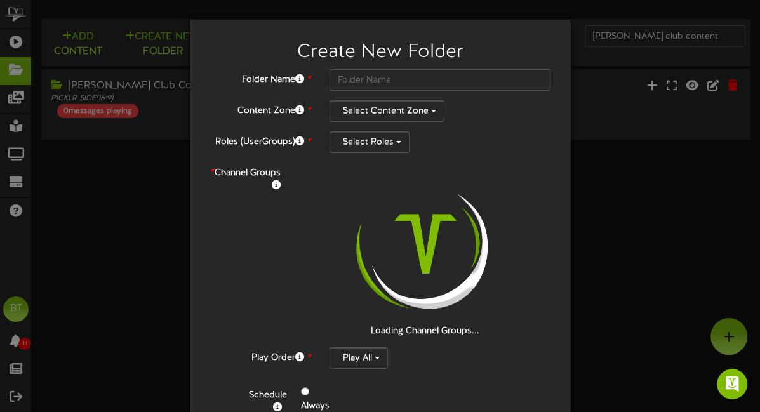
click at [366, 63] on div "Create New Folder" at bounding box center [380, 49] width 361 height 40
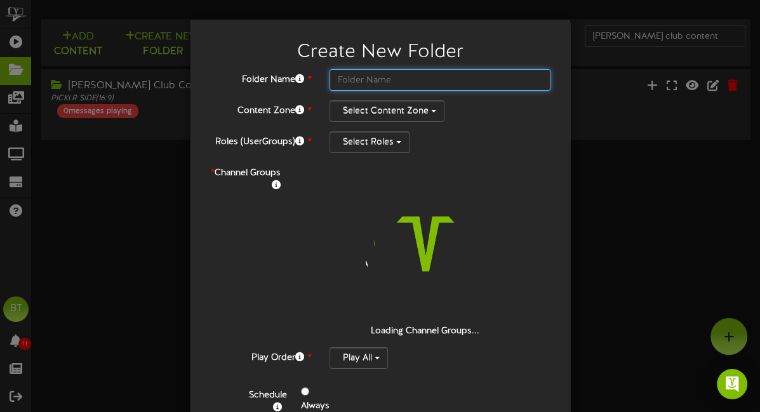
click at [364, 83] on input "text" at bounding box center [440, 80] width 222 height 22
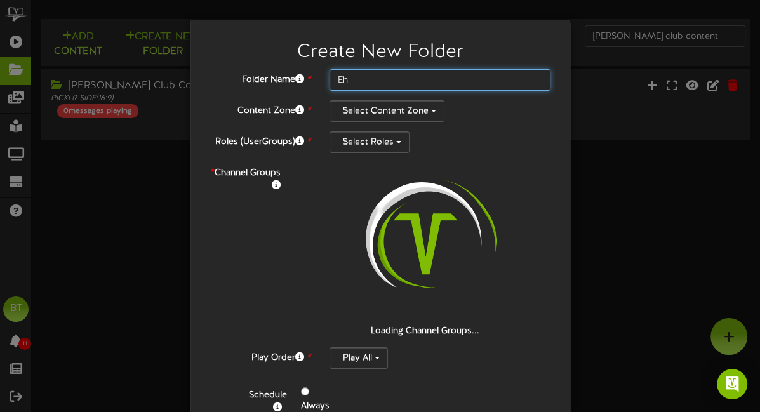
type input "E"
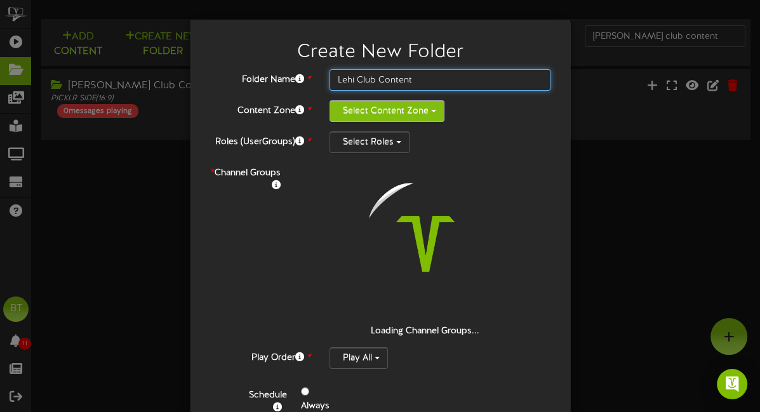
type input "Lehi Club Content"
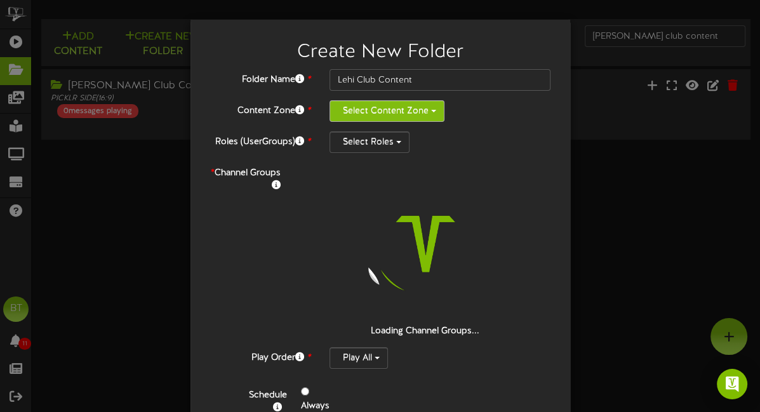
click at [379, 108] on button "Select Content Zone" at bounding box center [386, 111] width 115 height 22
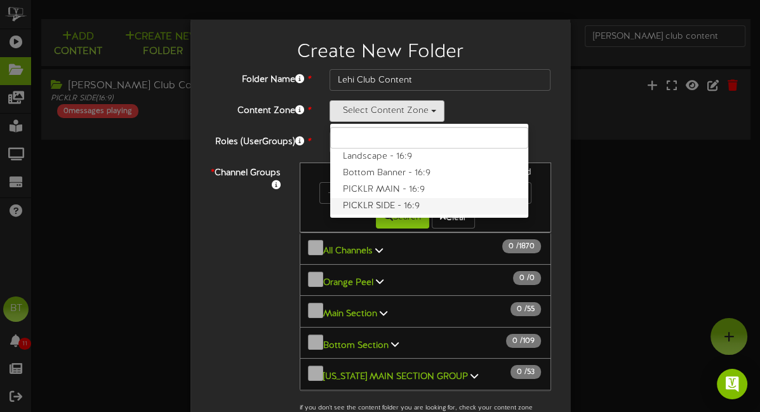
click at [372, 199] on label "PICKLR SIDE - 16:9" at bounding box center [429, 206] width 198 height 17
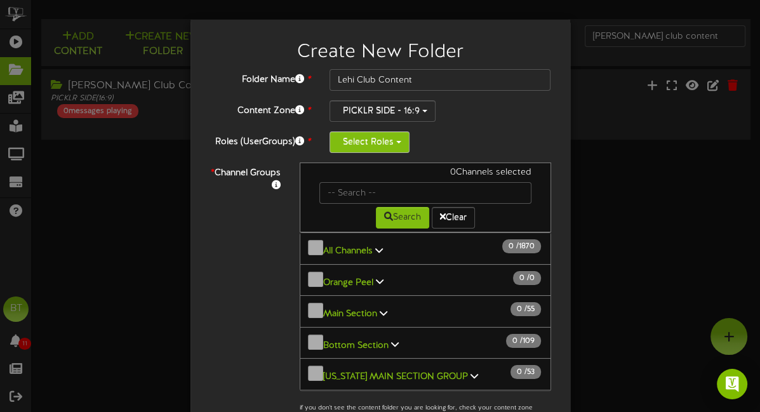
click at [387, 142] on button "Select Roles" at bounding box center [369, 142] width 80 height 22
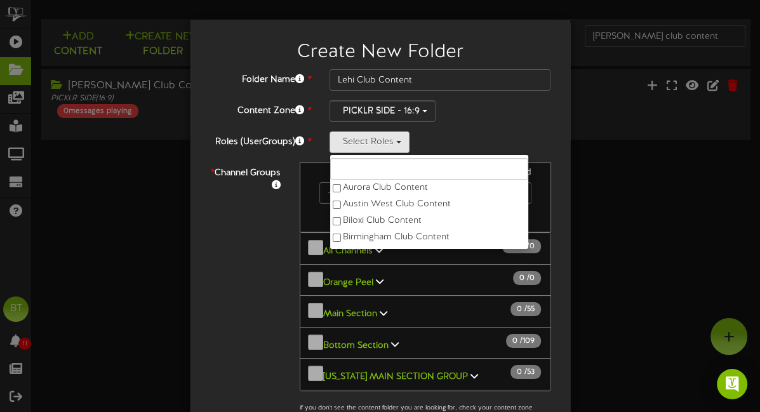
click at [388, 172] on input "text" at bounding box center [429, 169] width 198 height 22
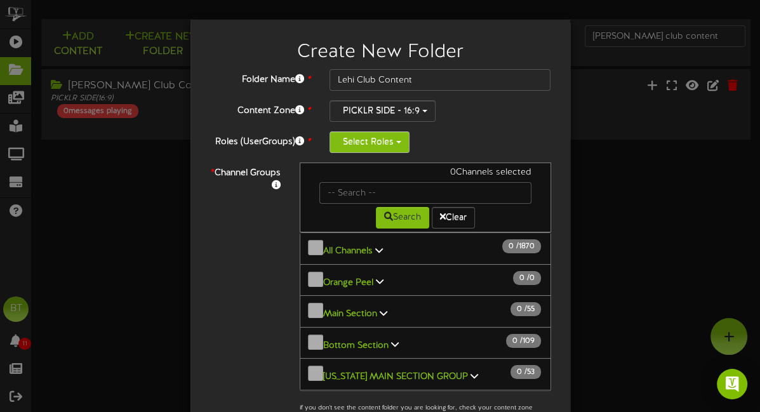
click at [382, 143] on button "Select Roles" at bounding box center [369, 142] width 80 height 22
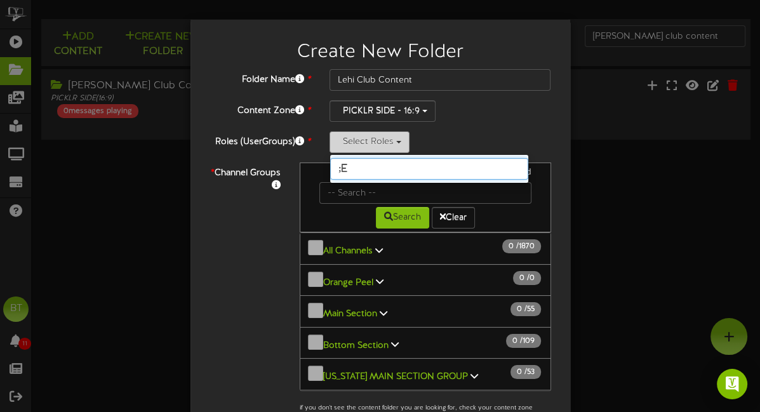
type input ";"
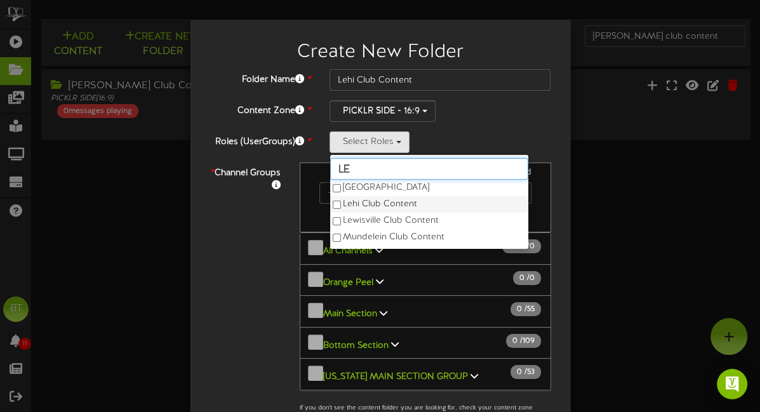
type input "le"
click at [387, 200] on label "Lehi Club Content" at bounding box center [429, 204] width 198 height 17
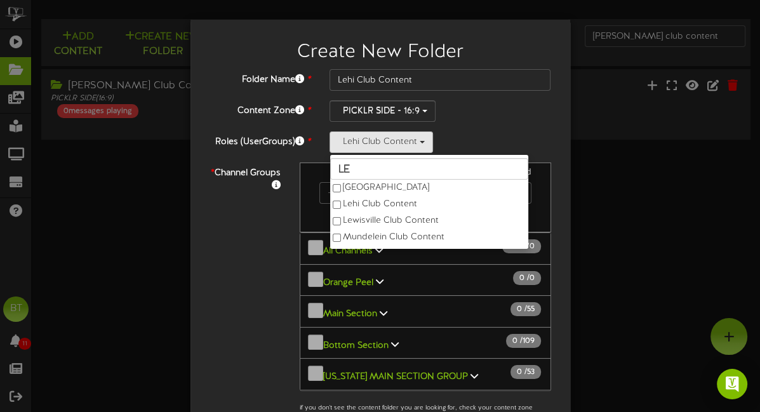
click at [494, 129] on div "Folder Name * Lehi Club Content Content Zone * PICKLR SIDE - 16:9 Landscape - 1…" at bounding box center [380, 310] width 342 height 482
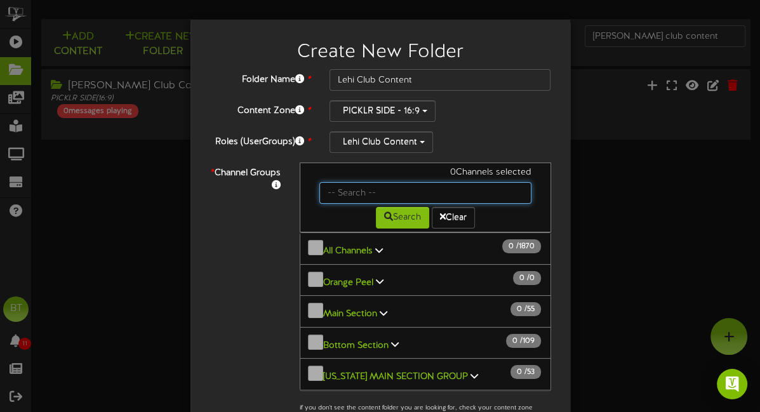
click at [428, 187] on input "text" at bounding box center [425, 193] width 212 height 22
type input "Lehi"
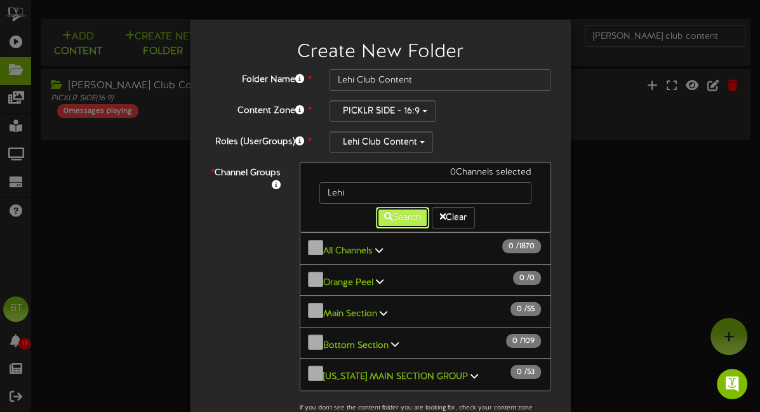
click at [408, 215] on button "Search" at bounding box center [402, 218] width 53 height 22
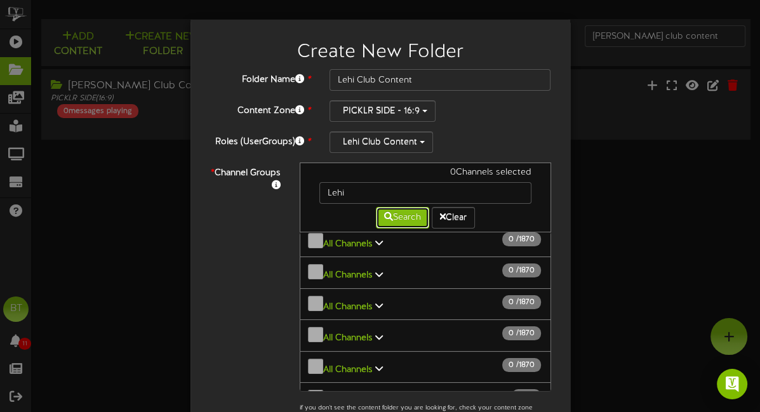
scroll to position [1072, 0]
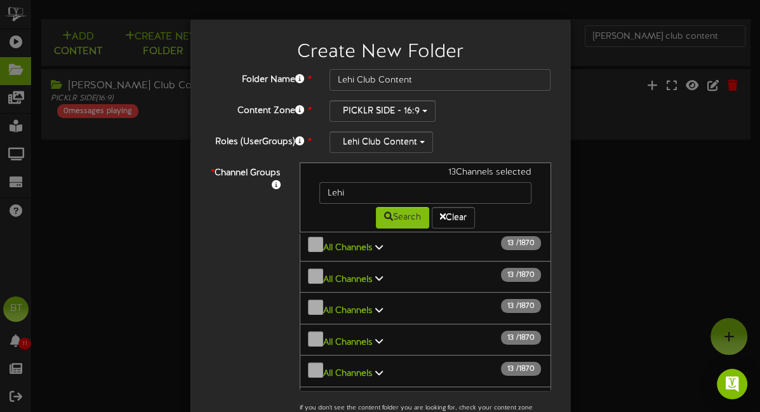
click at [481, 149] on div "Lehi Club Content le Kaysville Lehi Club Content Lewisville Club Content Mundel…" at bounding box center [440, 142] width 222 height 22
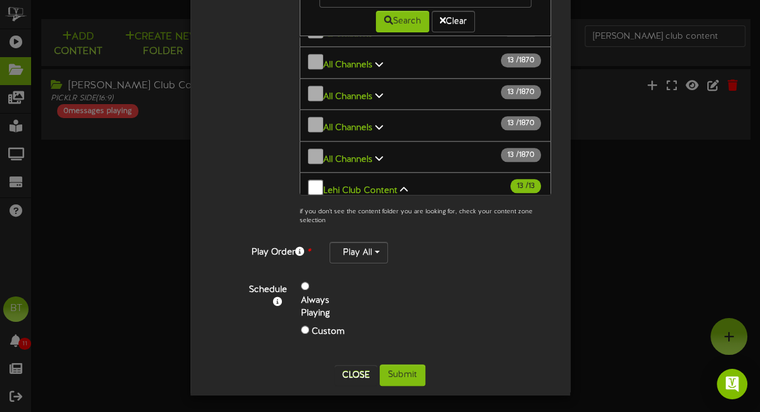
scroll to position [1124, 0]
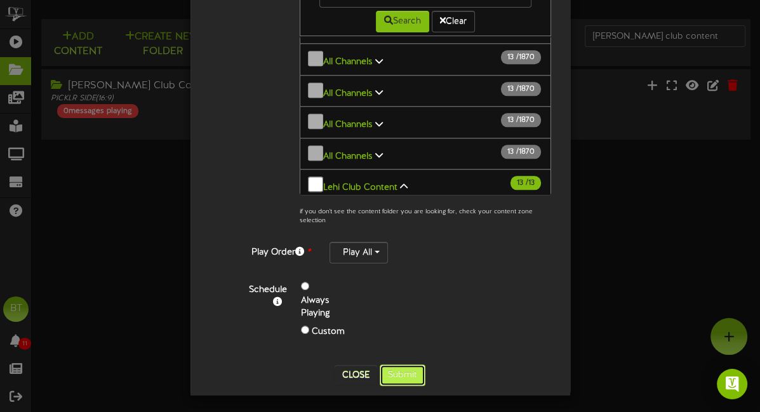
click at [414, 371] on button "Submit" at bounding box center [403, 375] width 46 height 22
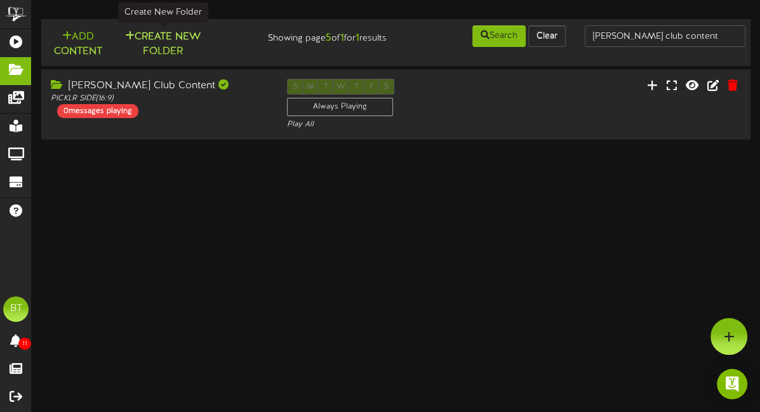
click at [156, 39] on button "Create New Folder" at bounding box center [163, 44] width 88 height 30
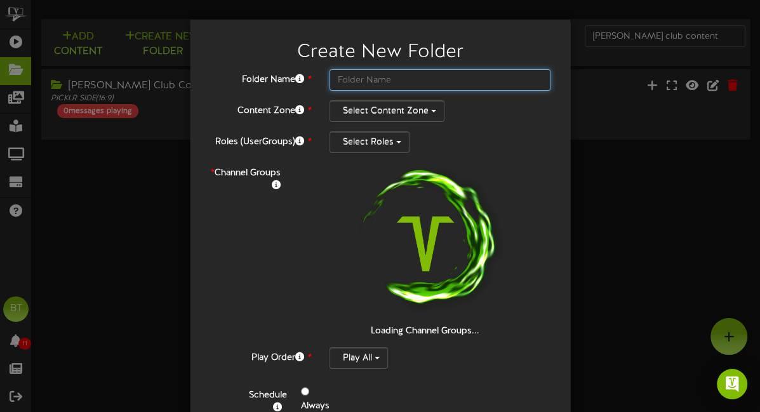
click at [367, 72] on input "text" at bounding box center [440, 80] width 222 height 22
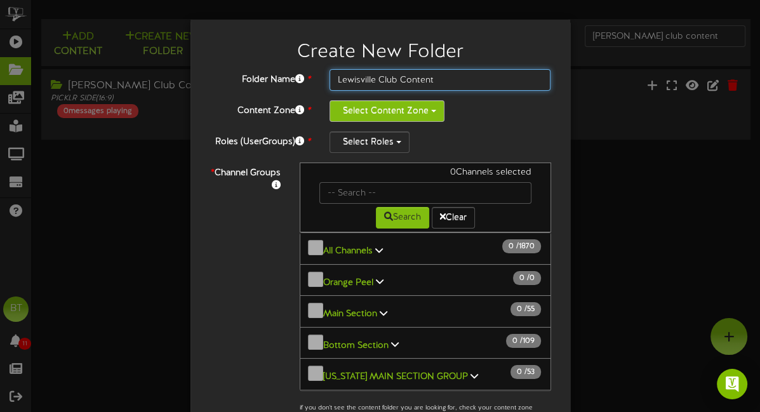
type input "Lewisville Club Content"
click at [382, 103] on button "Select Content Zone" at bounding box center [386, 111] width 115 height 22
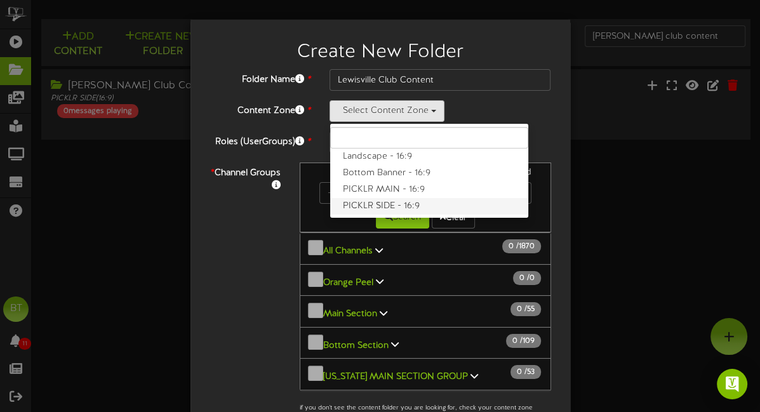
click at [380, 199] on label "PICKLR SIDE - 16:9" at bounding box center [429, 206] width 198 height 17
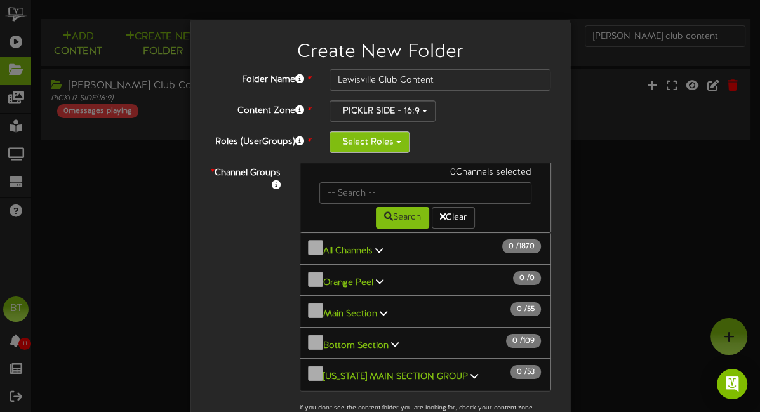
click at [382, 142] on button "Select Roles" at bounding box center [369, 142] width 80 height 22
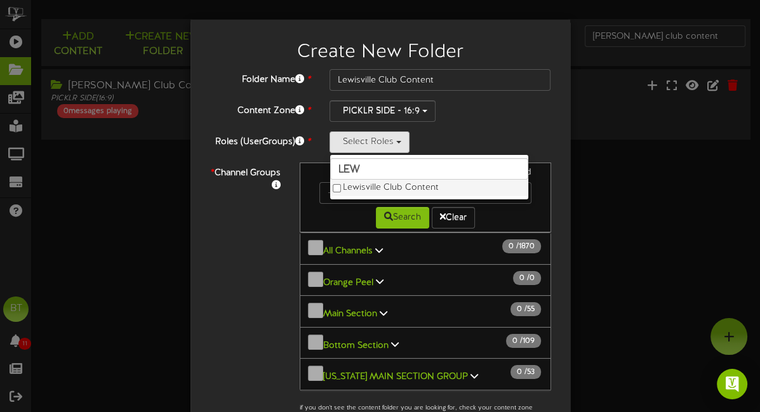
type input "lew"
click at [385, 184] on label "Lewisville Club Content" at bounding box center [429, 188] width 198 height 17
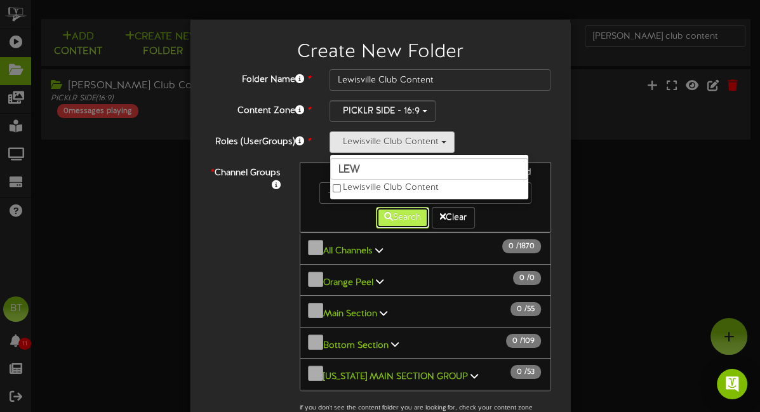
click at [393, 214] on button "Search" at bounding box center [402, 218] width 53 height 22
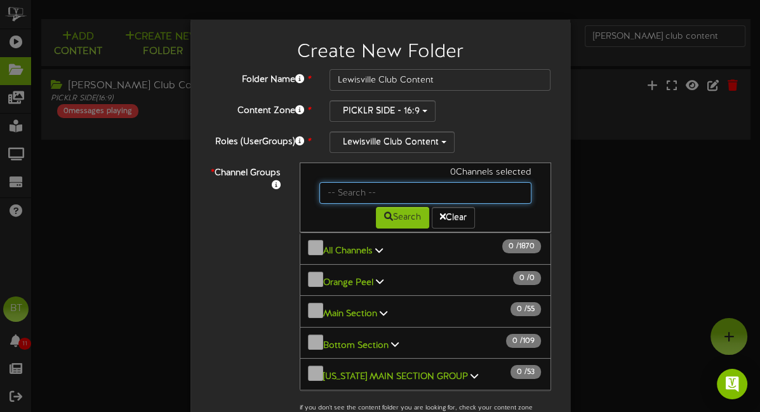
click at [389, 194] on input "text" at bounding box center [425, 193] width 212 height 22
type input "Lewisville"
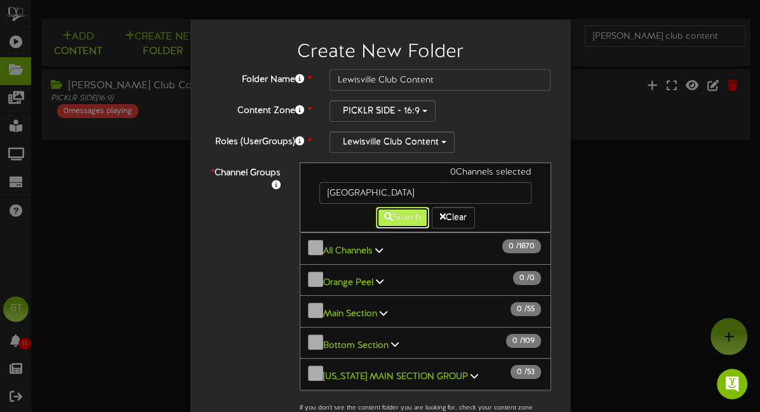
click at [415, 215] on button "Search" at bounding box center [402, 218] width 53 height 22
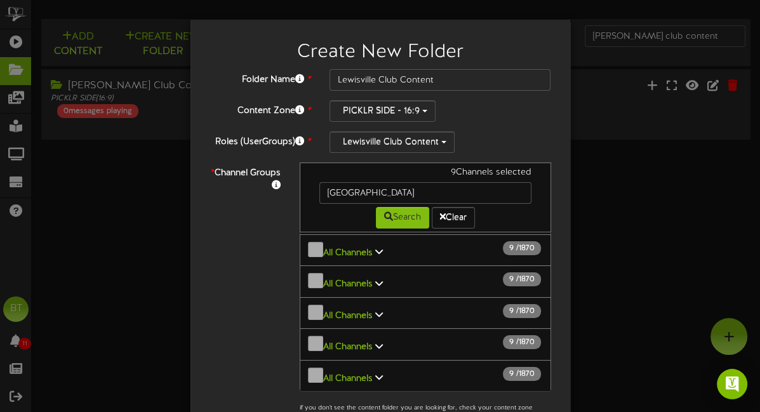
scroll to position [196, 0]
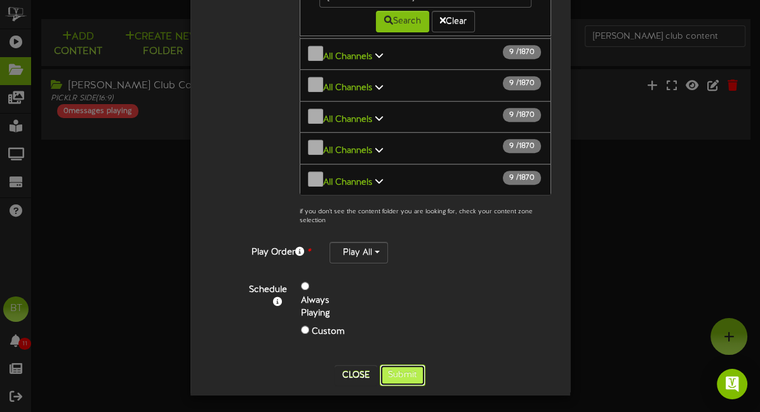
click at [408, 378] on button "Submit" at bounding box center [403, 375] width 46 height 22
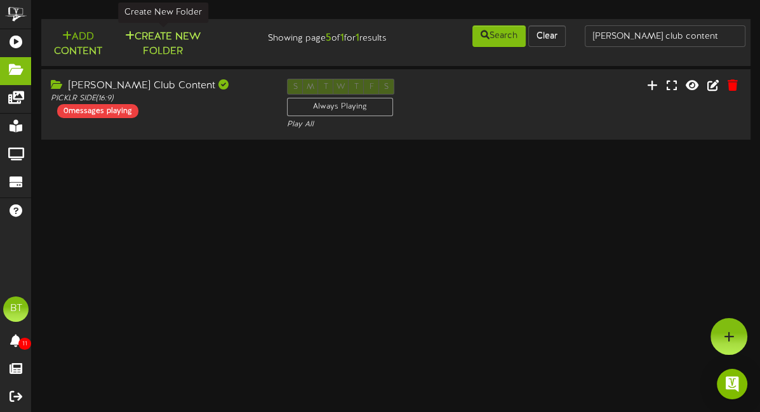
click at [150, 32] on button "Create New Folder" at bounding box center [163, 44] width 88 height 30
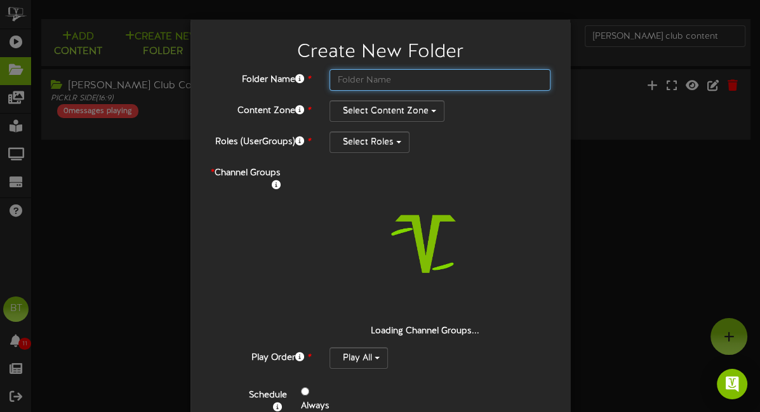
click at [357, 72] on input "text" at bounding box center [440, 80] width 222 height 22
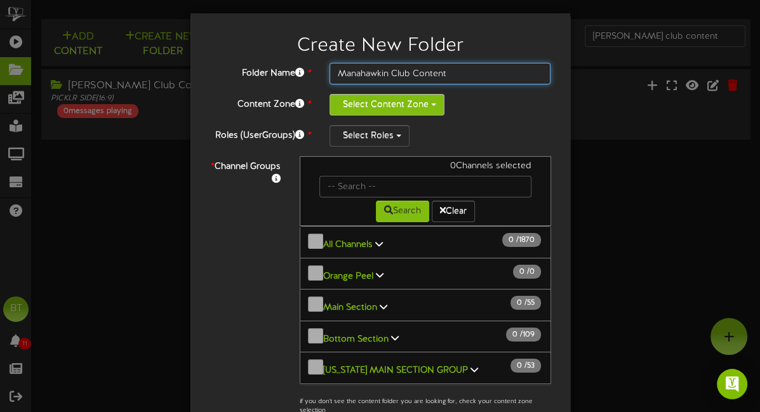
type input "Manahawkin Club Content"
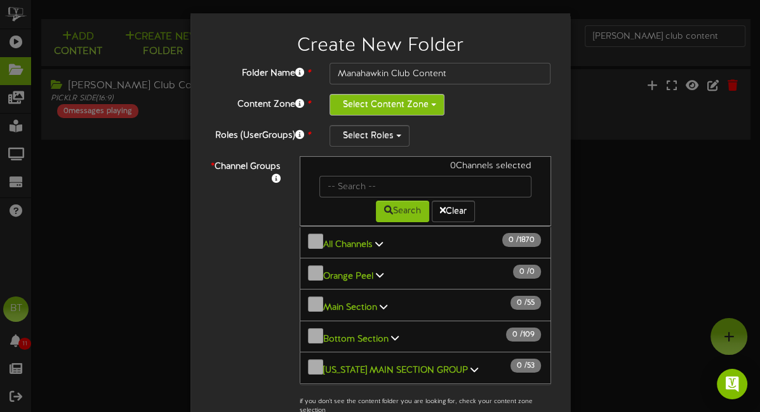
click at [335, 110] on button "Select Content Zone" at bounding box center [386, 105] width 115 height 22
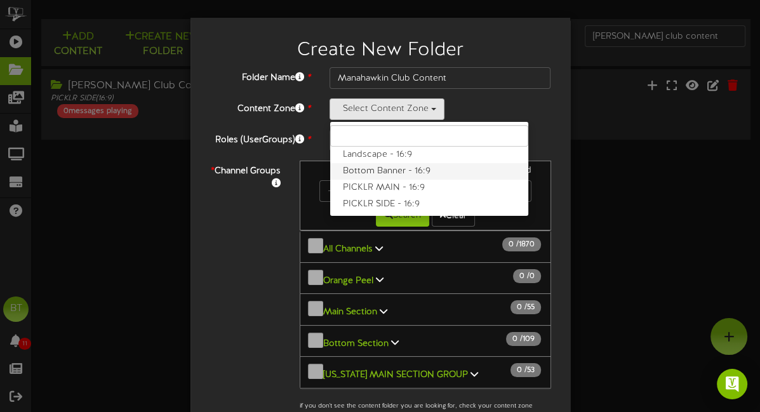
scroll to position [0, 0]
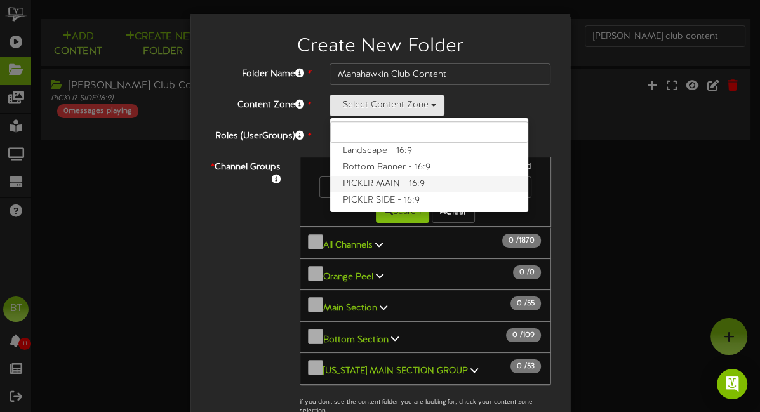
click at [361, 195] on label "PICKLR SIDE - 16:9" at bounding box center [429, 200] width 198 height 17
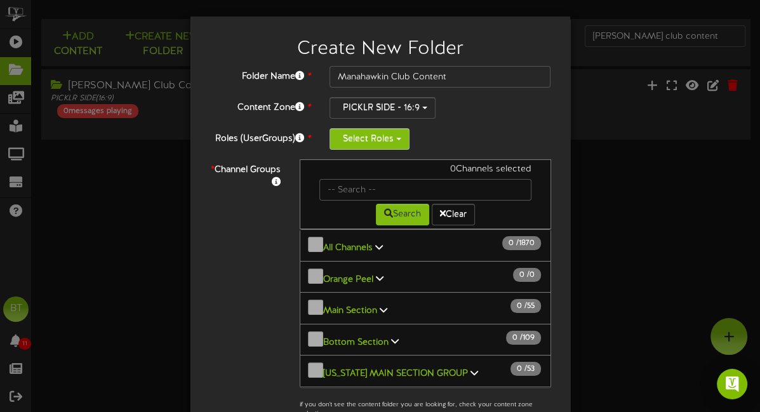
click at [378, 133] on button "Select Roles" at bounding box center [369, 139] width 80 height 22
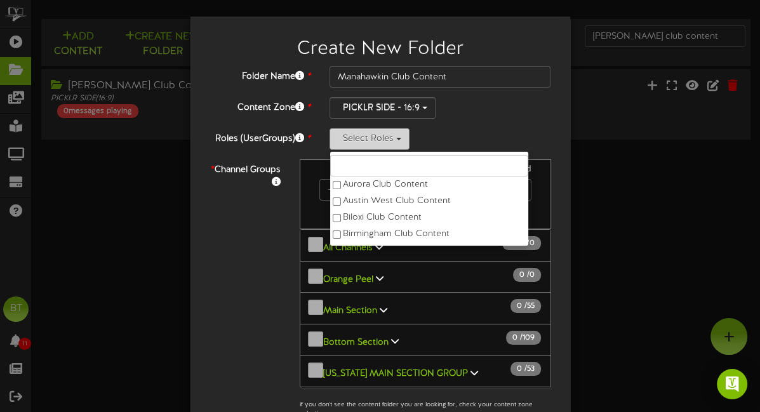
scroll to position [3, 0]
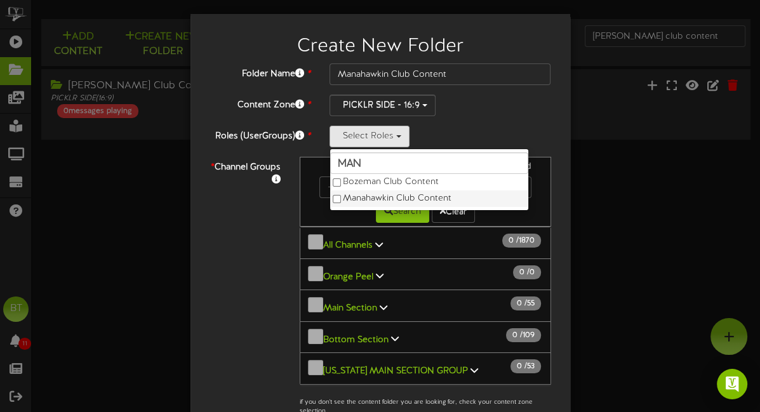
type input "man"
click at [378, 201] on label "Manahawkin Club Content" at bounding box center [429, 198] width 198 height 17
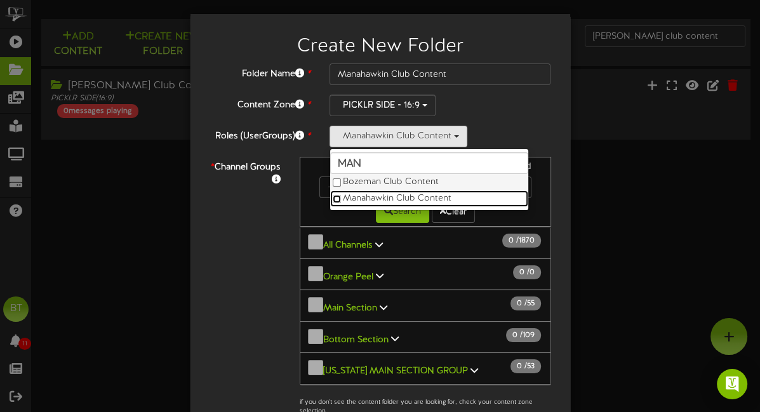
scroll to position [5, 0]
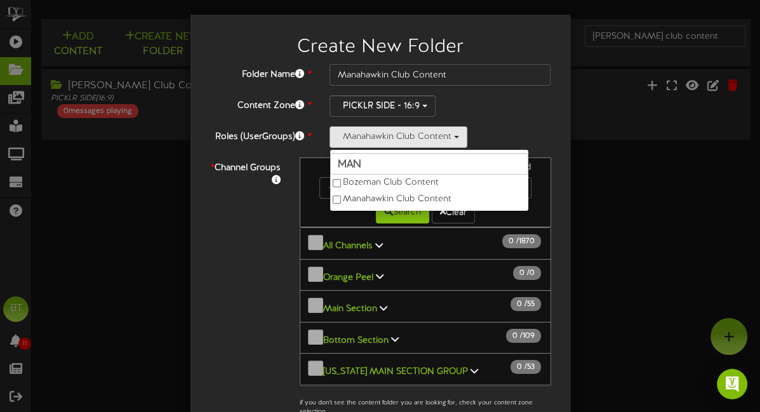
click at [510, 128] on div "Manahawkin Club Content man Bozeman Club Content Manahawkin Club Content" at bounding box center [440, 137] width 222 height 22
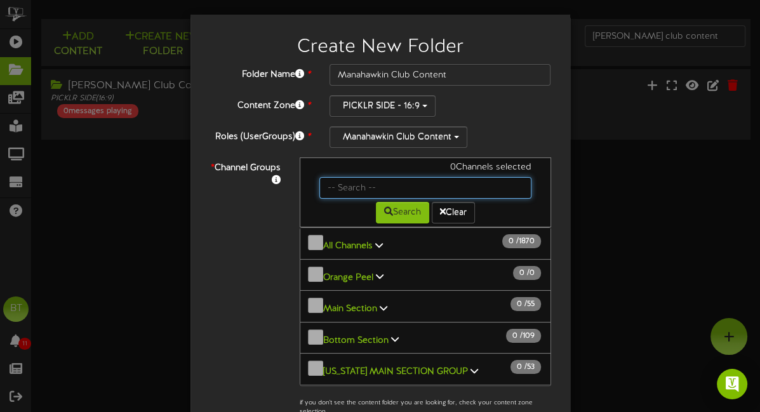
click at [377, 185] on input "text" at bounding box center [425, 188] width 212 height 22
type input "mana"
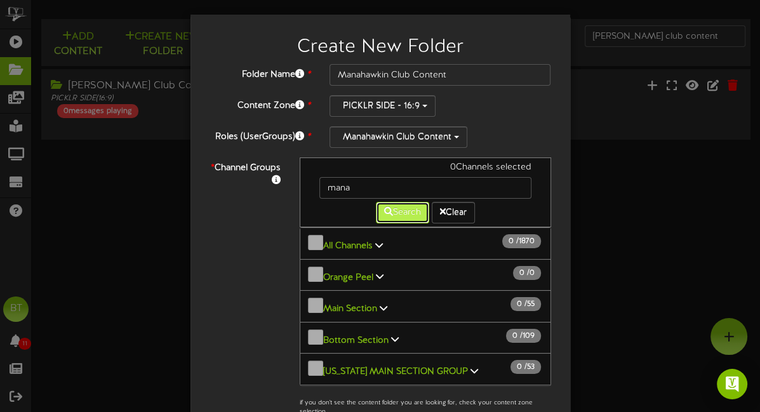
click at [399, 204] on button "Search" at bounding box center [402, 213] width 53 height 22
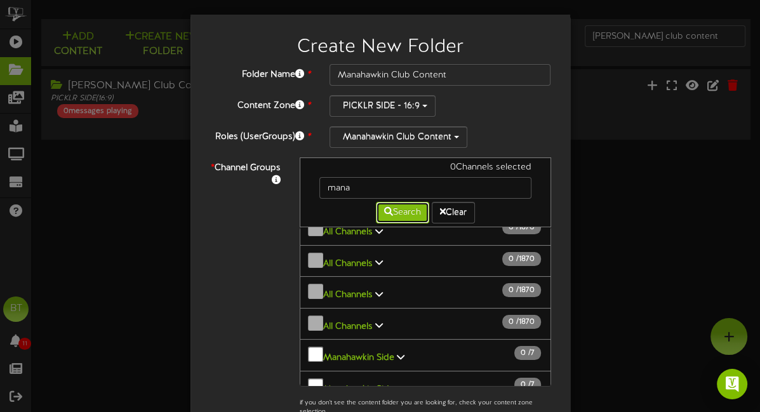
scroll to position [578, 0]
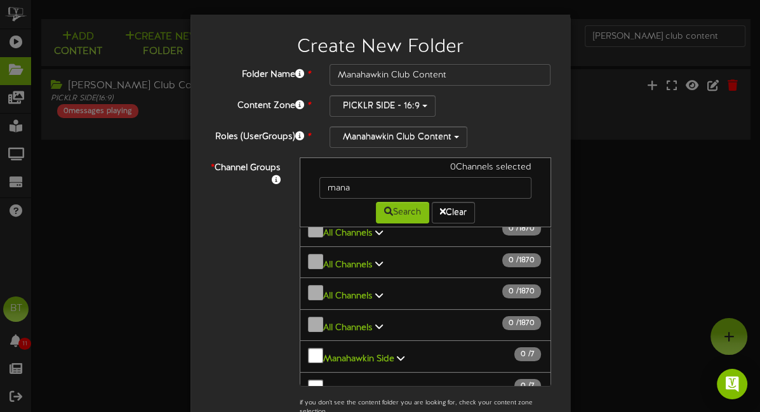
click at [314, 340] on button "Manahawkin Side 0 / 7" at bounding box center [425, 356] width 251 height 32
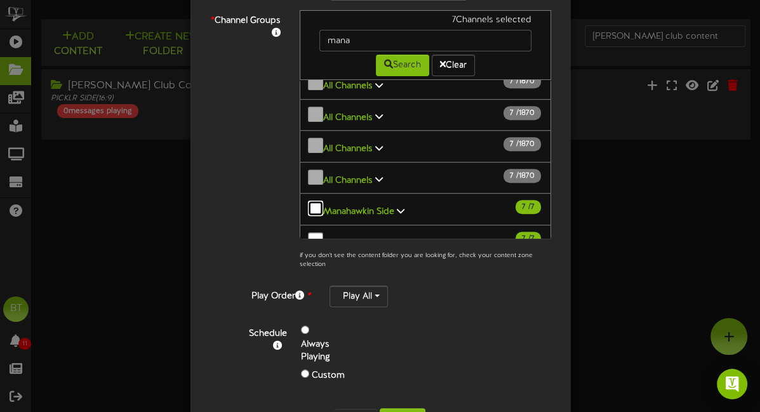
scroll to position [196, 0]
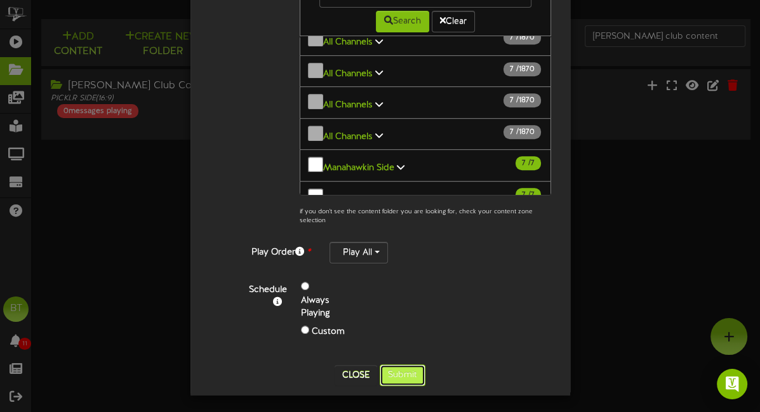
click at [404, 380] on button "Submit" at bounding box center [403, 375] width 46 height 22
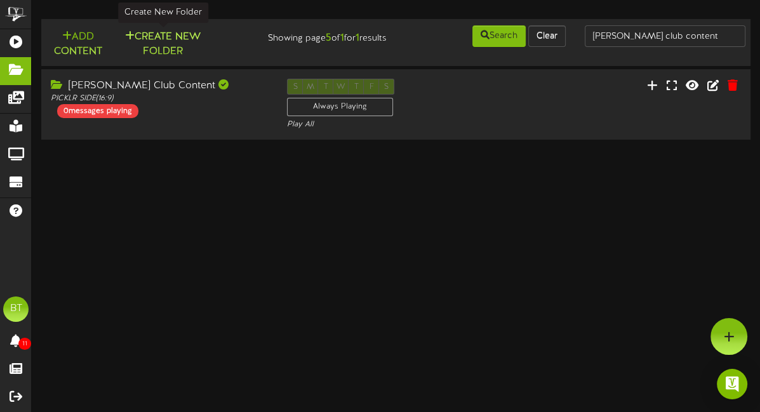
click at [170, 38] on button "Create New Folder" at bounding box center [163, 44] width 88 height 30
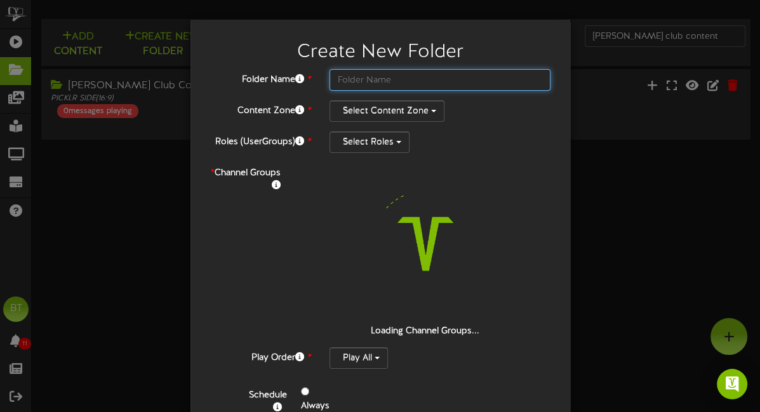
click at [493, 73] on input "text" at bounding box center [440, 80] width 222 height 22
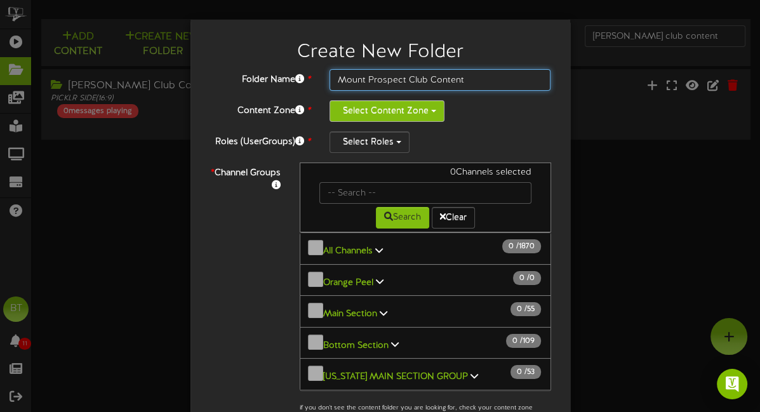
type input "Mount Prospect Club Content"
click at [432, 114] on button "Select Content Zone" at bounding box center [386, 111] width 115 height 22
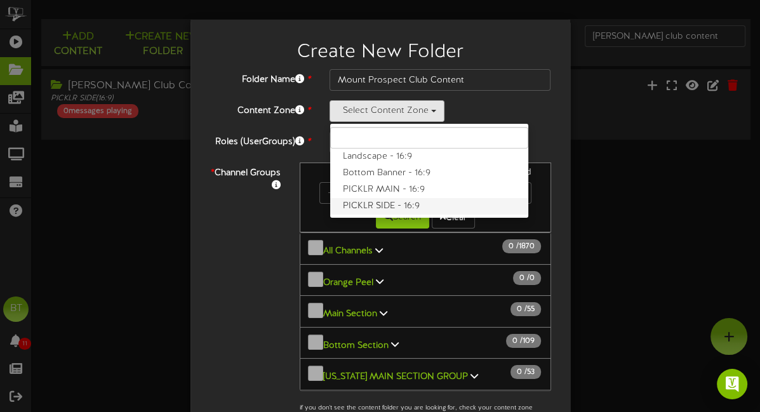
click at [418, 202] on label "PICKLR SIDE - 16:9" at bounding box center [429, 206] width 198 height 17
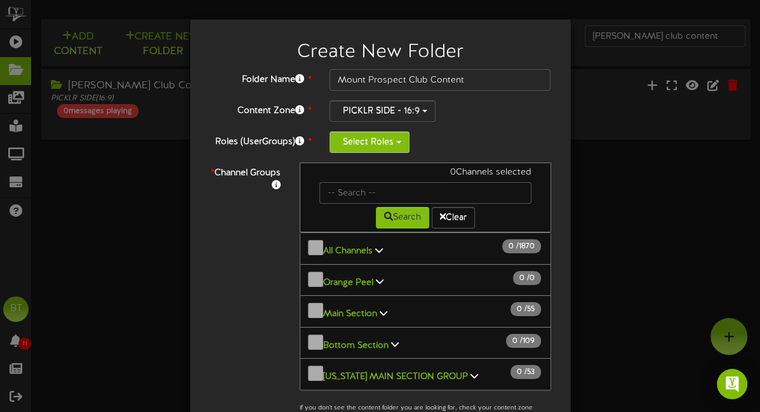
click at [377, 142] on button "Select Roles" at bounding box center [369, 142] width 80 height 22
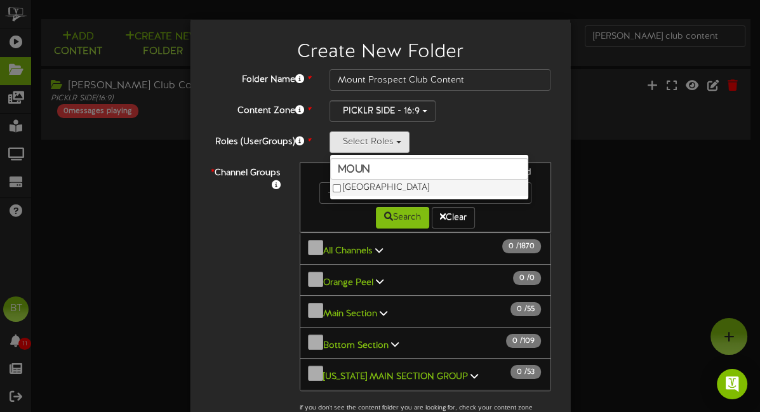
type input "moun"
click at [374, 188] on label "Mount Prospect" at bounding box center [429, 188] width 198 height 17
click at [340, 212] on div "Search Clear" at bounding box center [425, 216] width 231 height 25
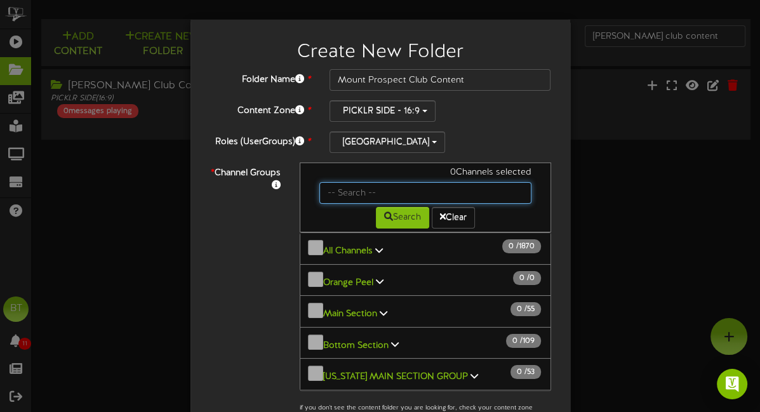
click at [380, 194] on input "text" at bounding box center [425, 193] width 212 height 22
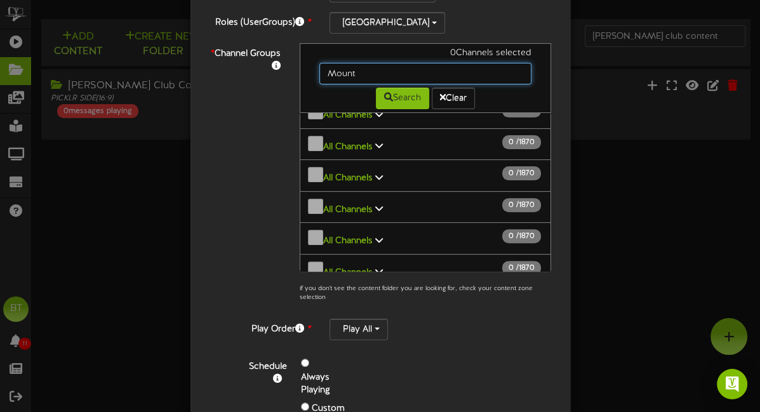
scroll to position [0, 0]
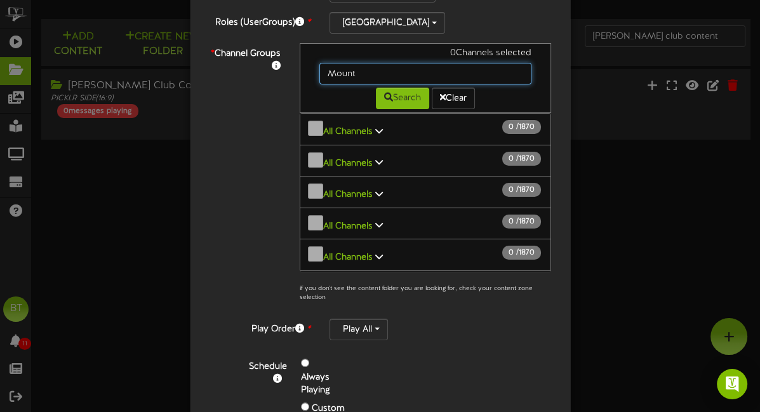
click at [361, 69] on input "Mount" at bounding box center [425, 74] width 212 height 22
type input "Mount prospect"
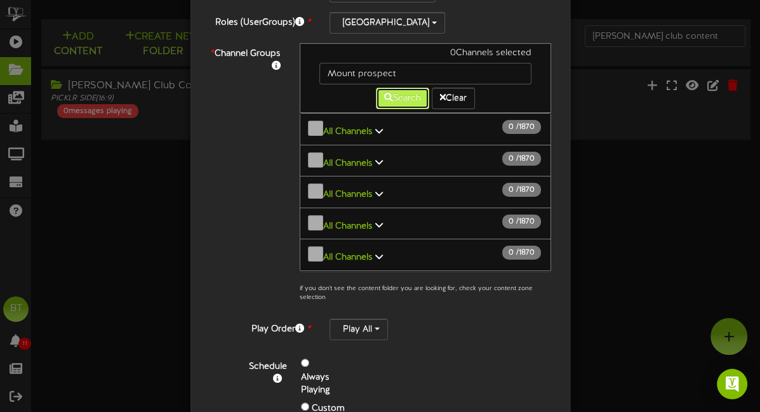
click at [413, 96] on button "Search" at bounding box center [402, 99] width 53 height 22
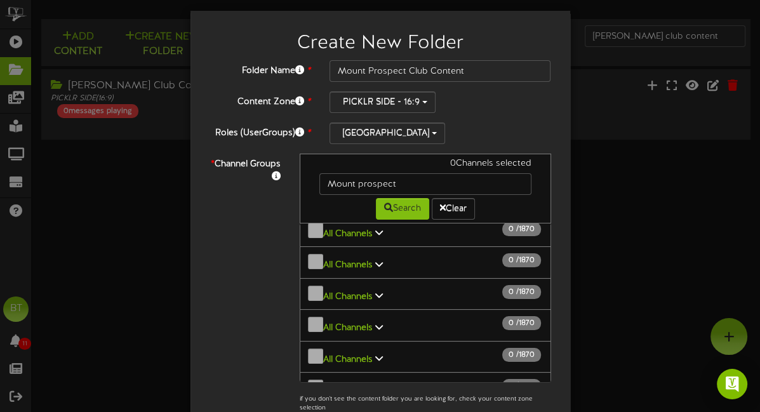
scroll to position [7, 0]
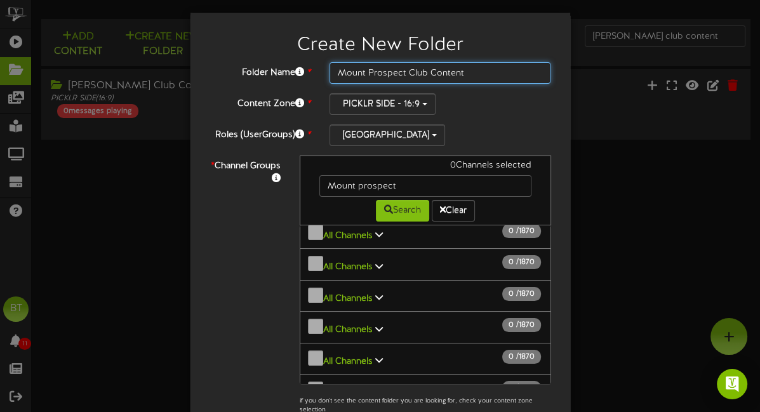
click at [380, 72] on input "Mount Prospect Club Content" at bounding box center [440, 73] width 222 height 22
type input "Mundelein Club Content"
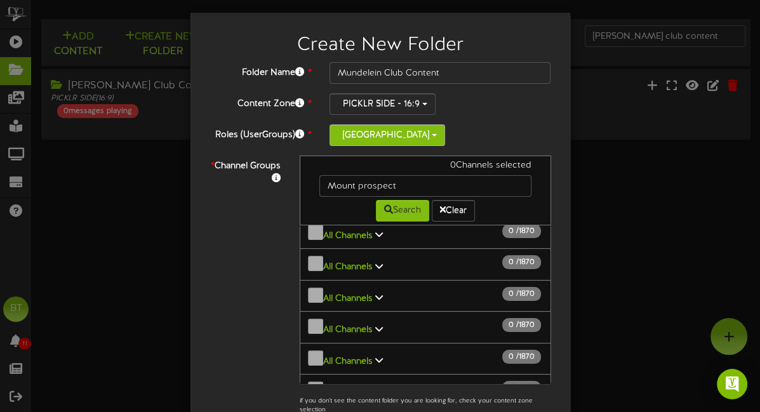
click at [383, 127] on button "Mount Prospect" at bounding box center [387, 135] width 116 height 22
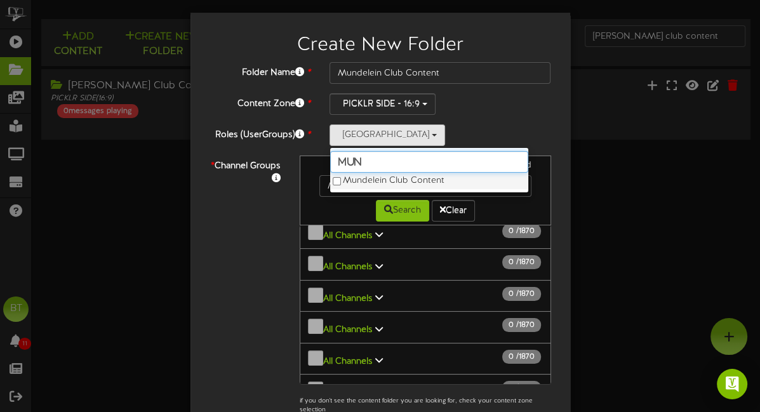
type input "mun"
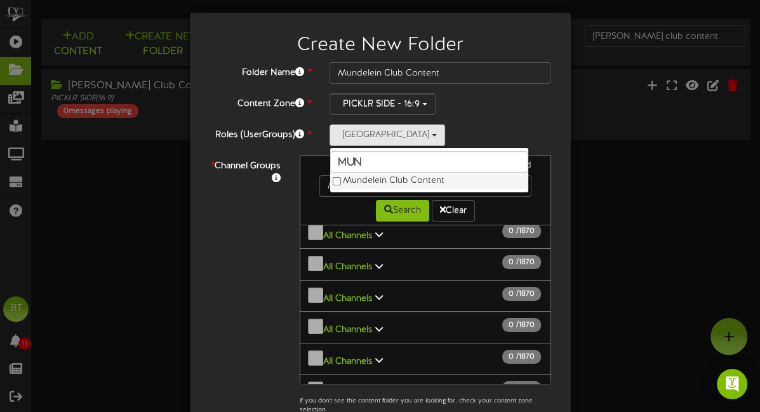
click at [379, 177] on label "Mundelein Club Content" at bounding box center [429, 181] width 198 height 17
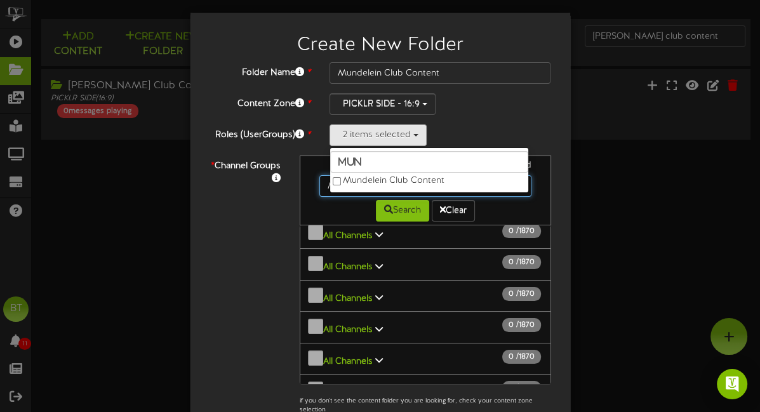
click at [493, 183] on input "Mount prospect" at bounding box center [425, 186] width 212 height 22
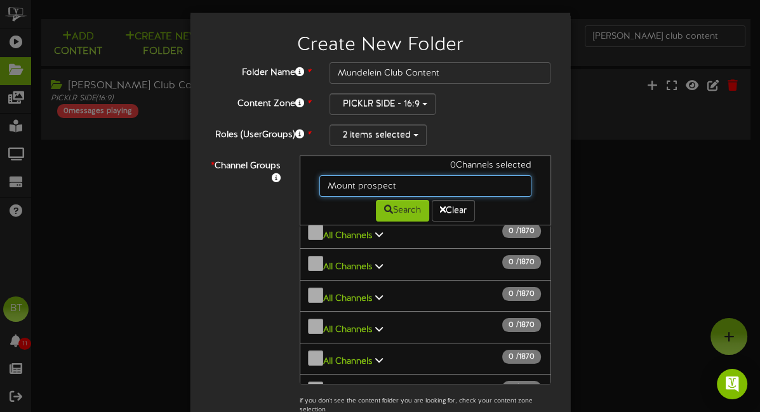
drag, startPoint x: 506, startPoint y: 185, endPoint x: 330, endPoint y: 176, distance: 176.1
click at [330, 176] on input "Mount prospect" at bounding box center [425, 186] width 212 height 22
type input "Mund"
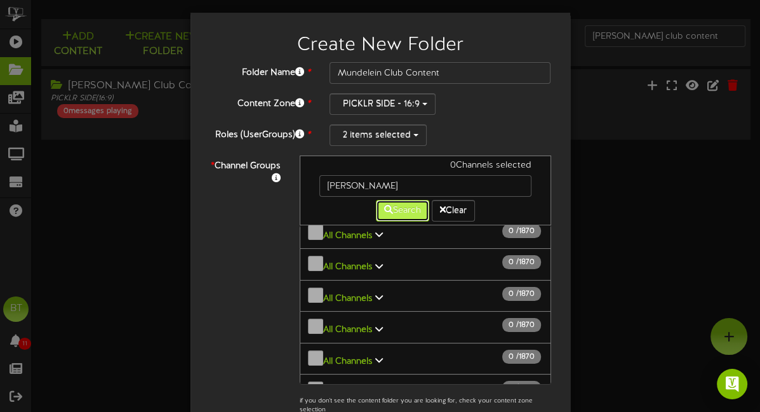
click at [397, 206] on button "Search" at bounding box center [402, 211] width 53 height 22
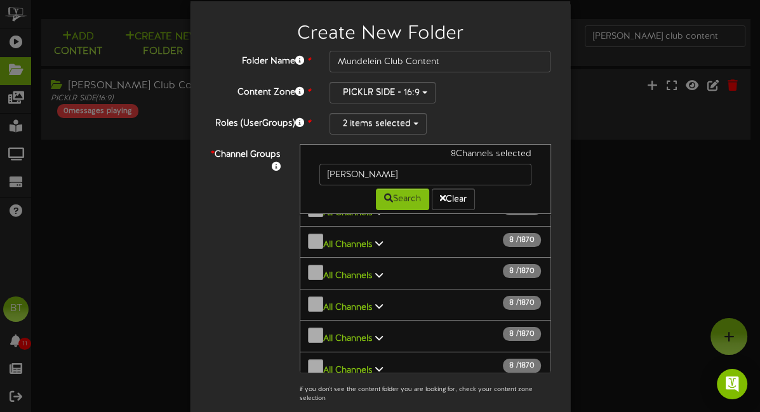
scroll to position [371, 0]
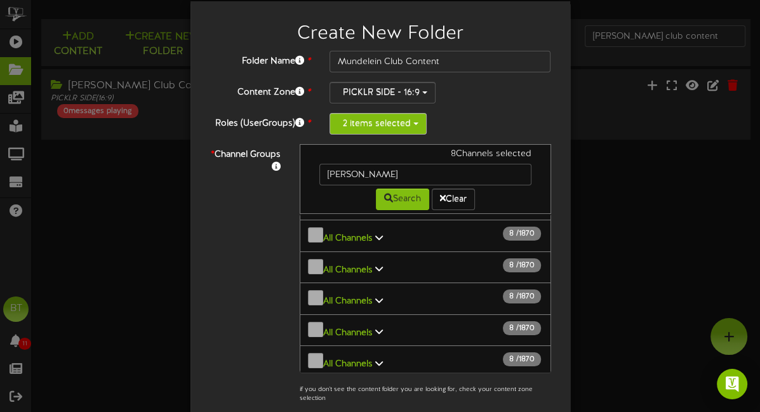
click at [393, 129] on button "2 items selected" at bounding box center [377, 124] width 97 height 22
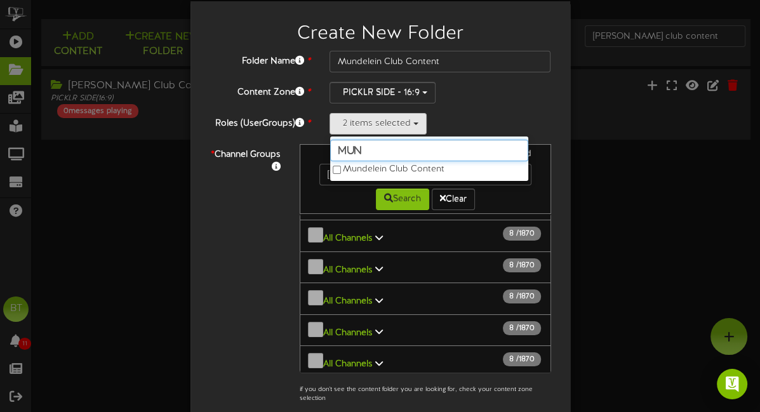
drag, startPoint x: 391, startPoint y: 150, endPoint x: 321, endPoint y: 149, distance: 69.9
click at [321, 149] on div "Folder Name * Mundelein Club Content Content Zone * PICKLR SIDE - 16:9 Landscap…" at bounding box center [380, 292] width 342 height 482
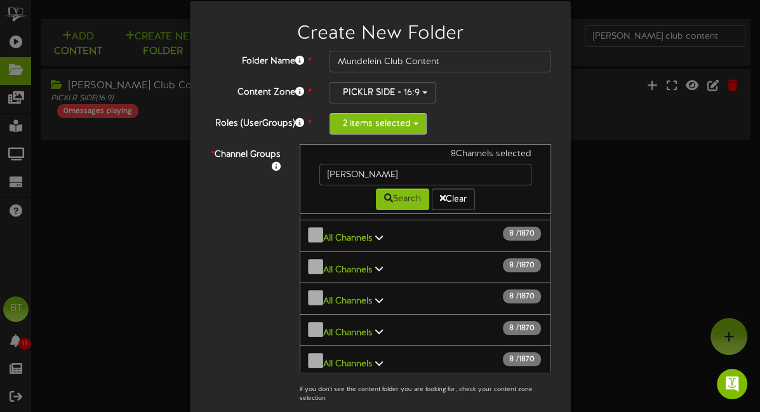
click at [408, 127] on button "2 items selected" at bounding box center [377, 124] width 97 height 22
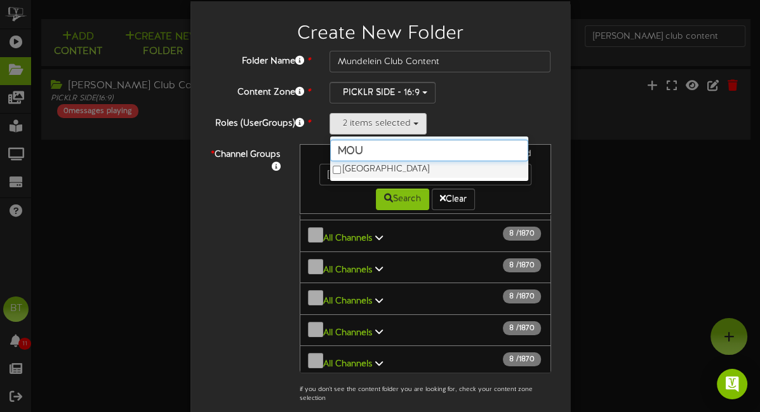
type input "mou"
click at [340, 169] on label "Mount Prospect" at bounding box center [429, 169] width 198 height 17
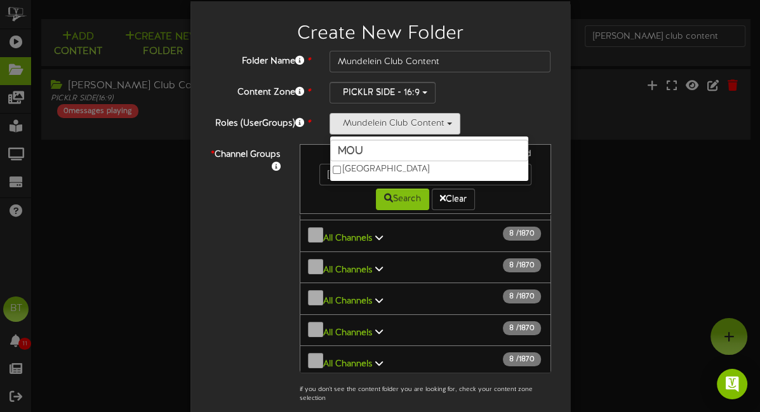
click at [494, 108] on div "Folder Name * Mundelein Club Content Content Zone * PICKLR SIDE - 16:9 Landscap…" at bounding box center [380, 292] width 342 height 482
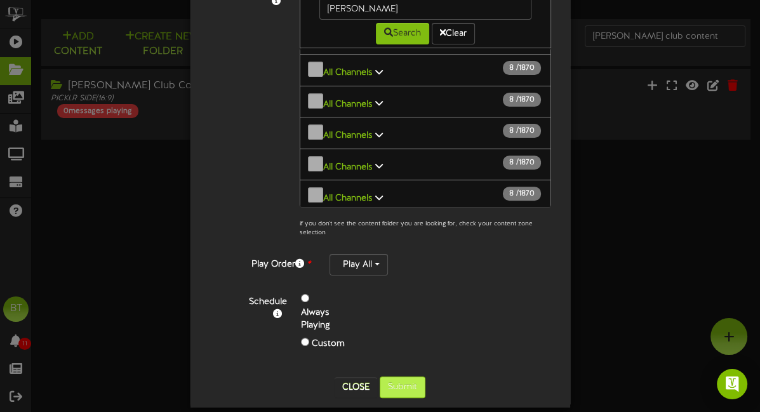
scroll to position [196, 0]
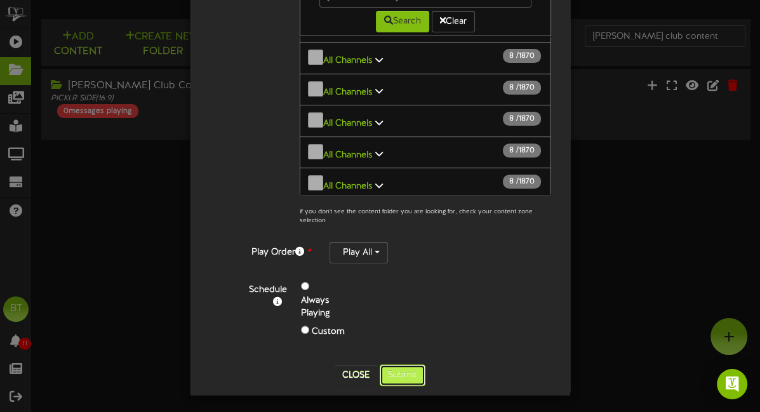
click at [395, 377] on button "Submit" at bounding box center [403, 375] width 46 height 22
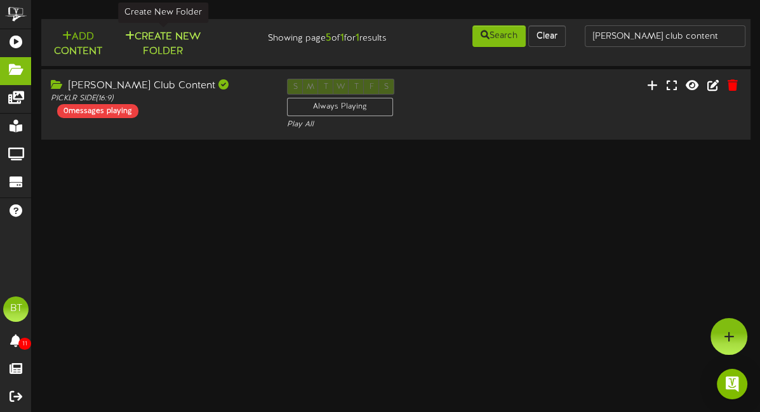
click at [159, 34] on button "Create New Folder" at bounding box center [163, 44] width 88 height 30
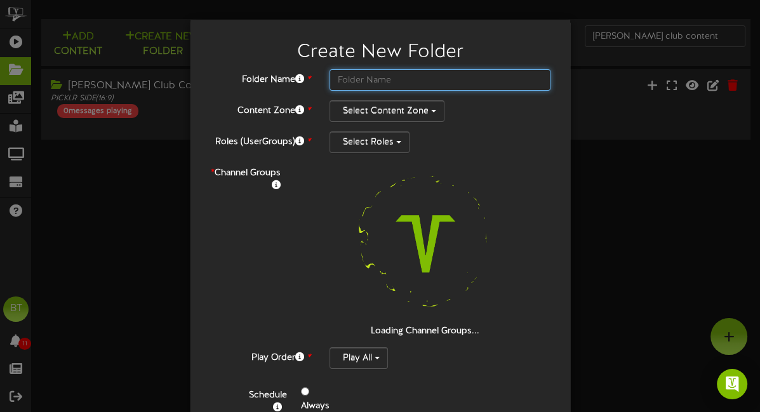
click at [388, 81] on input "text" at bounding box center [440, 80] width 222 height 22
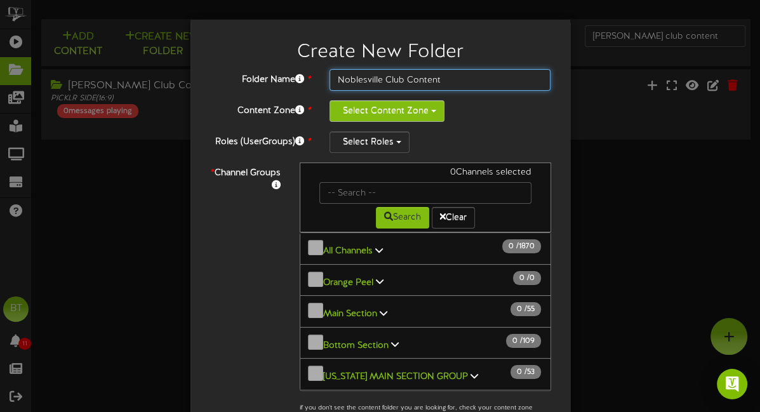
type input "Noblesville Club Content"
click at [388, 107] on button "Select Content Zone" at bounding box center [386, 111] width 115 height 22
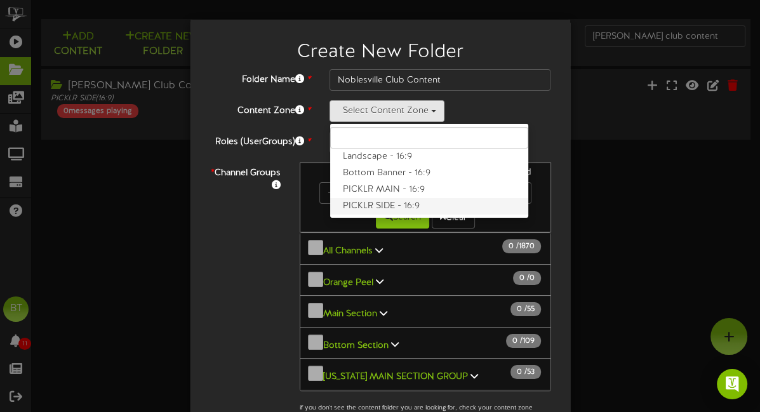
click at [375, 203] on label "PICKLR SIDE - 16:9" at bounding box center [429, 206] width 198 height 17
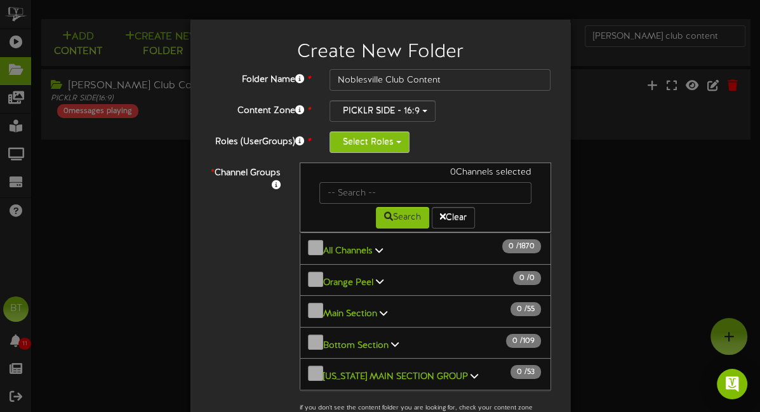
click at [385, 147] on button "Select Roles" at bounding box center [369, 142] width 80 height 22
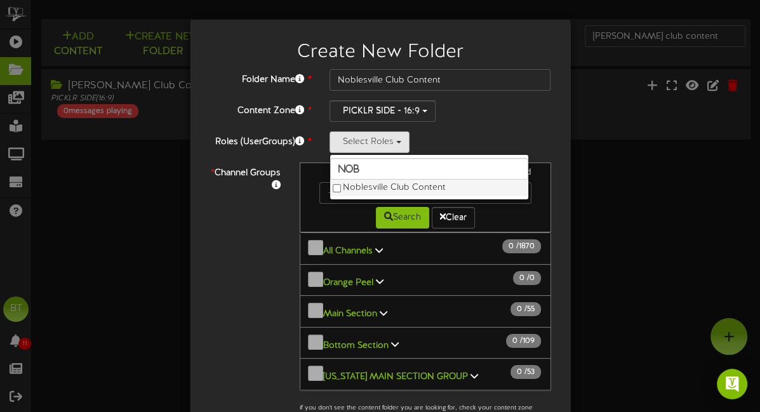
type input "nob"
click at [392, 189] on label "Noblesville Club Content" at bounding box center [429, 188] width 198 height 17
click at [329, 206] on div "Search Clear" at bounding box center [425, 216] width 231 height 25
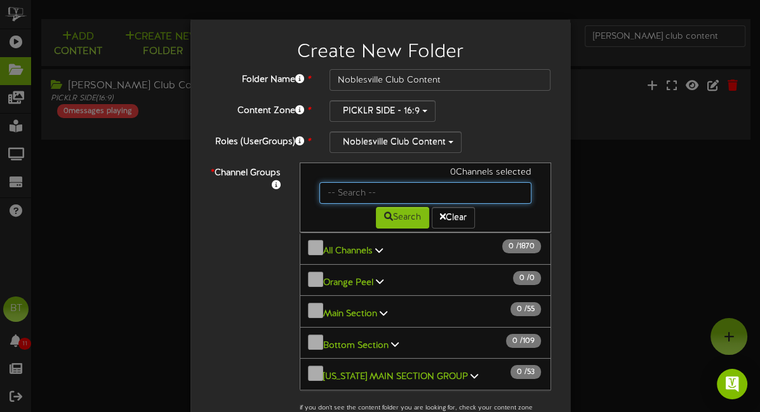
click at [340, 189] on input "text" at bounding box center [425, 193] width 212 height 22
type input "noblesville"
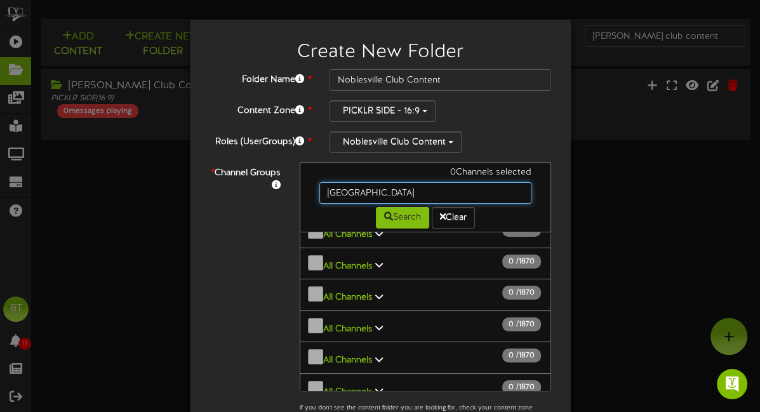
scroll to position [1266, 0]
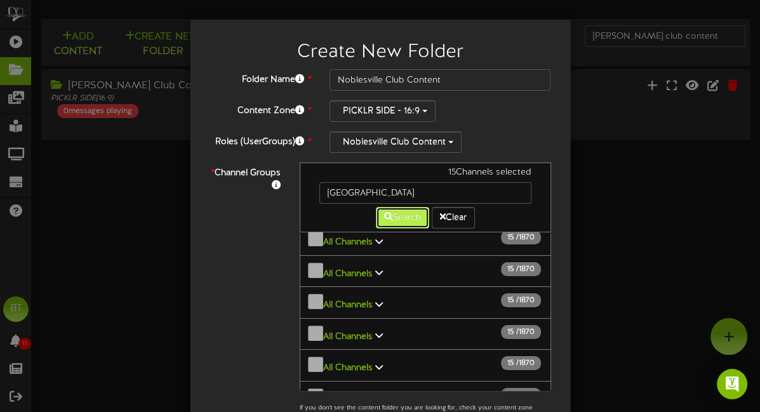
click at [402, 220] on button "Search" at bounding box center [402, 218] width 53 height 22
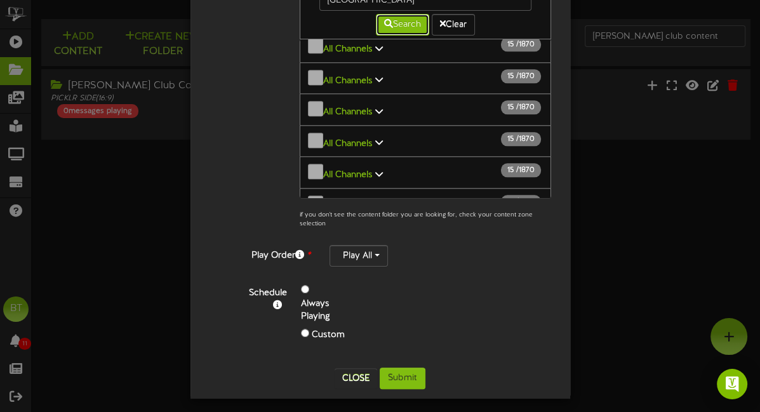
scroll to position [196, 0]
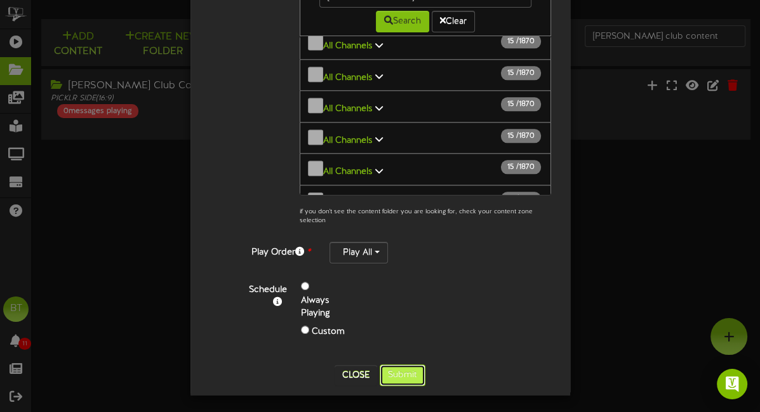
click at [401, 371] on button "Submit" at bounding box center [403, 375] width 46 height 22
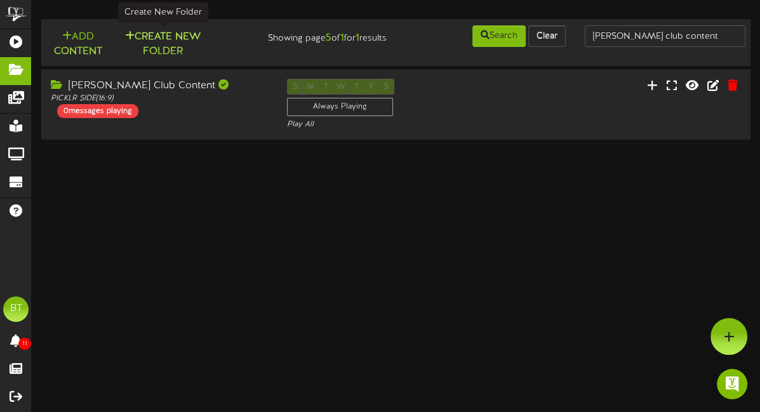
click at [184, 37] on button "Create New Folder" at bounding box center [163, 44] width 88 height 30
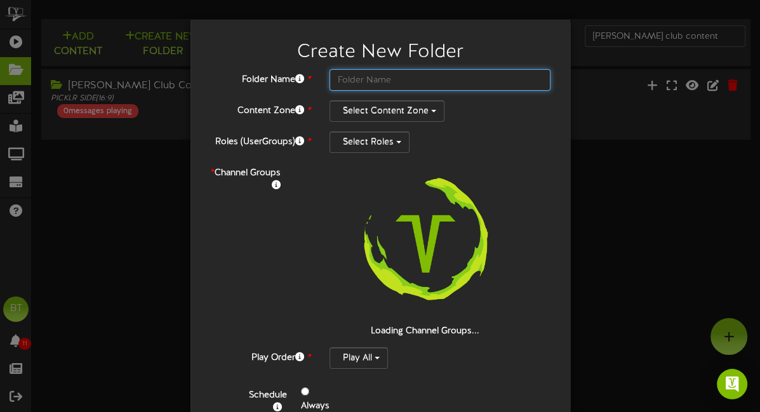
click at [367, 77] on input "text" at bounding box center [440, 80] width 222 height 22
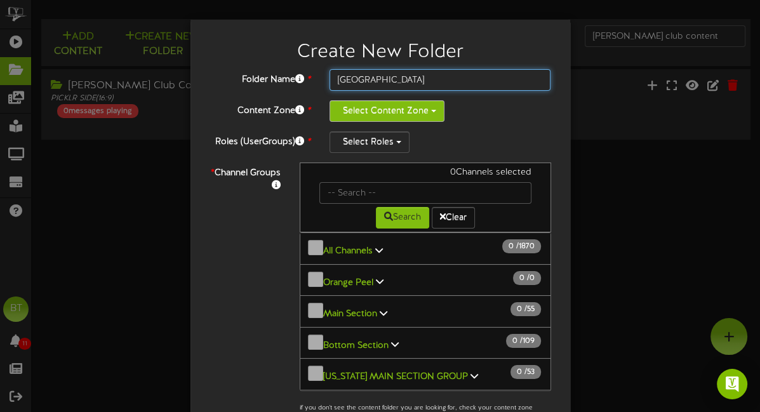
type input "Noblesville"
click at [407, 107] on button "Select Content Zone" at bounding box center [386, 111] width 115 height 22
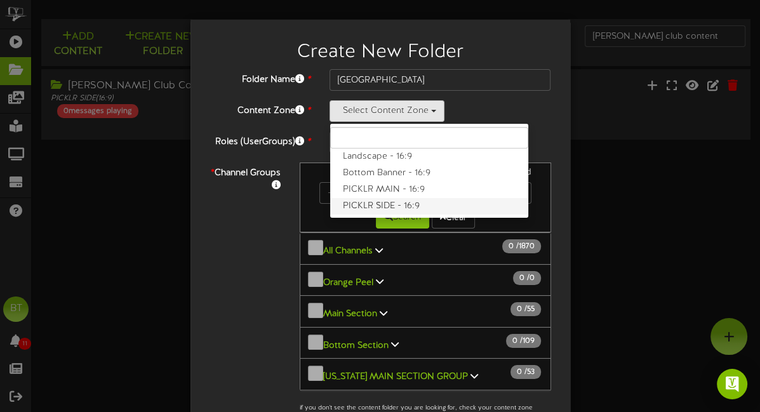
click at [395, 208] on label "PICKLR SIDE - 16:9" at bounding box center [429, 206] width 198 height 17
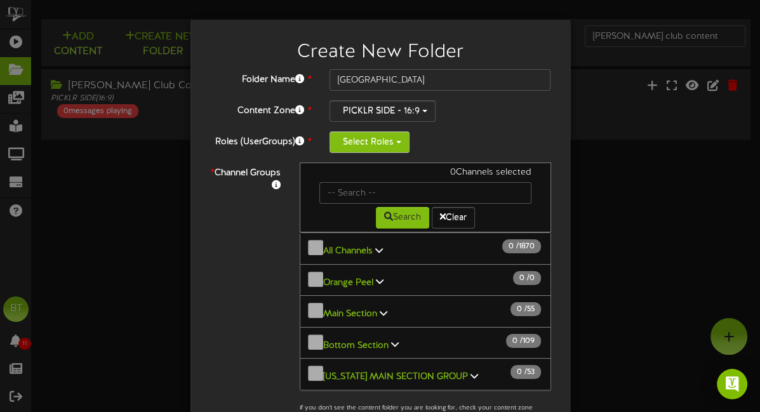
click at [392, 142] on button "Select Roles" at bounding box center [369, 142] width 80 height 22
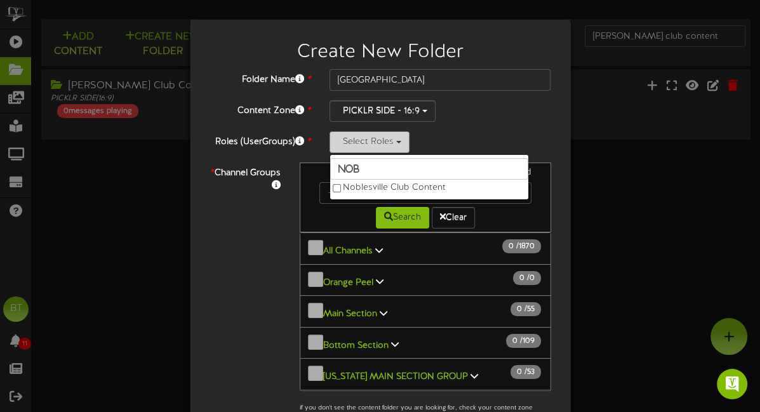
type input "nob"
click at [382, 189] on label "Noblesville Club Content" at bounding box center [429, 188] width 198 height 17
click at [335, 212] on div "Search Clear" at bounding box center [425, 216] width 231 height 25
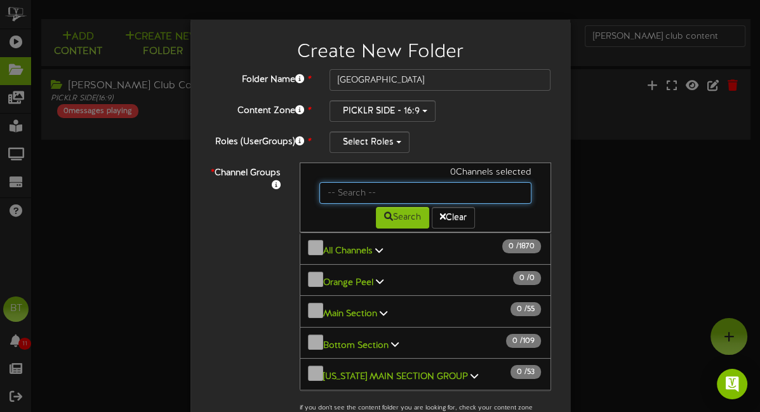
click at [345, 196] on input "text" at bounding box center [425, 193] width 212 height 22
type input "noblesville"
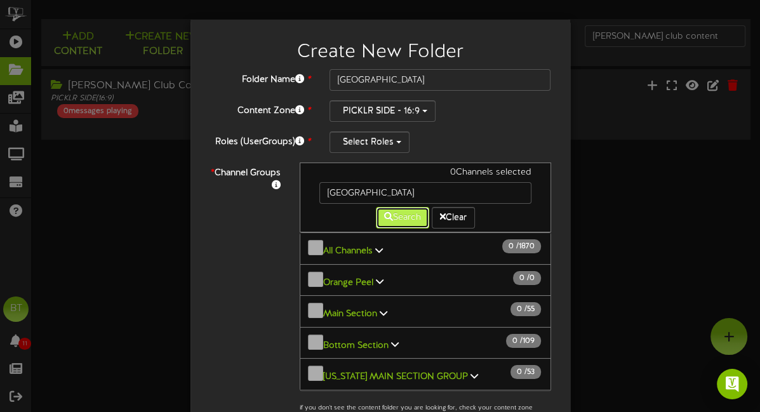
click at [396, 213] on button "Search" at bounding box center [402, 218] width 53 height 22
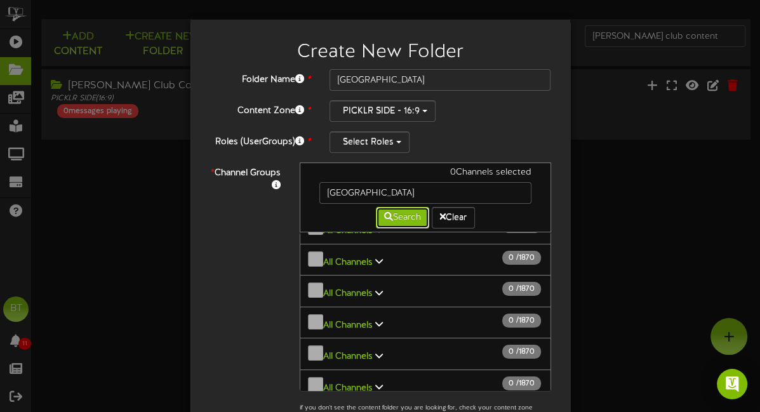
scroll to position [1276, 0]
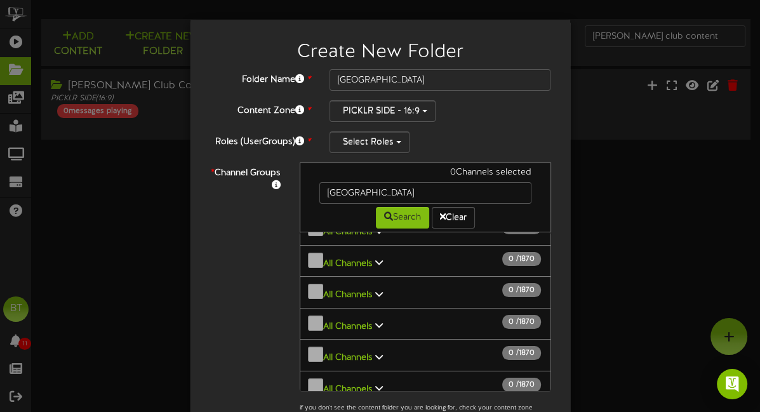
click at [307, 402] on button "Noblesville Club Content 0 / 15" at bounding box center [425, 418] width 251 height 32
click at [482, 133] on div "Select Roles nob Noblesville Club Content" at bounding box center [440, 142] width 222 height 22
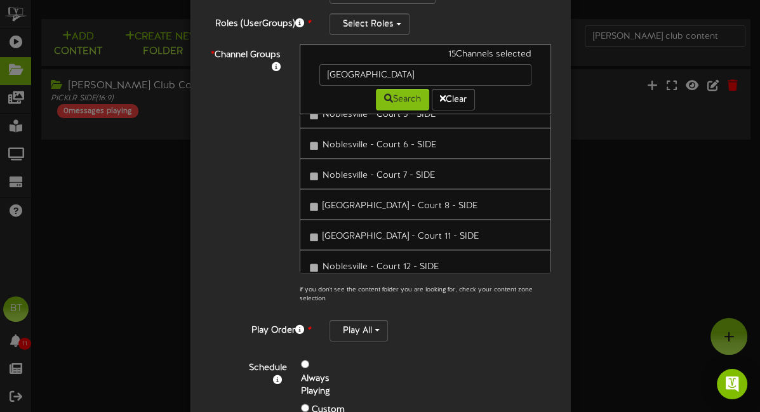
scroll to position [196, 0]
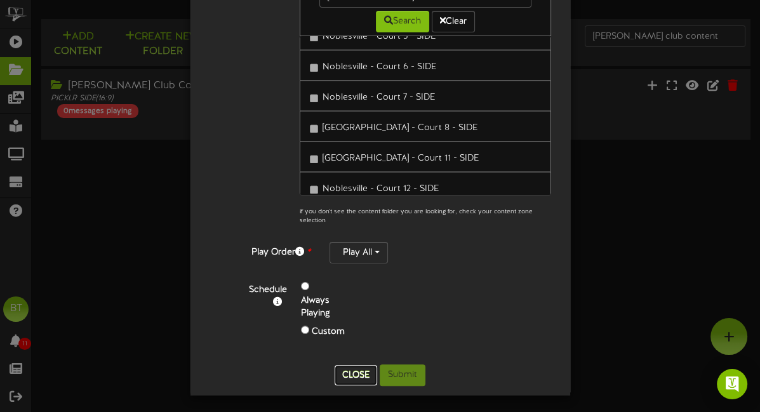
click at [360, 380] on button "Close" at bounding box center [356, 375] width 43 height 20
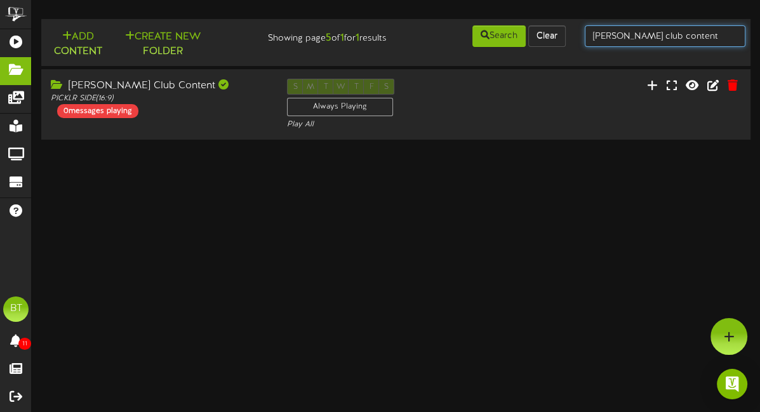
click at [629, 39] on input "henderson club content" at bounding box center [665, 36] width 161 height 22
type input "nobles"
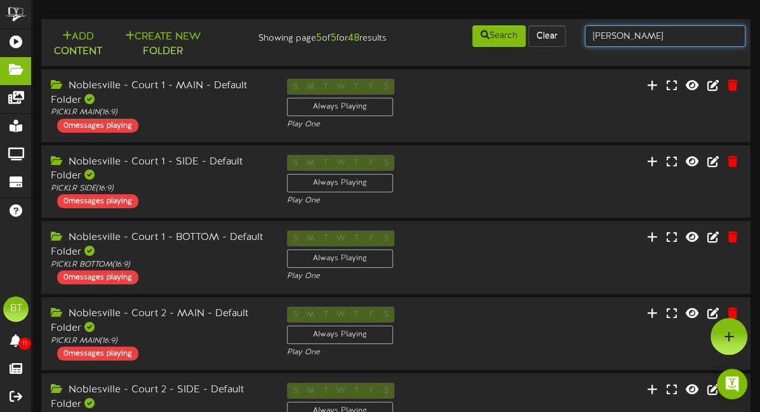
click at [638, 43] on input "nobles" at bounding box center [665, 36] width 161 height 22
type input "noblesville club"
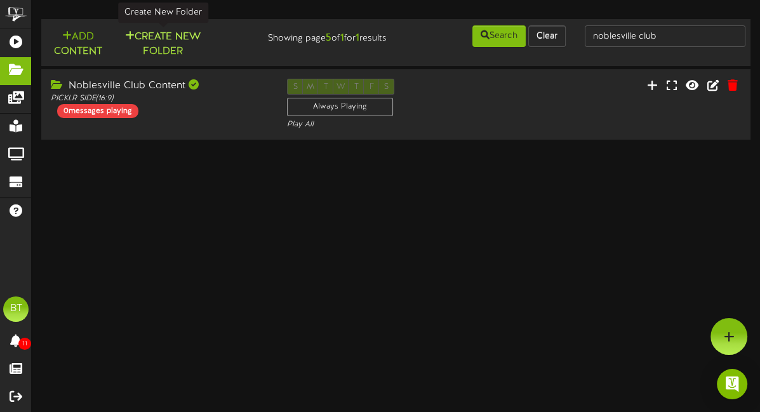
click at [163, 43] on button "Create New Folder" at bounding box center [163, 44] width 88 height 30
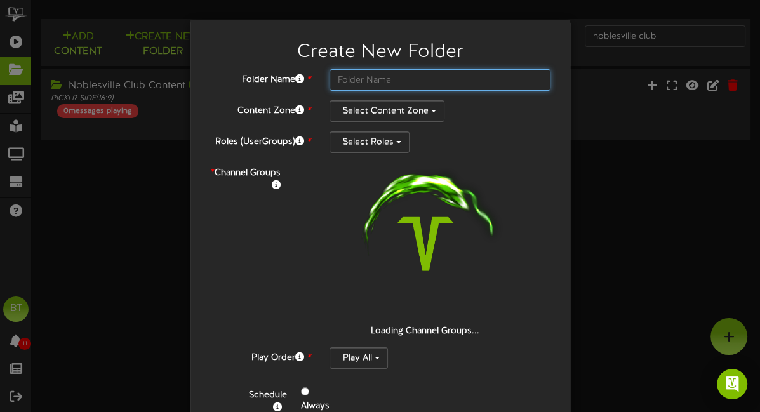
click at [392, 76] on input "text" at bounding box center [440, 80] width 222 height 22
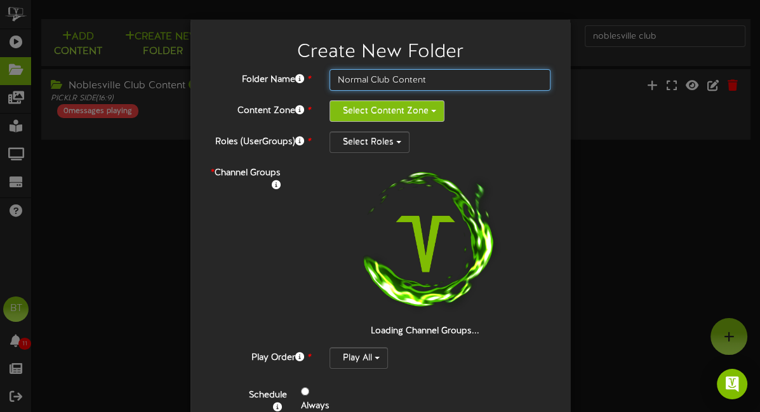
type input "Normal Club Content"
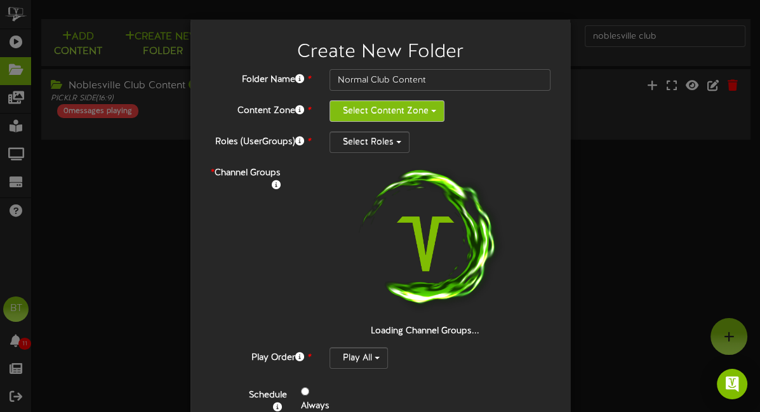
click at [380, 101] on button "Select Content Zone" at bounding box center [386, 111] width 115 height 22
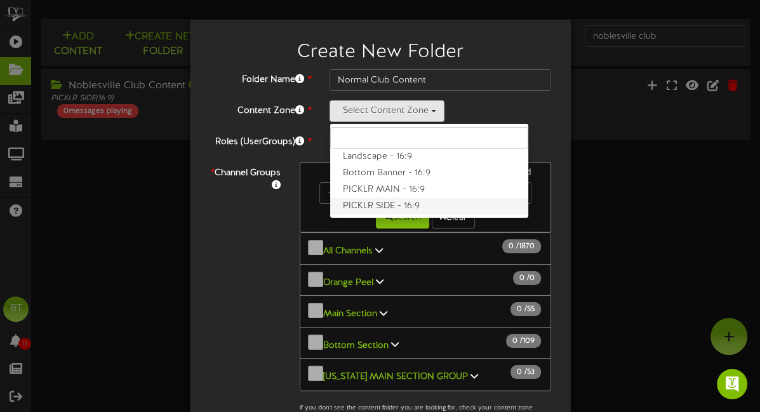
click at [400, 207] on label "PICKLR SIDE - 16:9" at bounding box center [429, 206] width 198 height 17
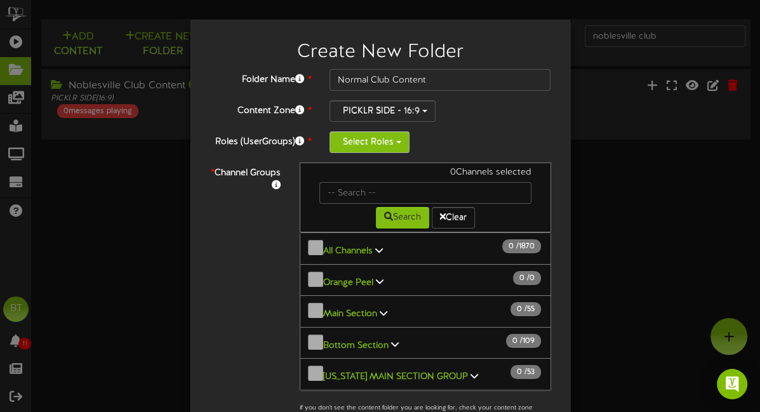
click at [389, 147] on button "Select Roles" at bounding box center [369, 142] width 80 height 22
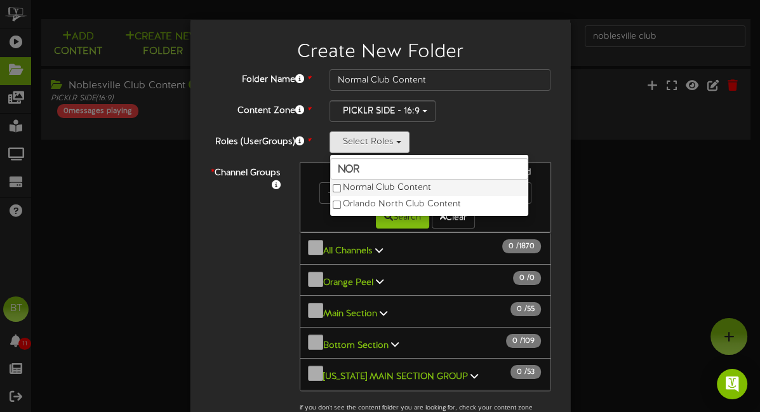
type input "nor"
click at [392, 184] on label "Normal Club Content" at bounding box center [429, 188] width 198 height 17
click at [475, 117] on div "PICKLR SIDE - 16:9 Landscape - 16:9 Bottom Banner - 16:9 PICKLR MAIN - 16:9 PIC…" at bounding box center [440, 111] width 222 height 22
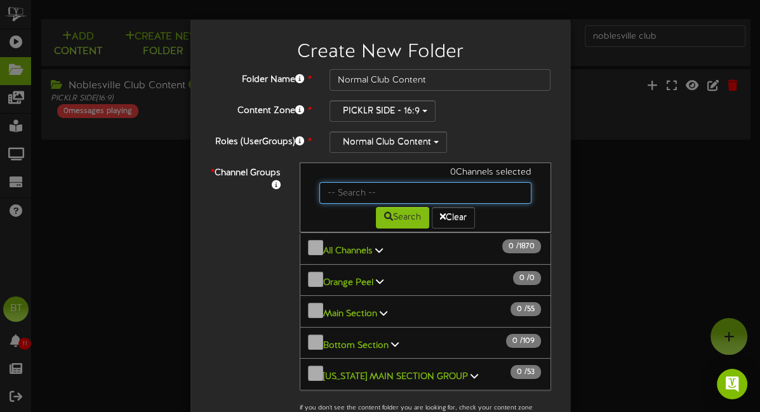
click at [352, 194] on input "text" at bounding box center [425, 193] width 212 height 22
type input "NOrmal"
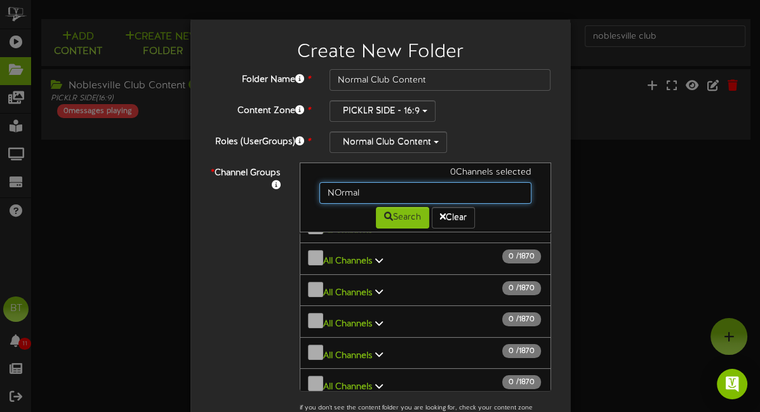
scroll to position [683, 0]
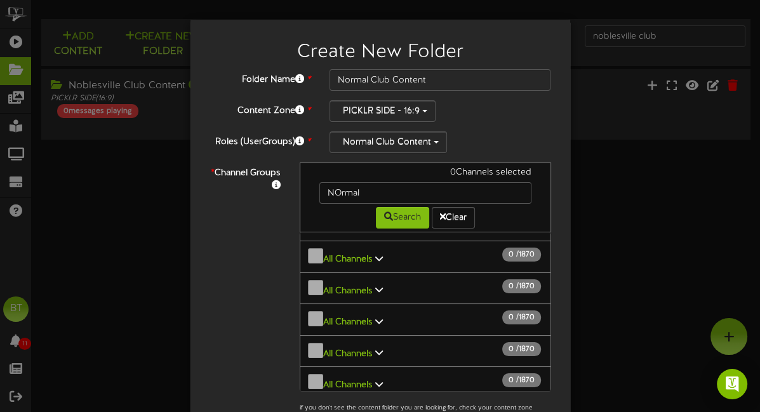
click at [500, 145] on div "Normal Club Content nor Normal Club Content Orlando North Club Content" at bounding box center [440, 142] width 222 height 22
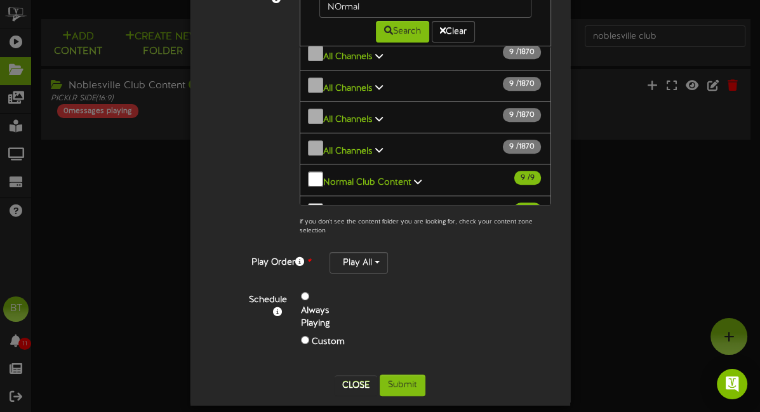
scroll to position [196, 0]
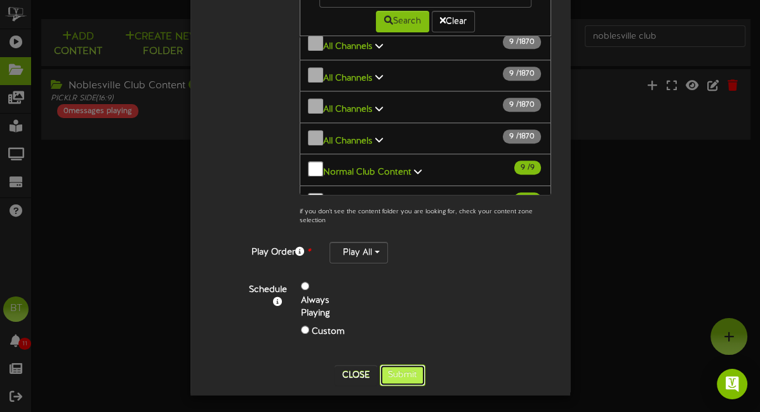
click at [394, 373] on button "Submit" at bounding box center [403, 375] width 46 height 22
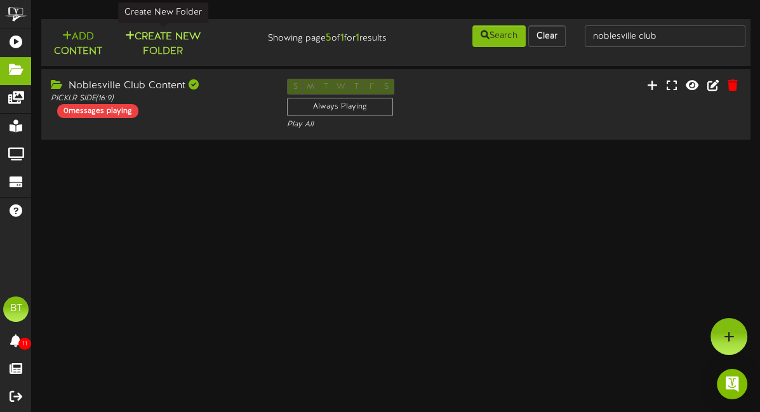
click at [168, 37] on button "Create New Folder" at bounding box center [163, 44] width 88 height 30
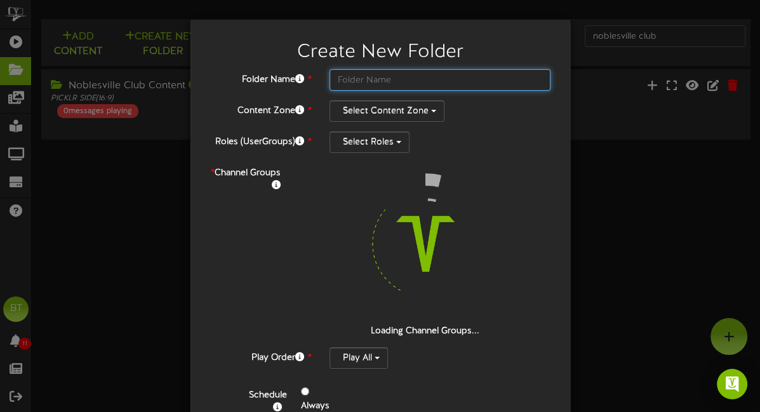
click at [408, 82] on input "text" at bounding box center [440, 80] width 222 height 22
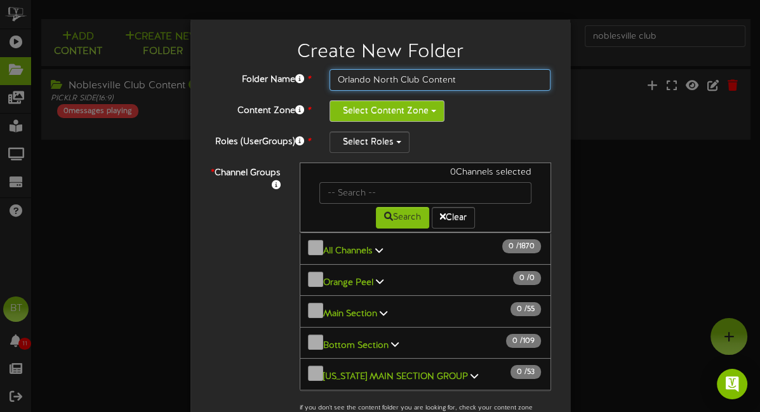
type input "Orlando North Club Content"
click at [409, 109] on button "Select Content Zone" at bounding box center [386, 111] width 115 height 22
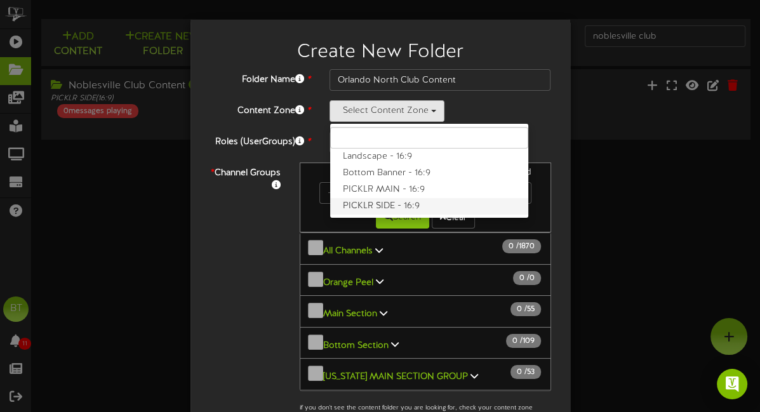
click at [409, 205] on label "PICKLR SIDE - 16:9" at bounding box center [429, 206] width 198 height 17
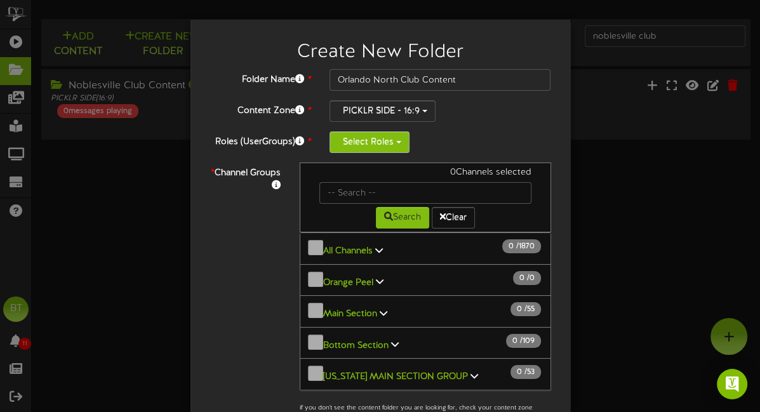
click at [388, 133] on button "Select Roles" at bounding box center [369, 142] width 80 height 22
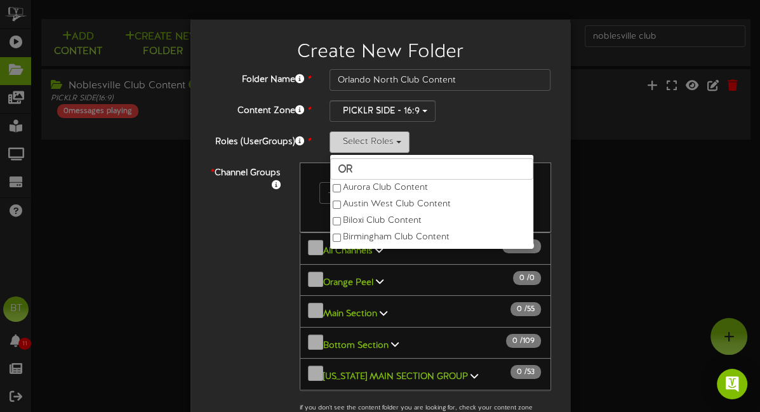
type input "orl"
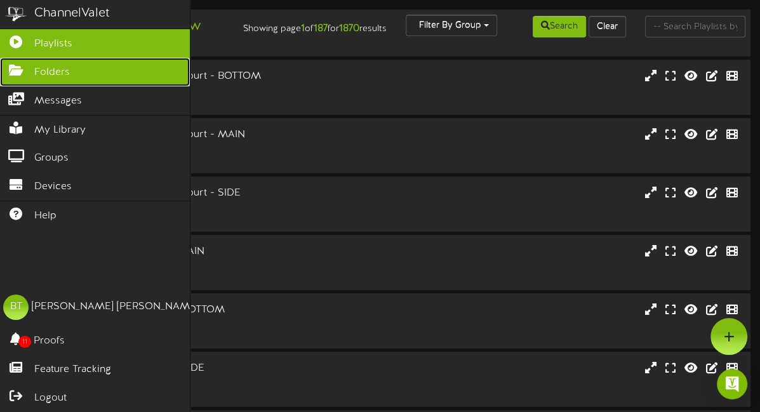
click at [50, 74] on span "Folders" at bounding box center [52, 72] width 36 height 15
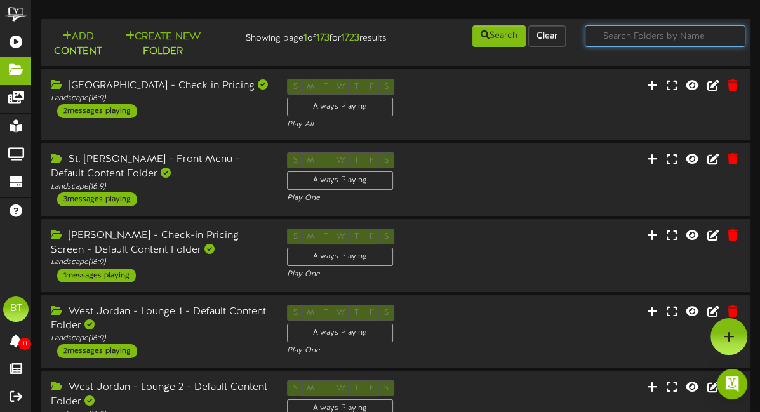
click at [612, 37] on input "text" at bounding box center [665, 36] width 161 height 22
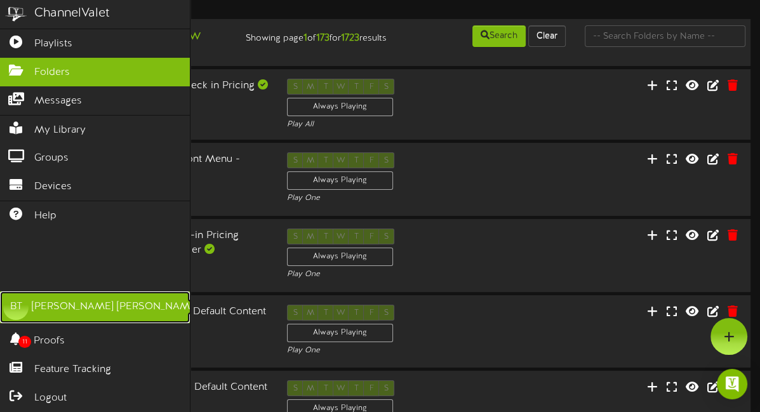
click at [54, 306] on div "[PERSON_NAME]" at bounding box center [115, 307] width 167 height 15
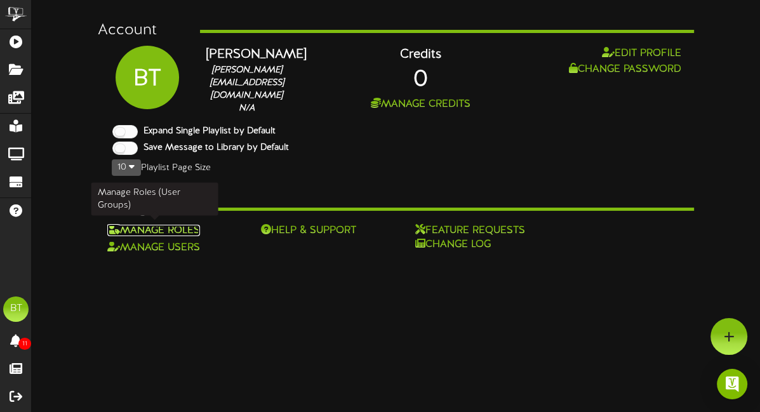
click at [192, 229] on link "Manage Roles" at bounding box center [153, 230] width 93 height 11
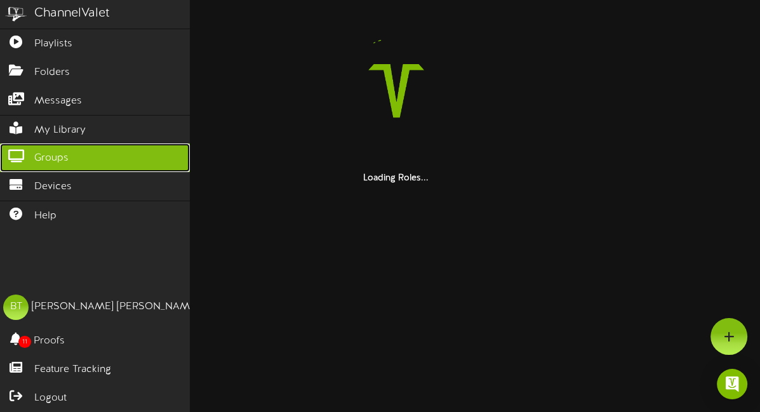
click at [32, 152] on link "Groups" at bounding box center [95, 157] width 190 height 29
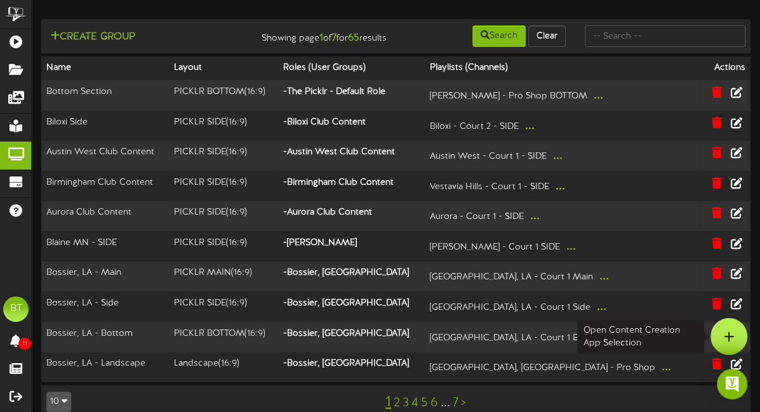
click at [727, 336] on icon at bounding box center [729, 336] width 11 height 11
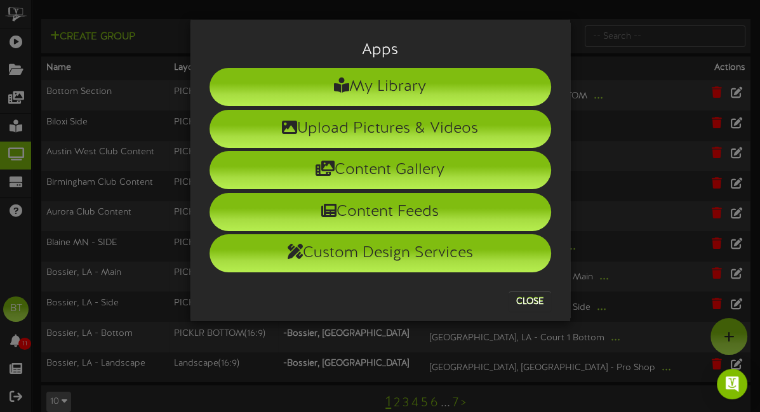
click at [137, 65] on div "Apps My Library Upload Pictures & Videos Content Gallery Content Feeds Custom D…" at bounding box center [380, 206] width 760 height 412
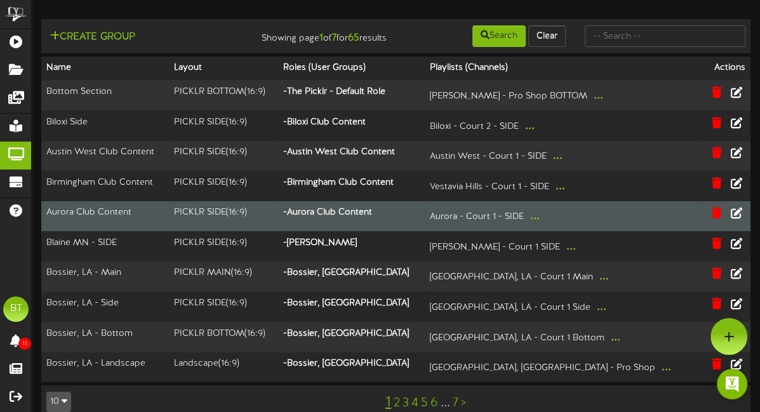
scroll to position [18, 0]
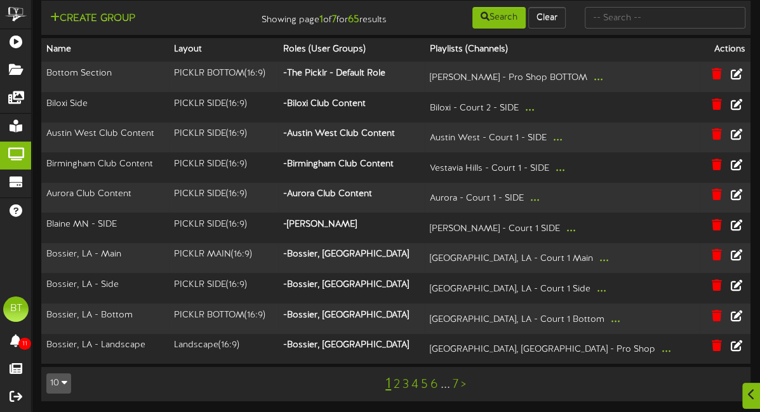
click at [397, 382] on link "2" at bounding box center [397, 385] width 6 height 14
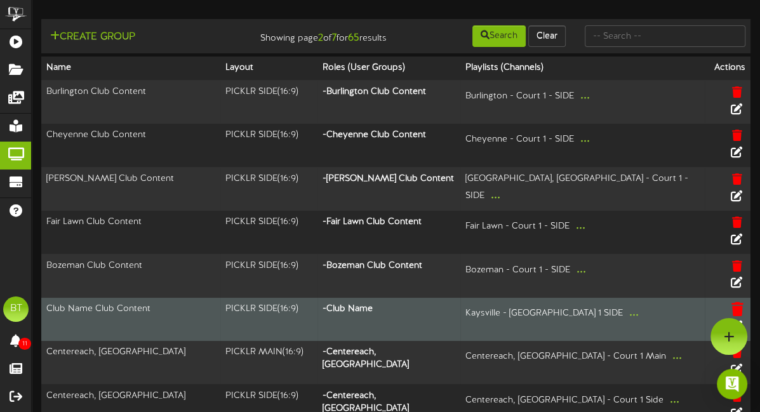
click at [731, 302] on icon at bounding box center [737, 309] width 12 height 14
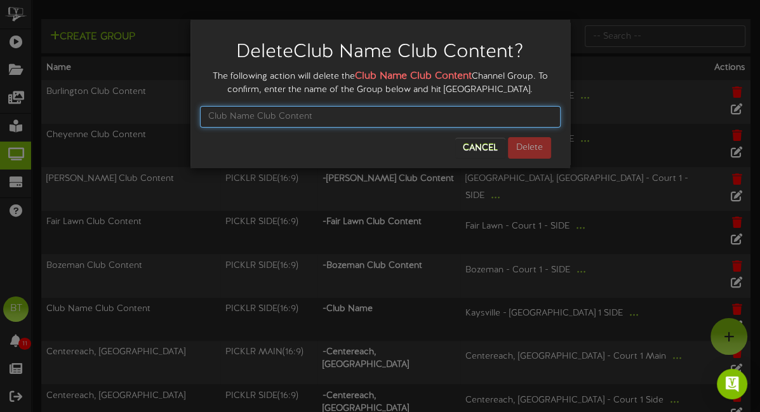
click at [421, 117] on input "text" at bounding box center [380, 117] width 361 height 22
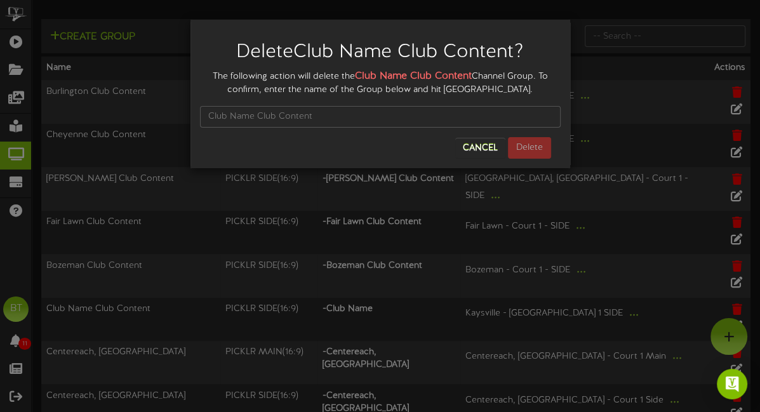
click at [434, 77] on strong "Club Name Club Content" at bounding box center [413, 75] width 117 height 11
drag, startPoint x: 473, startPoint y: 72, endPoint x: 355, endPoint y: 74, distance: 118.1
click at [355, 74] on div "The following action will delete the Club Name Club Content Channel Group. To c…" at bounding box center [380, 82] width 361 height 27
copy div "Club Name Club Content"
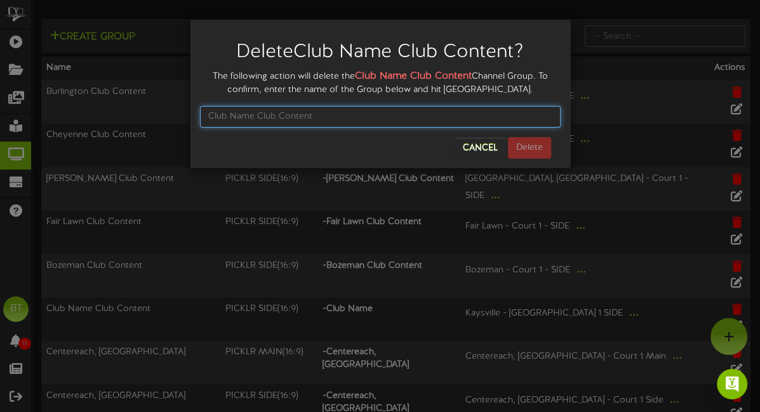
drag, startPoint x: 361, startPoint y: 119, endPoint x: 370, endPoint y: 122, distance: 9.4
click at [361, 119] on input "text" at bounding box center [380, 117] width 361 height 22
paste input "Club Name Club Content"
click at [449, 110] on input "Club Name Club Content" at bounding box center [380, 117] width 361 height 22
type input "Club Name Club Content"
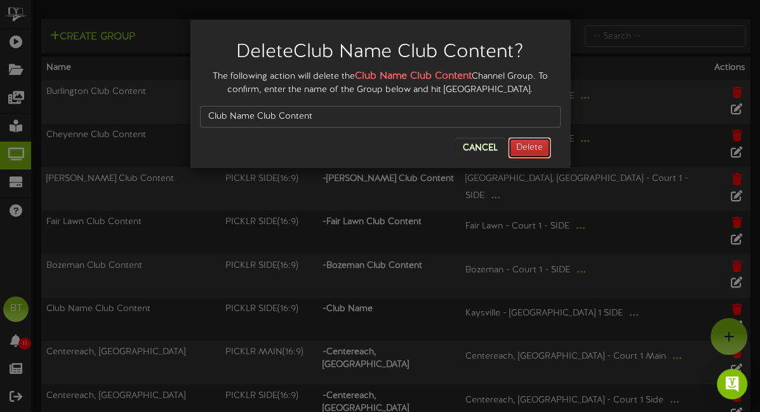
click at [547, 145] on button "Delete" at bounding box center [529, 148] width 43 height 22
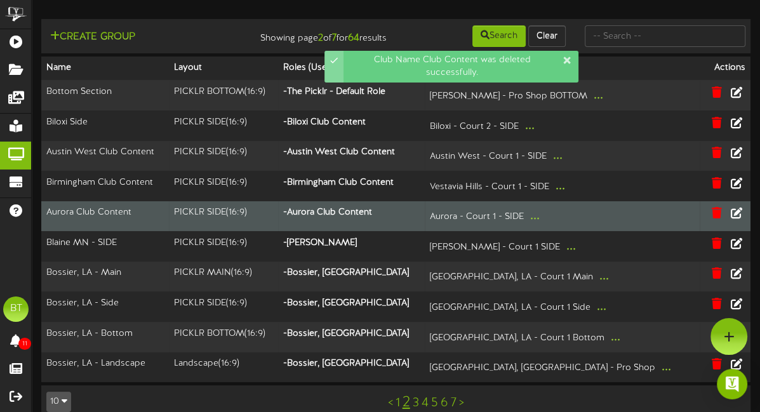
scroll to position [18, 0]
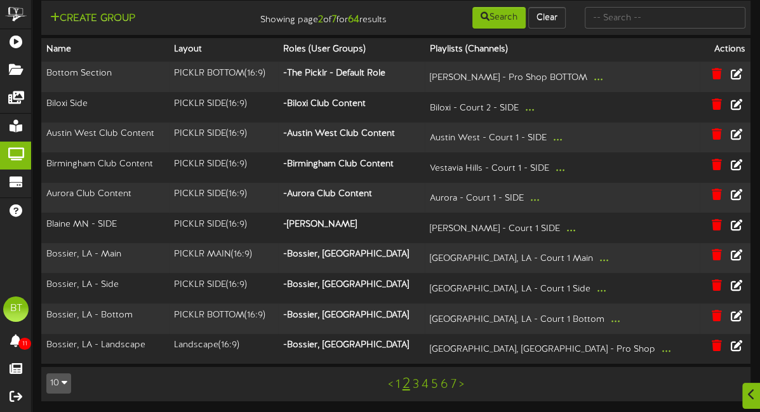
click at [416, 386] on link "3" at bounding box center [416, 385] width 6 height 14
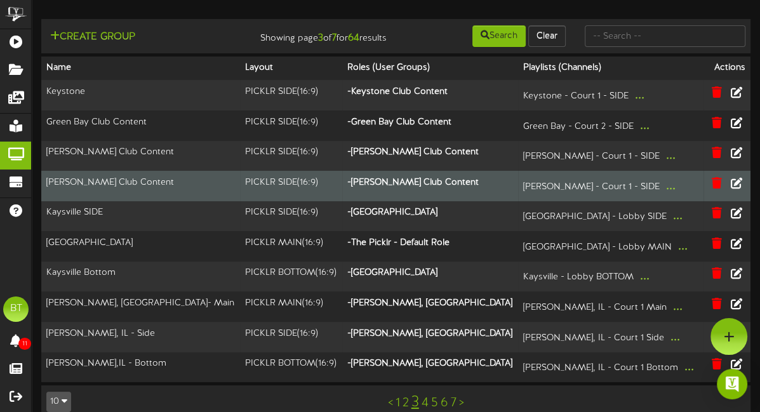
click at [449, 180] on th "- Hurst Club Content" at bounding box center [430, 186] width 176 height 30
click at [739, 180] on icon at bounding box center [736, 182] width 14 height 14
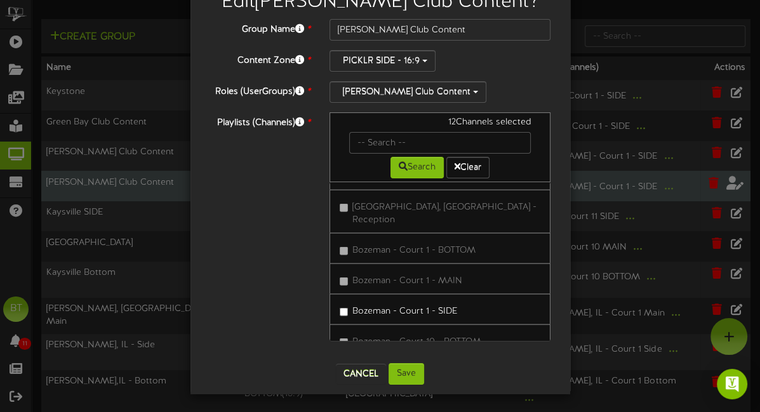
scroll to position [8, 0]
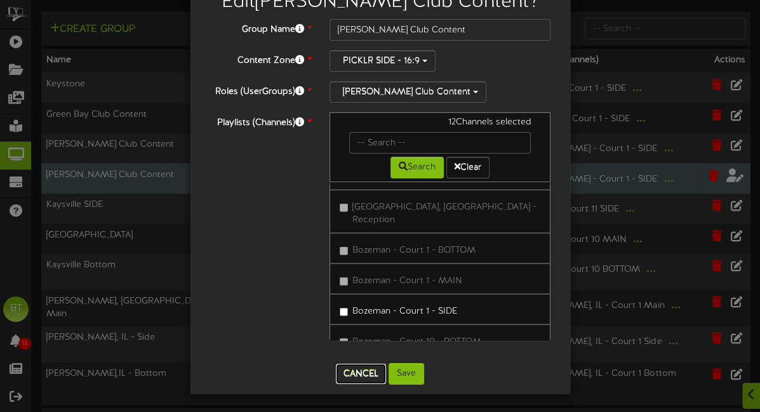
click at [366, 369] on button "Cancel" at bounding box center [361, 374] width 50 height 20
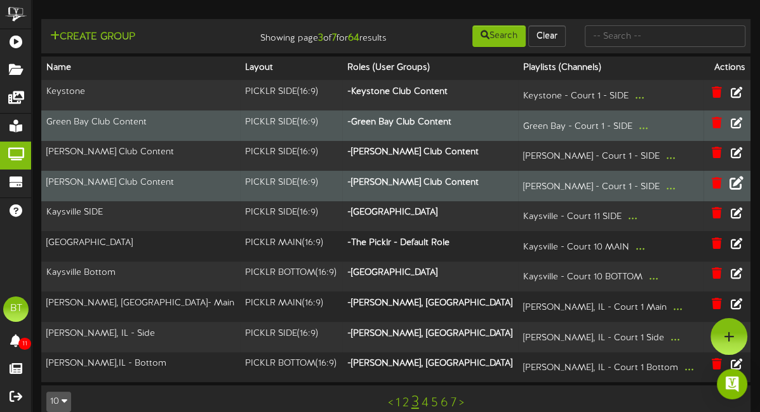
scroll to position [18, 0]
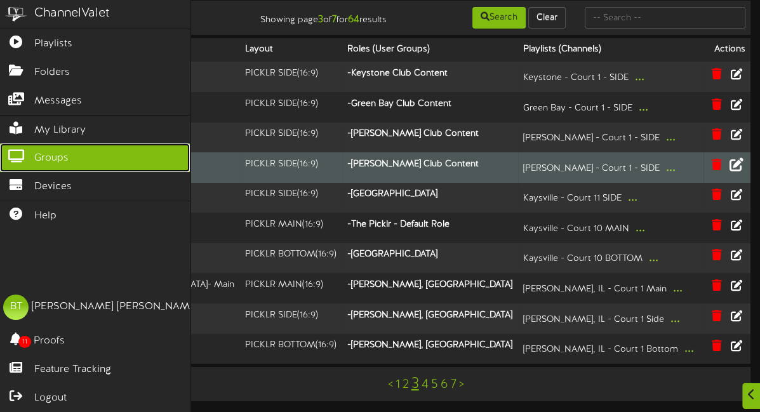
click at [46, 161] on span "Groups" at bounding box center [51, 158] width 34 height 15
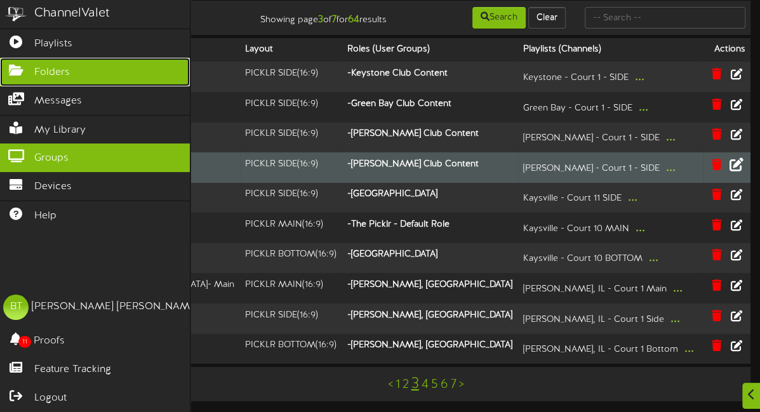
click at [69, 76] on span "Folders" at bounding box center [52, 72] width 36 height 15
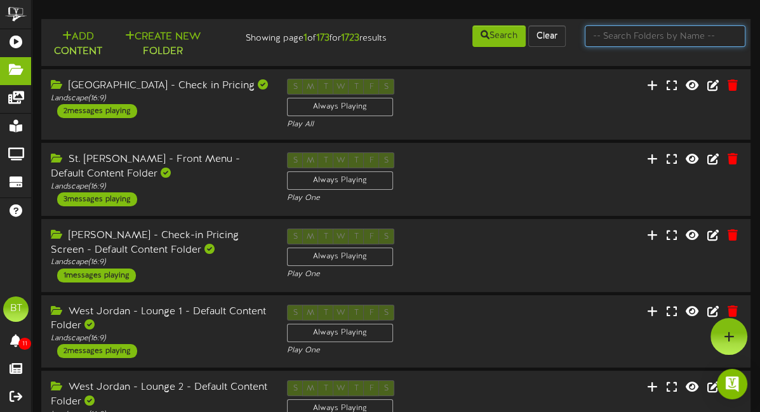
click at [624, 37] on input "text" at bounding box center [665, 36] width 161 height 22
type input "kaysville club content"
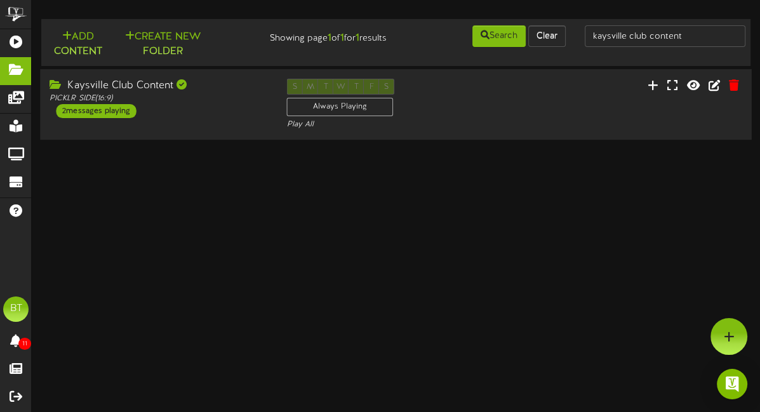
click at [184, 104] on div "Kaysville Club Content PICKLR SIDE ( 16:9 ) 2 messages playing" at bounding box center [158, 98] width 237 height 39
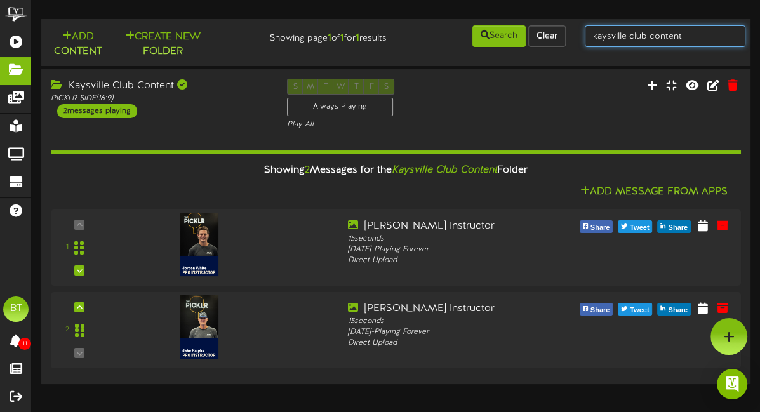
click at [627, 41] on input "kaysville club content" at bounding box center [665, 36] width 161 height 22
drag, startPoint x: 629, startPoint y: 37, endPoint x: 554, endPoint y: 39, distance: 74.9
click at [554, 39] on div "Add Content Create New Folder Showing page 1 of 1 for 1 results Search Clear ka…" at bounding box center [396, 42] width 718 height 37
type input "club content"
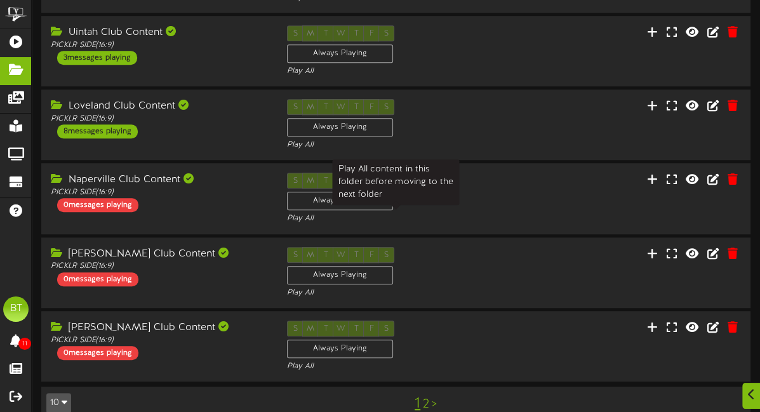
scroll to position [685, 0]
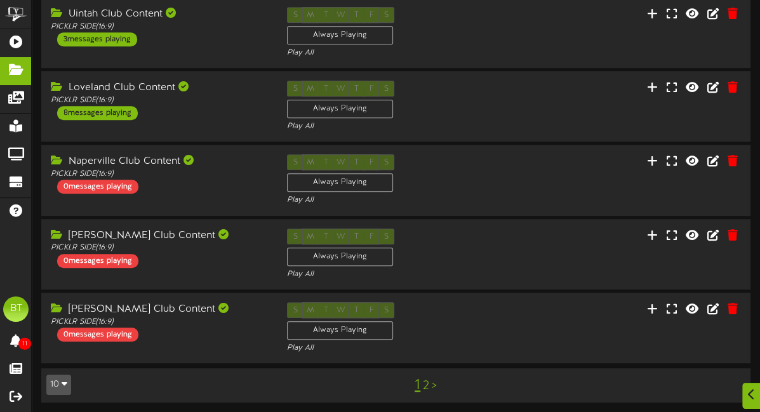
click at [428, 383] on div "1 2 >" at bounding box center [426, 385] width 180 height 24
click at [425, 383] on link "2" at bounding box center [426, 386] width 6 height 14
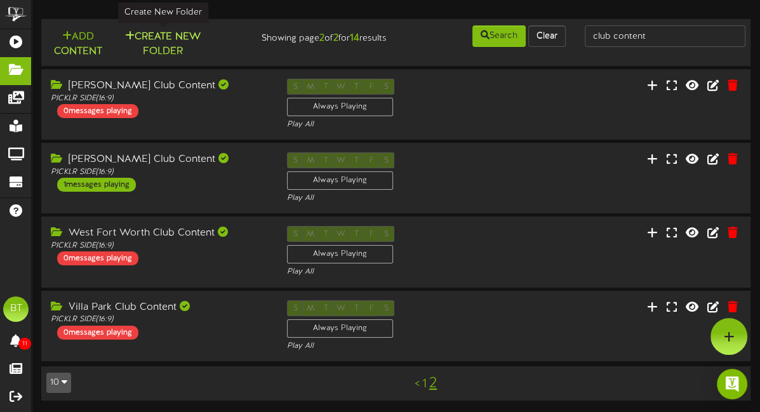
click at [183, 42] on button "Create New Folder" at bounding box center [163, 44] width 88 height 30
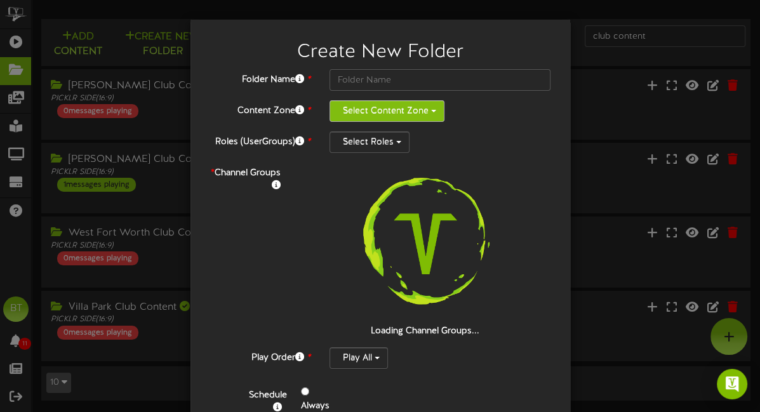
click at [366, 115] on button "Select Content Zone" at bounding box center [386, 111] width 115 height 22
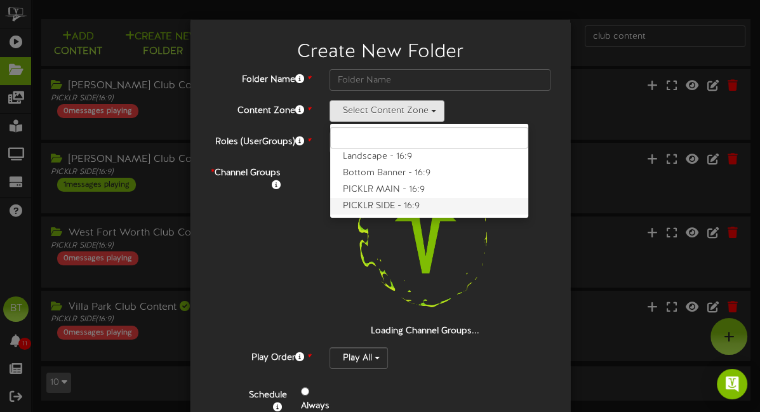
click at [369, 200] on label "PICKLR SIDE - 16:9" at bounding box center [429, 206] width 198 height 17
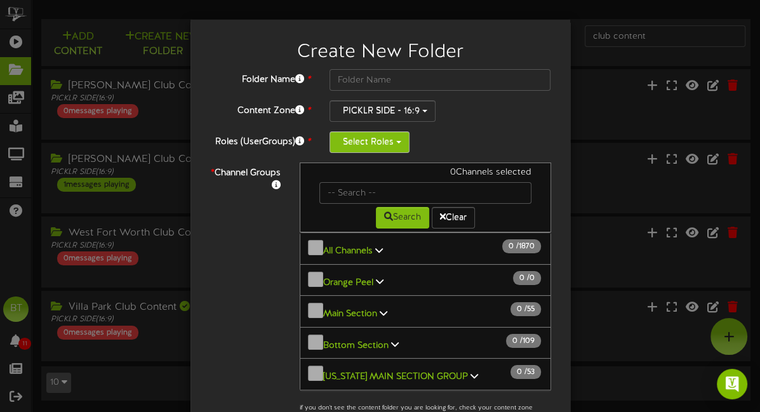
click at [382, 137] on button "Select Roles" at bounding box center [369, 142] width 80 height 22
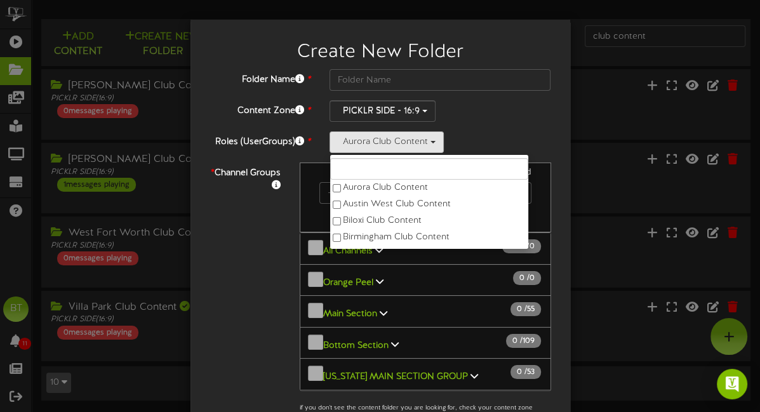
click at [474, 130] on div "Folder Name * Content Zone * PICKLR SIDE - 16:9 Landscape - 16:9 Bottom Banner …" at bounding box center [380, 310] width 342 height 482
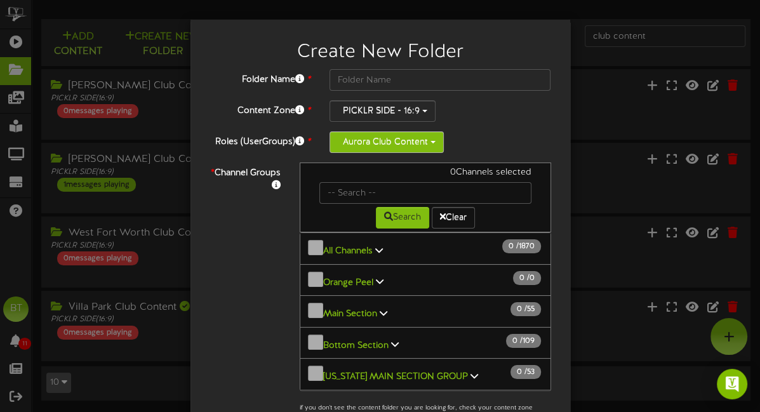
click at [399, 142] on button "Aurora Club Content" at bounding box center [386, 142] width 114 height 22
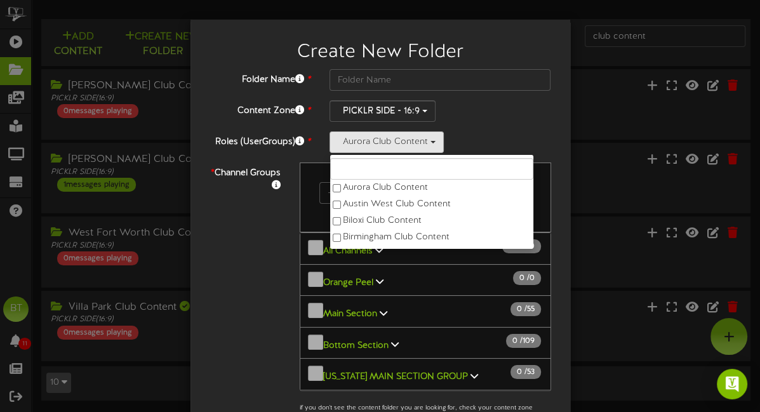
click at [481, 130] on div "Folder Name * Content Zone * PICKLR SIDE - 16:9 Landscape - 16:9 Bottom Banner …" at bounding box center [380, 310] width 342 height 482
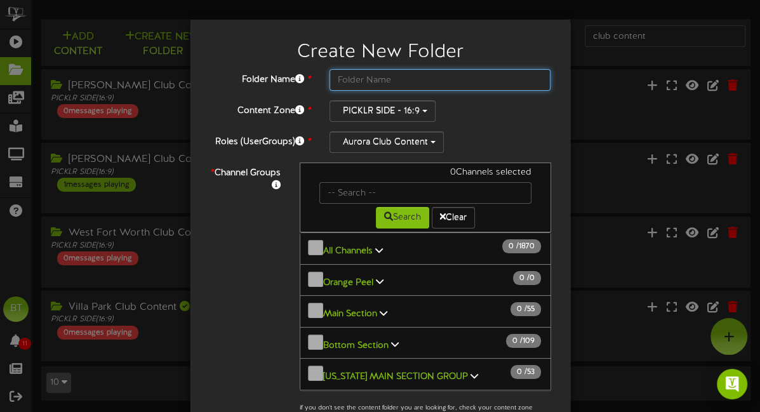
click at [376, 82] on input "text" at bounding box center [440, 80] width 222 height 22
type input "Aurora Club Content"
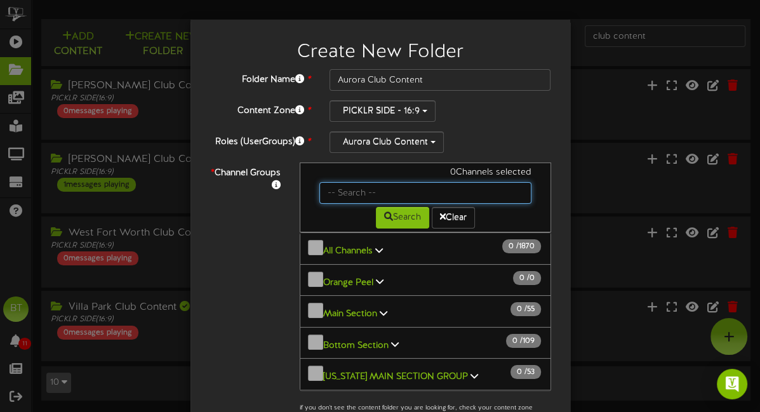
click at [384, 190] on input "text" at bounding box center [425, 193] width 212 height 22
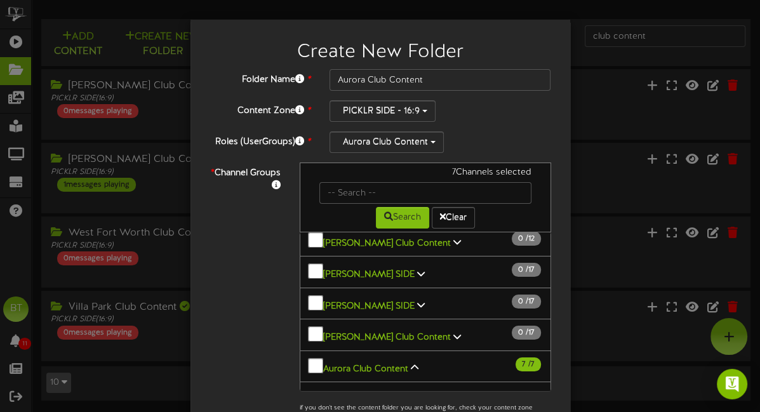
click at [413, 363] on icon at bounding box center [415, 367] width 8 height 9
click at [503, 123] on div "Folder Name * Aurora Club Content Content Zone * PICKLR SIDE - 16:9 Landscape -…" at bounding box center [380, 310] width 342 height 482
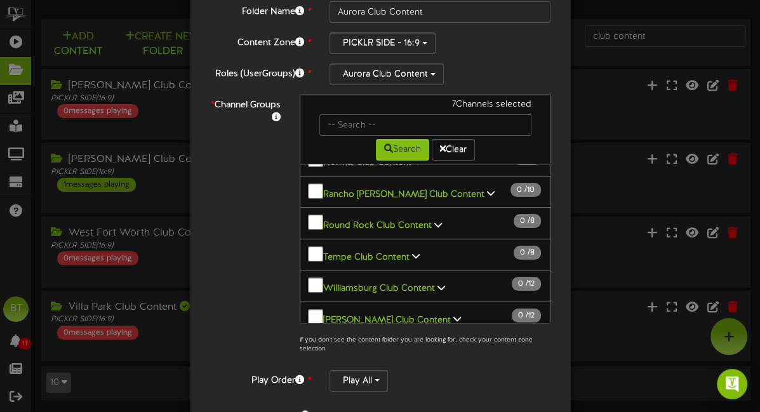
scroll to position [196, 0]
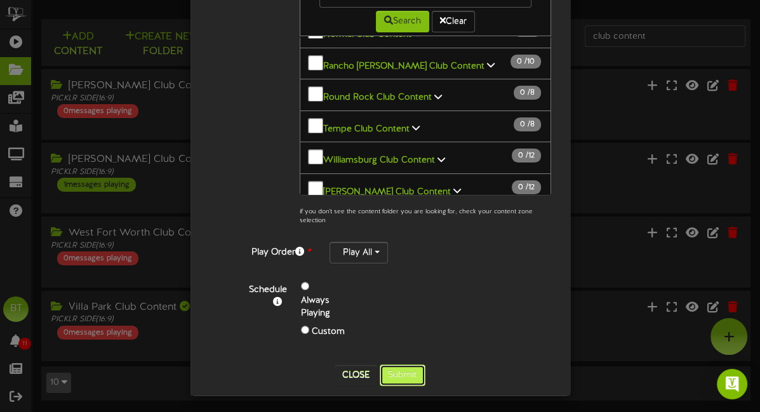
click at [403, 370] on button "Submit" at bounding box center [403, 375] width 46 height 22
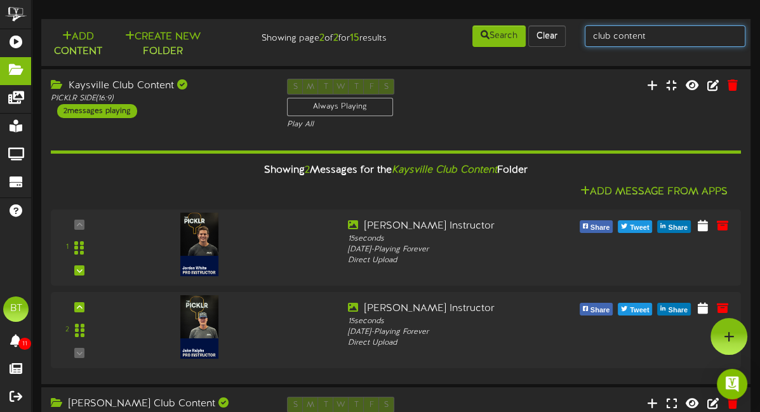
click at [647, 34] on input "club content" at bounding box center [665, 36] width 161 height 22
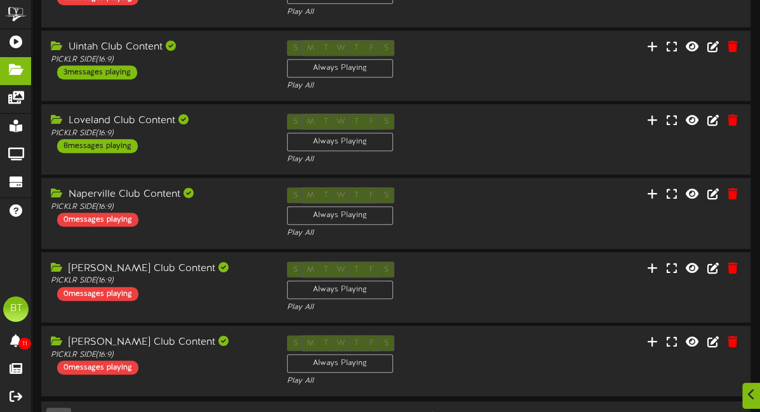
scroll to position [685, 0]
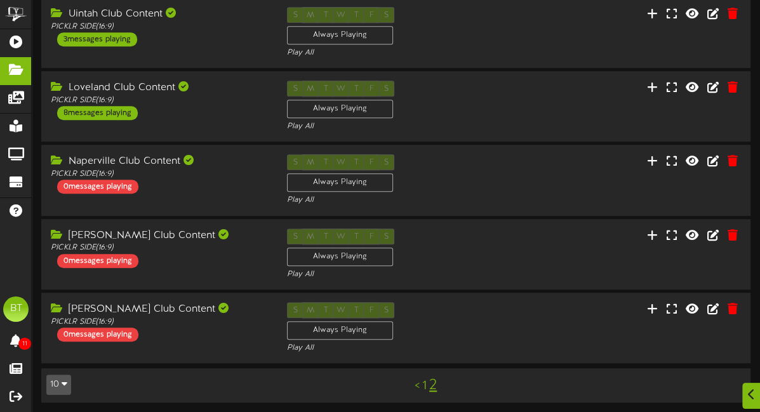
click at [425, 385] on link "1" at bounding box center [424, 386] width 4 height 14
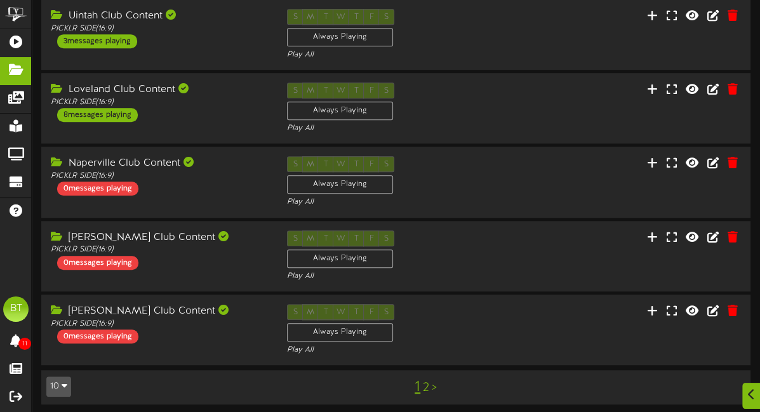
scroll to position [685, 0]
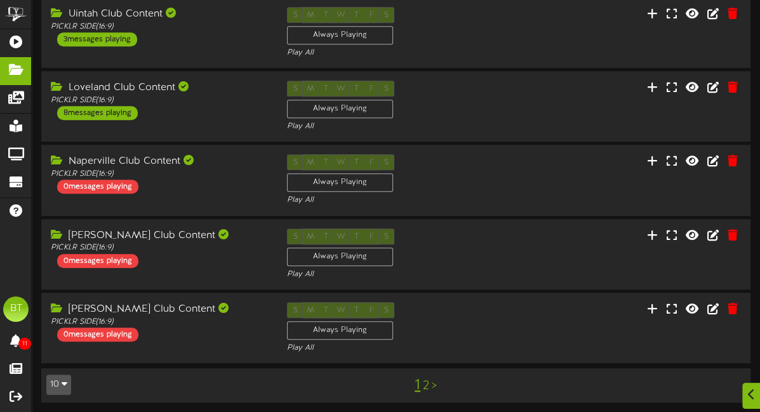
click at [427, 380] on link "2" at bounding box center [426, 386] width 6 height 14
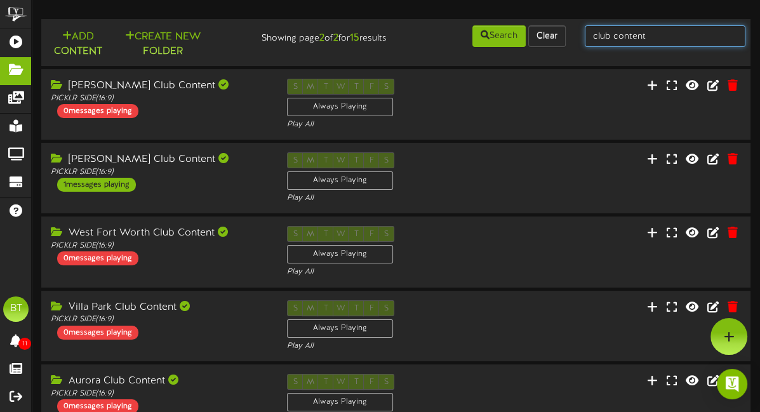
click at [670, 40] on input "club content" at bounding box center [665, 36] width 161 height 22
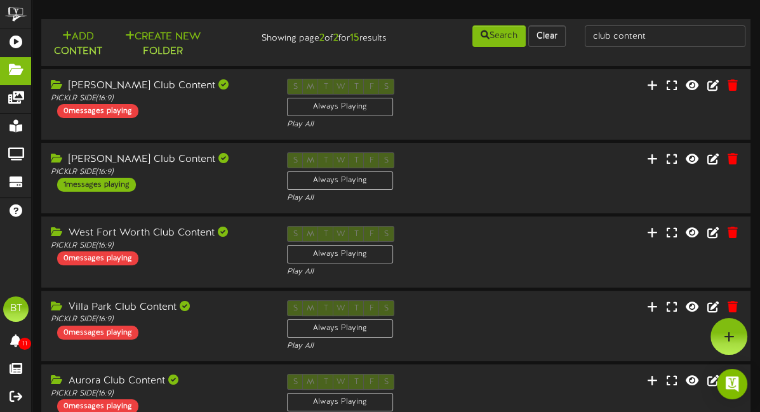
drag, startPoint x: 356, startPoint y: 39, endPoint x: 342, endPoint y: 37, distance: 14.7
click at [342, 37] on div "Showing page 2 of 2 for 15 results" at bounding box center [306, 35] width 180 height 22
click at [406, 43] on div "Search Clear" at bounding box center [486, 36] width 180 height 24
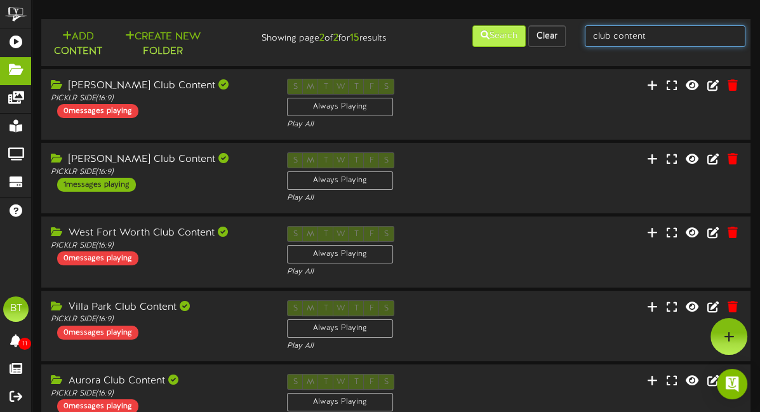
drag, startPoint x: 663, startPoint y: 37, endPoint x: 475, endPoint y: 25, distance: 188.3
click at [475, 25] on div "Add Content Create New Folder Showing page 2 of 2 for 15 results Search Clear c…" at bounding box center [396, 42] width 718 height 37
click at [637, 34] on input "text" at bounding box center [665, 36] width 161 height 22
type input "club content"
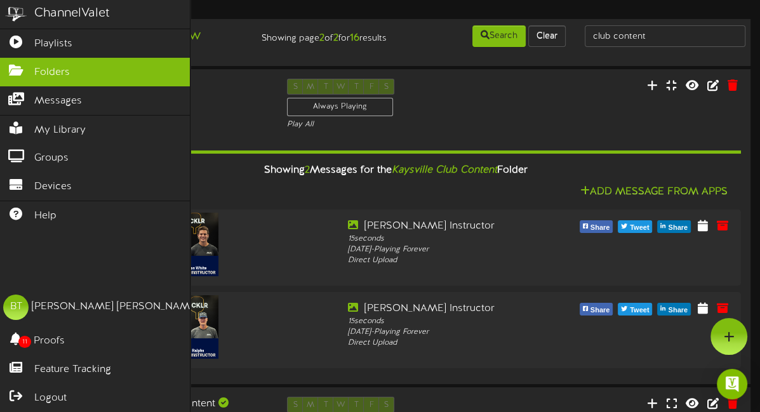
click at [142, 10] on div "ChannelValet" at bounding box center [95, 14] width 190 height 29
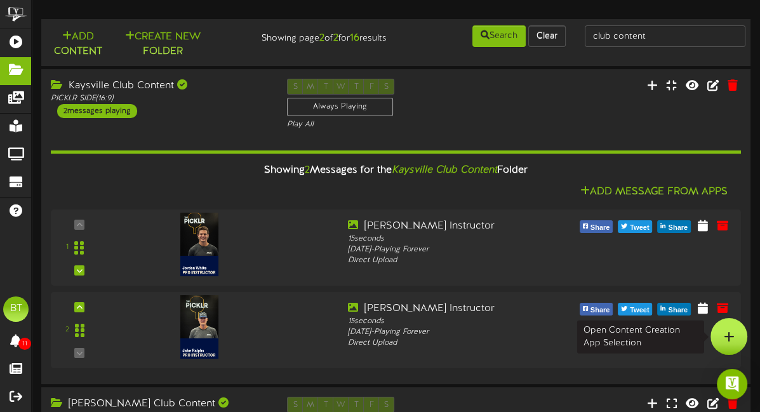
click at [734, 340] on div at bounding box center [728, 336] width 37 height 37
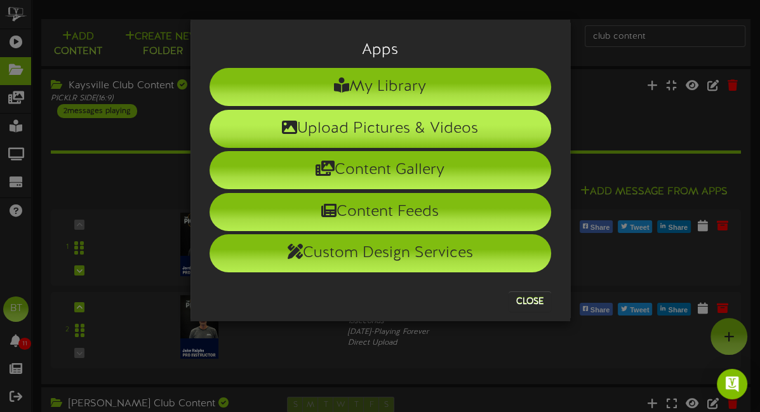
click at [430, 126] on li "Upload Pictures & Videos" at bounding box center [380, 129] width 342 height 38
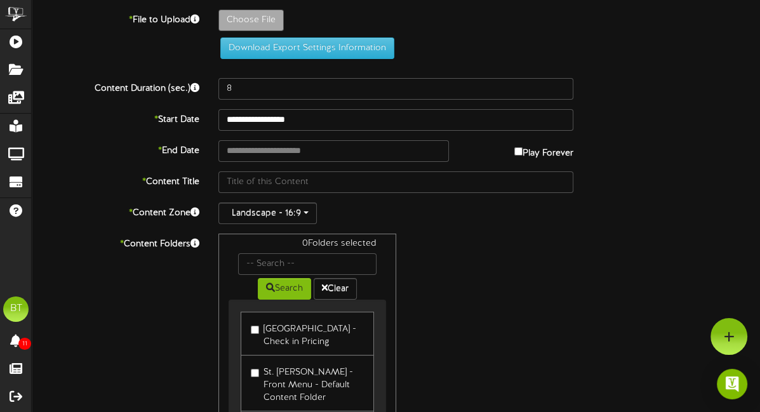
click at [475, 241] on div "0 Folders selected Search Clear Kaysville - Check in Pricing St. George - Front…" at bounding box center [396, 354] width 374 height 241
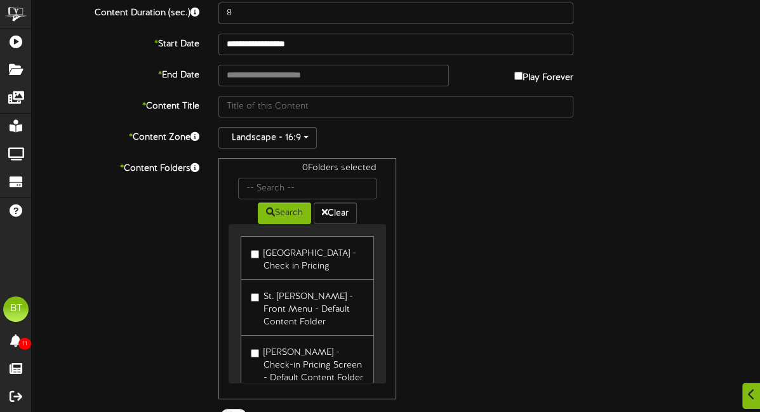
scroll to position [76, 0]
click at [267, 182] on input "text" at bounding box center [307, 188] width 138 height 22
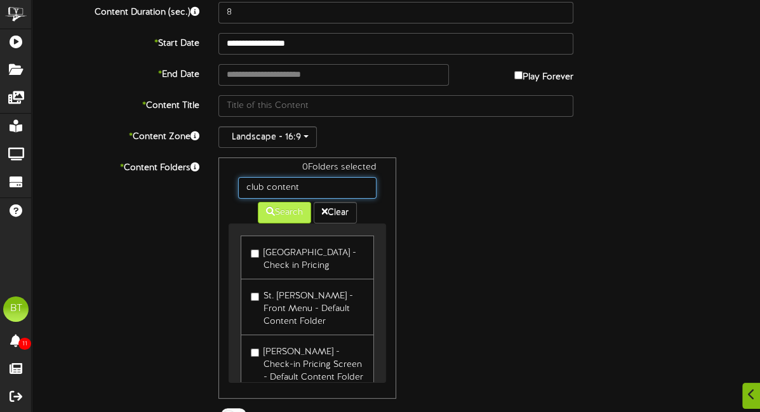
type input "club content"
click at [294, 211] on button "Search" at bounding box center [284, 213] width 53 height 22
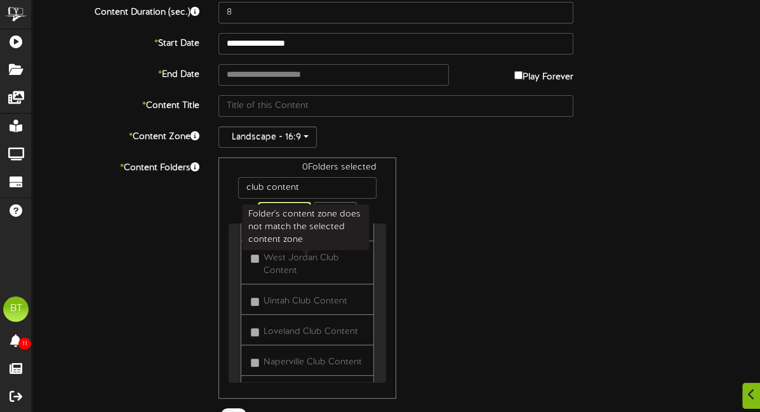
scroll to position [159, 0]
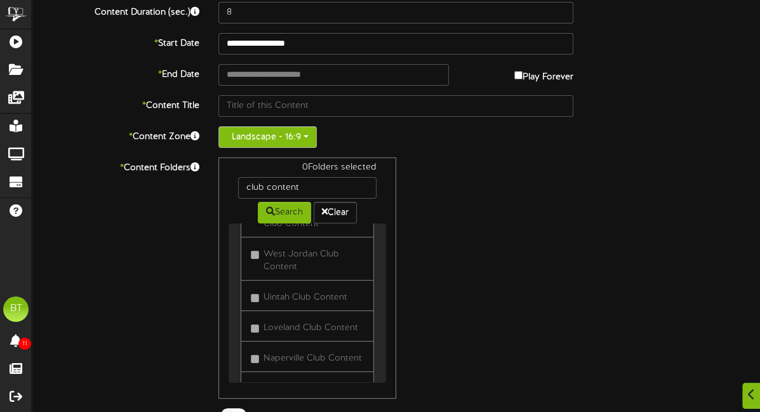
click at [291, 132] on button "Landscape - 16:9" at bounding box center [267, 137] width 98 height 22
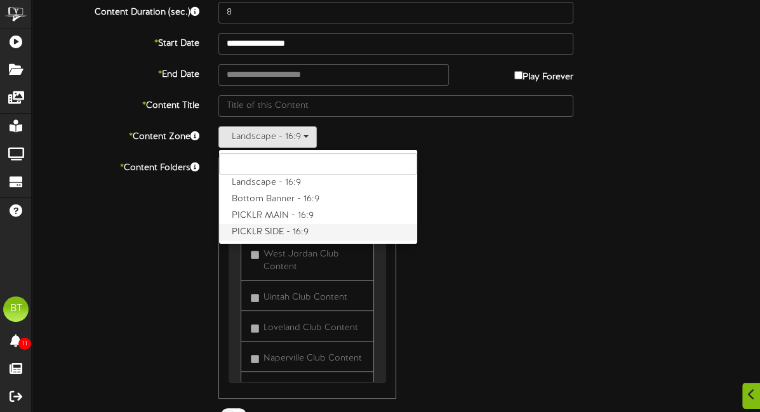
click at [270, 230] on label "PICKLR SIDE - 16:9" at bounding box center [318, 232] width 198 height 17
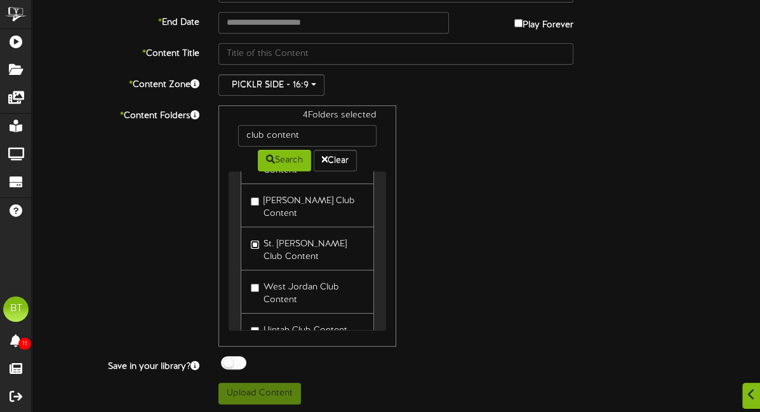
scroll to position [76, 0]
click at [270, 274] on label "West Jordan Club Content" at bounding box center [307, 289] width 112 height 30
click at [261, 317] on label "Uintah Club Content" at bounding box center [299, 325] width 96 height 17
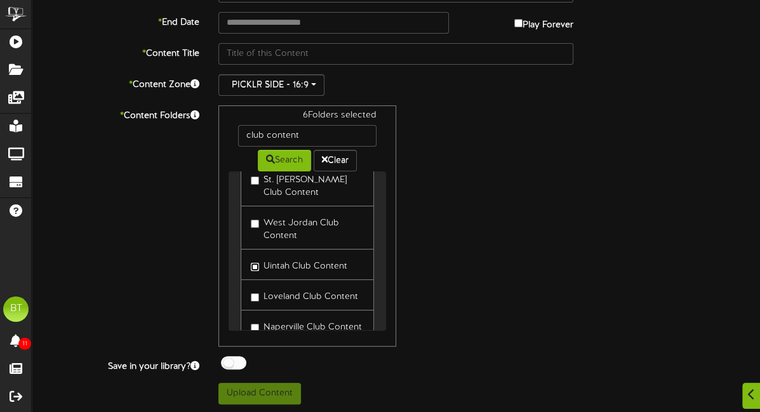
scroll to position [142, 0]
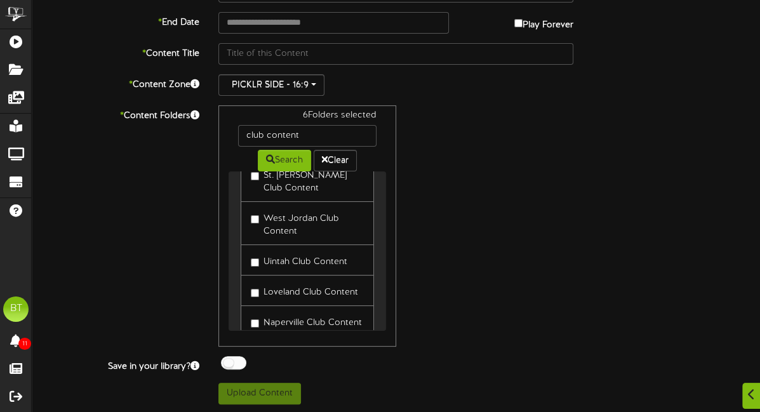
click at [263, 282] on label "Loveland Club Content" at bounding box center [304, 290] width 107 height 17
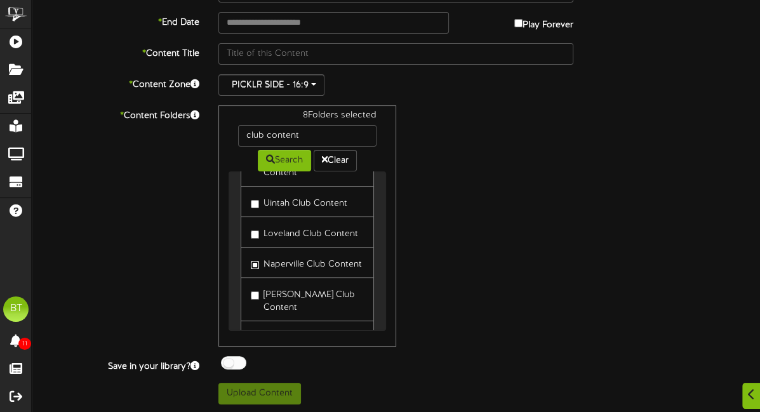
scroll to position [249, 0]
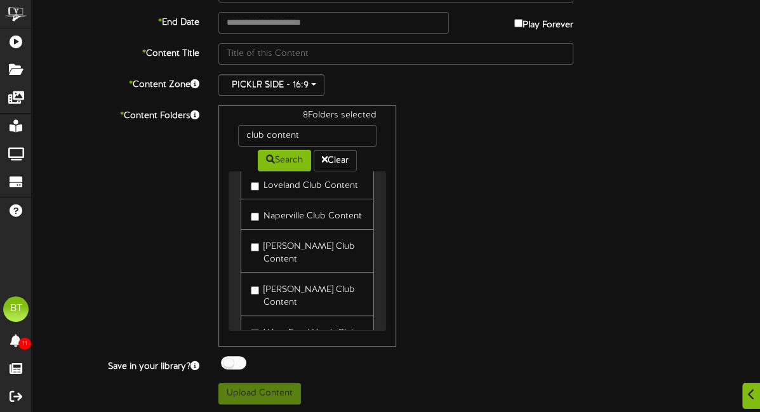
click at [272, 236] on label "Mckinney Club Content" at bounding box center [307, 251] width 112 height 30
click at [266, 279] on label "Blaine Club Content" at bounding box center [307, 294] width 112 height 30
click at [262, 322] on label "West Fort Worth Club Content" at bounding box center [307, 337] width 112 height 30
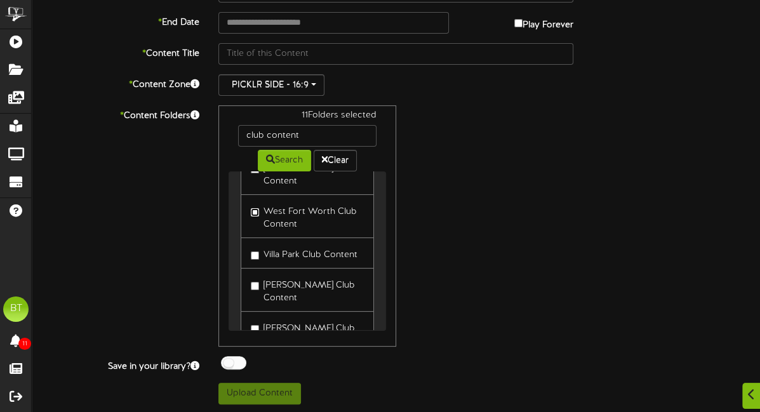
scroll to position [373, 0]
click at [262, 242] on label "Villa Park Club Content" at bounding box center [304, 250] width 107 height 17
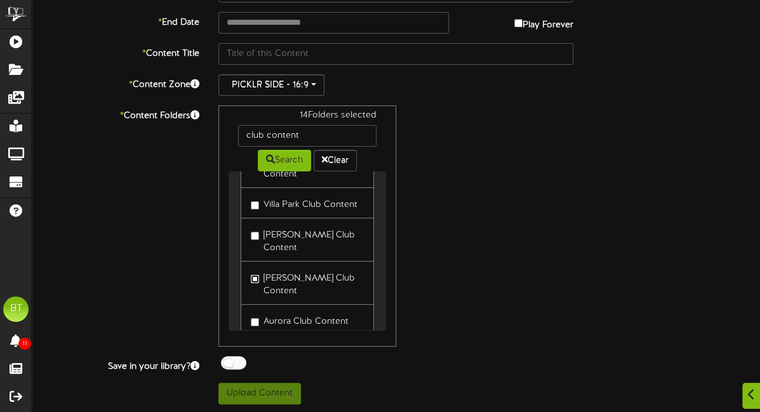
scroll to position [451, 0]
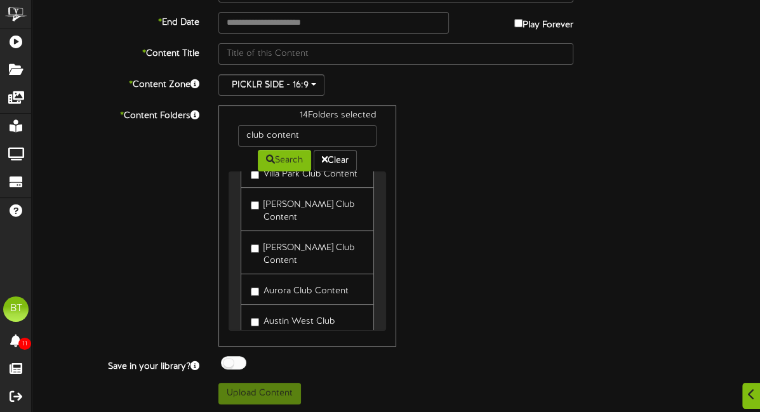
click at [262, 281] on label "Aurora Club Content" at bounding box center [300, 289] width 98 height 17
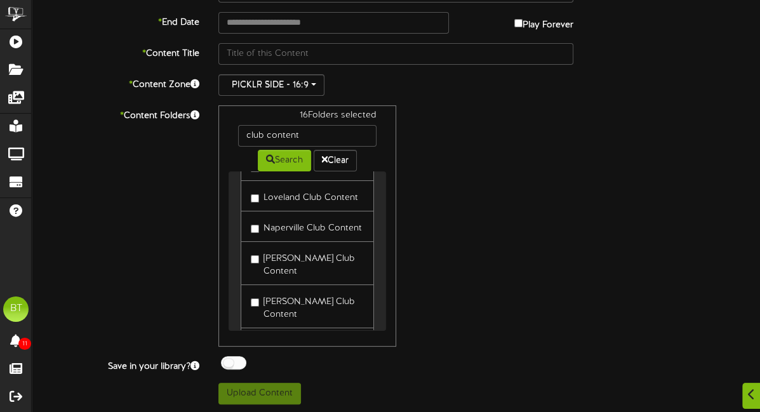
scroll to position [0, 0]
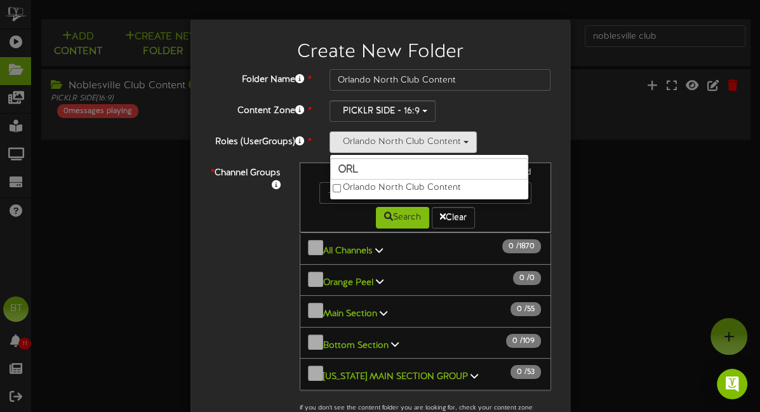
click at [322, 218] on div "Search Clear" at bounding box center [425, 216] width 231 height 25
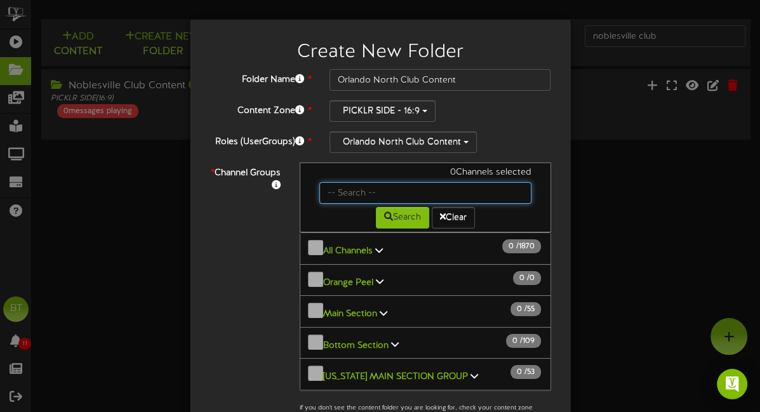
click at [389, 193] on input "text" at bounding box center [425, 193] width 212 height 22
type input "[PERSON_NAME]"
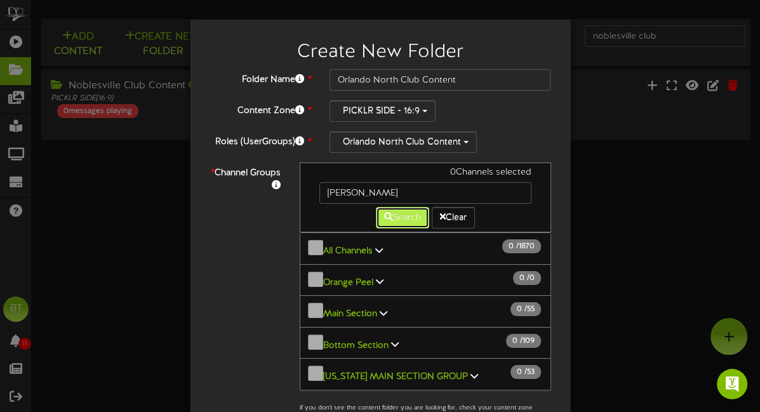
click at [388, 220] on button "Search" at bounding box center [402, 218] width 53 height 22
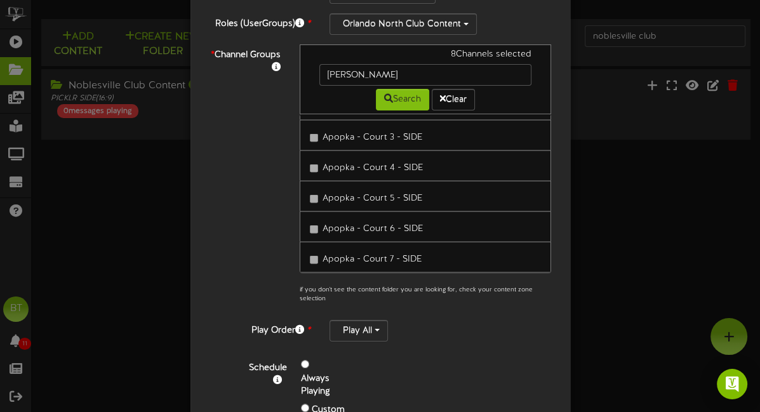
scroll to position [196, 0]
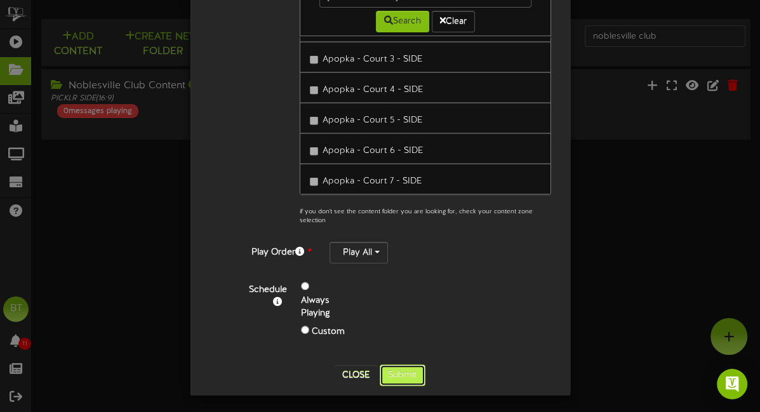
click at [406, 375] on button "Submit" at bounding box center [403, 375] width 46 height 22
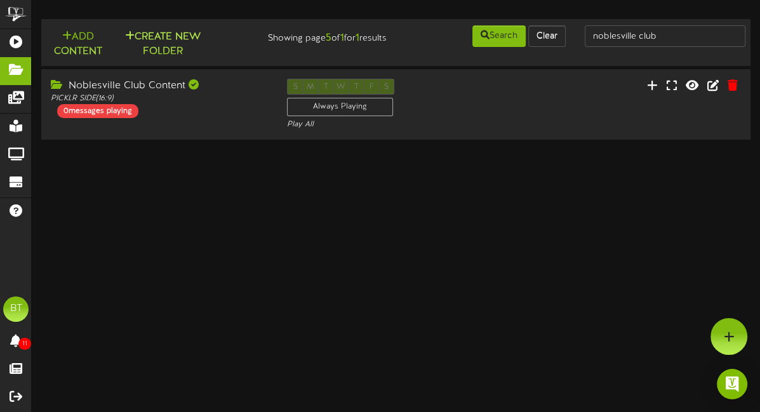
click at [169, 37] on button "Create New Folder" at bounding box center [163, 44] width 88 height 30
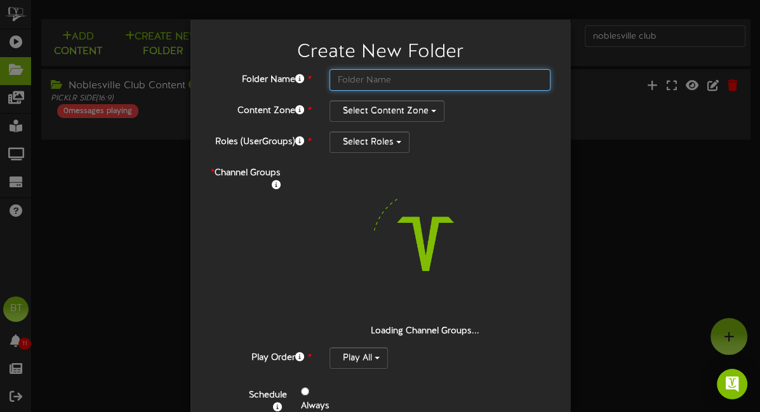
click at [357, 81] on input "text" at bounding box center [440, 80] width 222 height 22
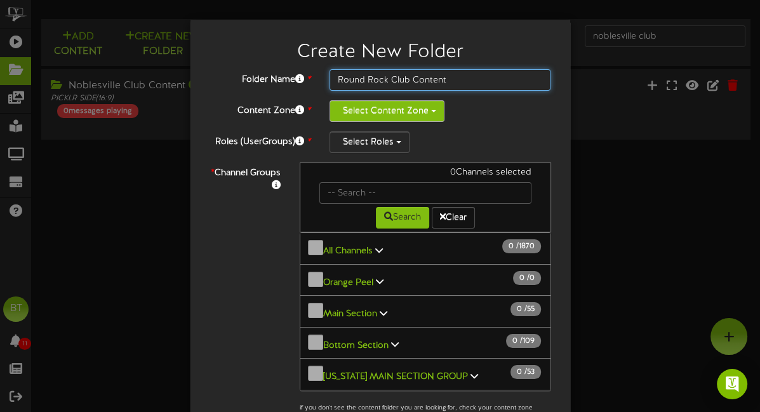
type input "Round Rock Club Content"
click at [360, 116] on button "Select Content Zone" at bounding box center [386, 111] width 115 height 22
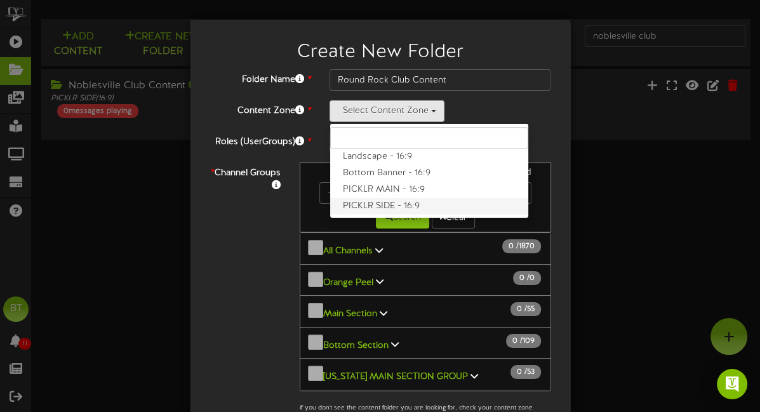
click at [380, 208] on label "PICKLR SIDE - 16:9" at bounding box center [429, 206] width 198 height 17
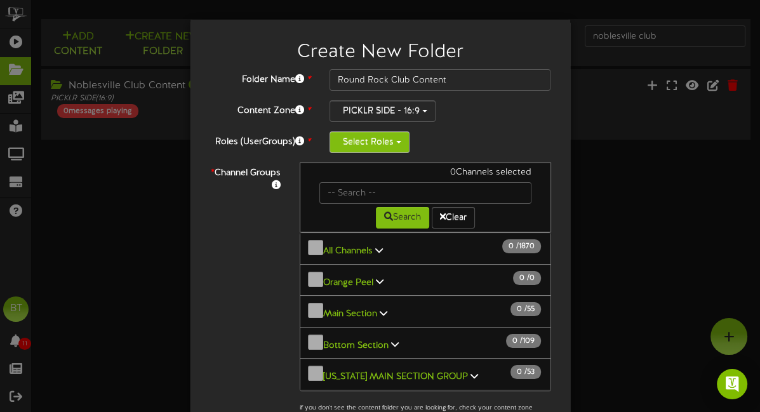
click at [377, 147] on button "Select Roles" at bounding box center [369, 142] width 80 height 22
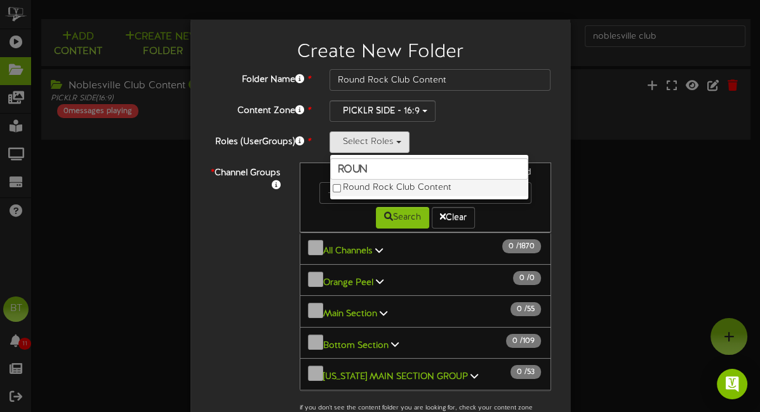
type input "Roun"
click at [376, 185] on label "Round Rock Club Content" at bounding box center [429, 188] width 198 height 17
click at [284, 194] on div "* Channel Groups 0 Channels selected Search Clear 0" at bounding box center [380, 296] width 361 height 266
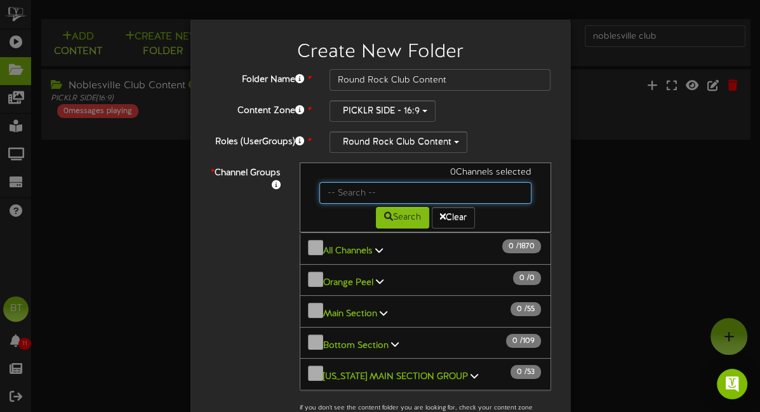
click at [362, 194] on input "text" at bounding box center [425, 193] width 212 height 22
type input "round"
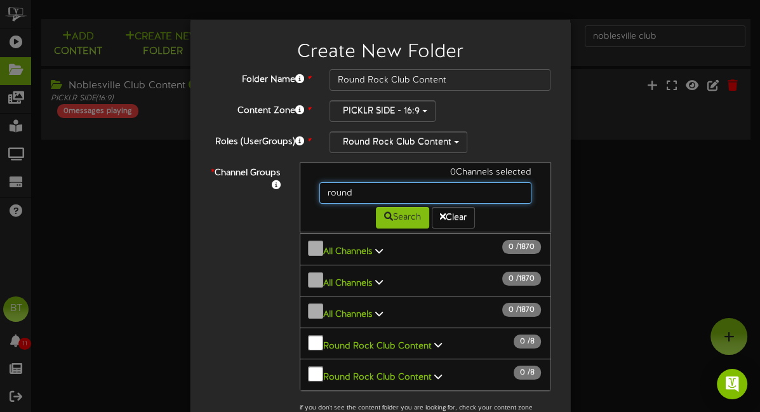
scroll to position [647, 0]
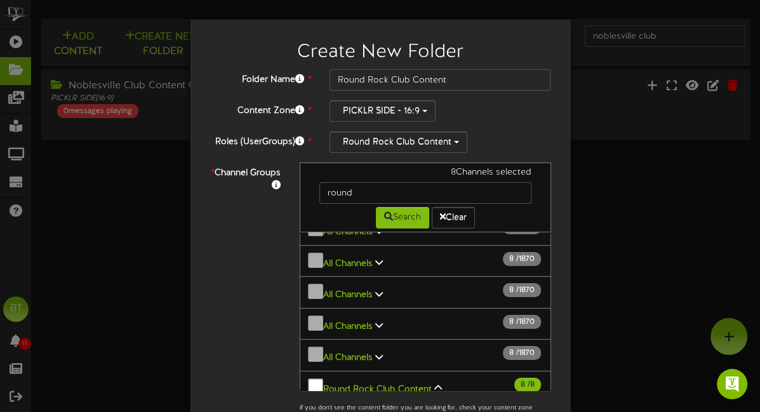
click at [482, 124] on div "Folder Name * Round Rock Club Content Content Zone * PICKLR SIDE - 16:9 Landsca…" at bounding box center [380, 310] width 342 height 482
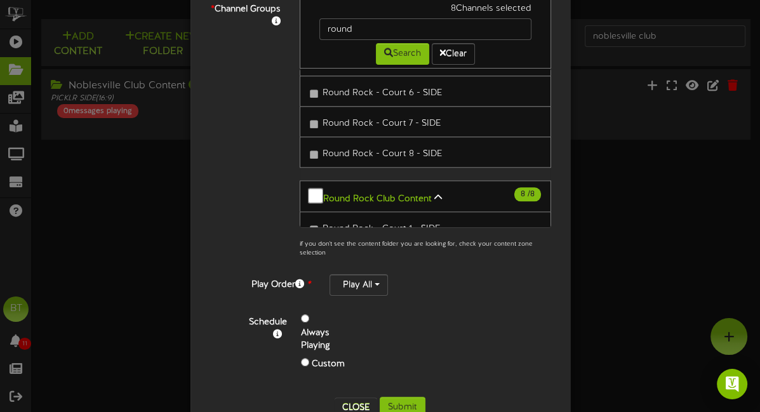
scroll to position [196, 0]
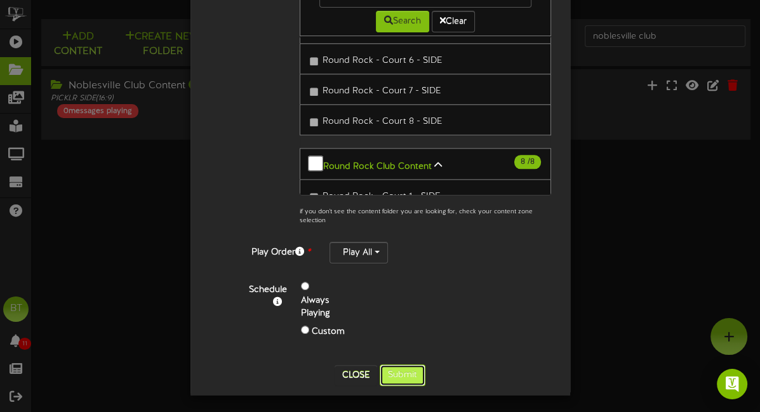
click at [390, 371] on button "Submit" at bounding box center [403, 375] width 46 height 22
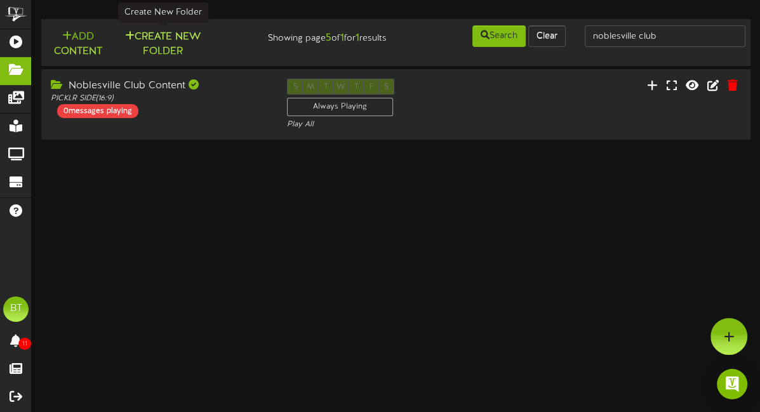
click at [183, 36] on button "Create New Folder" at bounding box center [163, 44] width 88 height 30
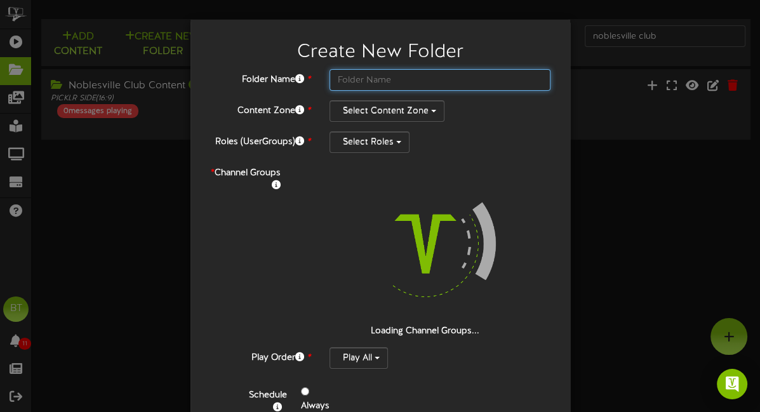
click at [395, 74] on input "text" at bounding box center [440, 80] width 222 height 22
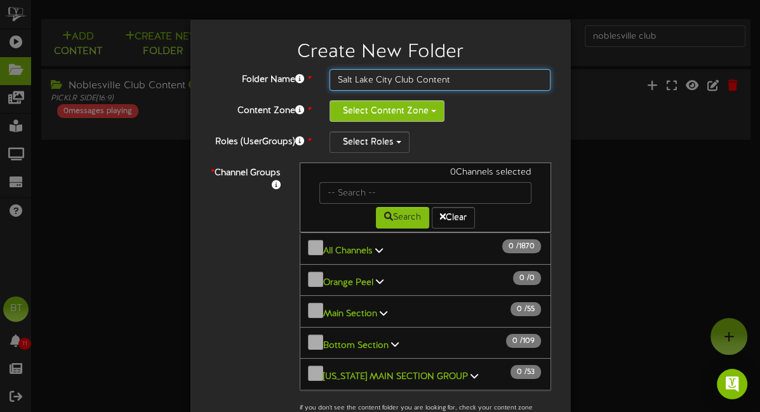
type input "Salt Lake City Club Content"
click at [415, 111] on button "Select Content Zone" at bounding box center [386, 111] width 115 height 22
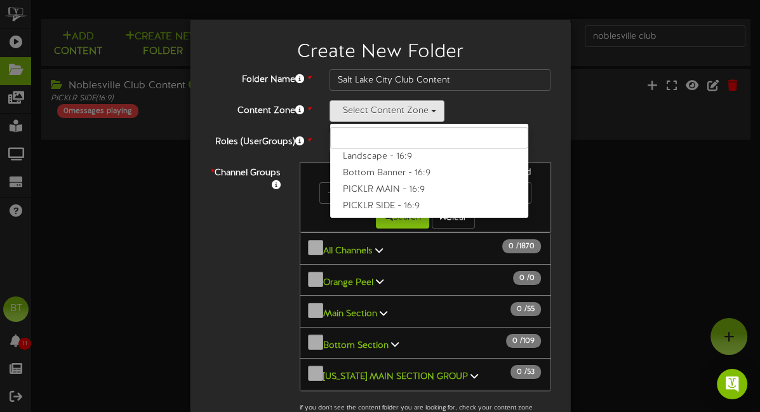
drag, startPoint x: 375, startPoint y: 206, endPoint x: 375, endPoint y: 177, distance: 28.6
click at [375, 206] on label "PICKLR SIDE - 16:9" at bounding box center [429, 206] width 198 height 17
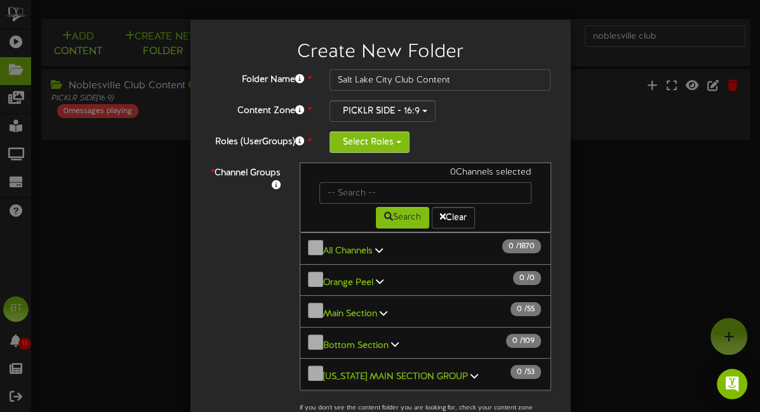
click at [378, 135] on button "Select Roles" at bounding box center [369, 142] width 80 height 22
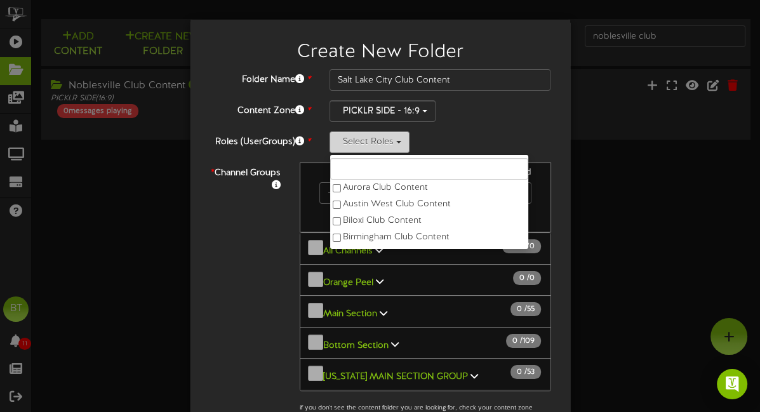
type input "s"
type input "c"
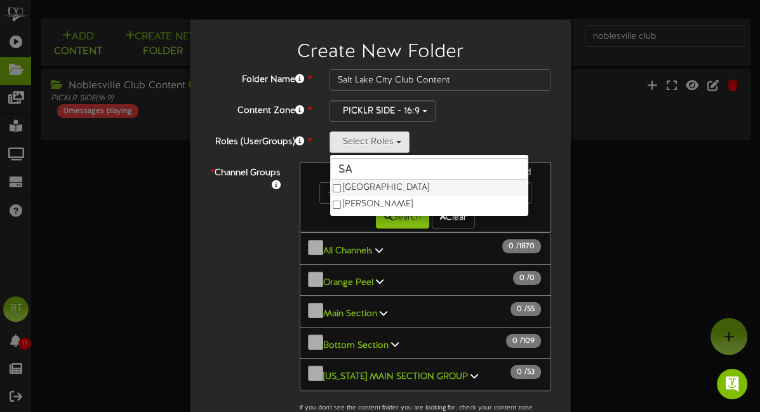
type input "sa"
click at [375, 181] on label "[GEOGRAPHIC_DATA]" at bounding box center [429, 188] width 198 height 17
drag, startPoint x: 302, startPoint y: 214, endPoint x: 312, endPoint y: 211, distance: 11.1
click at [302, 214] on div "0 Channels selected Search Clear" at bounding box center [425, 198] width 251 height 70
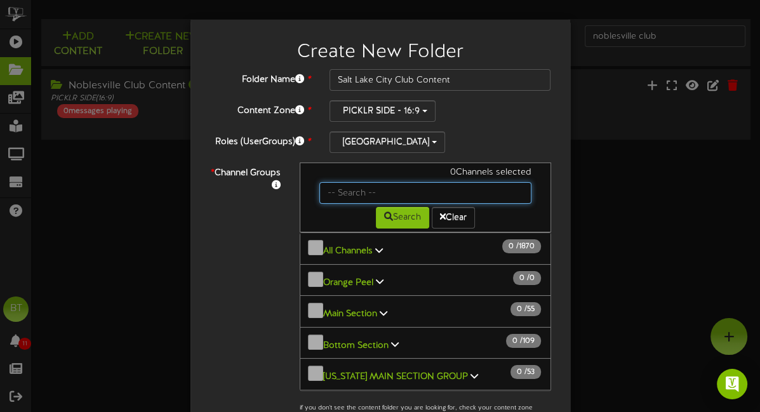
click at [383, 194] on input "text" at bounding box center [425, 193] width 212 height 22
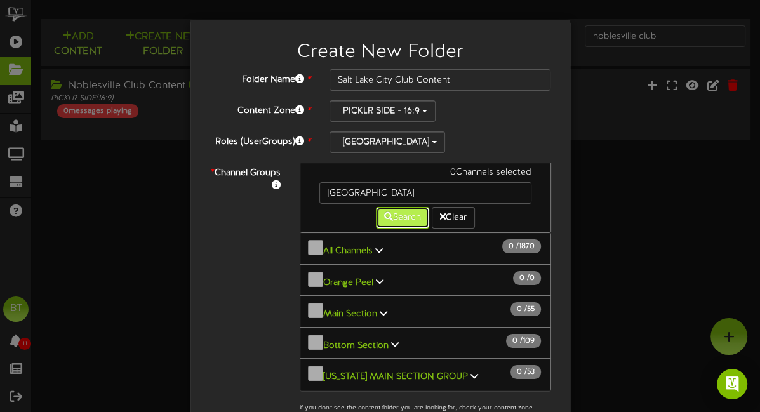
click at [394, 215] on button "Search" at bounding box center [402, 218] width 53 height 22
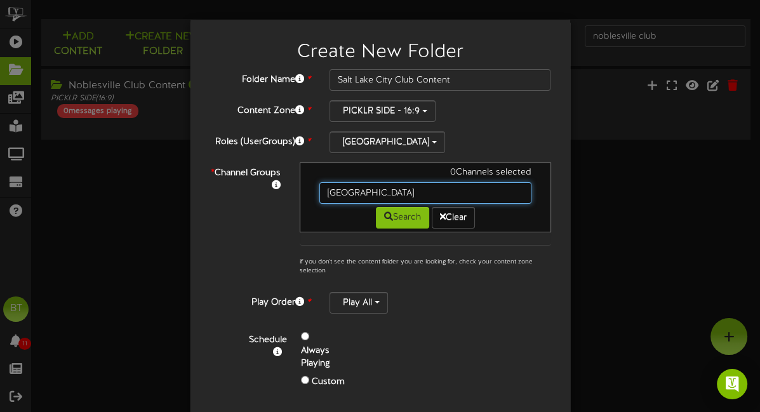
click at [393, 192] on input "[GEOGRAPHIC_DATA]" at bounding box center [425, 193] width 212 height 22
type input "S"
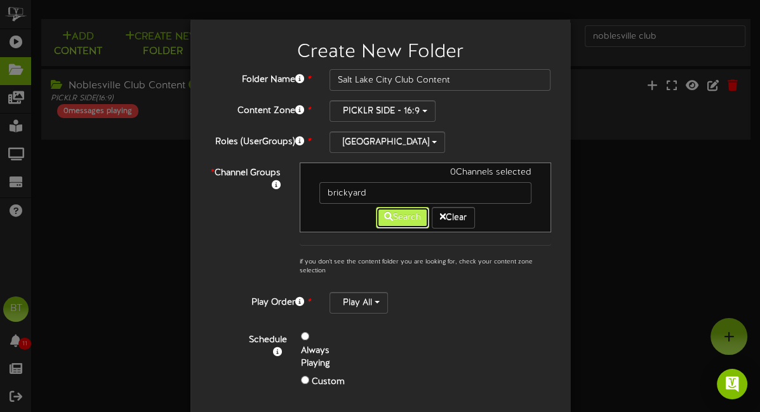
click at [409, 216] on button "Search" at bounding box center [402, 218] width 53 height 22
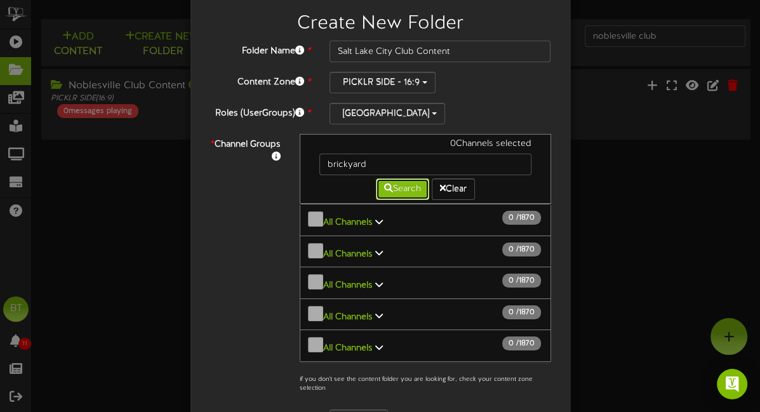
scroll to position [0, 0]
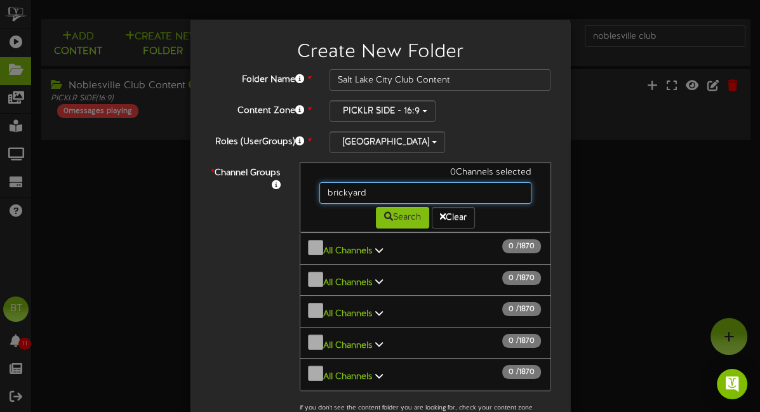
drag, startPoint x: 375, startPoint y: 191, endPoint x: 275, endPoint y: 171, distance: 101.0
click at [275, 171] on div "* Channel Groups 0 Channels selected brickyard Search Clear All Channels 0 1870" at bounding box center [380, 296] width 361 height 266
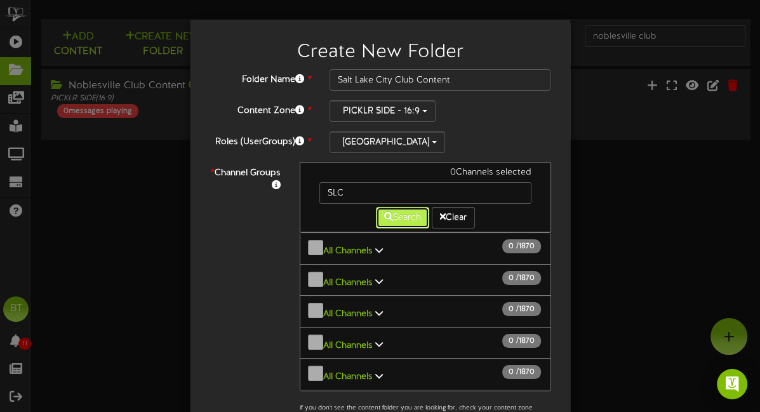
click at [378, 219] on button "Search" at bounding box center [402, 218] width 53 height 22
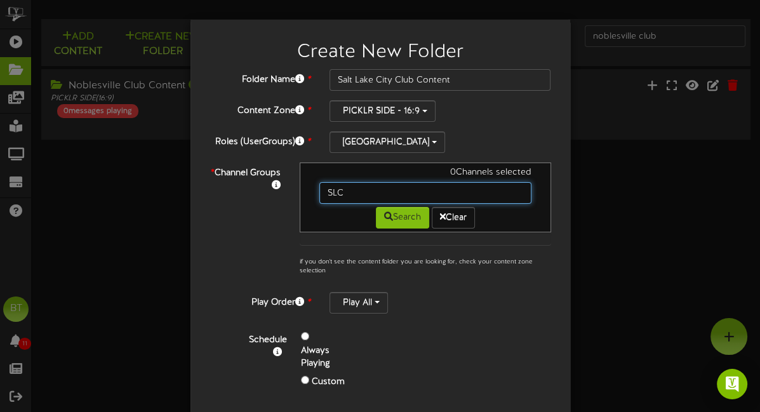
drag, startPoint x: 361, startPoint y: 190, endPoint x: 282, endPoint y: 196, distance: 79.5
click at [282, 196] on div "* Channel Groups 0 Channels selected SLC Search Clear" at bounding box center [380, 223] width 361 height 120
type input "B"
type input "salt"
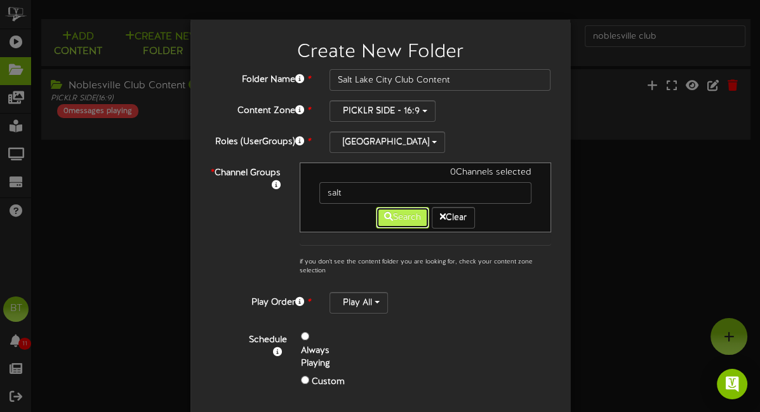
click at [385, 214] on icon at bounding box center [388, 216] width 9 height 9
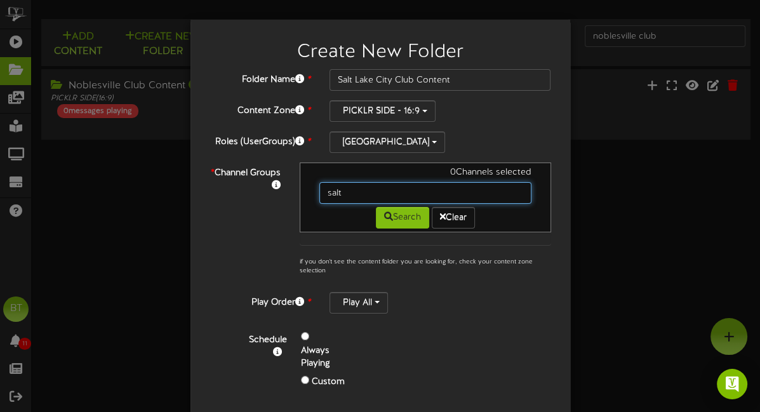
drag, startPoint x: 380, startPoint y: 194, endPoint x: 300, endPoint y: 184, distance: 81.2
click at [300, 184] on div "0 Channels selected salt Search Clear" at bounding box center [425, 198] width 251 height 70
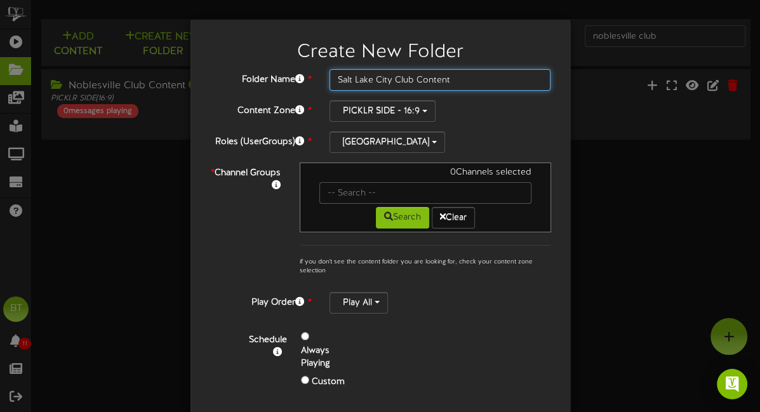
click at [421, 81] on input "Salt Lake City Club Content" at bounding box center [440, 80] width 222 height 22
type input "Scottsdale Club Content"
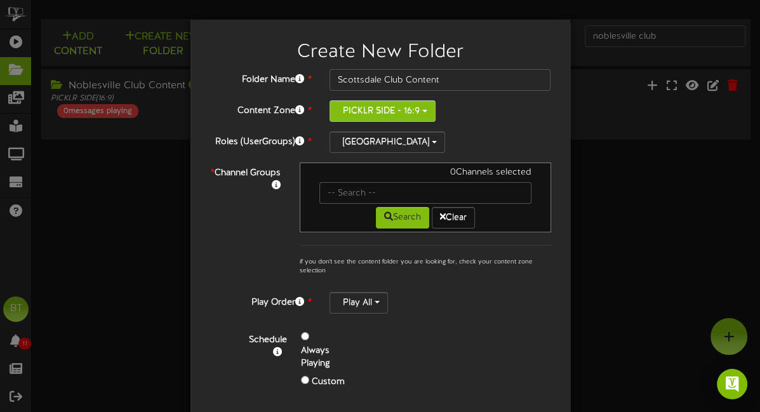
click at [418, 107] on button "PICKLR SIDE - 16:9" at bounding box center [382, 111] width 106 height 22
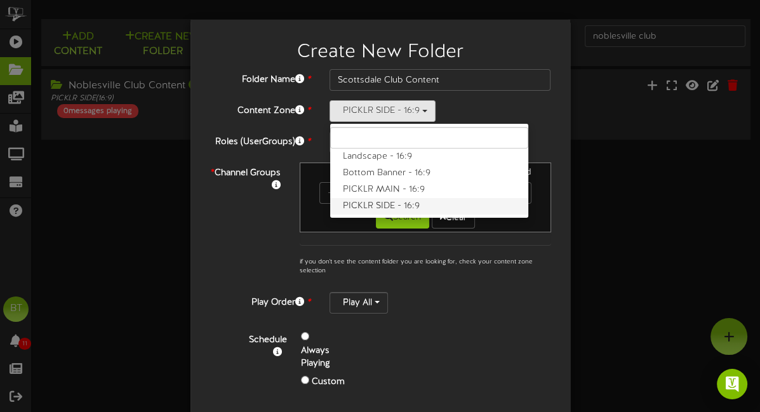
click at [418, 202] on label "PICKLR SIDE - 16:9" at bounding box center [429, 206] width 198 height 17
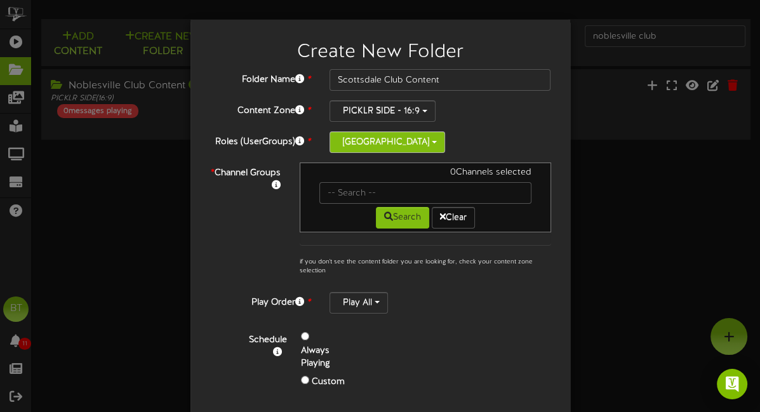
click at [385, 147] on button "[GEOGRAPHIC_DATA]" at bounding box center [387, 142] width 116 height 22
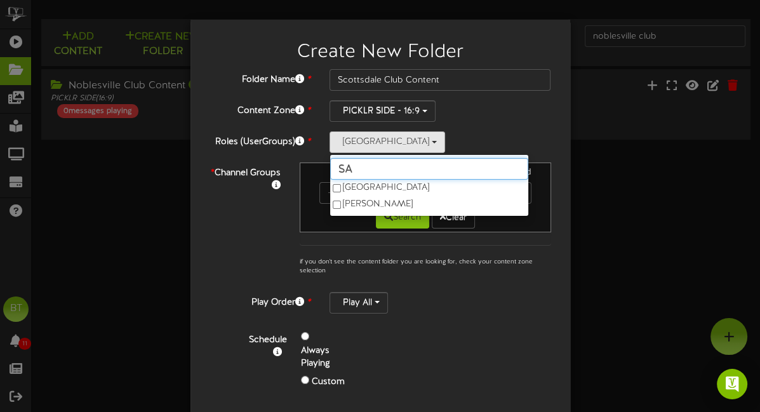
drag, startPoint x: 376, startPoint y: 169, endPoint x: 318, endPoint y: 168, distance: 58.4
click at [318, 168] on div "Folder Name * Scottsdale Club Content Content Zone * PICKLR SIDE - 16:9 Landsca…" at bounding box center [380, 237] width 342 height 336
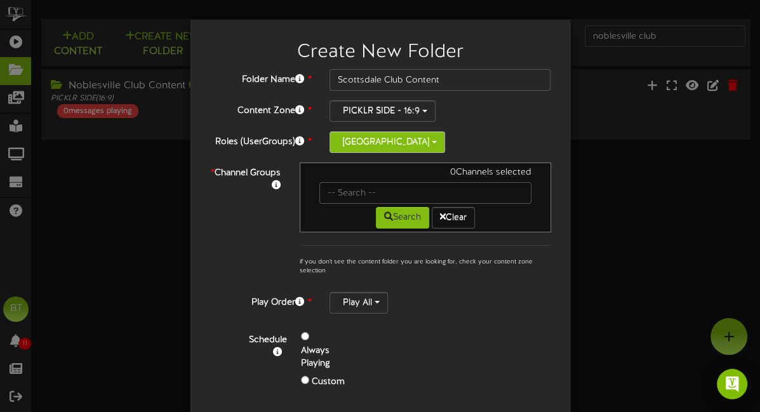
click at [432, 142] on span "button" at bounding box center [434, 142] width 5 height 3
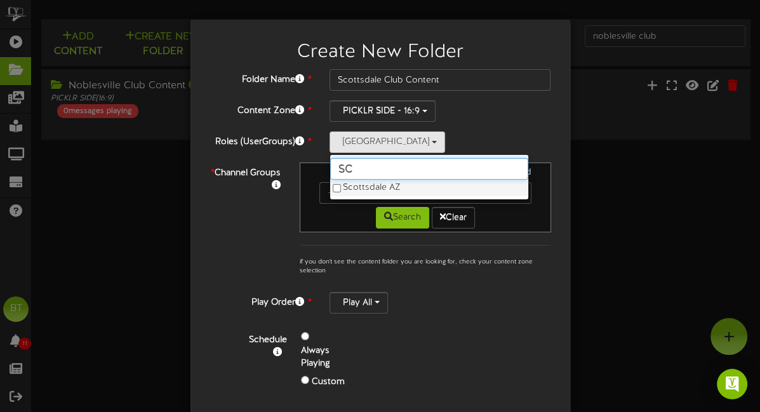
type input "sc"
click at [367, 185] on label "Scottsdale AZ" at bounding box center [429, 188] width 198 height 17
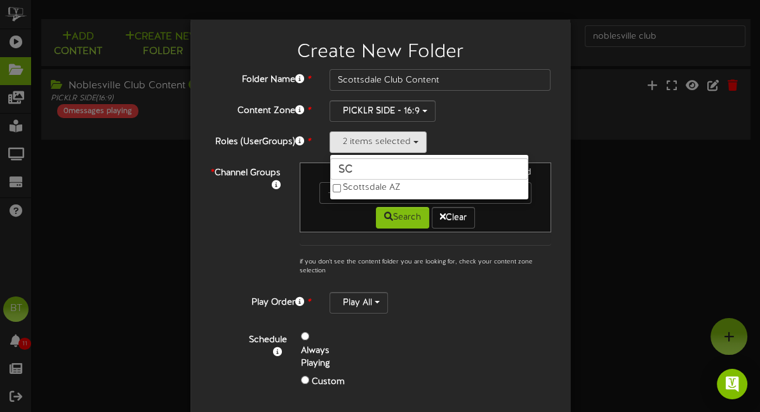
click at [295, 201] on div "0 Channels selected Search Clear if you don't see the content folder you are lo…" at bounding box center [425, 223] width 270 height 120
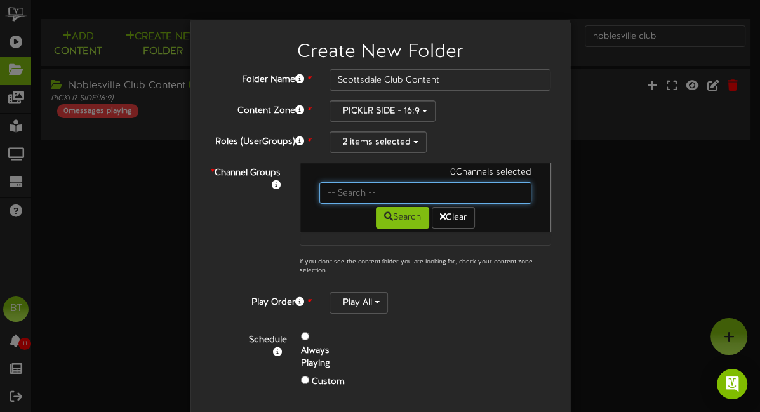
click at [371, 195] on input "text" at bounding box center [425, 193] width 212 height 22
type input "[PERSON_NAME]"
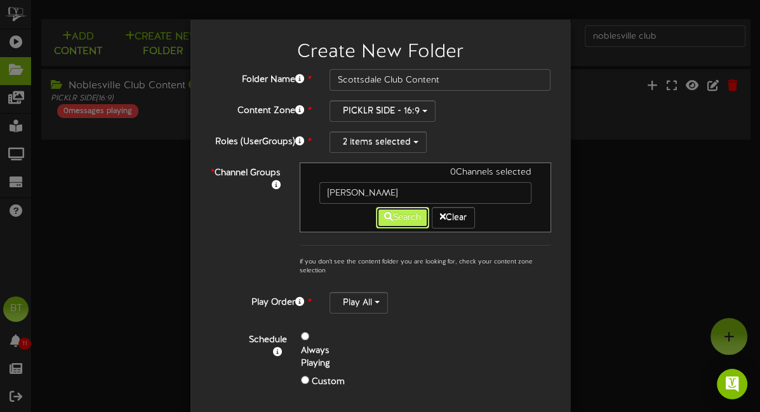
click at [392, 218] on button "Search" at bounding box center [402, 218] width 53 height 22
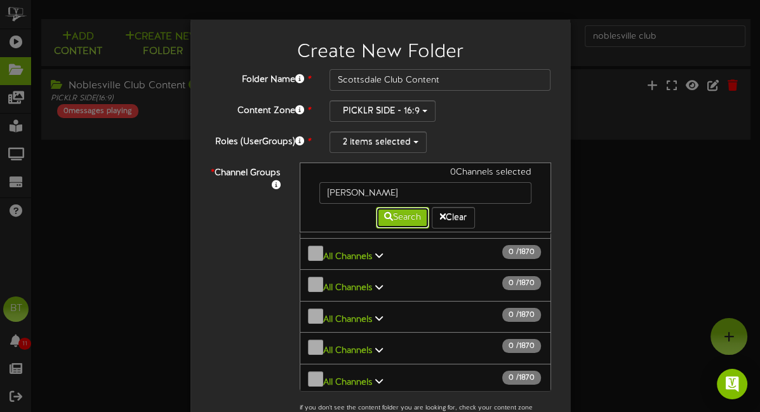
scroll to position [971, 0]
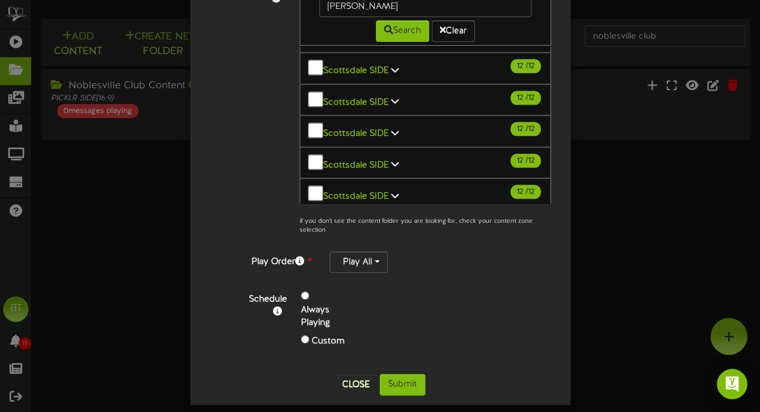
scroll to position [187, 0]
click at [409, 385] on button "Submit" at bounding box center [403, 384] width 46 height 22
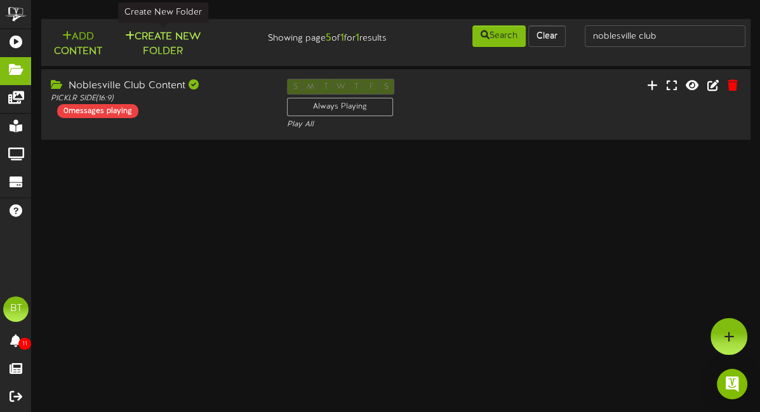
click at [178, 37] on button "Create New Folder" at bounding box center [163, 44] width 88 height 30
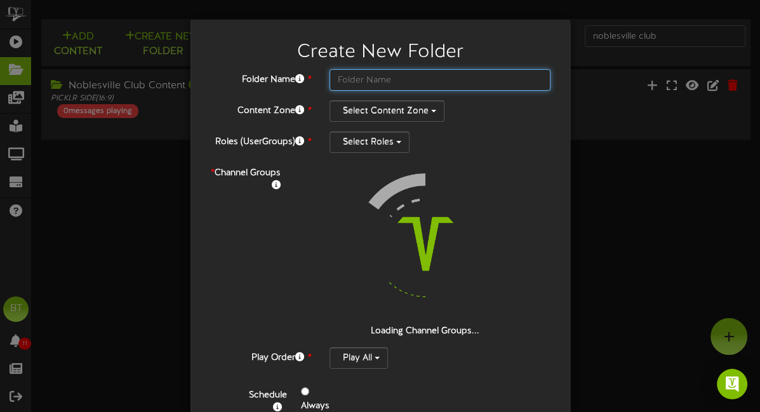
click at [362, 85] on input "text" at bounding box center [440, 80] width 222 height 22
type input "Tempe Club Content"
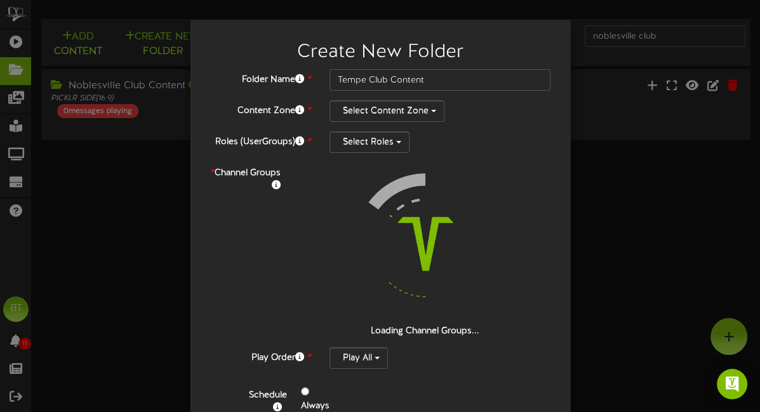
click at [352, 99] on div "Folder Name * Tempe Club Content Content Zone * Select Content Zone Roles (User…" at bounding box center [380, 264] width 342 height 391
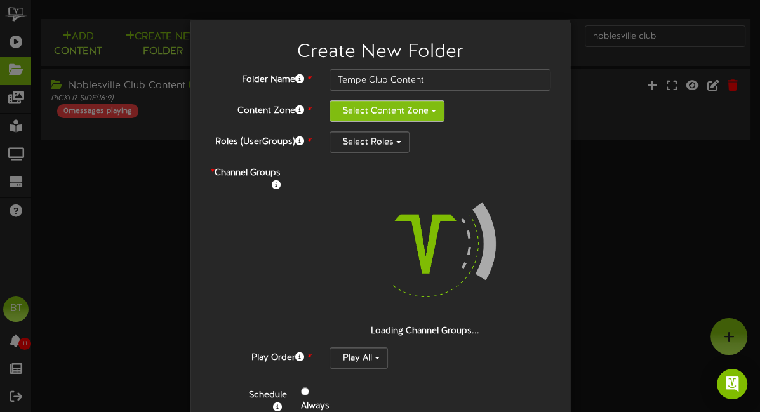
click at [353, 105] on button "Select Content Zone" at bounding box center [386, 111] width 115 height 22
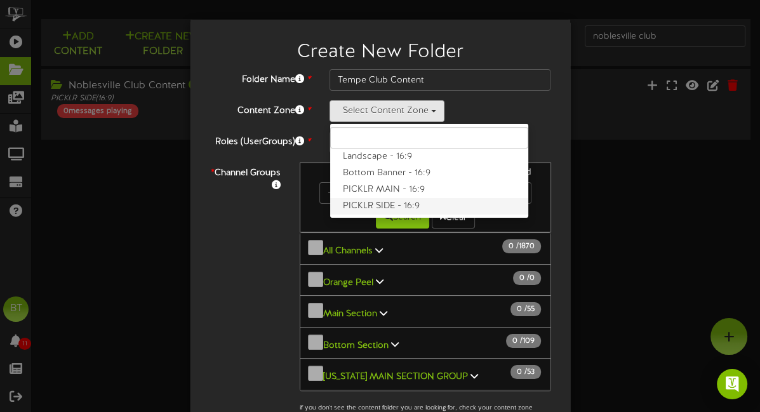
click at [380, 199] on label "PICKLR SIDE - 16:9" at bounding box center [429, 206] width 198 height 17
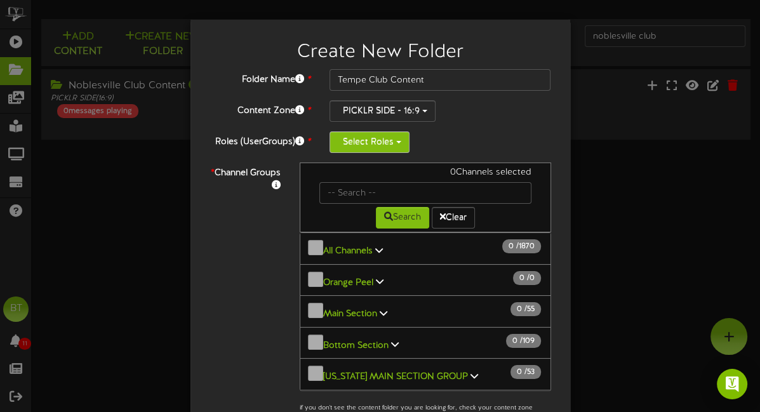
click at [368, 140] on button "Select Roles" at bounding box center [369, 142] width 80 height 22
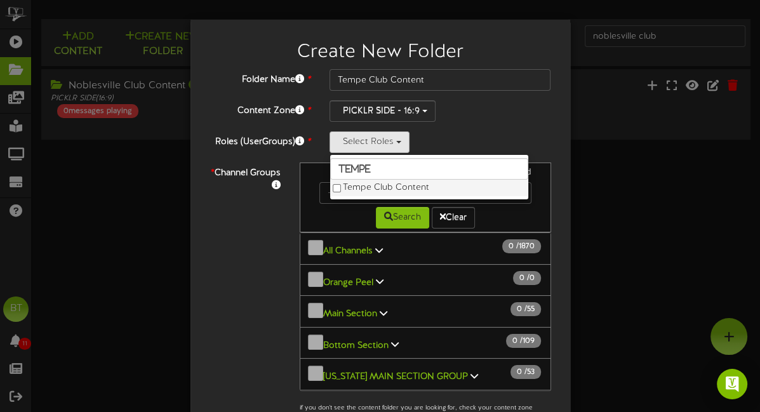
type input "tempe"
click at [392, 181] on label "Tempe Club Content" at bounding box center [429, 188] width 198 height 17
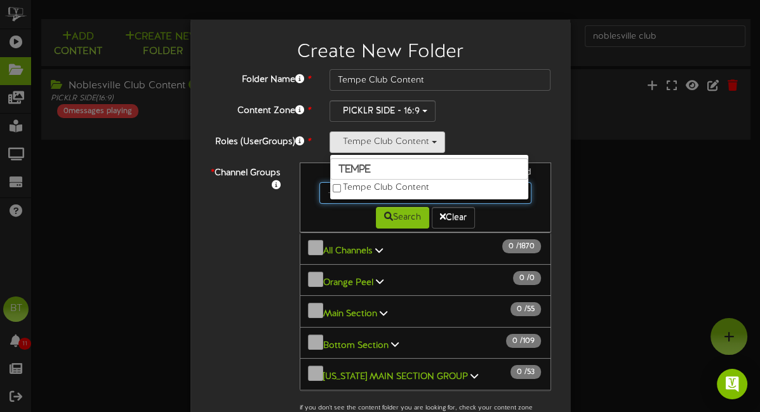
click at [321, 197] on input "text" at bounding box center [425, 193] width 212 height 22
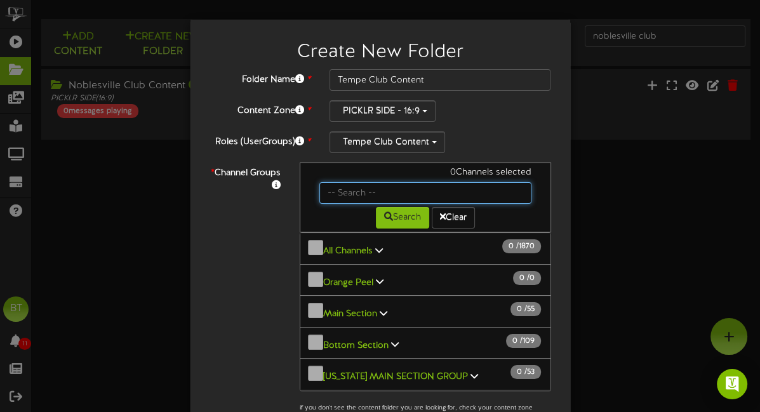
click at [333, 193] on input "text" at bounding box center [425, 193] width 212 height 22
type input "C"
type input "T"
type input "e"
type input "Tempe"
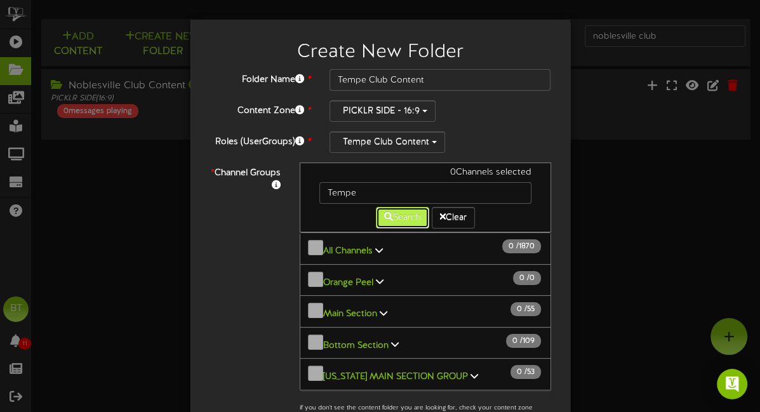
click at [386, 212] on icon at bounding box center [388, 216] width 9 height 9
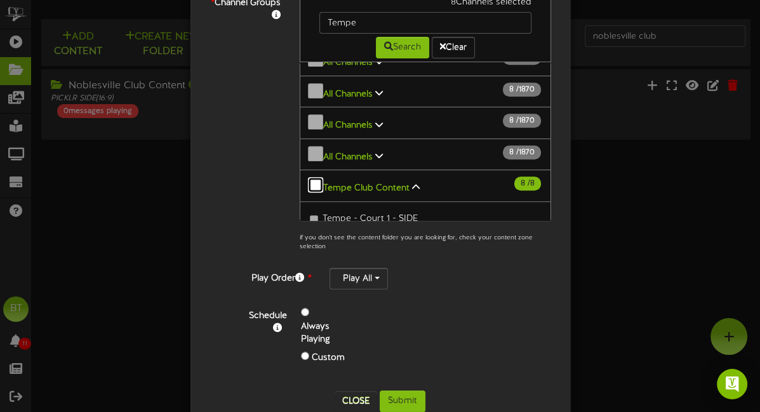
scroll to position [196, 0]
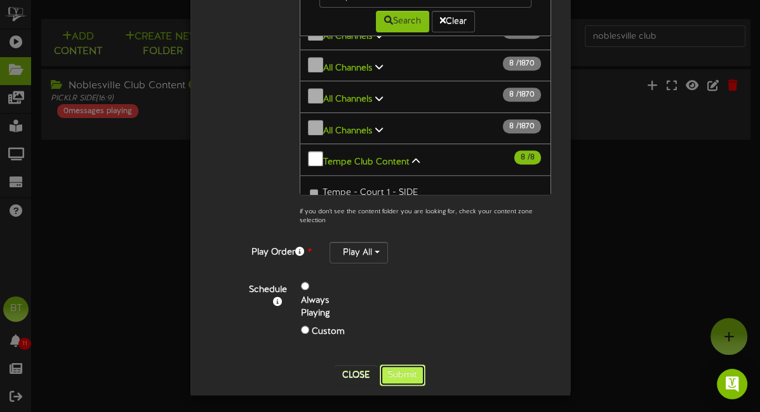
click at [404, 370] on button "Submit" at bounding box center [403, 375] width 46 height 22
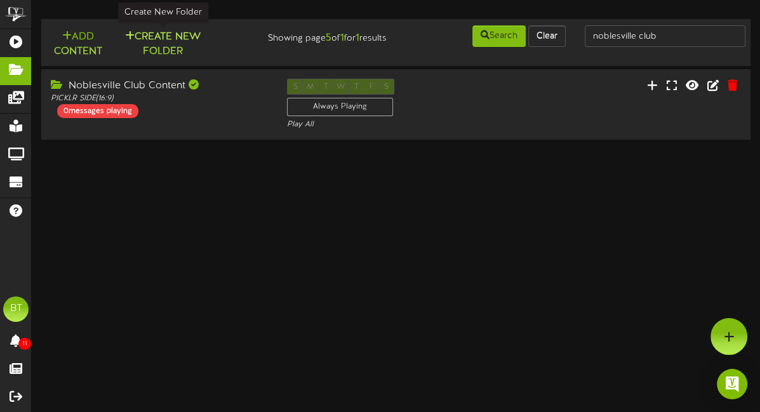
click at [150, 35] on button "Create New Folder" at bounding box center [163, 44] width 88 height 30
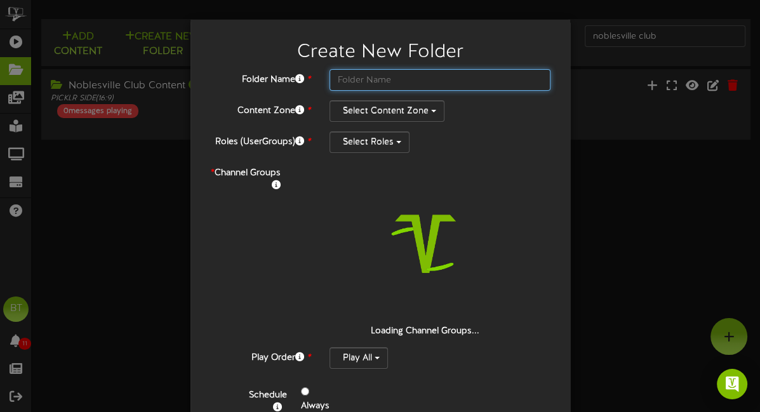
click at [375, 74] on input "text" at bounding box center [440, 80] width 222 height 22
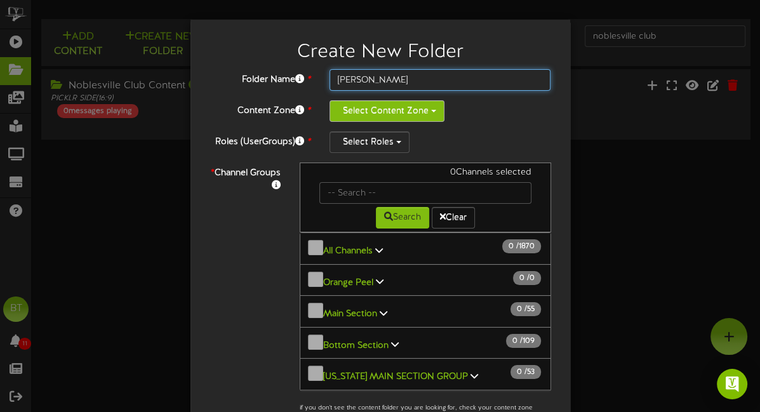
type input "[PERSON_NAME]"
click at [361, 107] on button "Select Content Zone" at bounding box center [386, 111] width 115 height 22
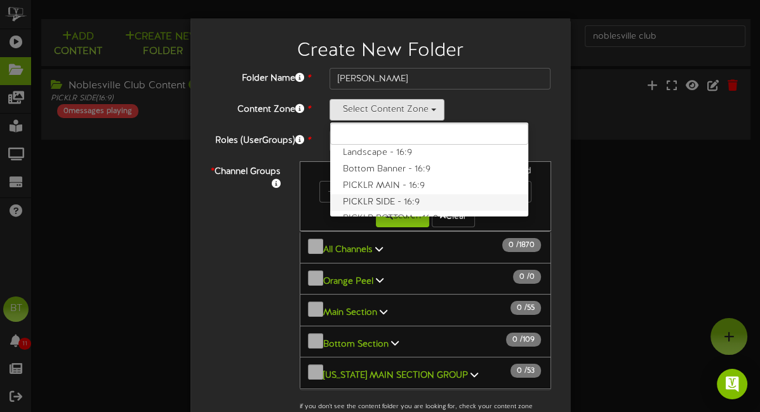
scroll to position [9, 0]
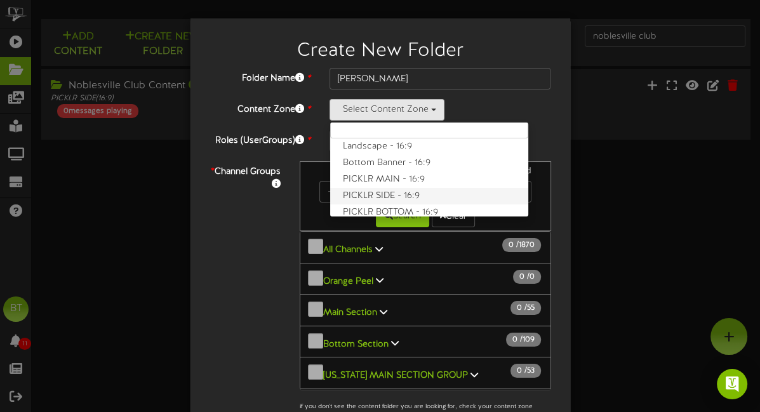
click at [362, 198] on label "PICKLR SIDE - 16:9" at bounding box center [429, 196] width 198 height 17
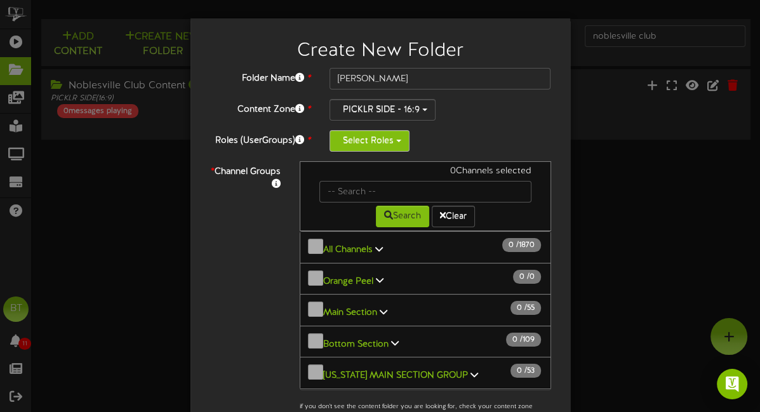
click at [369, 137] on button "Select Roles" at bounding box center [369, 141] width 80 height 22
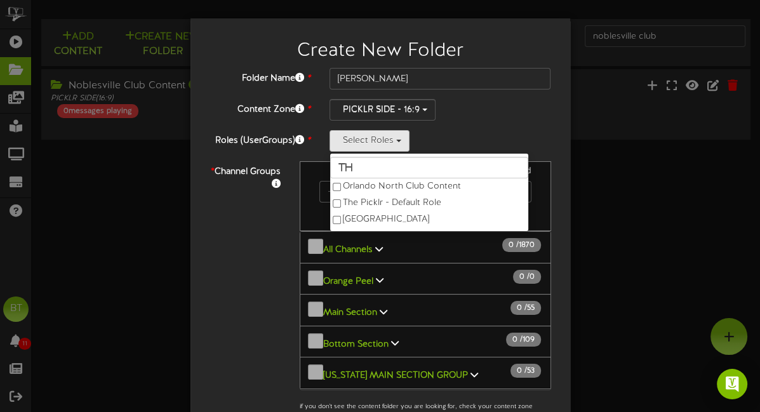
type input "Th"
click at [453, 134] on div "Select Roles Th Orlando North Club Content The Picklr - Default Role [GEOGRAPHI…" at bounding box center [440, 141] width 222 height 22
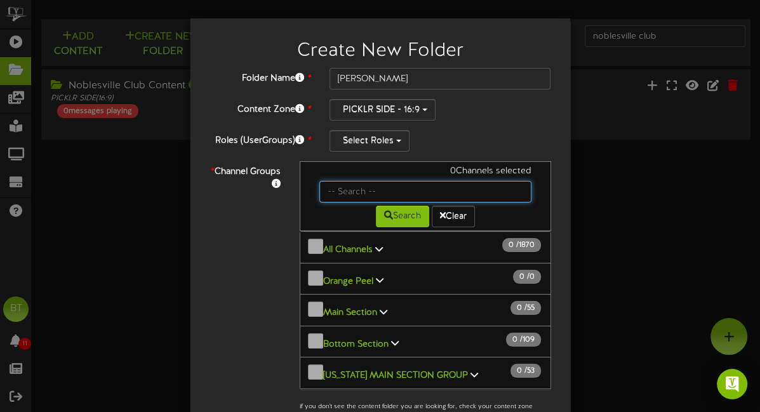
click at [374, 189] on input "text" at bounding box center [425, 192] width 212 height 22
type input "Thorn"
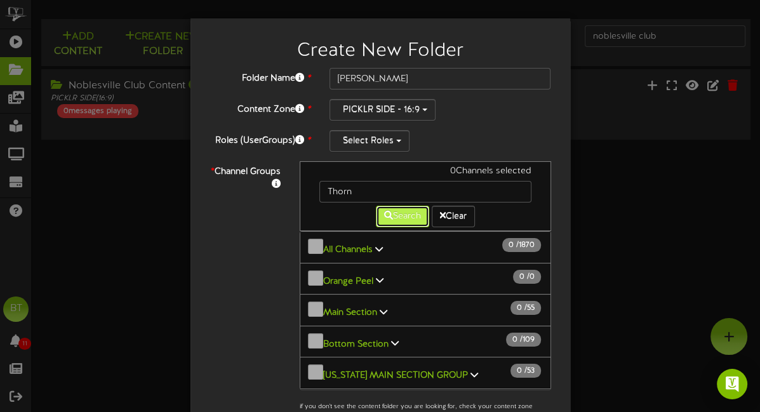
click at [408, 216] on button "Search" at bounding box center [402, 217] width 53 height 22
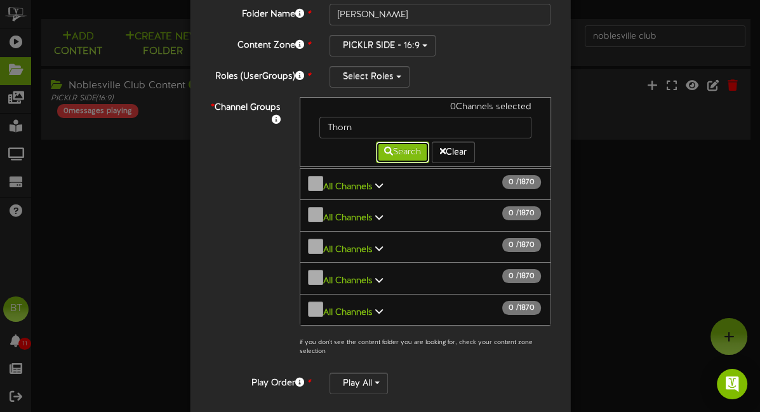
scroll to position [67, 0]
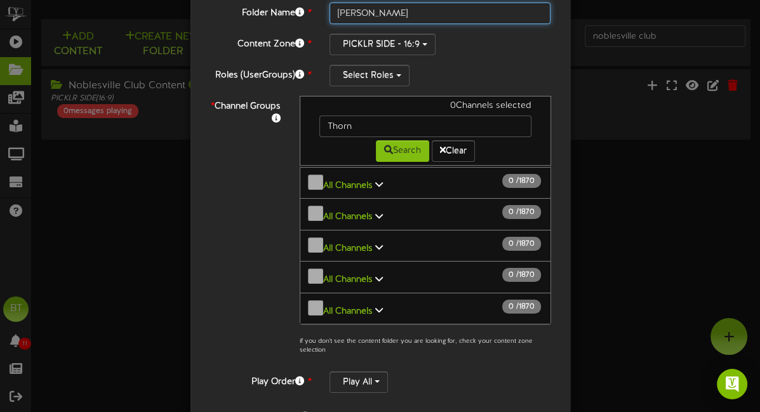
click at [376, 12] on input "[PERSON_NAME]" at bounding box center [440, 14] width 222 height 22
type input "Westfield"
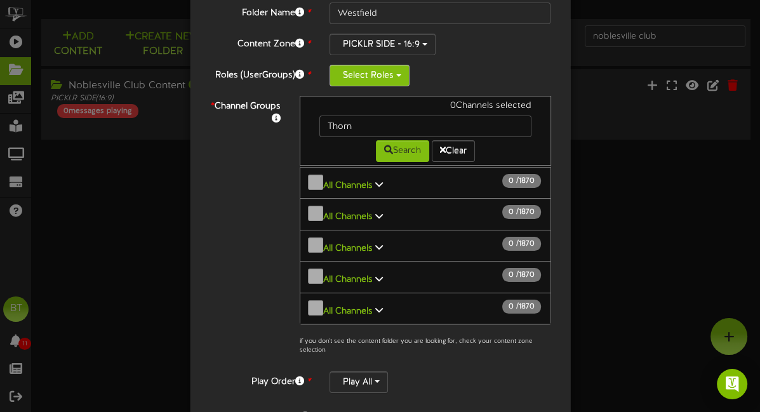
click at [357, 71] on button "Select Roles" at bounding box center [369, 76] width 80 height 22
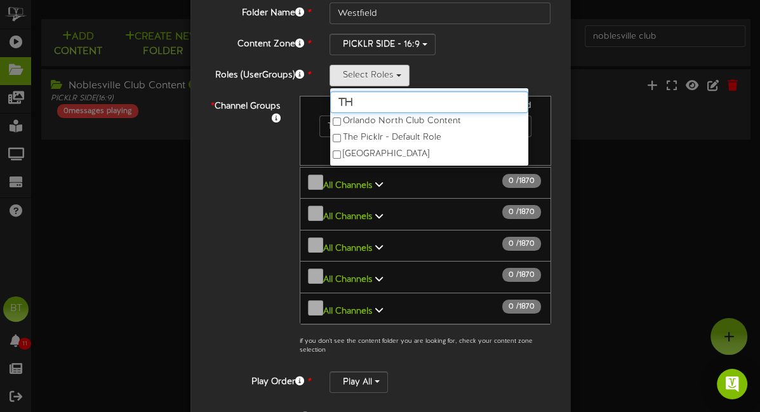
type input "T"
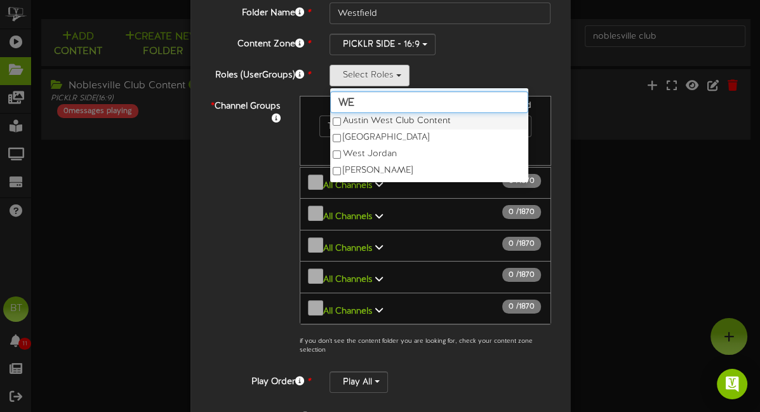
type input "w"
type input "We"
click at [450, 73] on div "Select Roles We Austin West Club Content [GEOGRAPHIC_DATA] [GEOGRAPHIC_DATA][PE…" at bounding box center [440, 76] width 222 height 22
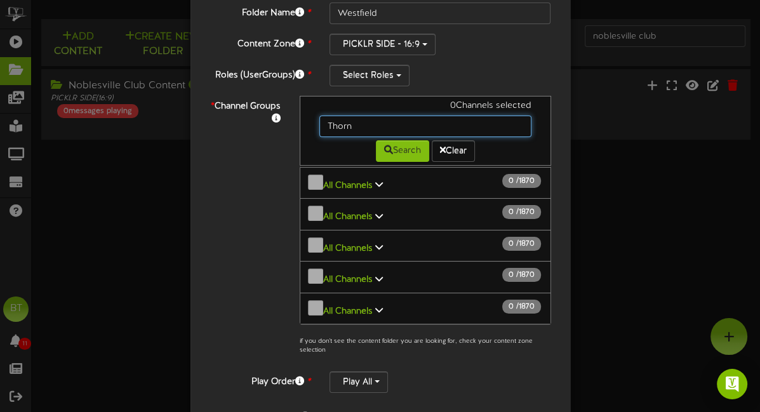
drag, startPoint x: 368, startPoint y: 125, endPoint x: 315, endPoint y: 114, distance: 53.8
click at [315, 116] on div "Thorn" at bounding box center [425, 127] width 231 height 22
type input "westfi"
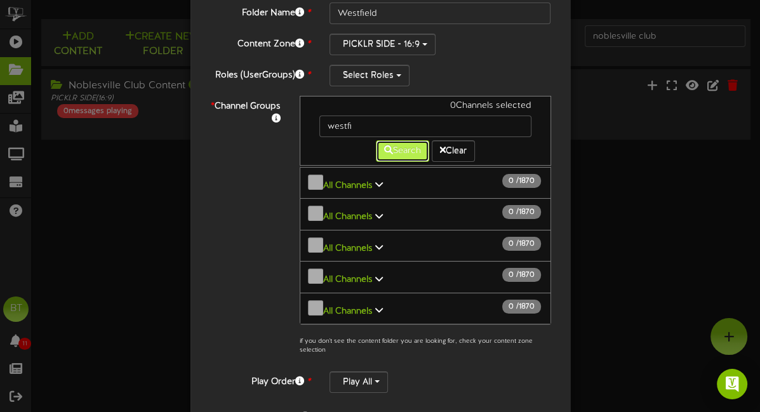
click at [399, 159] on button "Search" at bounding box center [402, 151] width 53 height 22
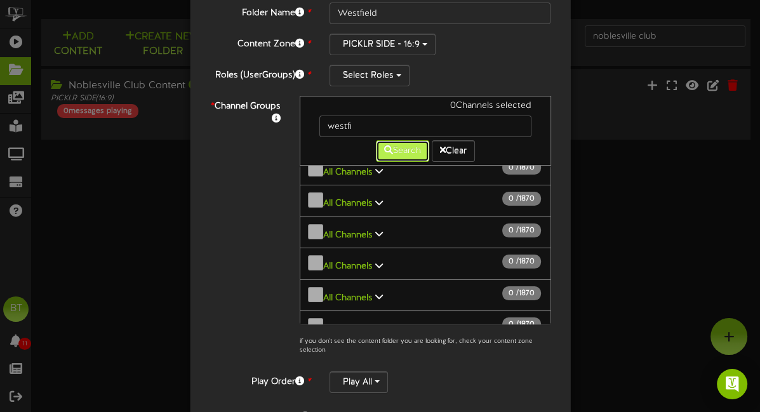
click at [392, 148] on button "Search" at bounding box center [402, 151] width 53 height 22
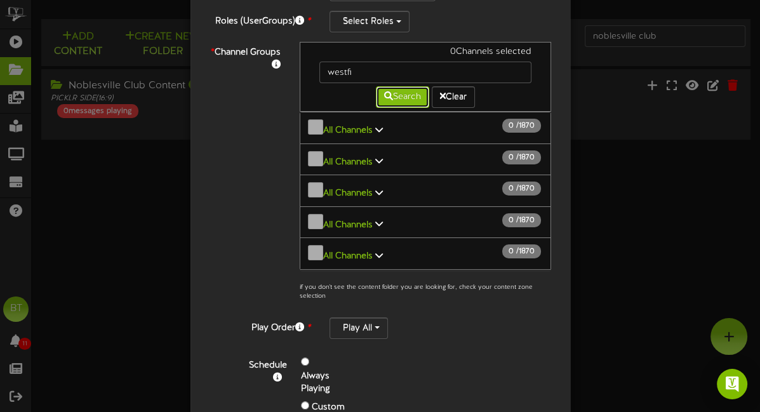
scroll to position [0, 0]
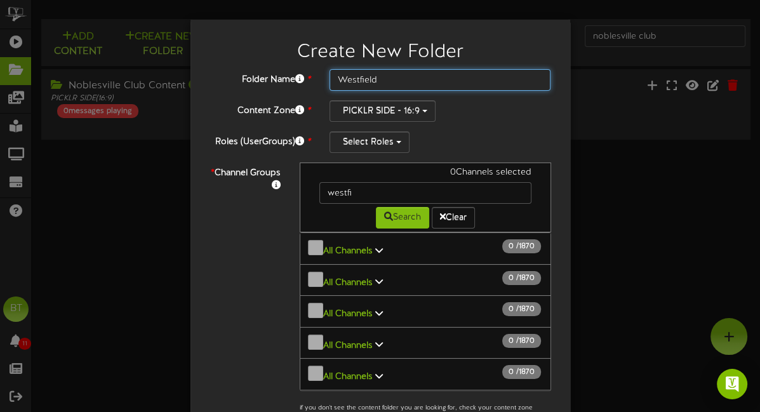
click at [427, 85] on input "Westfield" at bounding box center [440, 80] width 222 height 22
type input "Wheaton"
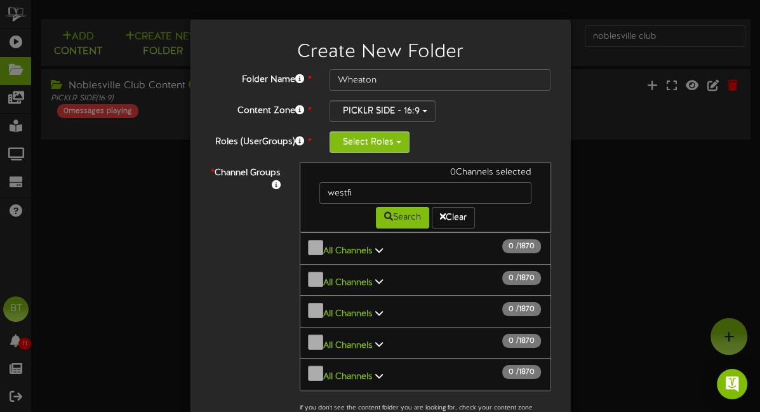
click at [393, 147] on button "Select Roles" at bounding box center [369, 142] width 80 height 22
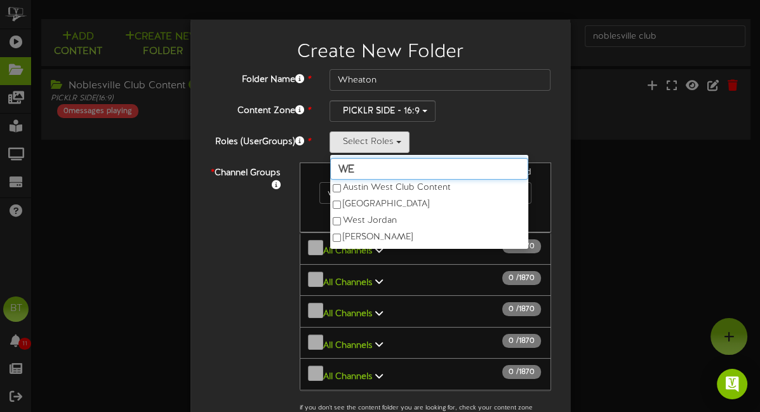
type input "W"
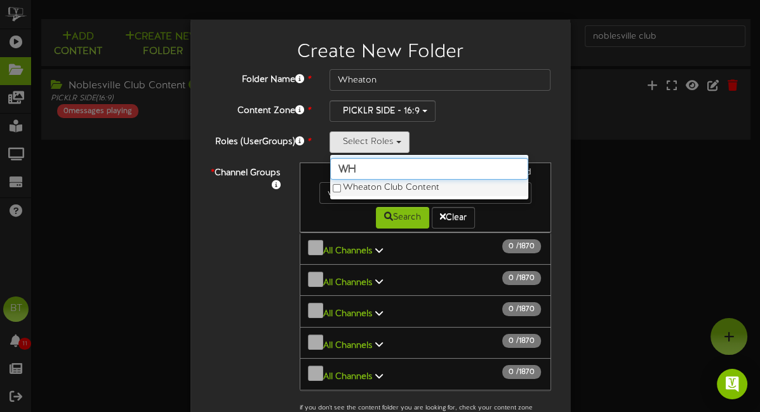
type input "wh"
click at [397, 188] on label "Wheaton Club Content" at bounding box center [429, 188] width 198 height 17
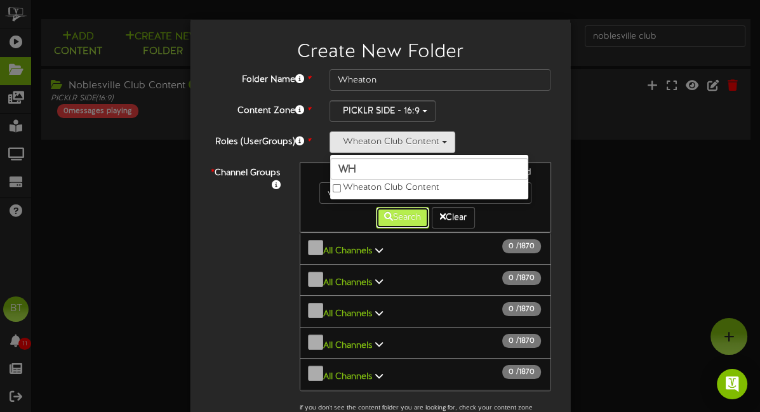
click at [386, 215] on icon at bounding box center [388, 216] width 9 height 9
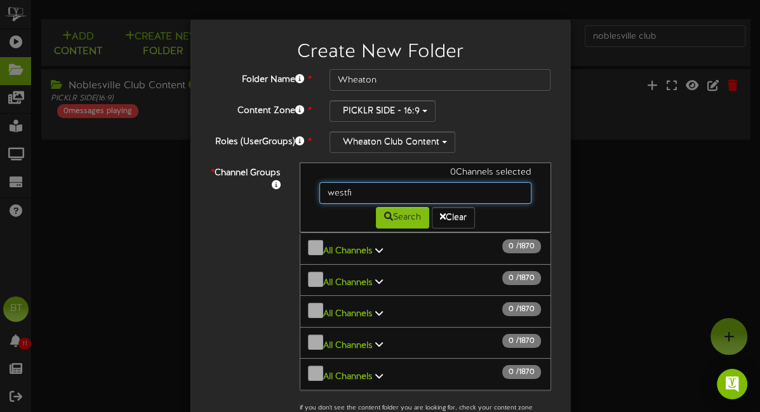
drag, startPoint x: 374, startPoint y: 189, endPoint x: 237, endPoint y: 170, distance: 138.4
click at [237, 170] on div "* Channel Groups 0 Channels selected [GEOGRAPHIC_DATA] Search Clear All Channel…" at bounding box center [380, 296] width 361 height 266
type input "Wheaton"
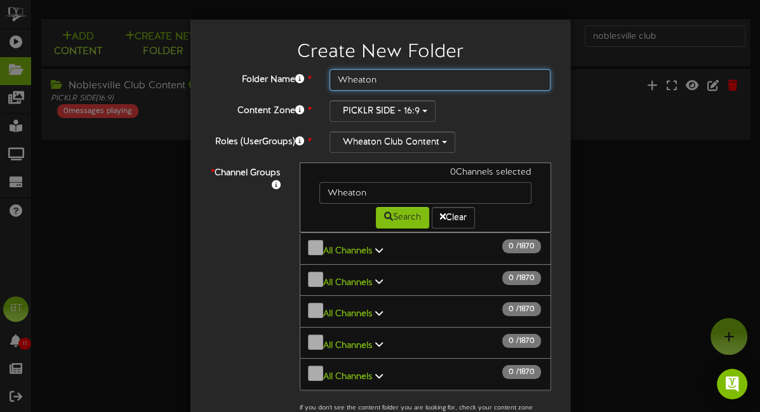
click at [393, 77] on input "Wheaton" at bounding box center [440, 80] width 222 height 22
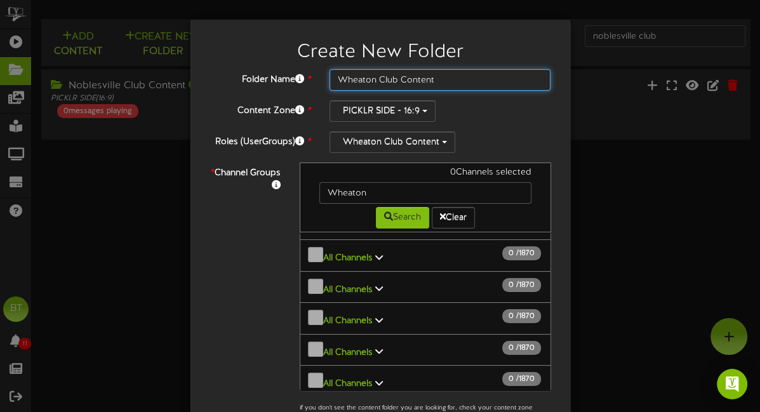
scroll to position [1185, 0]
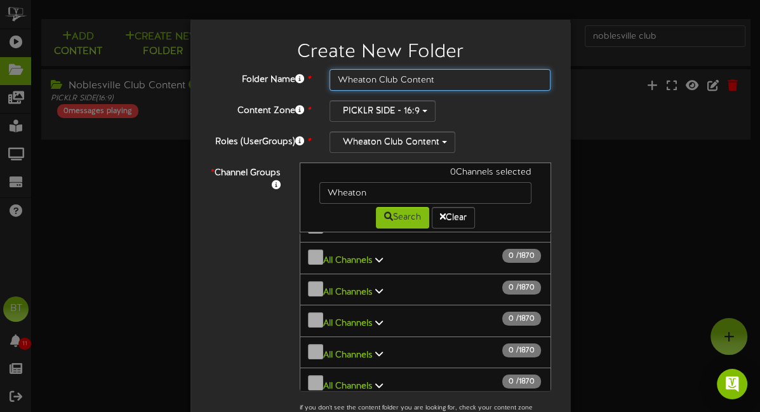
type input "Wheaton Club Content"
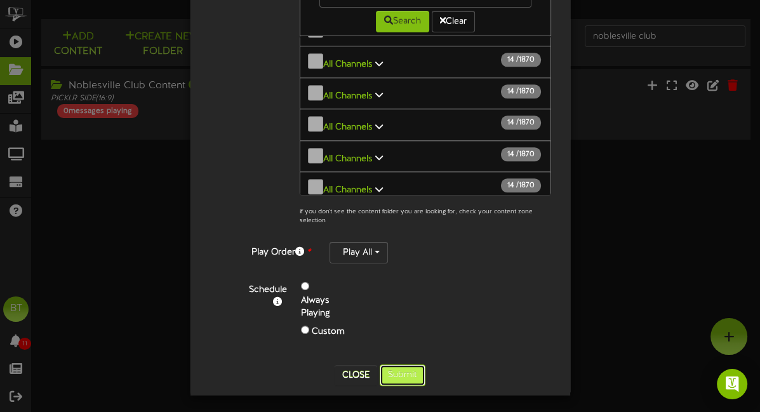
click at [409, 371] on button "Submit" at bounding box center [403, 375] width 46 height 22
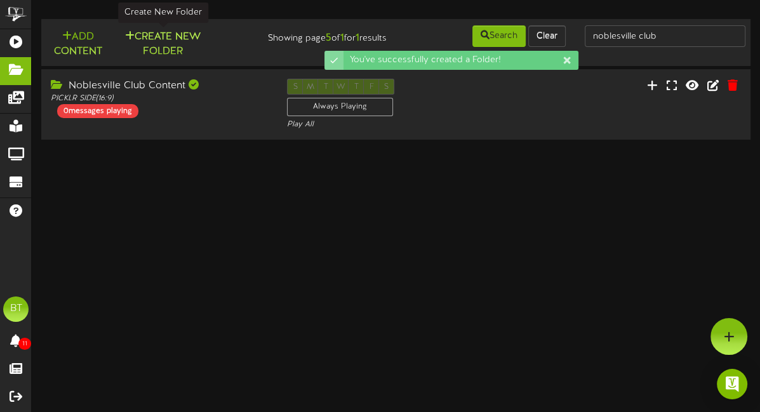
click at [183, 32] on button "Create New Folder" at bounding box center [163, 44] width 88 height 30
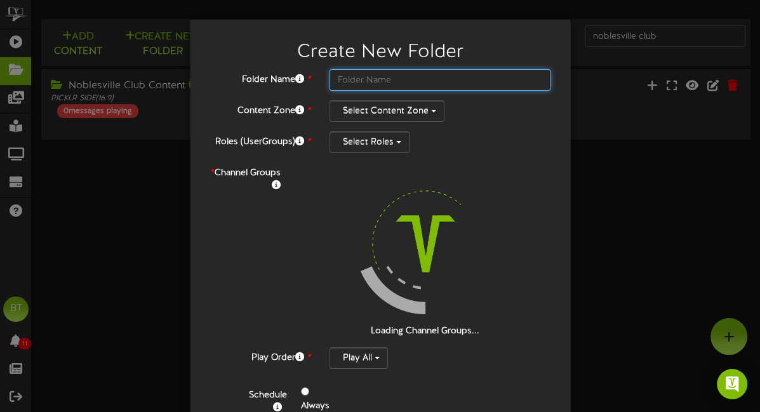
click at [373, 81] on input "text" at bounding box center [440, 80] width 222 height 22
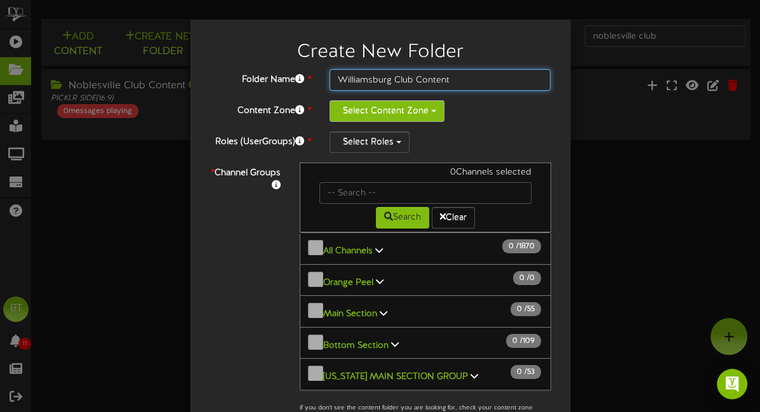
type input "Williamsburg Club Content"
click at [380, 119] on button "Select Content Zone" at bounding box center [386, 111] width 115 height 22
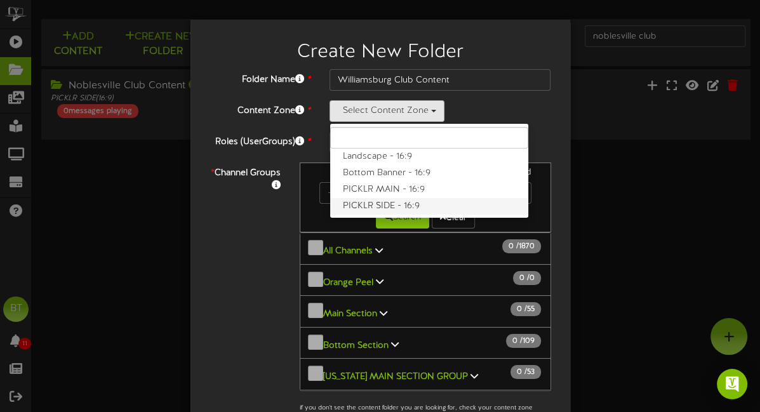
click at [401, 204] on label "PICKLR SIDE - 16:9" at bounding box center [429, 206] width 198 height 17
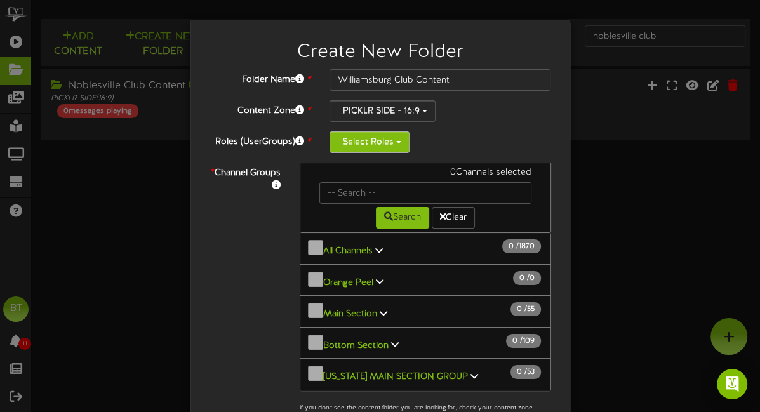
click at [387, 147] on button "Select Roles" at bounding box center [369, 142] width 80 height 22
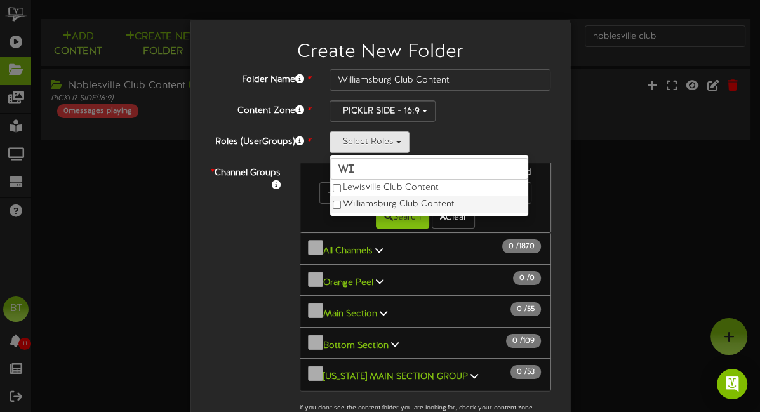
type input "Wi"
click at [398, 202] on label "Williamsburg Club Content" at bounding box center [429, 204] width 198 height 17
click at [319, 210] on div "Search Clear" at bounding box center [425, 216] width 231 height 25
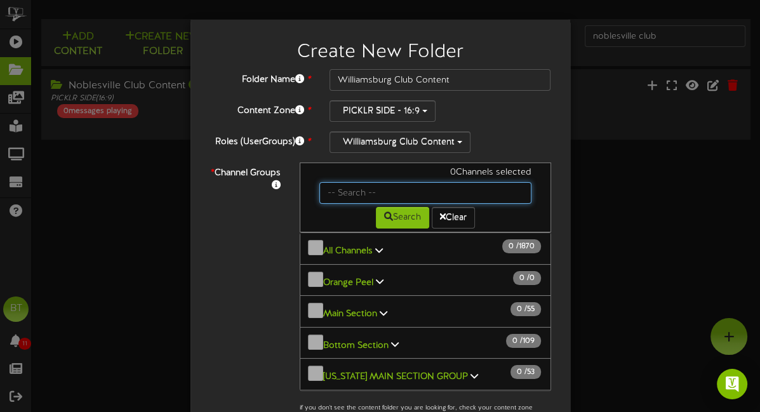
click at [397, 194] on input "text" at bounding box center [425, 193] width 212 height 22
type input "Will"
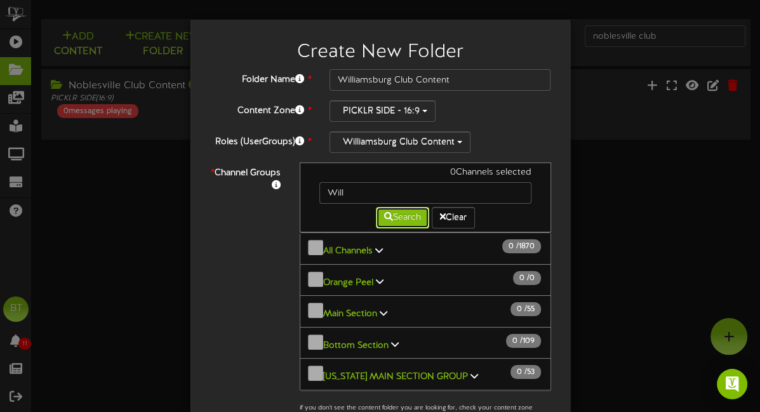
drag, startPoint x: 408, startPoint y: 223, endPoint x: 410, endPoint y: 253, distance: 29.3
click at [408, 223] on button "Search" at bounding box center [402, 218] width 53 height 22
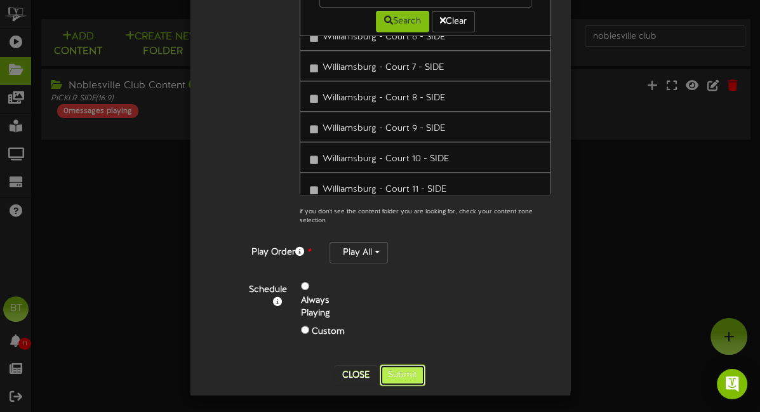
click at [401, 378] on button "Submit" at bounding box center [403, 375] width 46 height 22
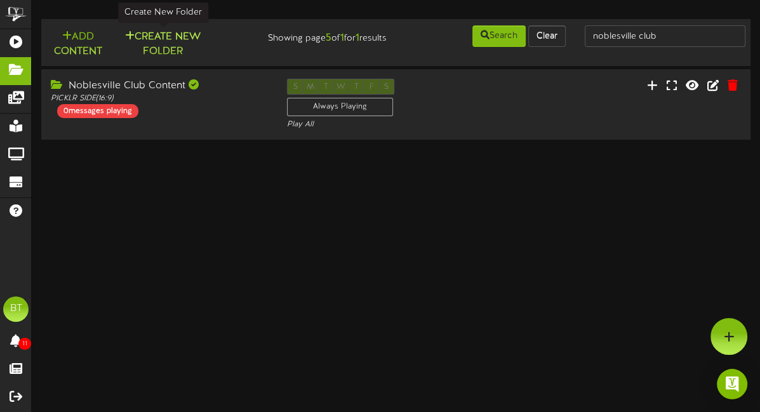
click at [187, 38] on button "Create New Folder" at bounding box center [163, 44] width 88 height 30
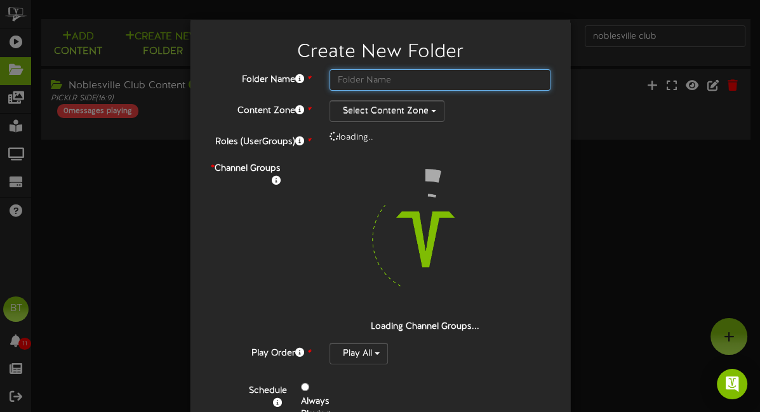
click at [357, 80] on input "text" at bounding box center [440, 80] width 222 height 22
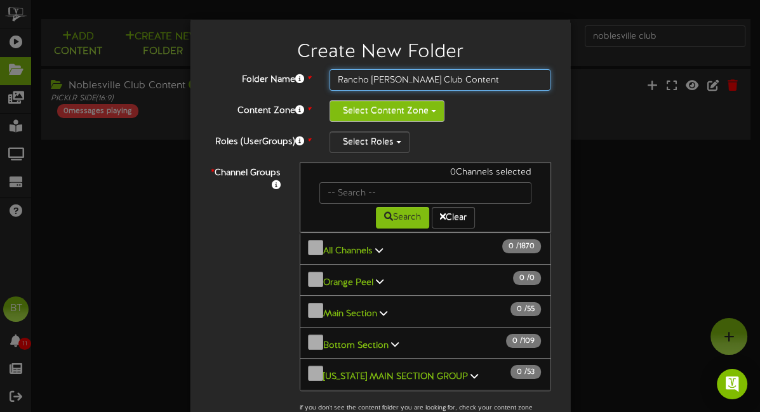
type input "Rancho [PERSON_NAME] Club Content"
click at [355, 111] on button "Select Content Zone" at bounding box center [386, 111] width 115 height 22
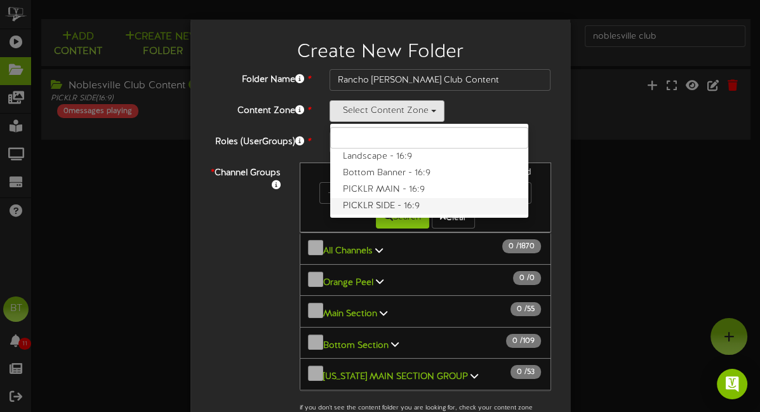
click at [390, 201] on label "PICKLR SIDE - 16:9" at bounding box center [429, 206] width 198 height 17
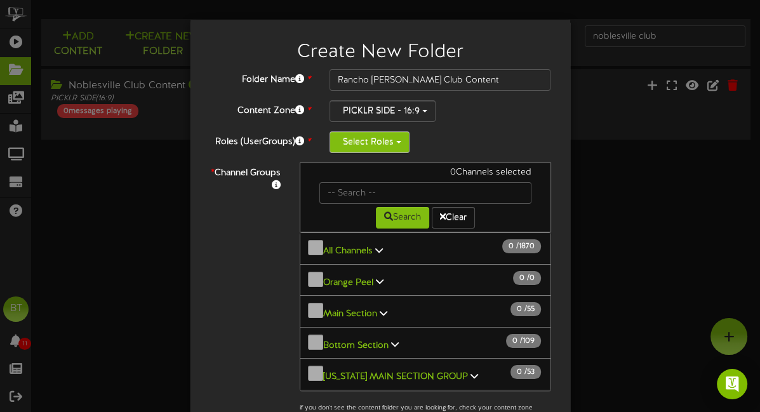
click at [382, 147] on button "Select Roles" at bounding box center [369, 142] width 80 height 22
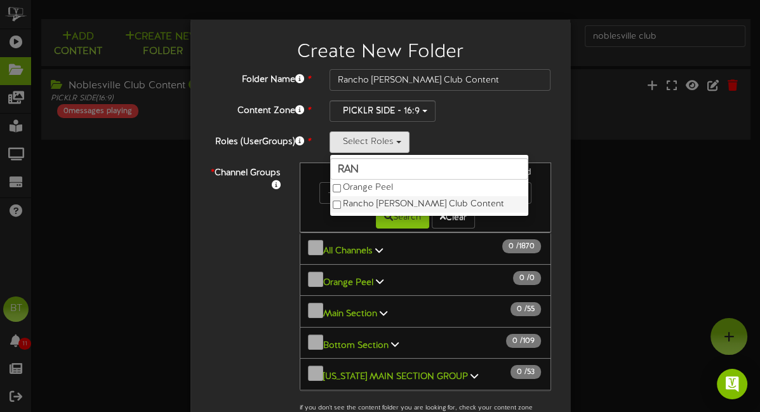
type input "Ran"
click at [383, 204] on label "Rancho [PERSON_NAME] Club Content" at bounding box center [429, 204] width 198 height 17
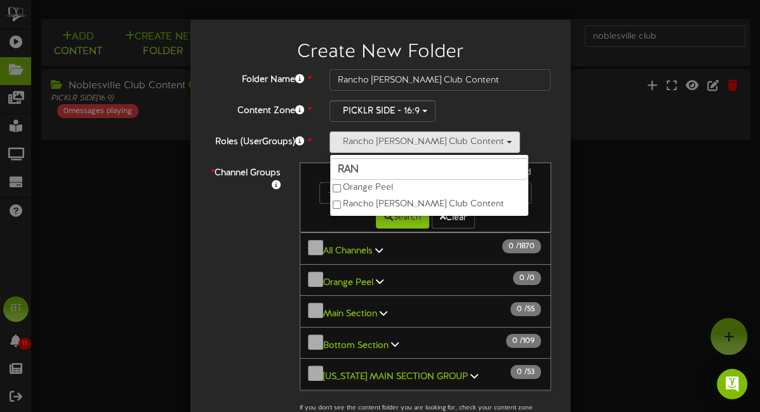
click at [521, 113] on div "PICKLR SIDE - 16:9 Landscape - 16:9 Bottom Banner - 16:9 PICKLR MAIN - 16:9 PIC…" at bounding box center [440, 111] width 222 height 22
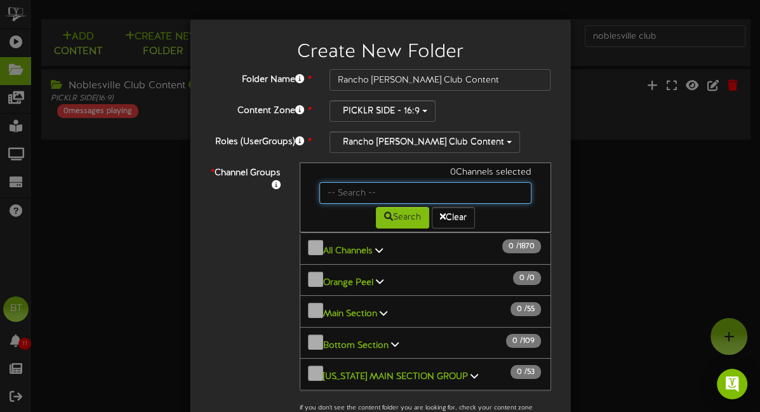
click at [385, 189] on input "text" at bounding box center [425, 193] width 212 height 22
type input "Rancho"
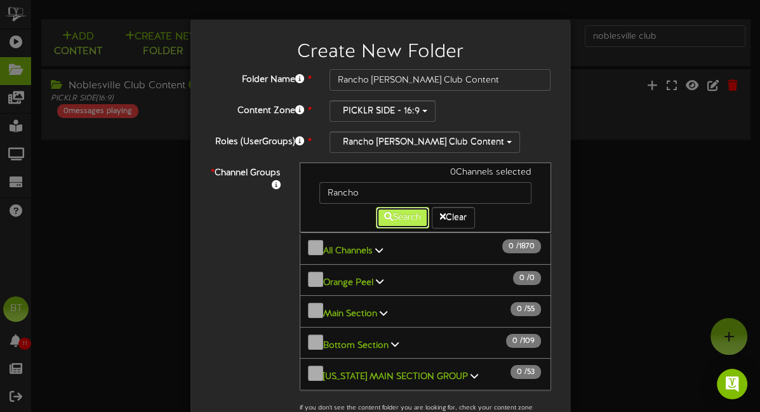
click at [386, 212] on icon at bounding box center [388, 216] width 9 height 9
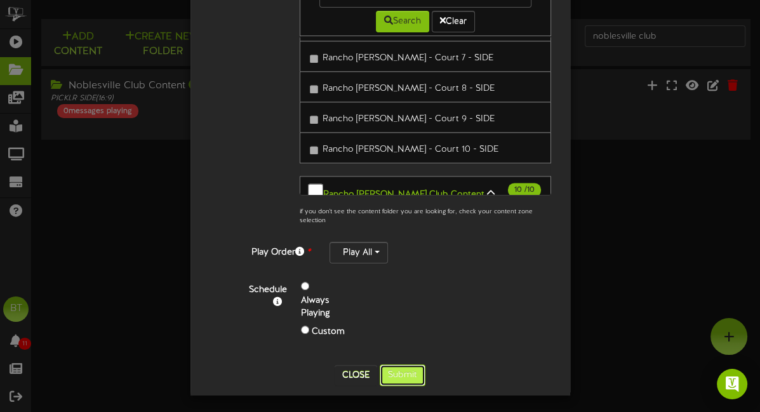
click at [404, 365] on button "Submit" at bounding box center [403, 375] width 46 height 22
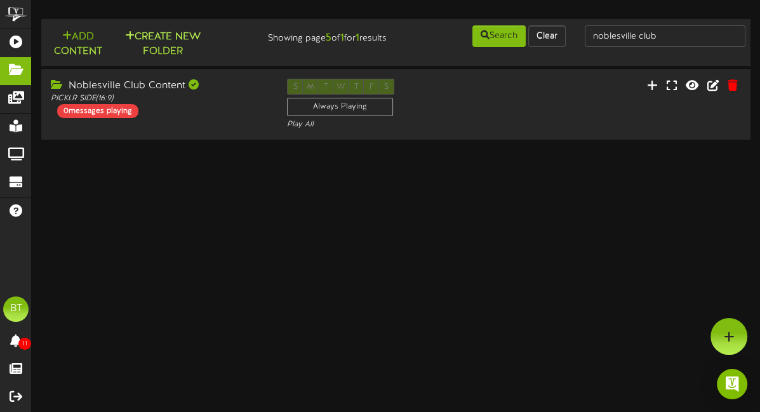
click at [164, 34] on button "Create New Folder" at bounding box center [163, 44] width 88 height 30
click at [160, 43] on button "Create New Folder" at bounding box center [163, 44] width 88 height 30
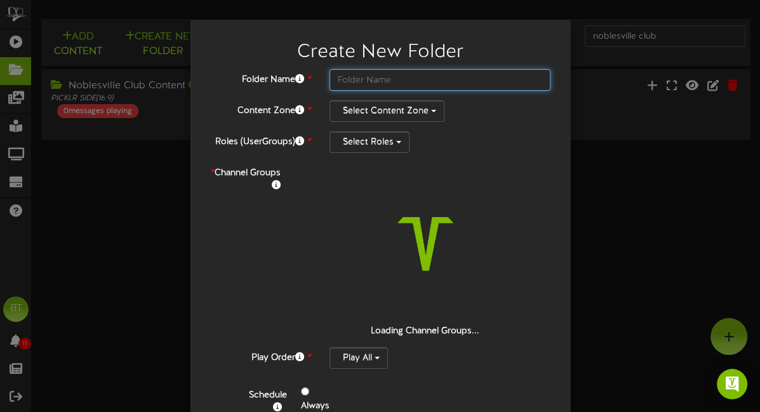
click at [387, 79] on input "text" at bounding box center [440, 80] width 222 height 22
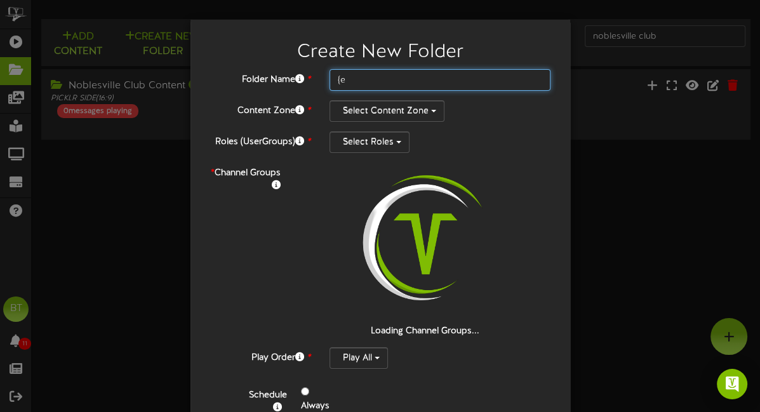
type input "{"
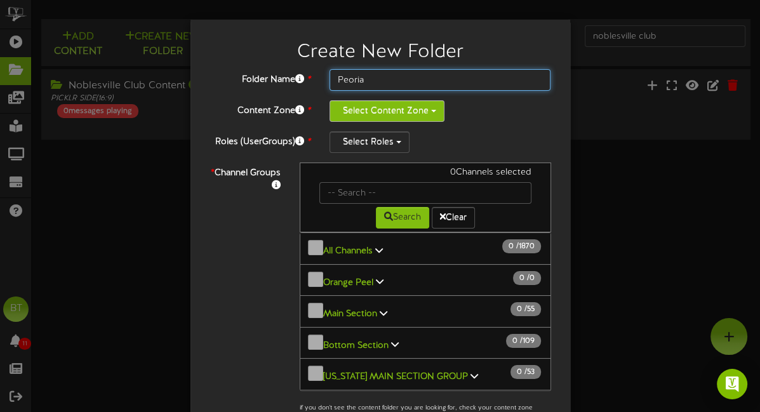
type input "Peoria"
click at [394, 116] on button "Select Content Zone" at bounding box center [386, 111] width 115 height 22
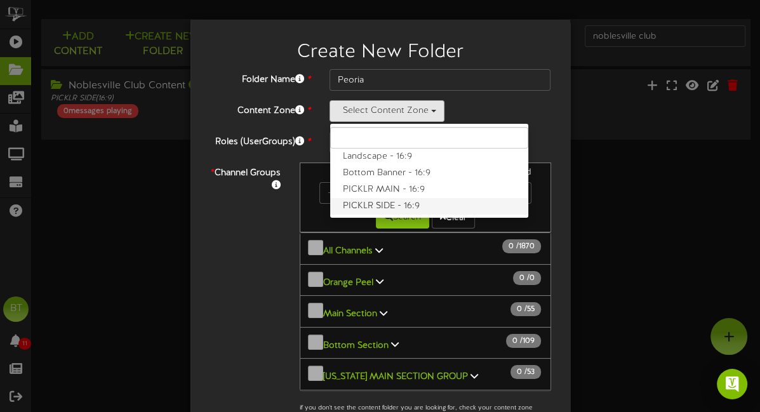
click at [378, 201] on label "PICKLR SIDE - 16:9" at bounding box center [429, 206] width 198 height 17
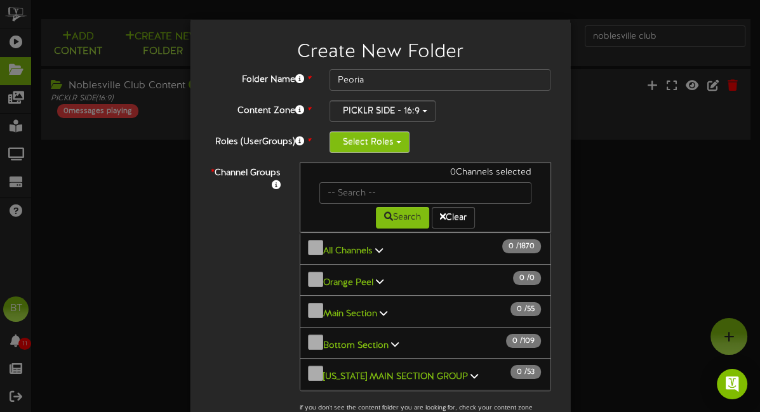
click at [373, 140] on button "Select Roles" at bounding box center [369, 142] width 80 height 22
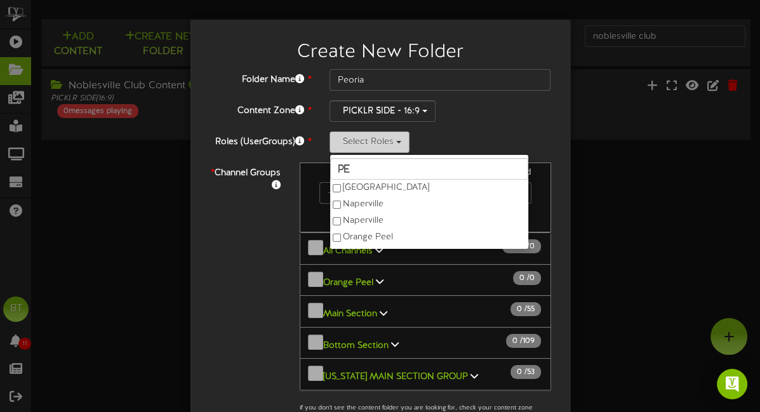
type input "p"
click at [460, 118] on div "PICKLR SIDE - 16:9 Landscape - 16:9 Bottom Banner - 16:9 PICKLR MAIN - 16:9 PIC…" at bounding box center [440, 111] width 222 height 22
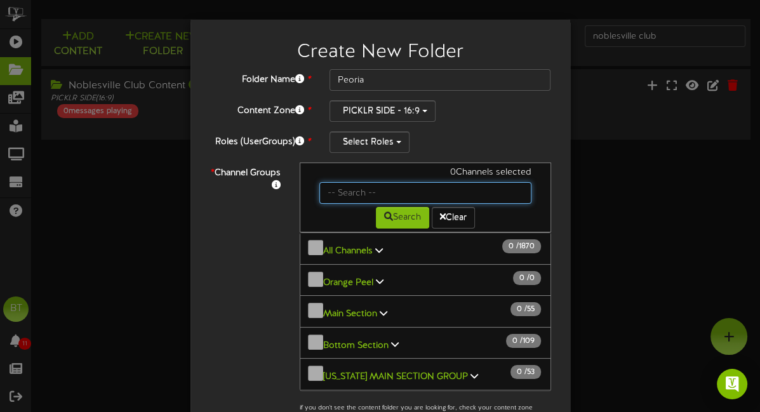
click at [369, 187] on input "text" at bounding box center [425, 193] width 212 height 22
type input "peo"
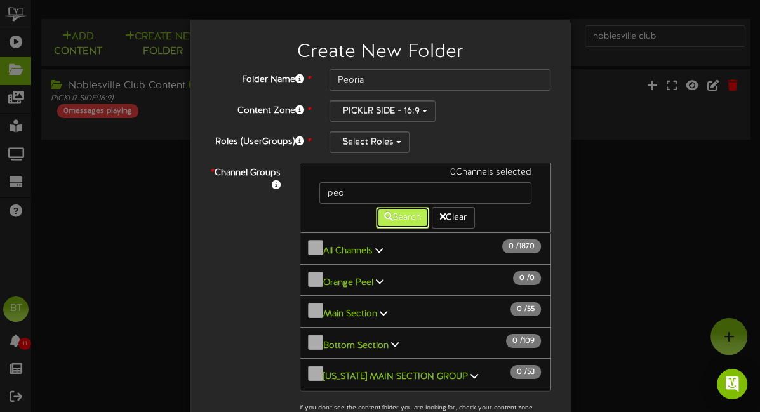
click at [394, 215] on button "Search" at bounding box center [402, 218] width 53 height 22
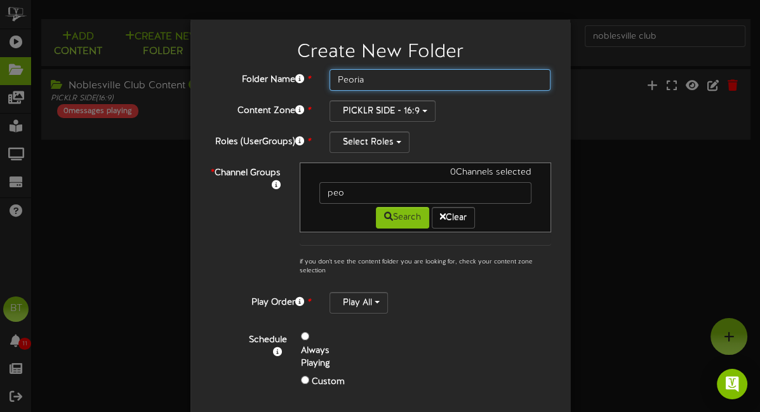
click at [379, 78] on input "Peoria" at bounding box center [440, 80] width 222 height 22
type input "Meda"
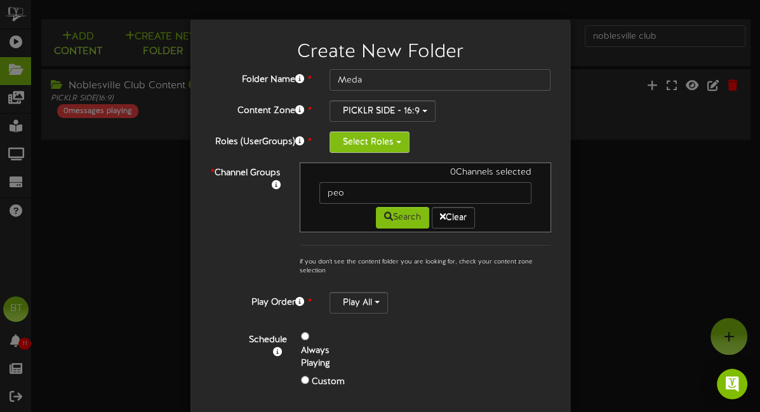
click at [369, 142] on button "Select Roles" at bounding box center [369, 142] width 80 height 22
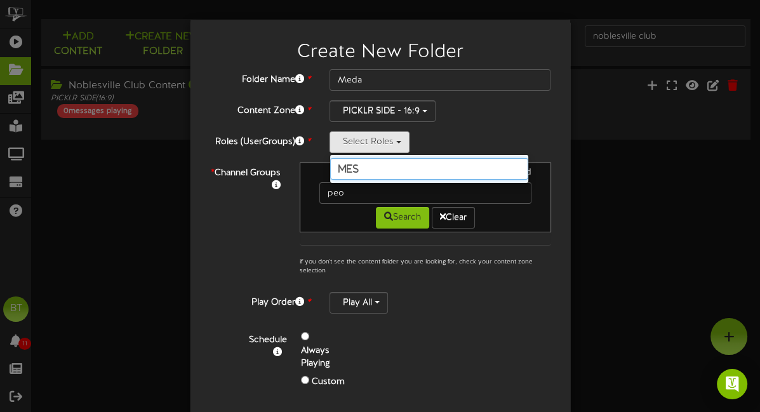
type input "mes"
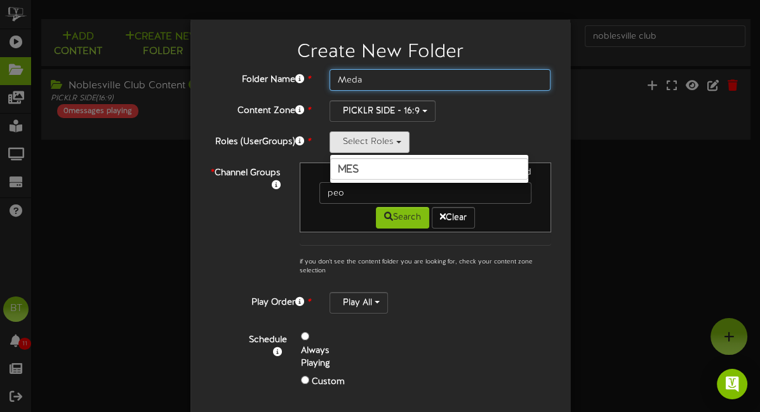
click at [363, 79] on input "Meda" at bounding box center [440, 80] width 222 height 22
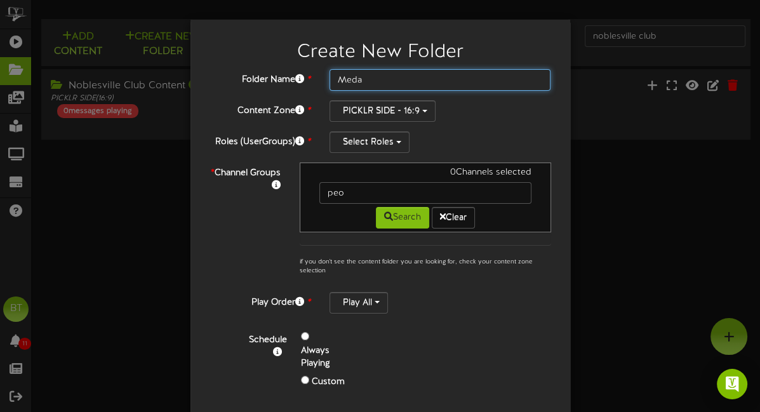
click at [363, 79] on input "Meda" at bounding box center [440, 80] width 222 height 22
type input "b"
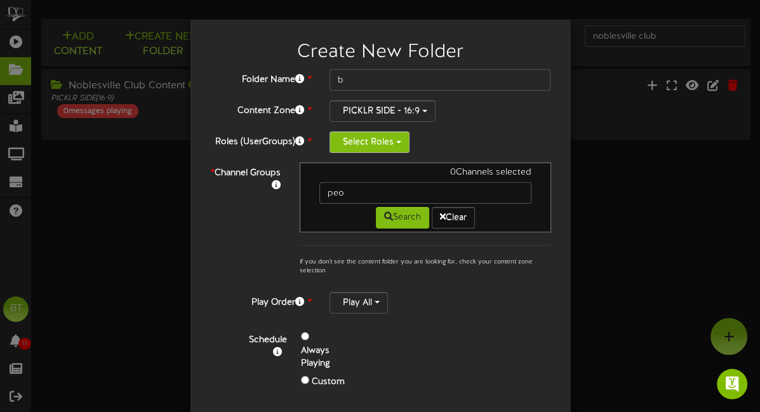
click at [375, 136] on button "Select Roles" at bounding box center [369, 142] width 80 height 22
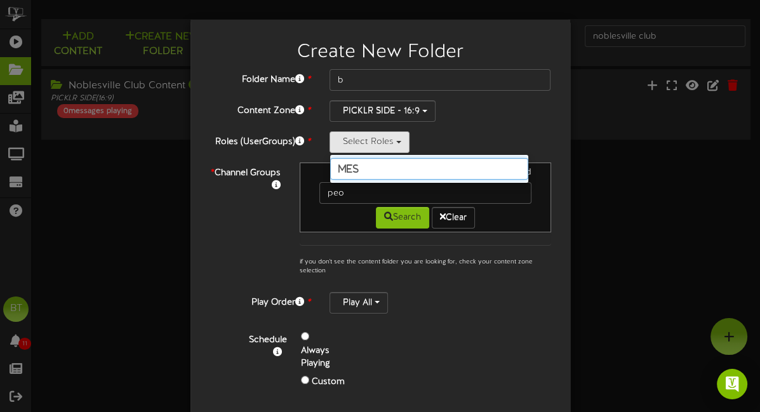
drag, startPoint x: 360, startPoint y: 166, endPoint x: 329, endPoint y: 165, distance: 30.5
click at [330, 165] on input "mes" at bounding box center [429, 169] width 198 height 22
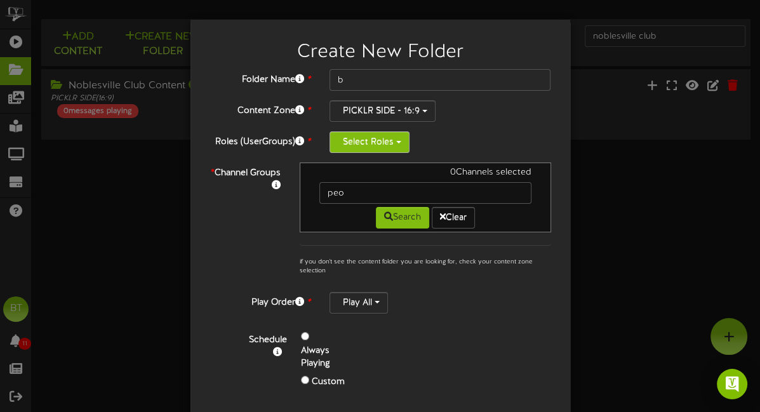
click at [363, 134] on button "Select Roles" at bounding box center [369, 142] width 80 height 22
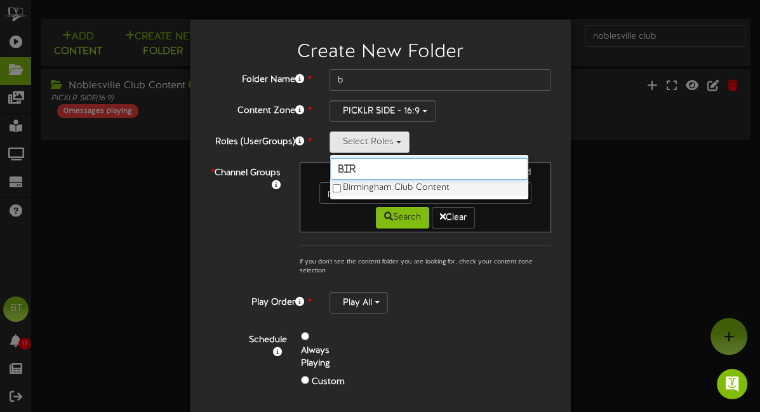
type input "bir"
click at [354, 184] on label "Birmingham Club Content" at bounding box center [429, 188] width 198 height 17
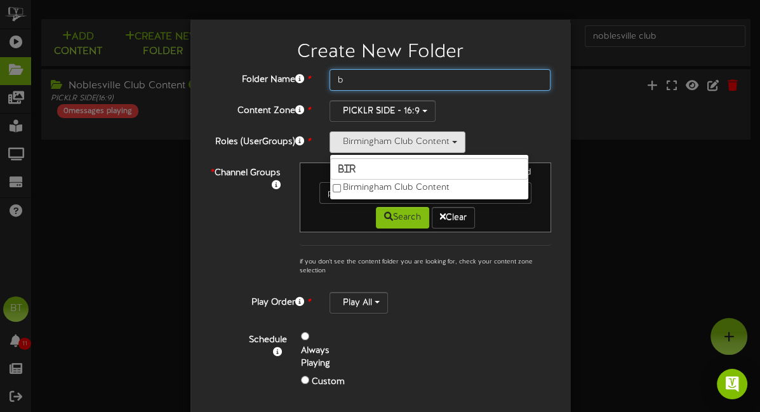
click at [350, 81] on input "b" at bounding box center [440, 80] width 222 height 22
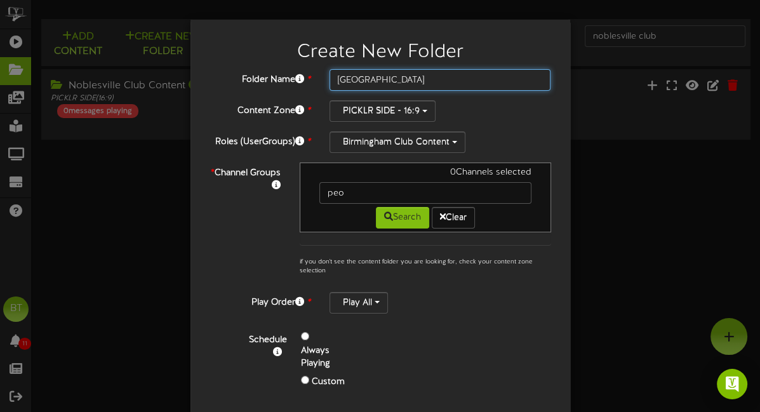
type input "Birmingham"
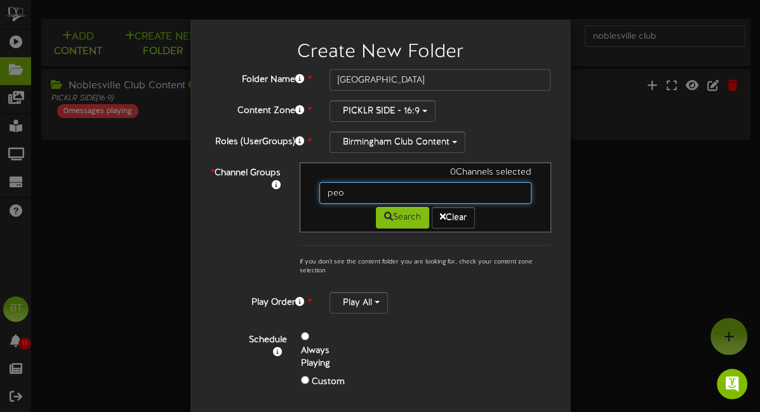
click at [387, 191] on input "peo" at bounding box center [425, 193] width 212 height 22
type input "Birmingham"
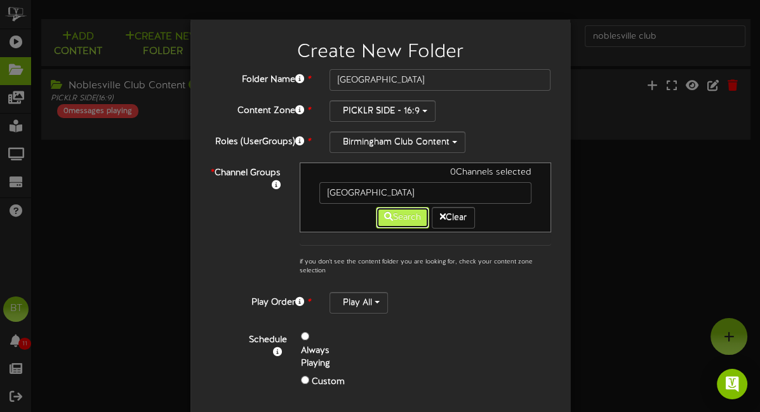
click at [403, 213] on button "Search" at bounding box center [402, 218] width 53 height 22
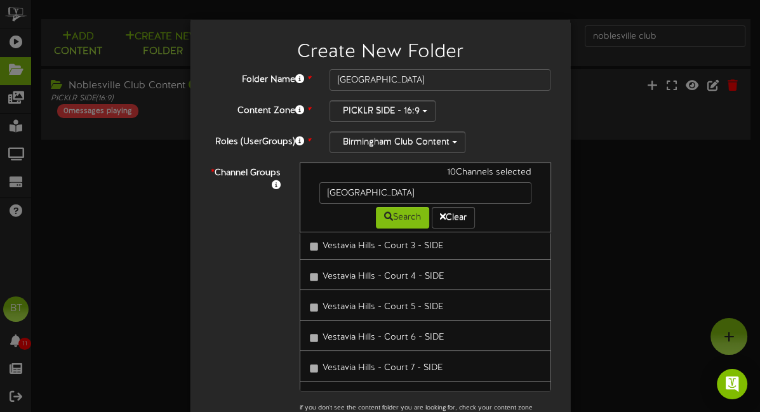
scroll to position [0, 0]
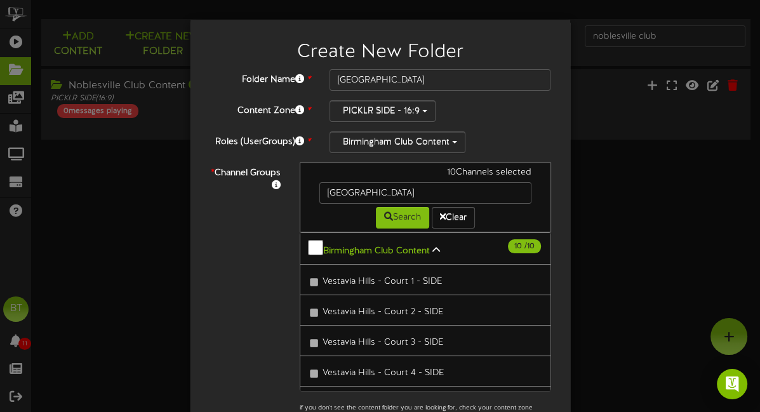
click at [491, 125] on div "Folder Name * Birmingham Content Zone * PICKLR SIDE - 16:9 Landscape - 16:9 Bot…" at bounding box center [380, 310] width 342 height 482
click at [505, 116] on div "PICKLR SIDE - 16:9 Landscape - 16:9 Bottom Banner - 16:9 PICKLR MAIN - 16:9 PIC…" at bounding box center [440, 111] width 222 height 22
click at [390, 77] on input "Birmingham" at bounding box center [440, 80] width 222 height 22
type input "Birmingham Club Content"
click at [488, 116] on div "PICKLR SIDE - 16:9 Landscape - 16:9 Bottom Banner - 16:9 PICKLR MAIN - 16:9 PIC…" at bounding box center [440, 111] width 222 height 22
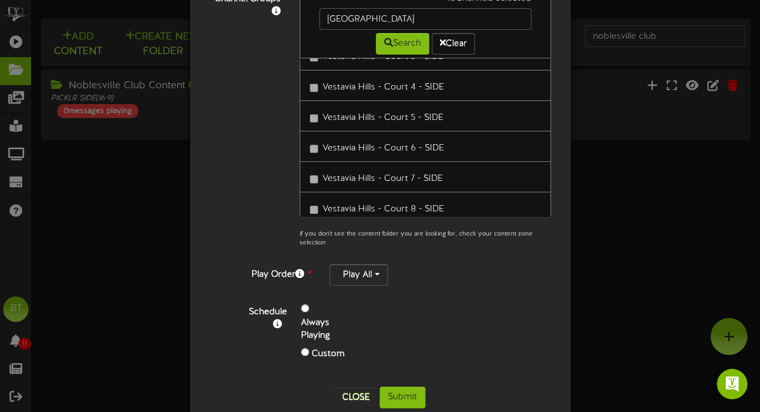
scroll to position [196, 0]
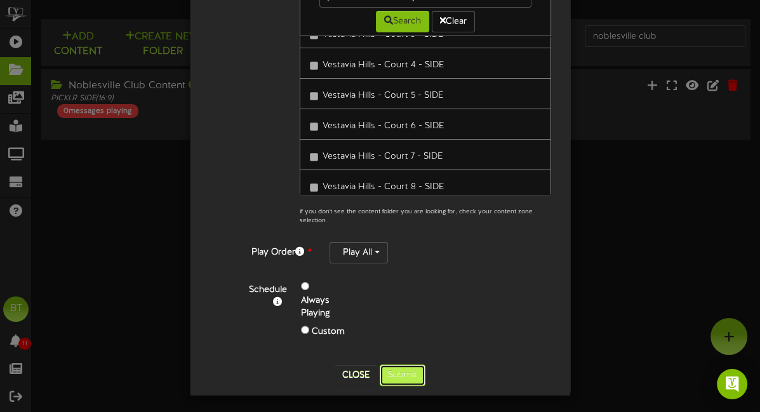
click at [402, 370] on button "Submit" at bounding box center [403, 375] width 46 height 22
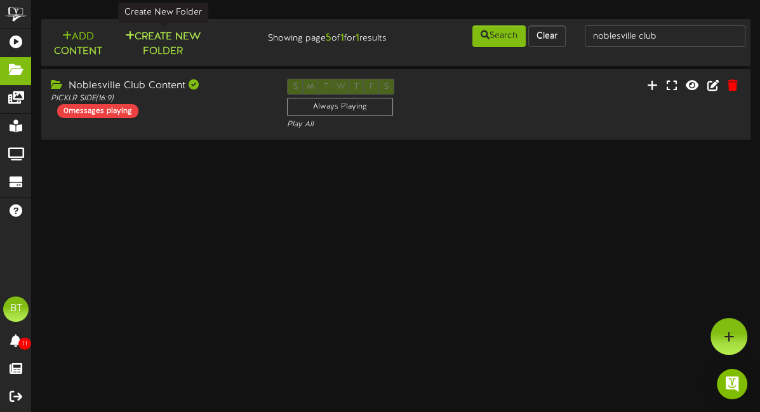
click at [169, 40] on button "Create New Folder" at bounding box center [163, 44] width 88 height 30
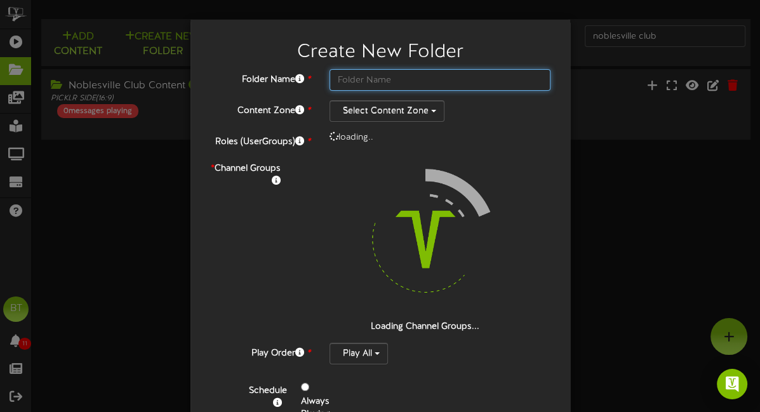
click at [392, 76] on input "text" at bounding box center [440, 80] width 222 height 22
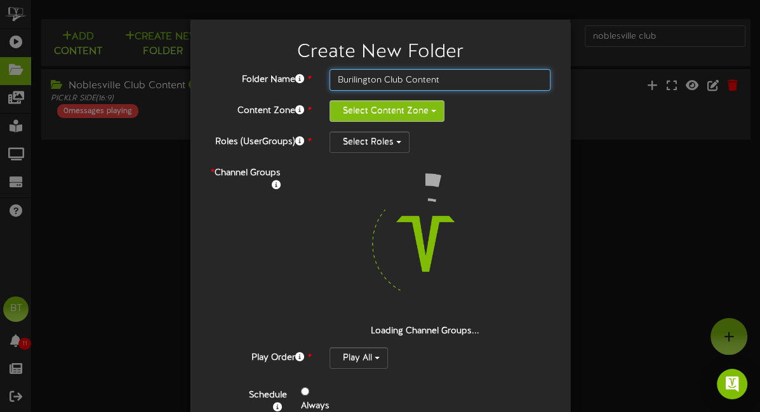
type input "Burilington Club Content"
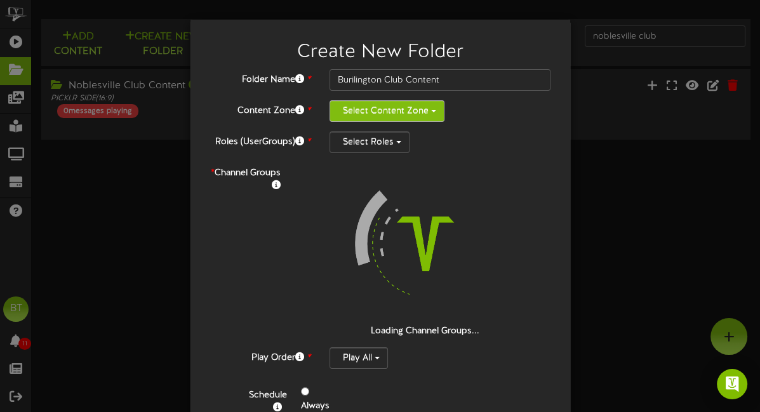
click at [405, 108] on button "Select Content Zone" at bounding box center [386, 111] width 115 height 22
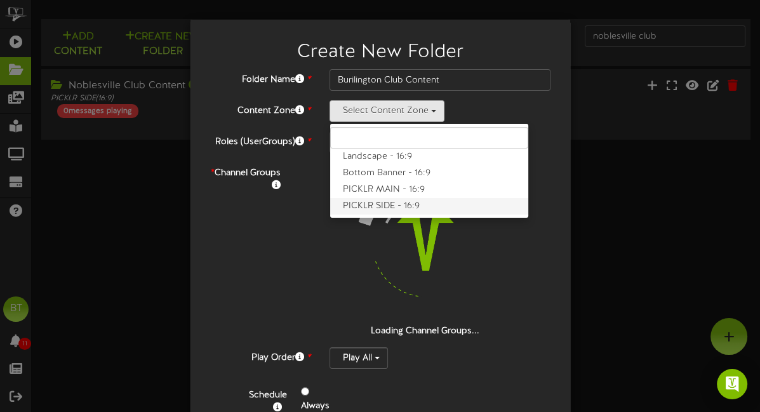
click at [398, 207] on label "PICKLR SIDE - 16:9" at bounding box center [429, 206] width 198 height 17
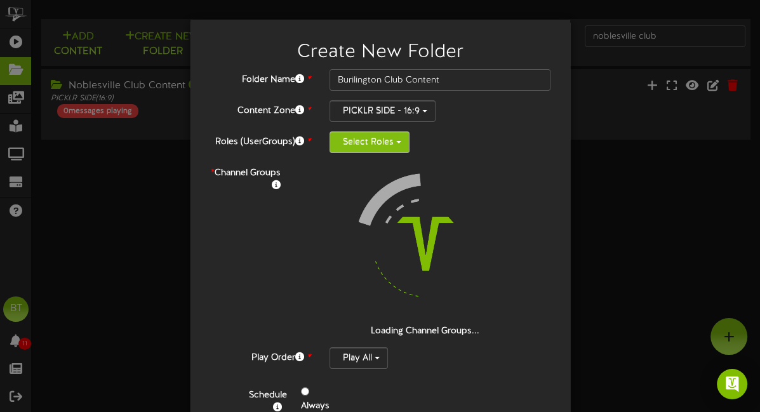
click at [373, 150] on button "Select Roles" at bounding box center [369, 142] width 80 height 22
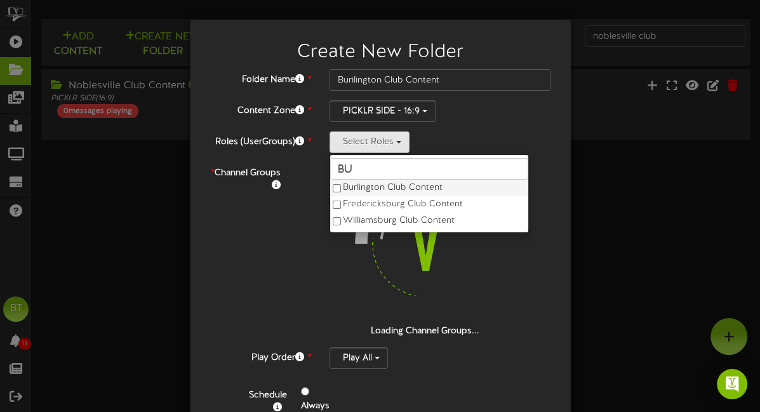
type input "bu"
click at [370, 188] on label "Burlington Club Content" at bounding box center [429, 188] width 198 height 17
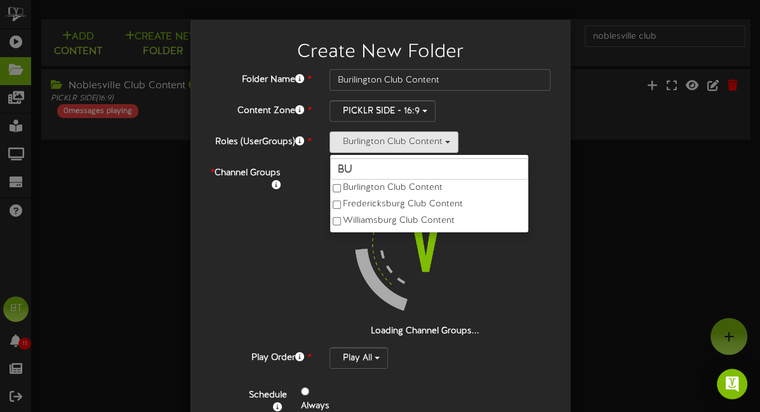
click at [486, 130] on div "Folder Name * Burilington Club Content Content Zone * PICKLR SIDE - 16:9 Landsc…" at bounding box center [380, 264] width 342 height 391
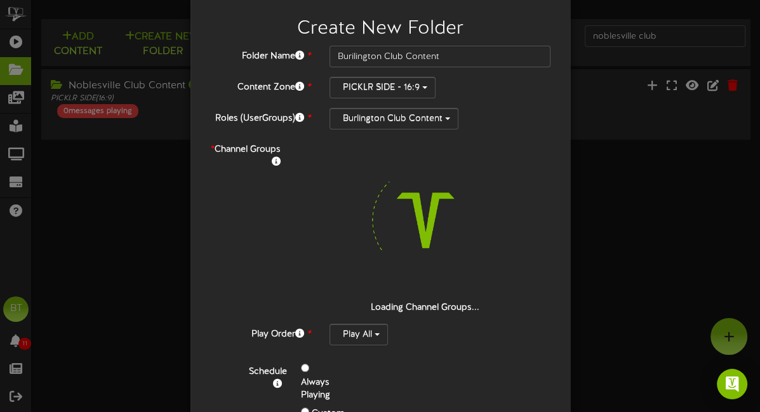
scroll to position [0, 0]
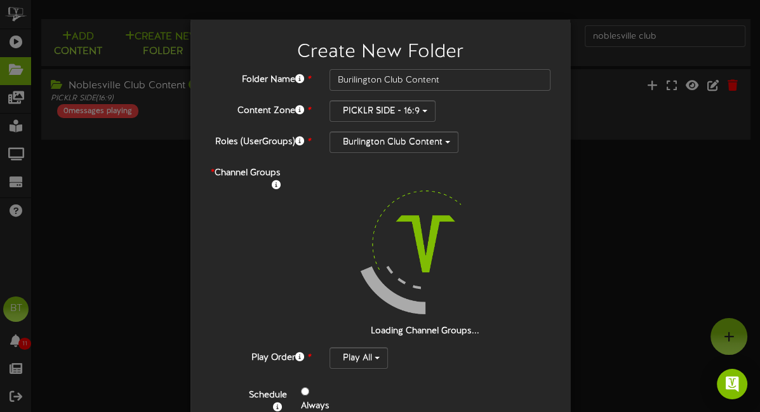
click at [514, 120] on div "PICKLR SIDE - 16:9 Landscape - 16:9 Bottom Banner - 16:9 PICKLR MAIN - 16:9 PIC…" at bounding box center [440, 111] width 222 height 22
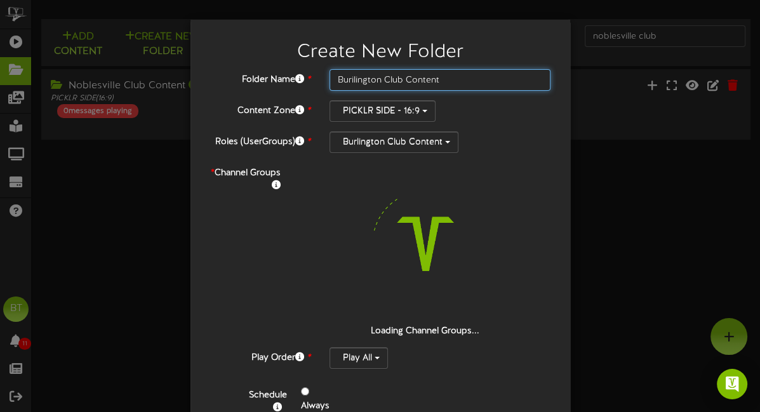
click at [453, 81] on input "Burilington Club Content" at bounding box center [440, 80] width 222 height 22
click at [359, 79] on input "Burilington Club Content" at bounding box center [440, 80] width 222 height 22
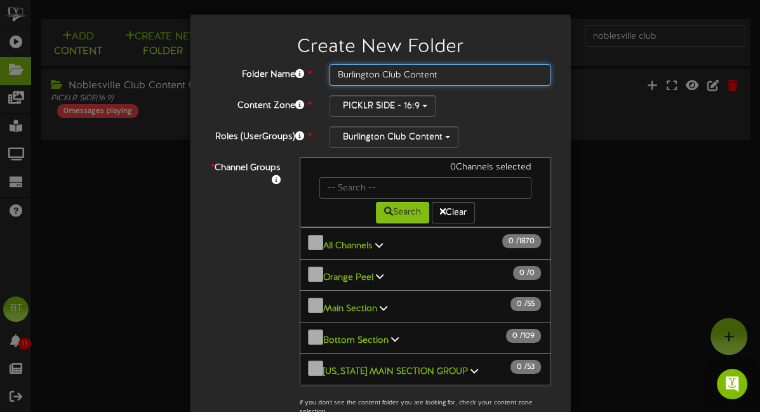
type input "Burlington Club Content"
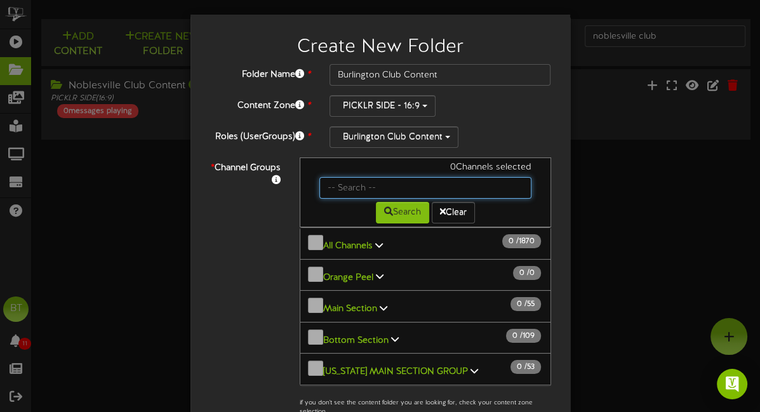
scroll to position [8, 0]
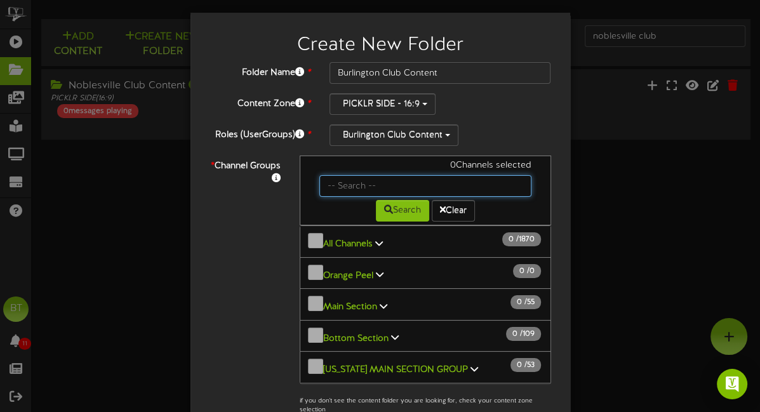
click at [354, 186] on input "text" at bounding box center [425, 186] width 212 height 22
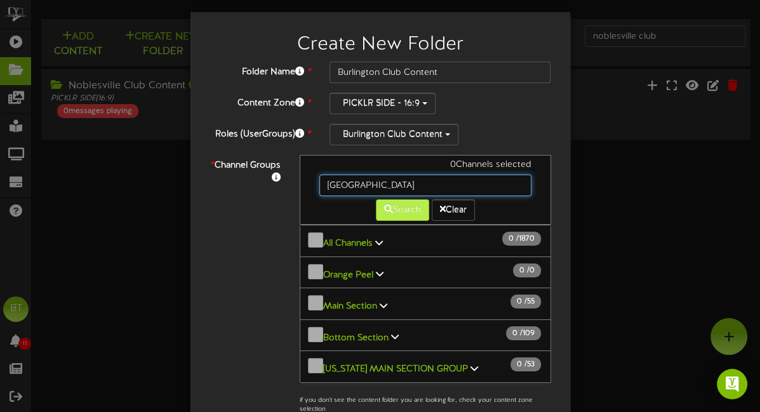
type input "burlington"
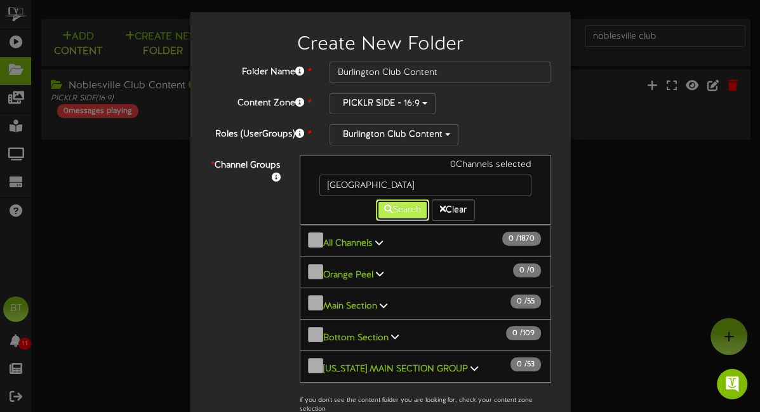
click at [385, 218] on button "Search" at bounding box center [402, 210] width 53 height 22
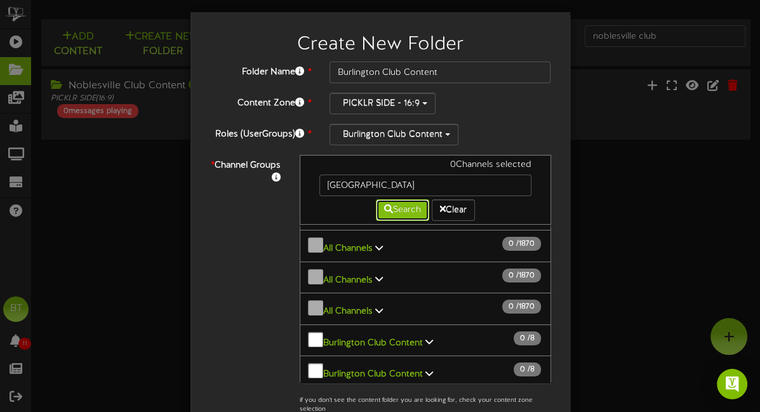
scroll to position [670, 0]
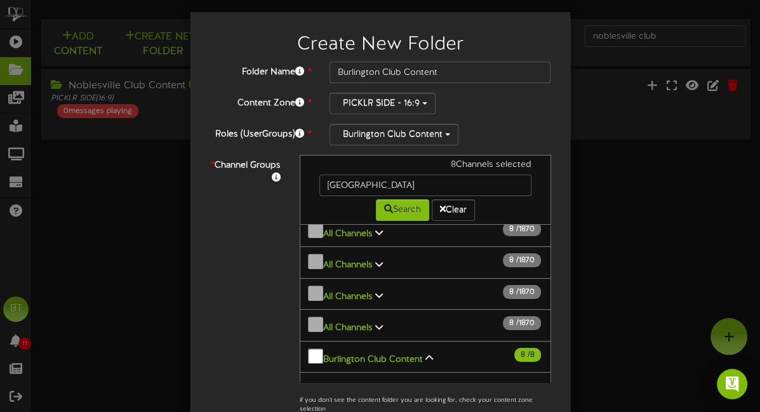
click at [497, 107] on div "PICKLR SIDE - 16:9 Landscape - 16:9 Bottom Banner - 16:9 PICKLR MAIN - 16:9 PIC…" at bounding box center [440, 104] width 222 height 22
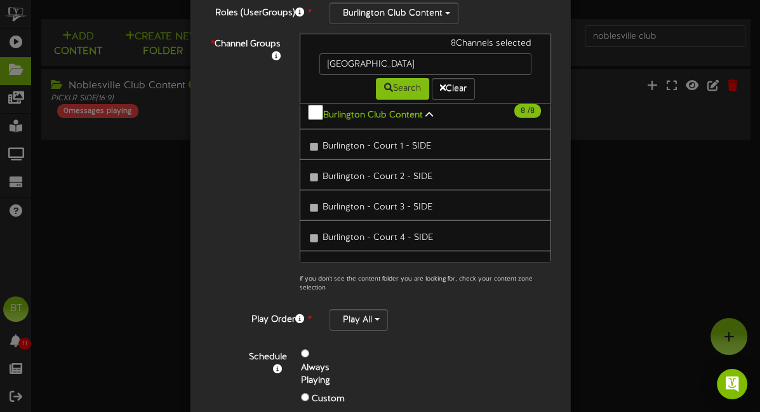
scroll to position [196, 0]
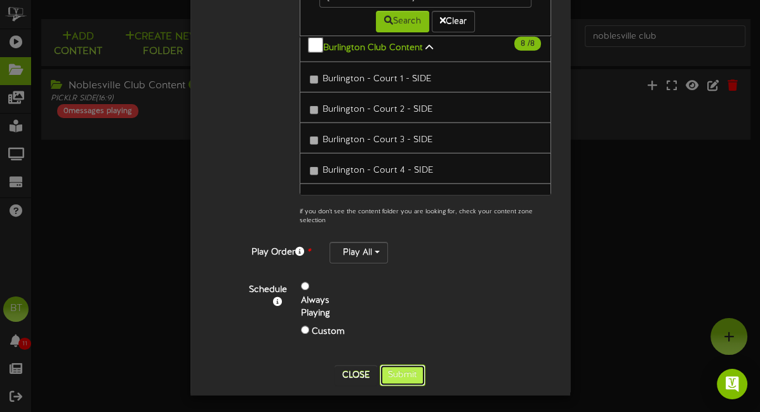
click at [400, 366] on button "Submit" at bounding box center [403, 375] width 46 height 22
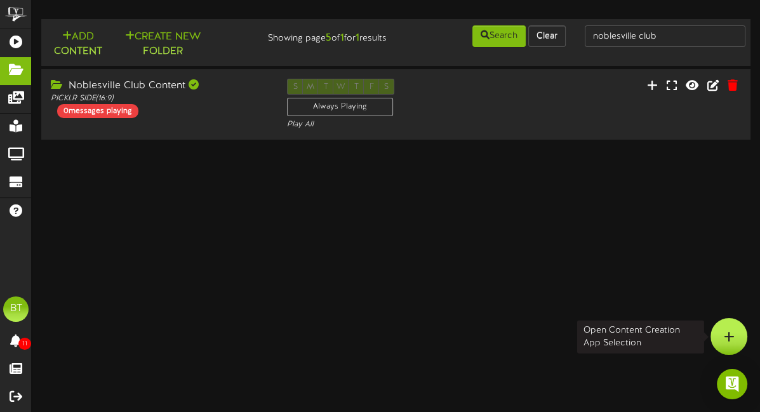
click at [731, 332] on icon at bounding box center [729, 336] width 11 height 11
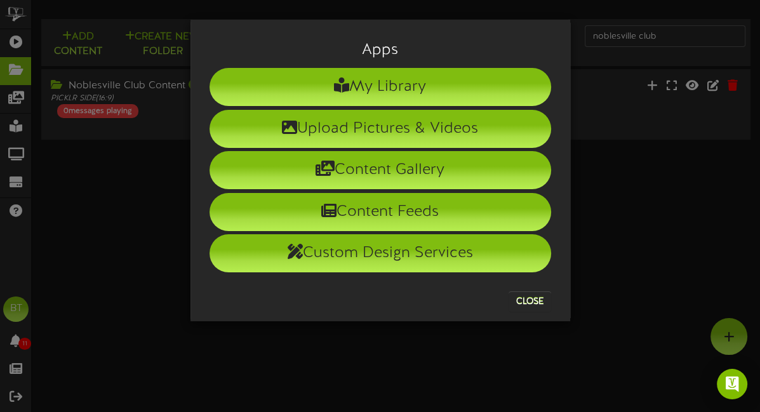
click at [131, 186] on div "Apps My Library Upload Pictures & Videos Content Gallery Content Feeds Custom D…" at bounding box center [380, 206] width 760 height 412
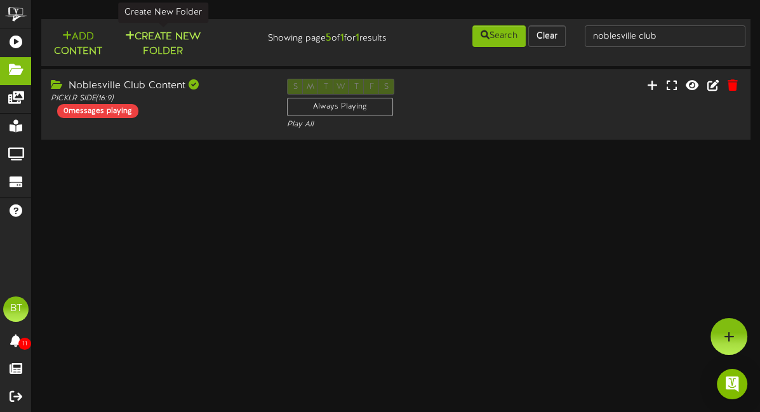
click at [182, 45] on button "Create New Folder" at bounding box center [163, 44] width 88 height 30
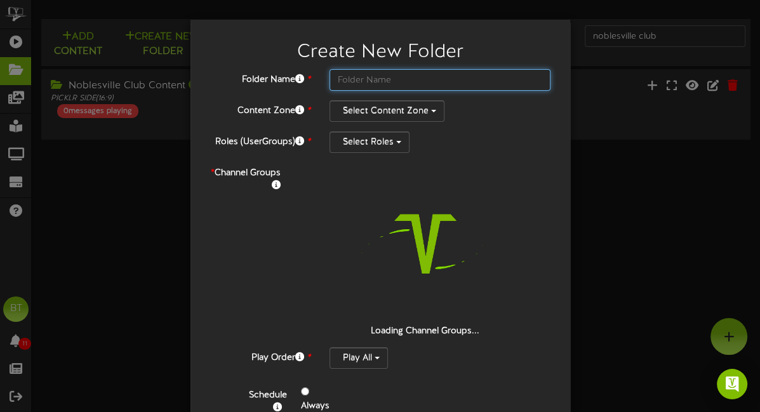
click at [395, 81] on input "text" at bounding box center [440, 80] width 222 height 22
type input "Fair Lawn"
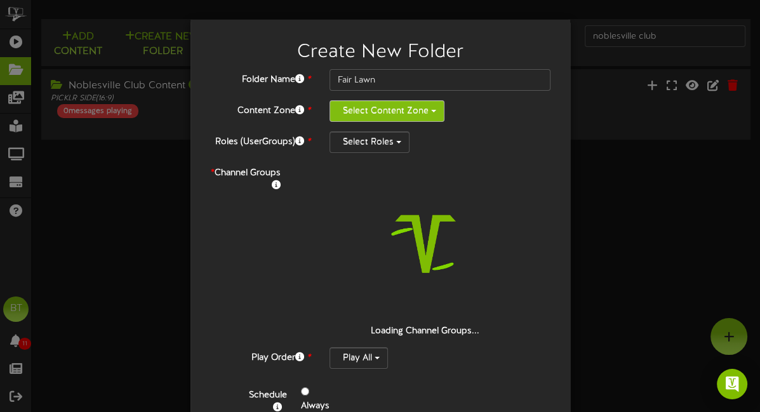
click at [435, 116] on button "Select Content Zone" at bounding box center [386, 111] width 115 height 22
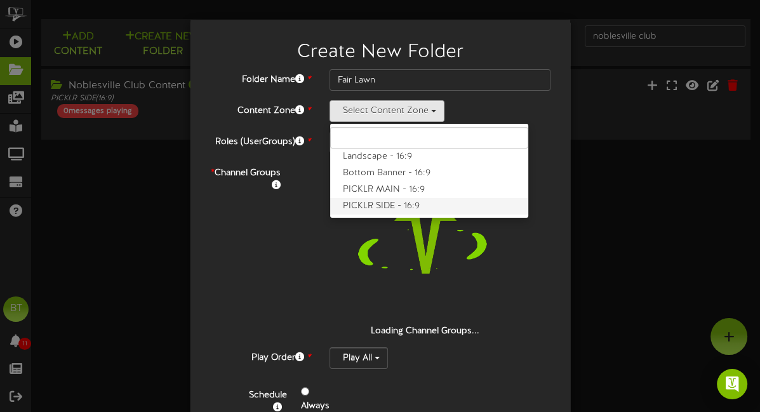
click at [385, 201] on label "PICKLR SIDE - 16:9" at bounding box center [429, 206] width 198 height 17
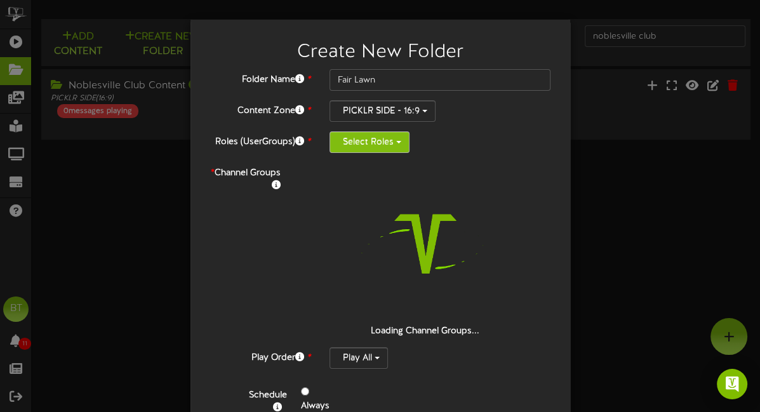
click at [375, 144] on button "Select Roles" at bounding box center [369, 142] width 80 height 22
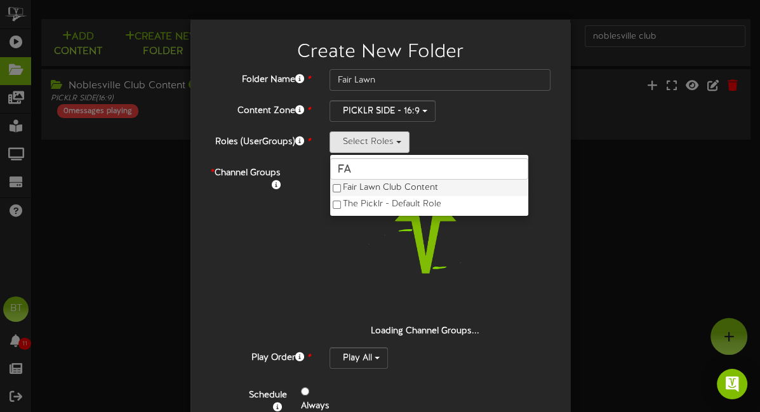
type input "Fa"
click at [382, 192] on label "Fair Lawn Club Content" at bounding box center [429, 188] width 198 height 17
click at [305, 215] on div at bounding box center [425, 244] width 251 height 163
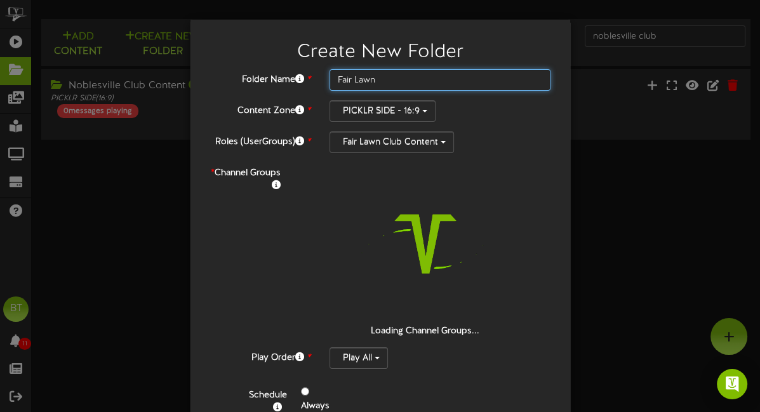
click at [387, 79] on input "Fair Lawn" at bounding box center [440, 80] width 222 height 22
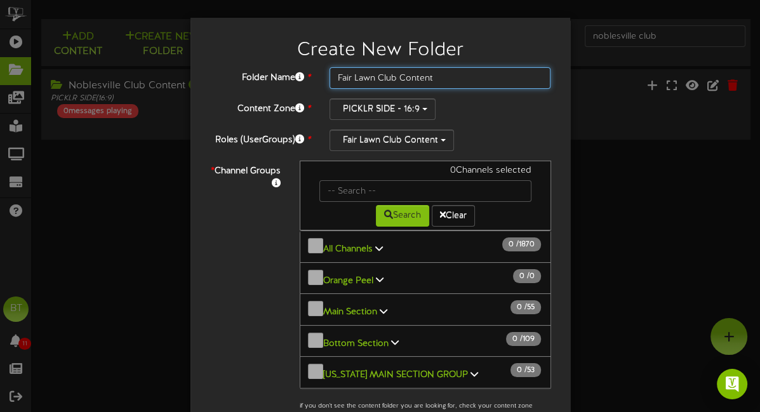
type input "Fair Lawn Club Content"
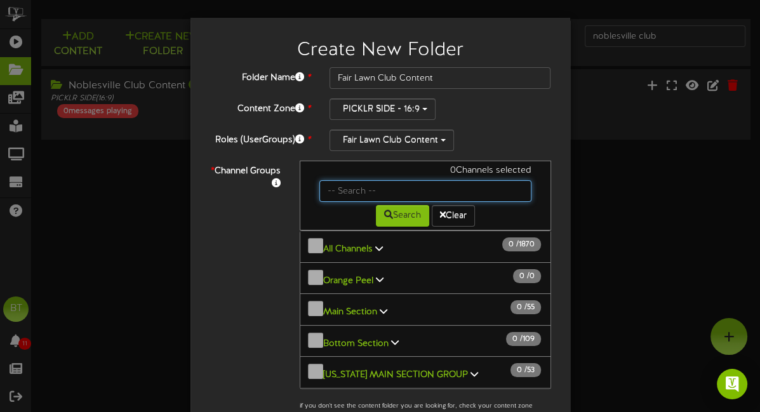
click at [376, 190] on input "text" at bounding box center [425, 191] width 212 height 22
type input "fair lawn"
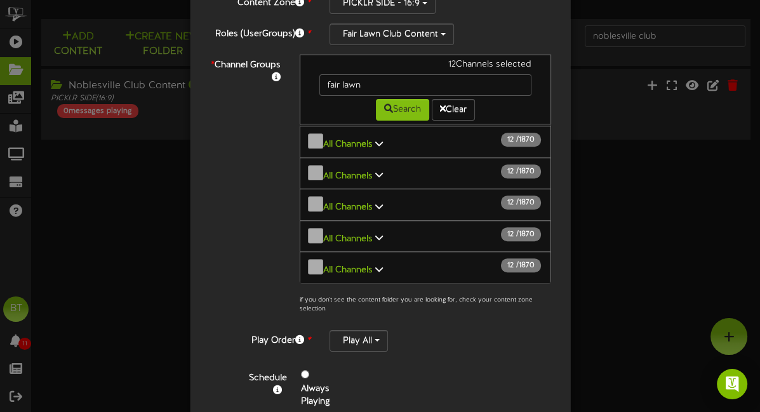
scroll to position [196, 0]
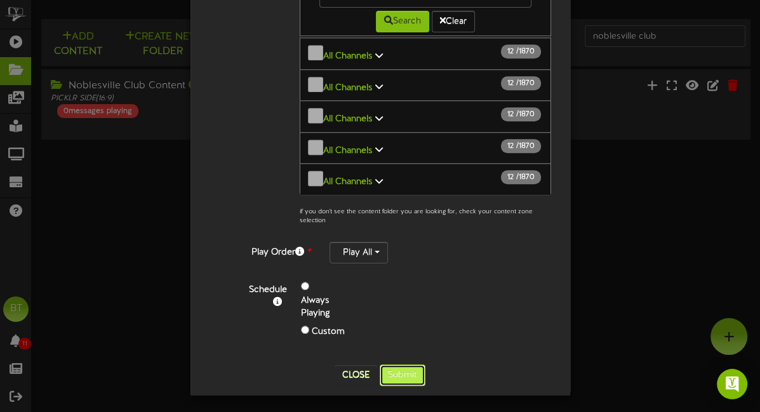
click at [407, 376] on button "Submit" at bounding box center [403, 375] width 46 height 22
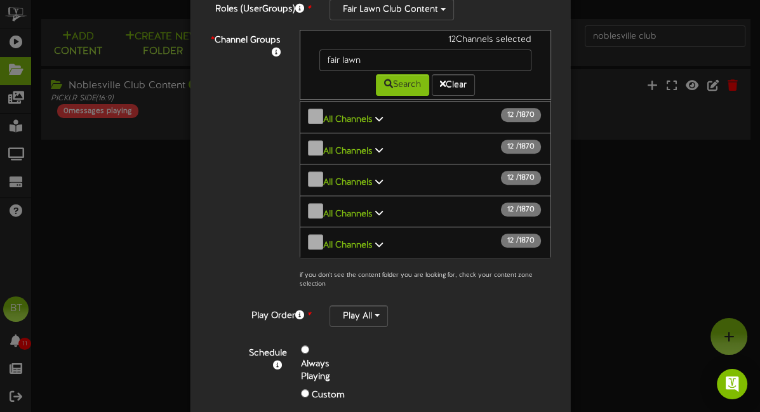
scroll to position [0, 0]
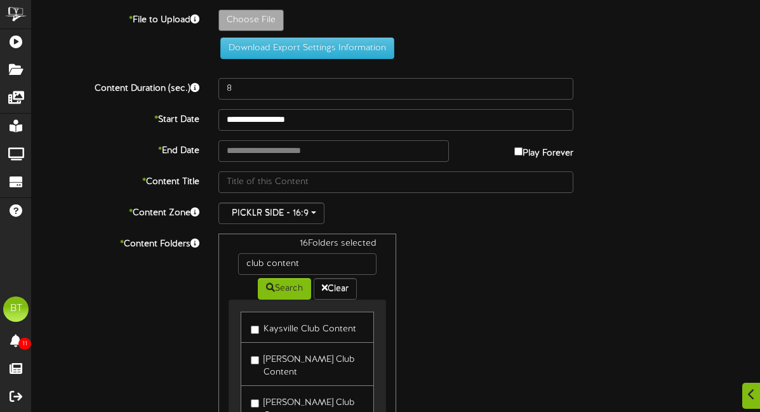
scroll to position [128, 0]
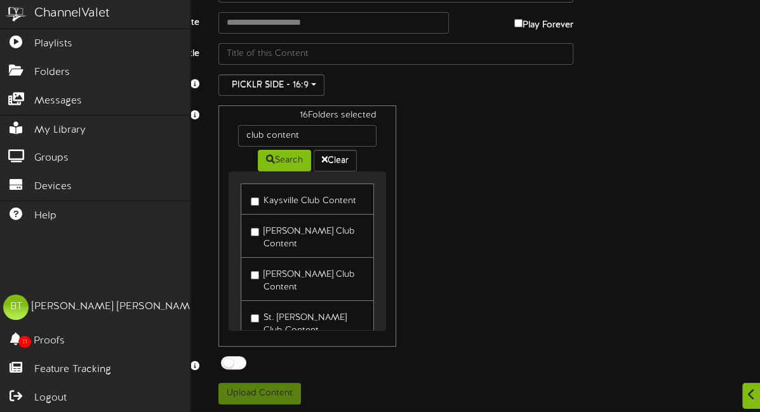
click at [30, 20] on img at bounding box center [16, 14] width 32 height 29
click at [28, 13] on img at bounding box center [16, 14] width 32 height 29
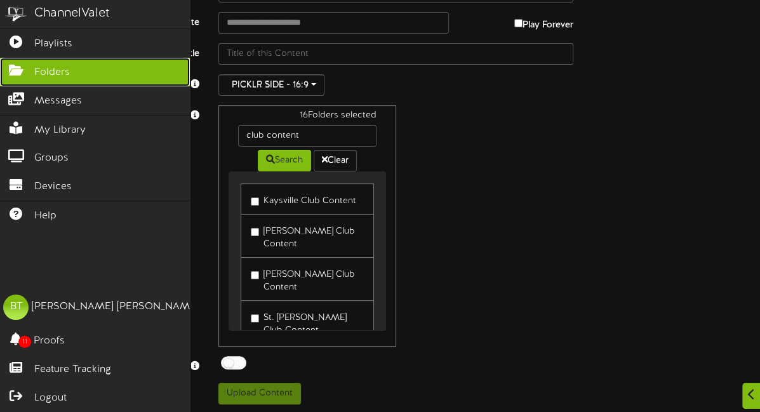
click at [30, 75] on link "Folders" at bounding box center [95, 72] width 190 height 29
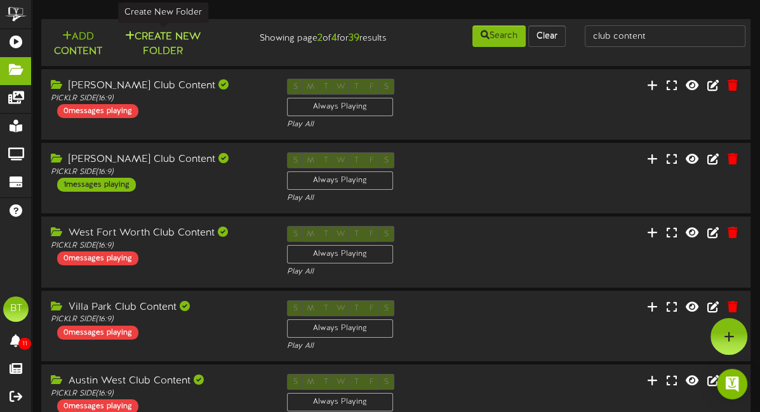
click at [169, 48] on button "Create New Folder" at bounding box center [163, 44] width 88 height 30
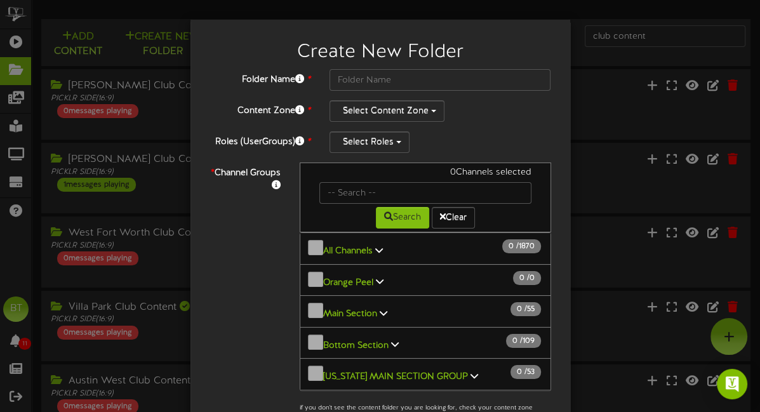
click at [236, 17] on div "Create New Folder Folder Name * Content Zone * Select Content Zone *" at bounding box center [380, 206] width 760 height 412
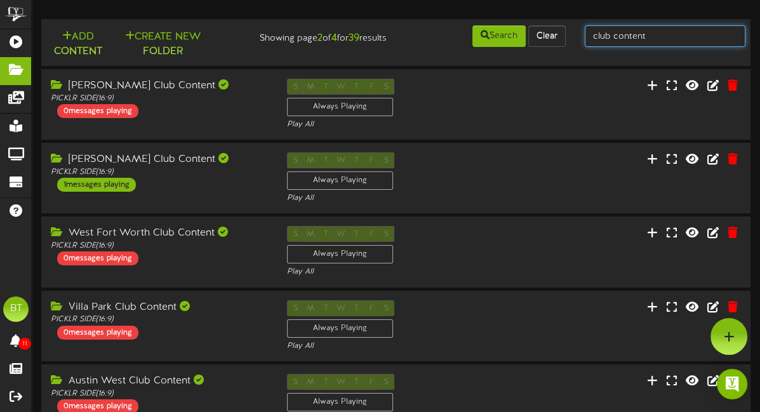
click at [646, 35] on input "club content" at bounding box center [665, 36] width 161 height 22
type input "fair lawn"
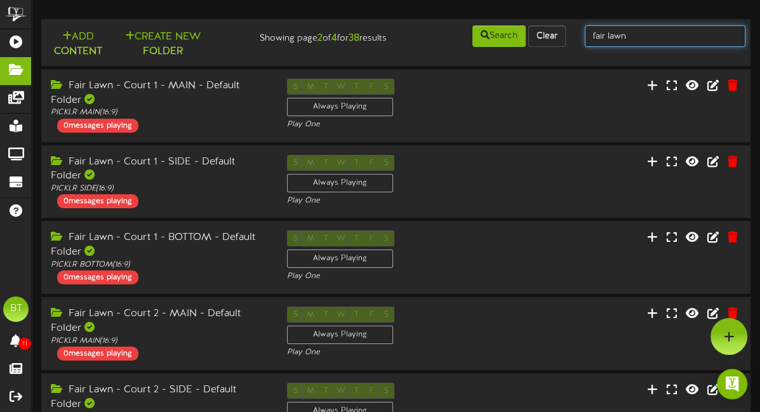
click at [637, 37] on input "fair lawn" at bounding box center [665, 36] width 161 height 22
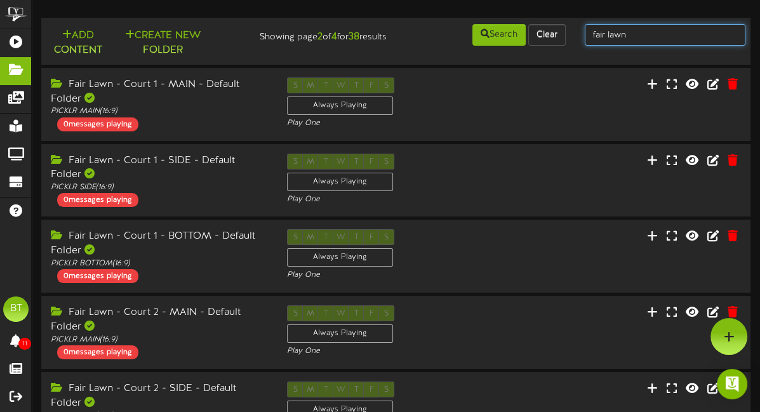
click at [637, 37] on input "fair lawn" at bounding box center [665, 35] width 161 height 22
type input "fair lawn club"
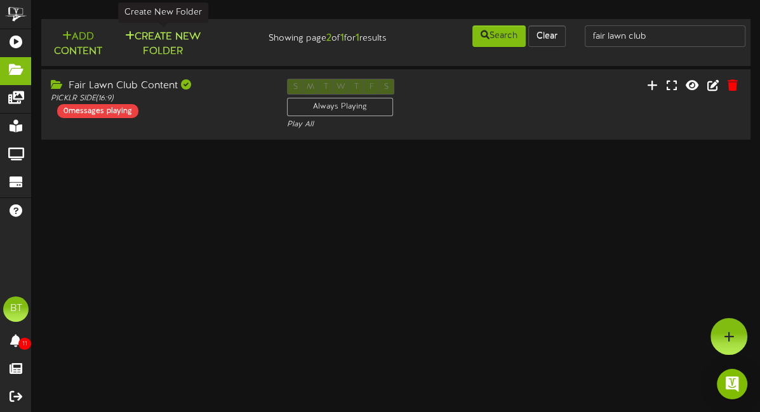
click at [162, 54] on button "Create New Folder" at bounding box center [163, 44] width 88 height 30
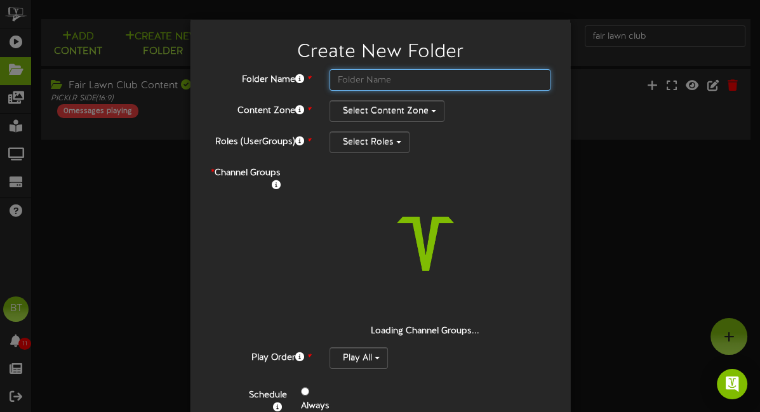
click at [382, 73] on input "text" at bounding box center [440, 80] width 222 height 22
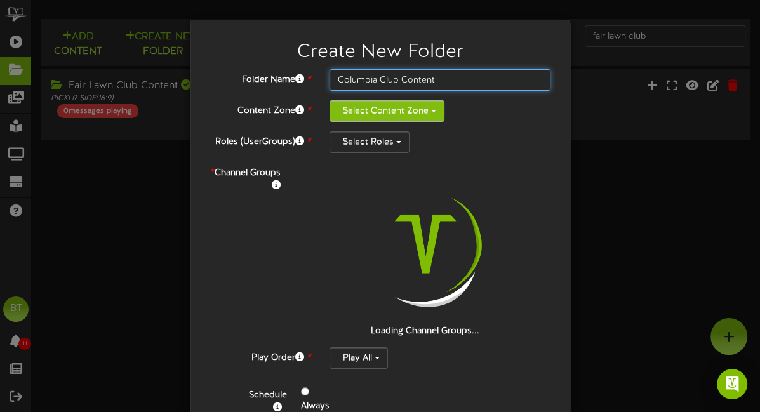
type input "Columbia Club Content"
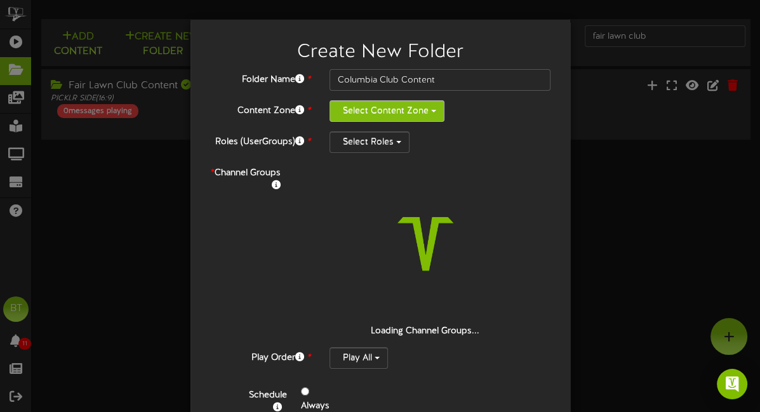
click at [369, 119] on button "Select Content Zone" at bounding box center [386, 111] width 115 height 22
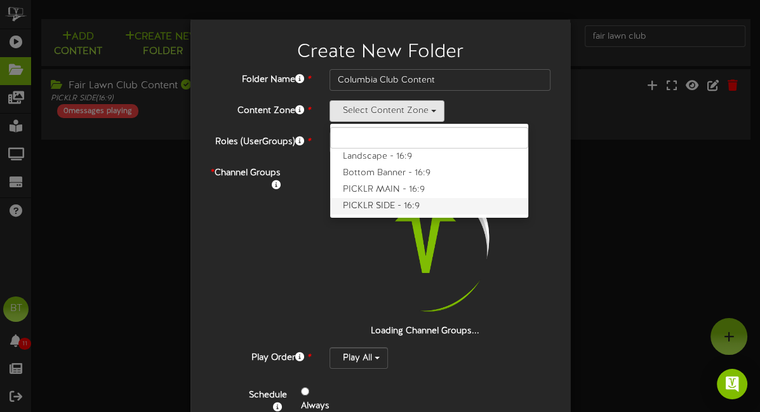
click at [387, 209] on label "PICKLR SIDE - 16:9" at bounding box center [429, 206] width 198 height 17
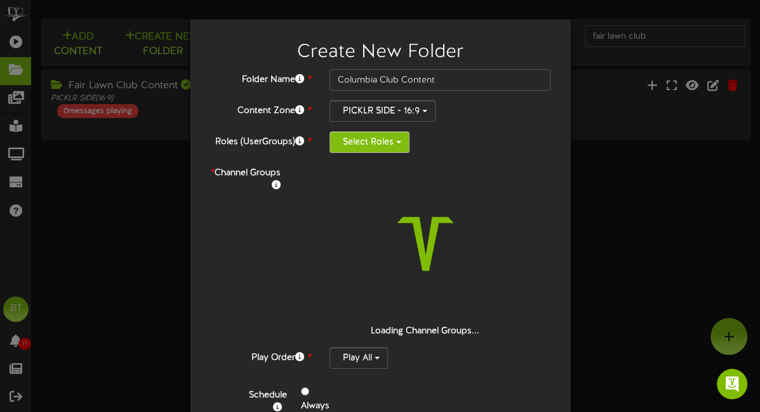
click at [361, 136] on button "Select Roles" at bounding box center [369, 142] width 80 height 22
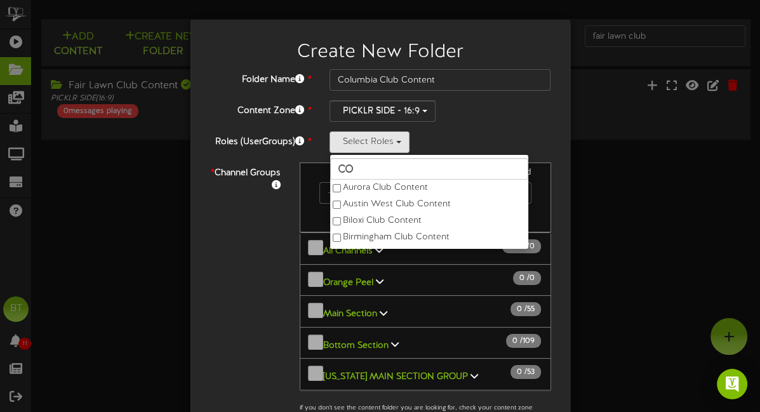
type input "c"
click at [436, 85] on input "Columbia Club Content" at bounding box center [440, 80] width 222 height 22
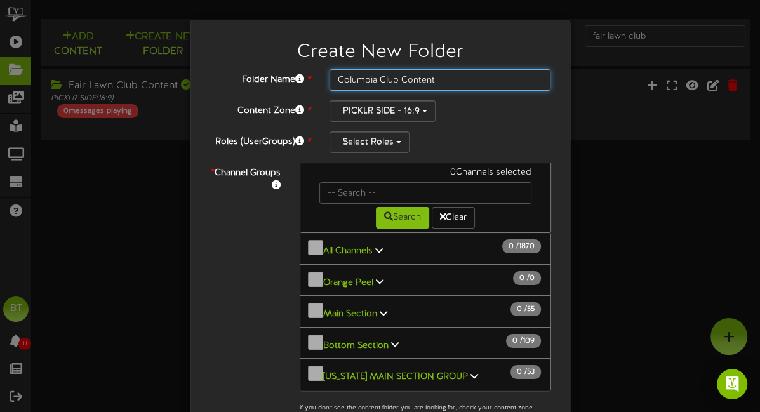
click at [436, 85] on input "Columbia Club Content" at bounding box center [440, 80] width 222 height 22
click at [431, 81] on input "Columbia Club Content" at bounding box center [440, 80] width 222 height 22
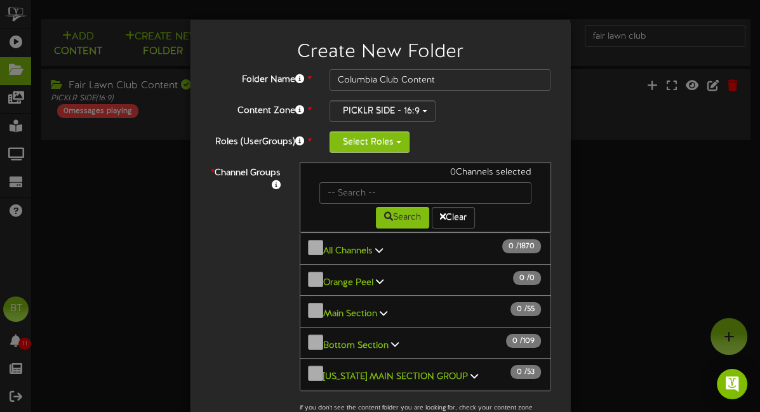
click at [386, 133] on button "Select Roles" at bounding box center [369, 142] width 80 height 22
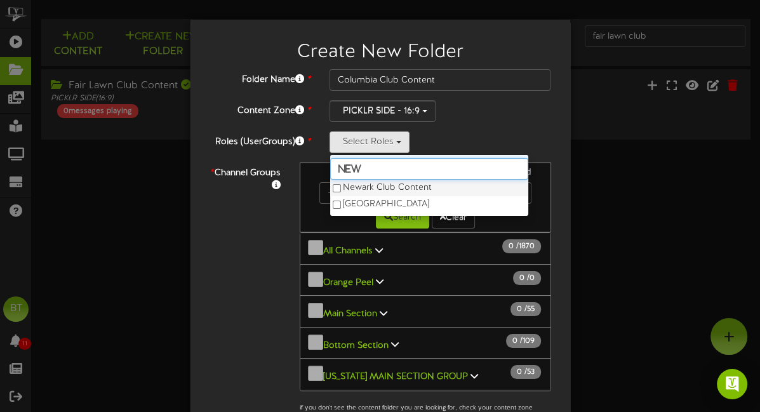
type input "New"
click at [382, 187] on label "Newark Club Content" at bounding box center [429, 188] width 198 height 17
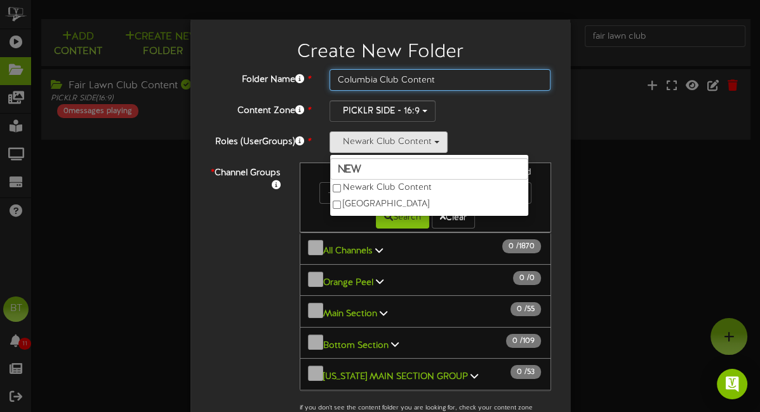
drag, startPoint x: 447, startPoint y: 76, endPoint x: 263, endPoint y: 54, distance: 185.3
click at [263, 54] on div "Create New Folder Folder Name * Columbia Club Content Content Zone * PICKLR SID…" at bounding box center [380, 305] width 361 height 553
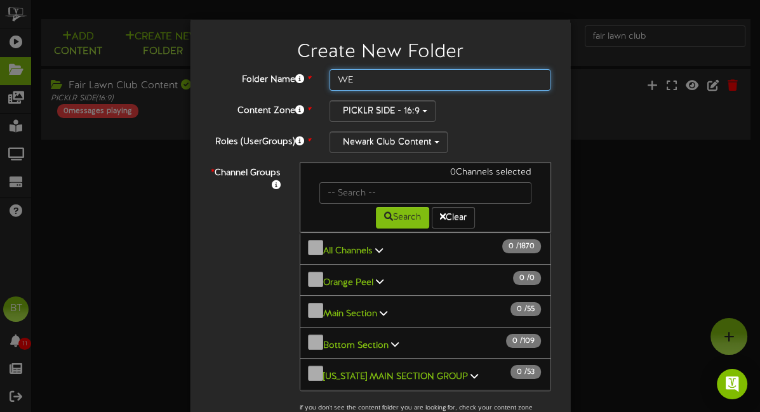
type input "W"
type input "Newark Club Content"
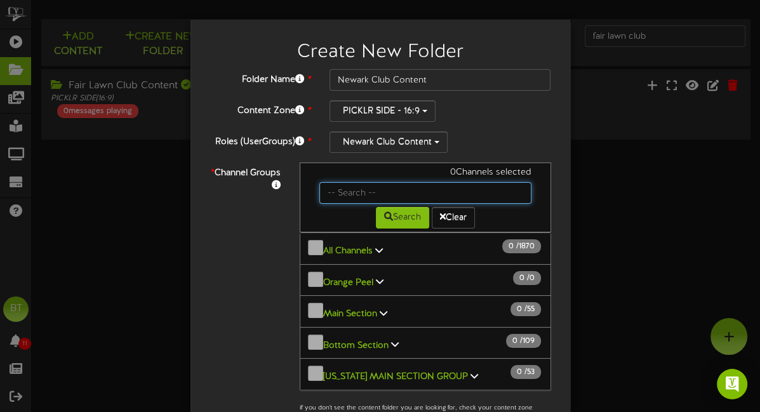
click at [404, 189] on input "text" at bounding box center [425, 193] width 212 height 22
type input "Newar"
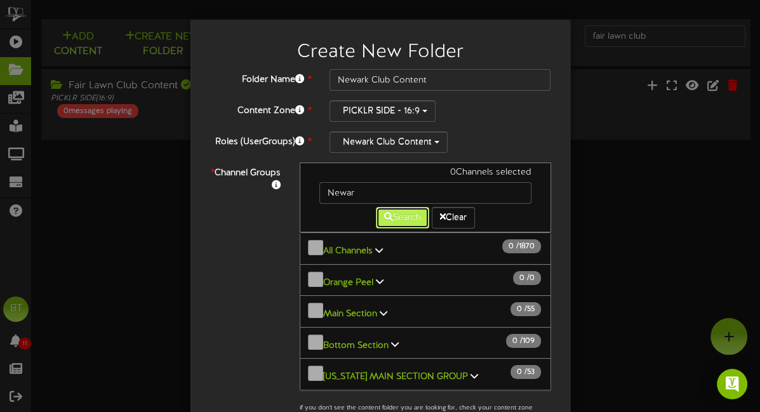
click at [404, 215] on button "Search" at bounding box center [402, 218] width 53 height 22
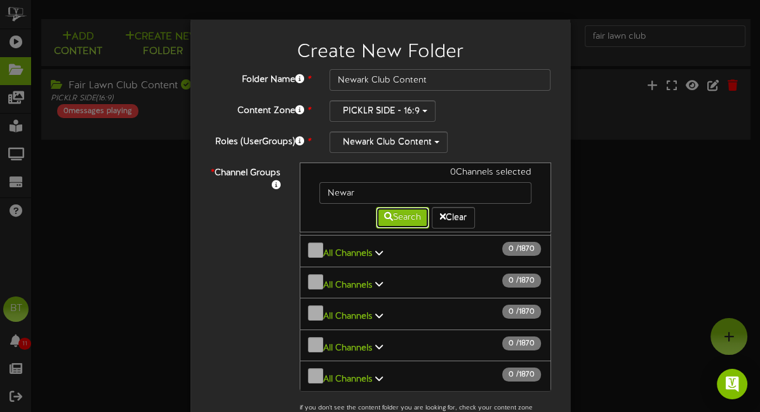
scroll to position [785, 0]
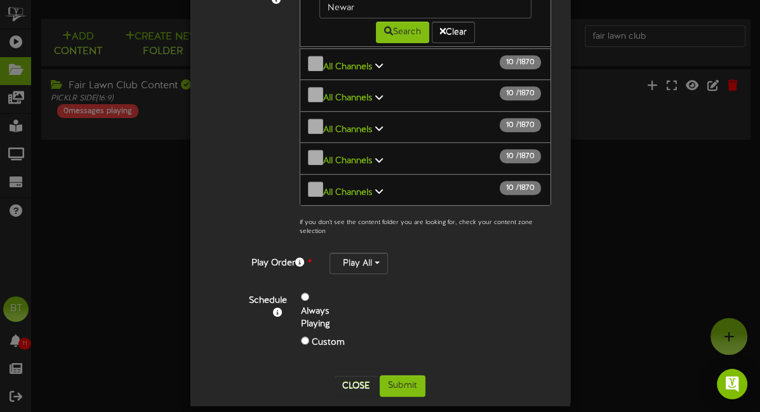
scroll to position [196, 0]
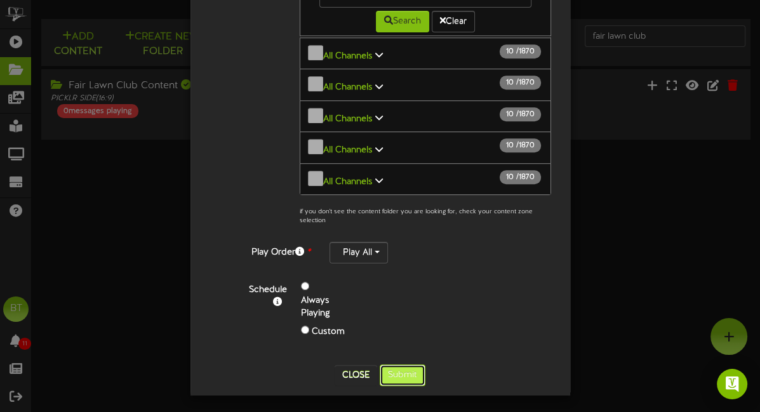
click at [401, 369] on button "Submit" at bounding box center [403, 375] width 46 height 22
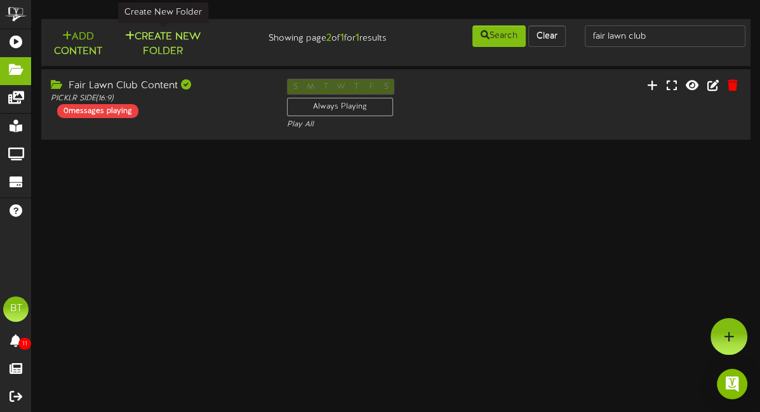
click at [175, 44] on button "Create New Folder" at bounding box center [163, 44] width 88 height 30
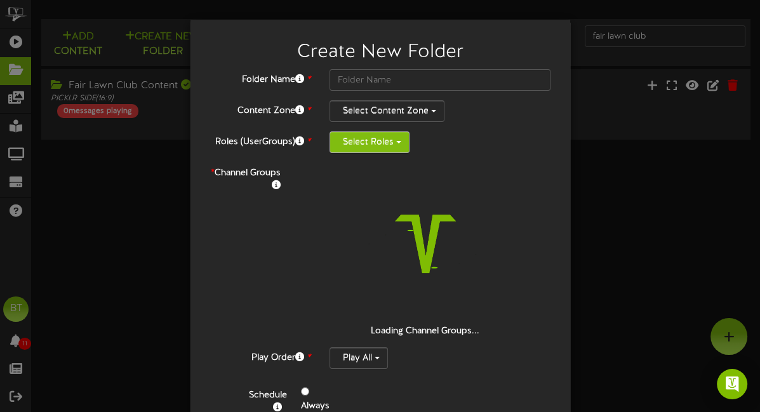
click at [364, 143] on button "Select Roles" at bounding box center [369, 142] width 80 height 22
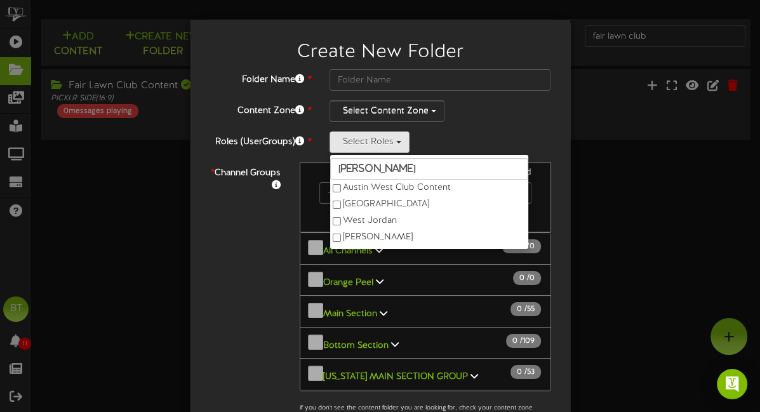
type input "wes"
click at [157, 242] on div "Create New Folder Folder Name * Content Zone * Select Content Zone *" at bounding box center [380, 206] width 760 height 412
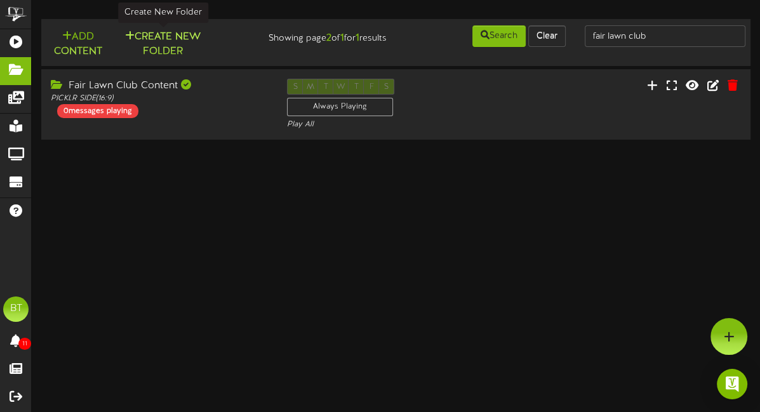
click at [151, 43] on button "Create New Folder" at bounding box center [163, 44] width 88 height 30
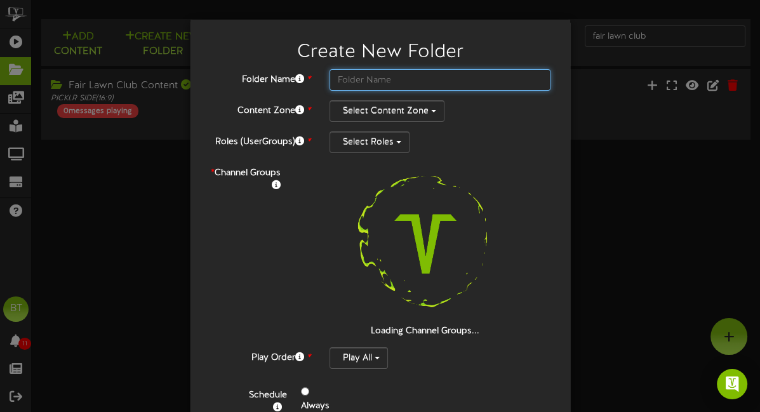
scroll to position [3, 0]
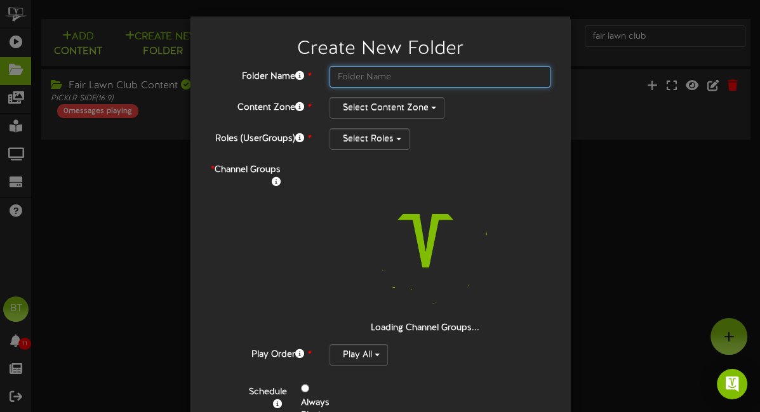
click at [381, 74] on input "text" at bounding box center [440, 77] width 222 height 22
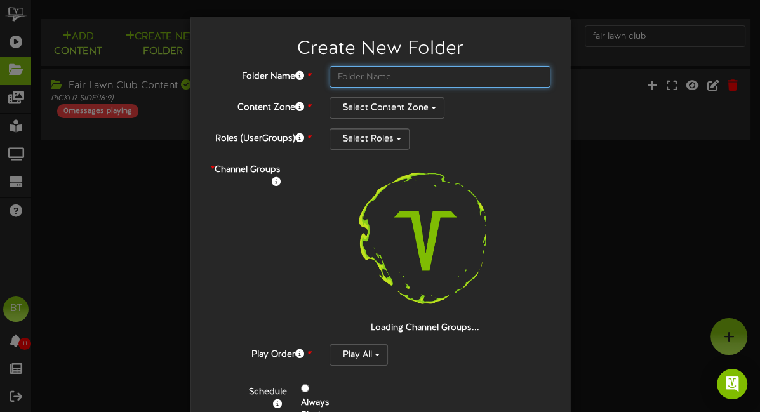
paste input "Menomonee Falls, WI"
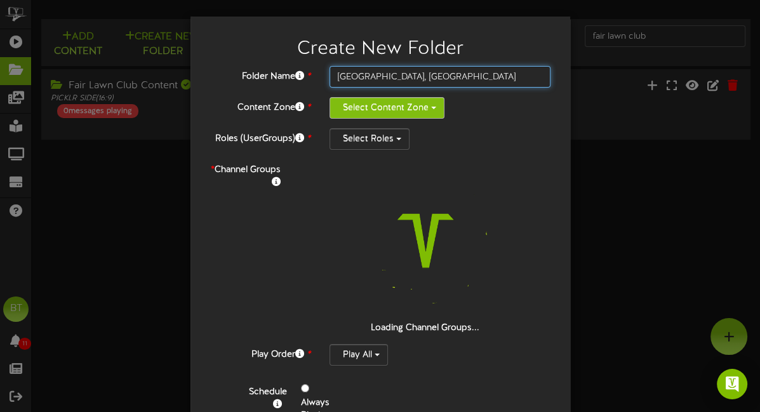
type input "Menomonee Falls, WI"
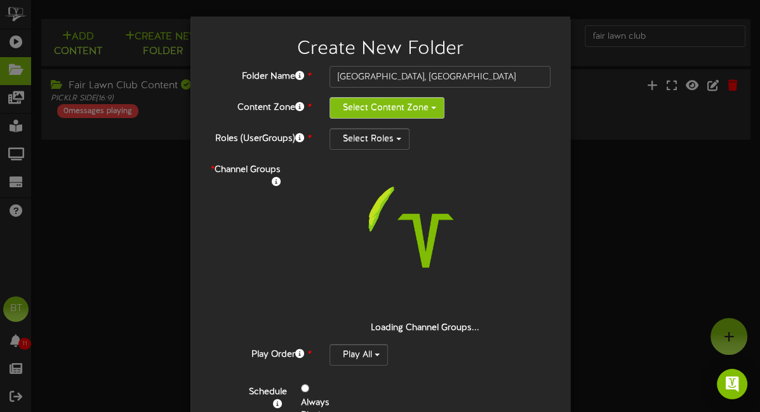
click at [375, 100] on button "Select Content Zone" at bounding box center [386, 108] width 115 height 22
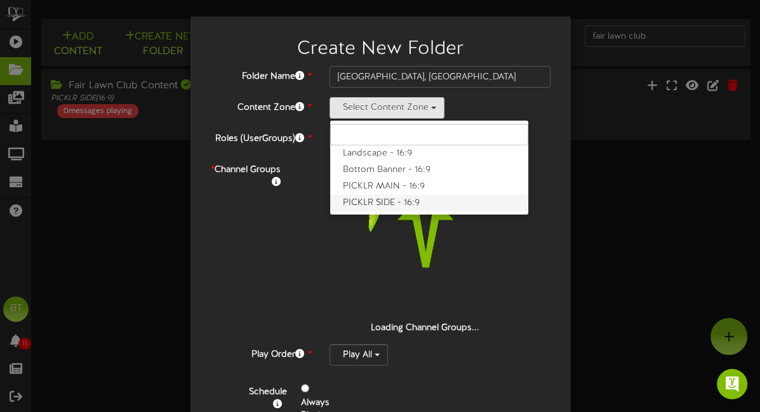
click at [412, 199] on label "PICKLR SIDE - 16:9" at bounding box center [429, 203] width 198 height 17
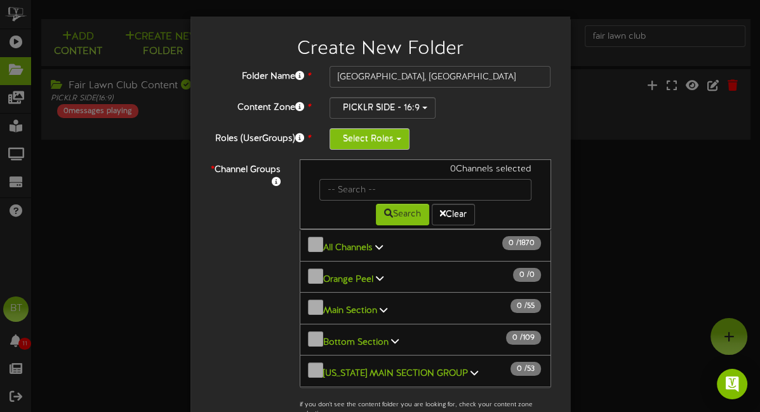
click at [385, 140] on button "Select Roles" at bounding box center [369, 139] width 80 height 22
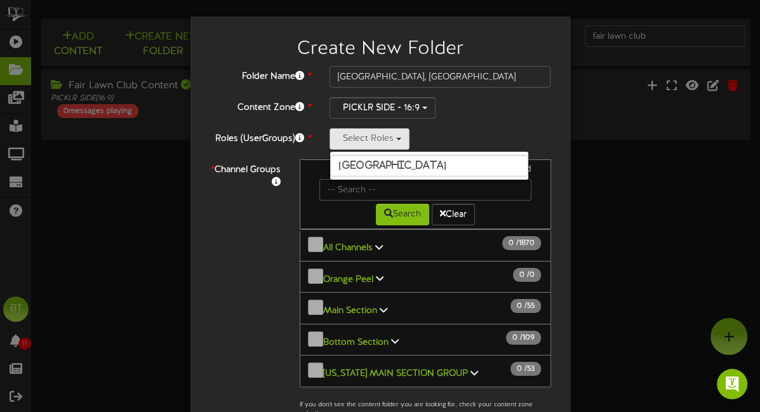
drag, startPoint x: 458, startPoint y: 166, endPoint x: 345, endPoint y: 165, distance: 113.0
click at [345, 165] on input "Menomonee Falls" at bounding box center [429, 166] width 198 height 22
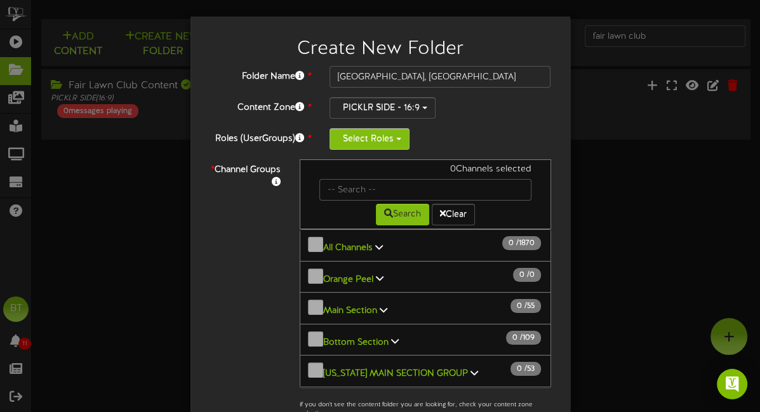
click at [383, 138] on button "Select Roles" at bounding box center [369, 139] width 80 height 22
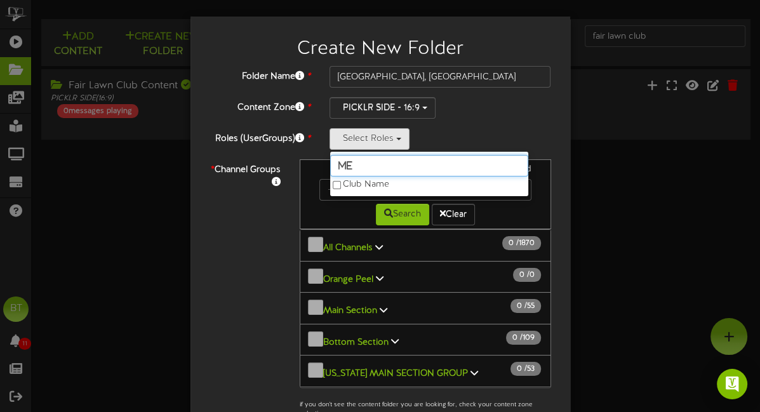
type input "Me"
click at [482, 117] on div "PICKLR SIDE - 16:9 Landscape - 16:9 Bottom Banner - 16:9 PICKLR MAIN - 16:9 PIC…" at bounding box center [440, 108] width 222 height 22
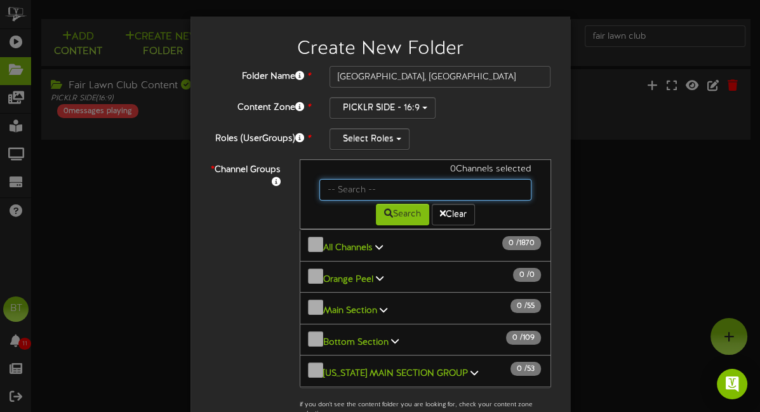
click at [357, 192] on input "text" at bounding box center [425, 190] width 212 height 22
type input "menom"
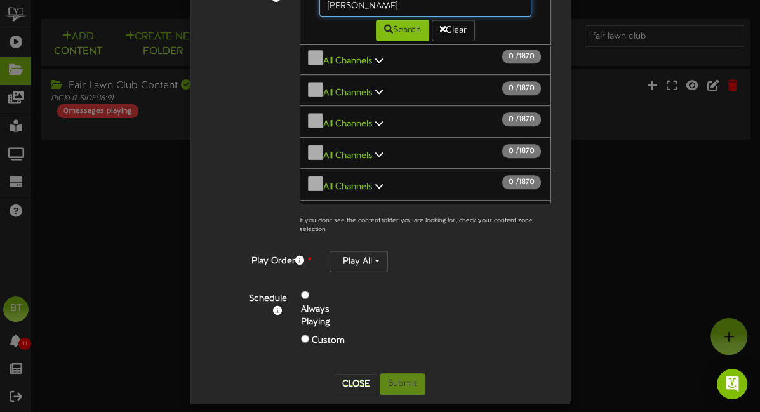
scroll to position [188, 0]
click at [362, 377] on button "Close" at bounding box center [356, 383] width 43 height 20
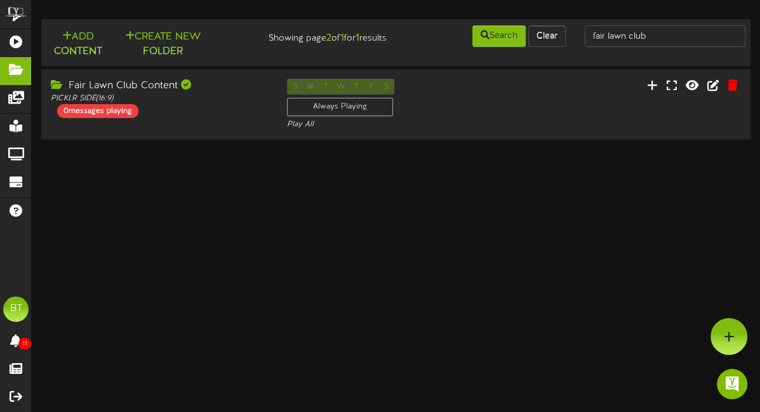
click at [362, 143] on html "ChannelValet Playlists Folders Messages My Library Groups Devices Help BT Britt…" at bounding box center [380, 71] width 760 height 143
click at [435, 143] on html "ChannelValet Playlists Folders Messages My Library Groups Devices Help BT Britt…" at bounding box center [380, 71] width 760 height 143
click at [423, 143] on html "ChannelValet Playlists Folders Messages My Library Groups Devices Help BT Britt…" at bounding box center [380, 71] width 760 height 143
click at [160, 44] on button "Create New Folder" at bounding box center [163, 44] width 88 height 30
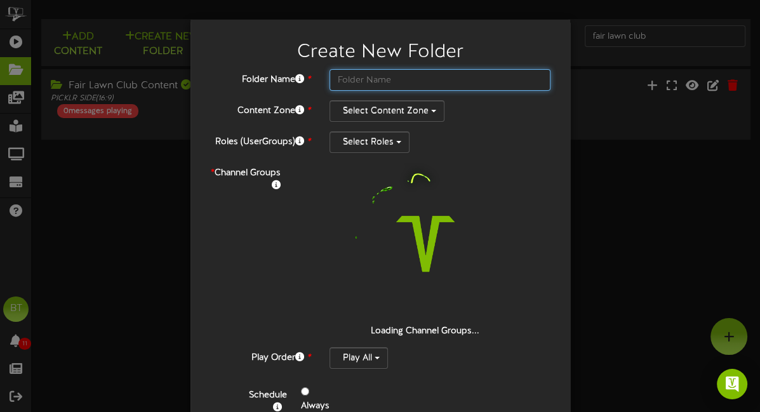
click at [378, 83] on input "text" at bounding box center [440, 80] width 222 height 22
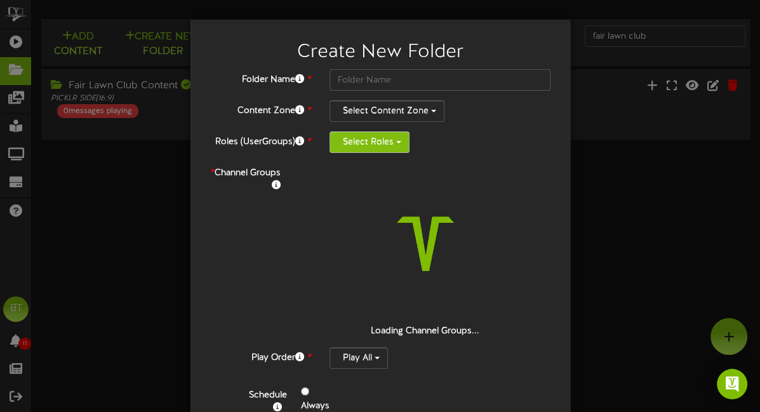
click at [371, 139] on button "Select Roles" at bounding box center [369, 142] width 80 height 22
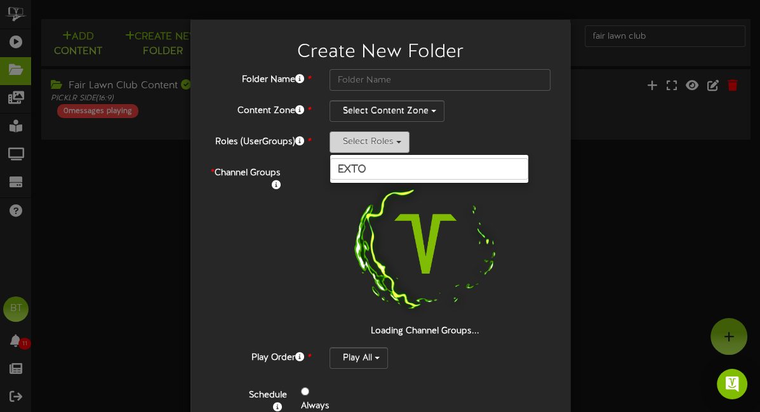
type input "exton"
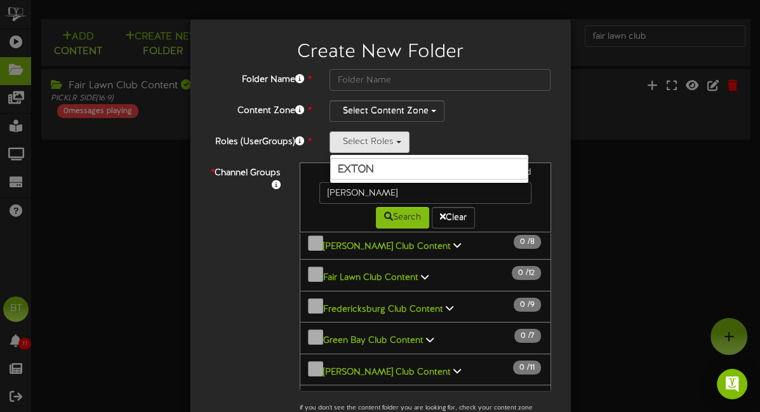
scroll to position [665, 0]
click at [408, 165] on input "exton" at bounding box center [429, 169] width 198 height 22
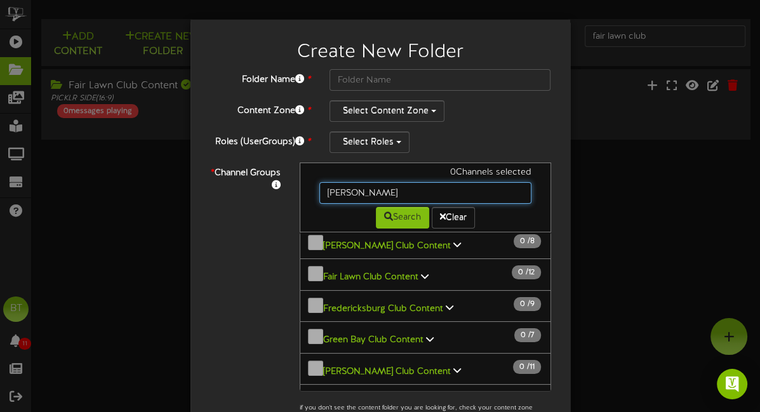
drag, startPoint x: 378, startPoint y: 196, endPoint x: 295, endPoint y: 187, distance: 82.9
click at [295, 187] on div "0 Channels selected menom Search Clear All Channels 0" at bounding box center [425, 296] width 270 height 266
type input "exton"
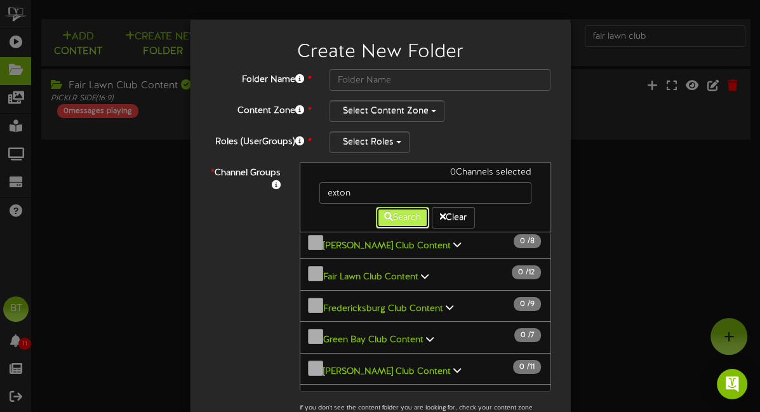
click at [387, 218] on icon at bounding box center [388, 216] width 9 height 9
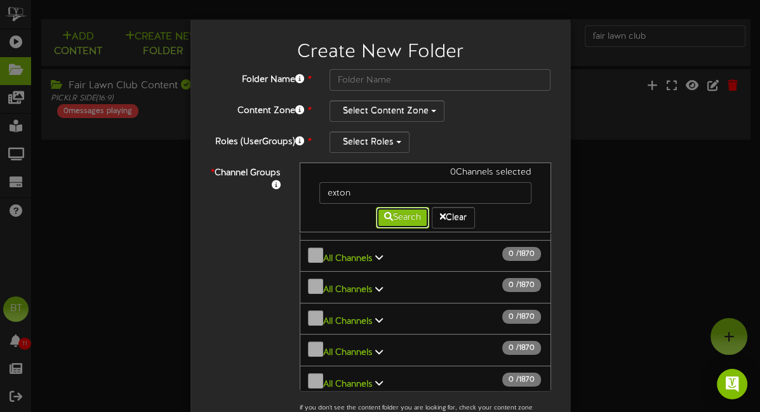
scroll to position [3, 0]
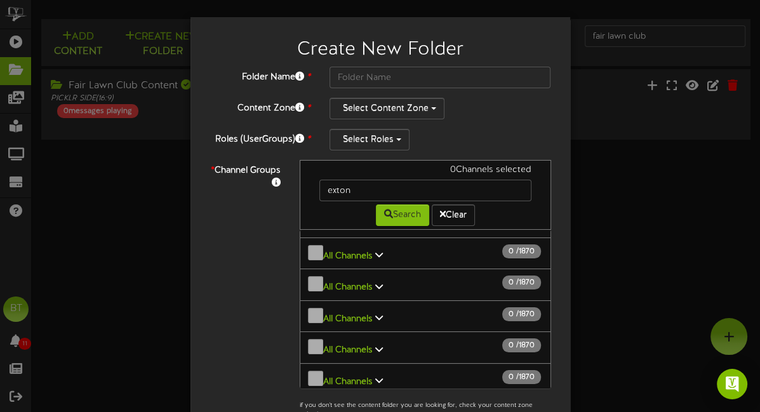
click at [86, 282] on div "Create New Folder Folder Name * Content Zone * Select Content Zone *" at bounding box center [380, 206] width 760 height 412
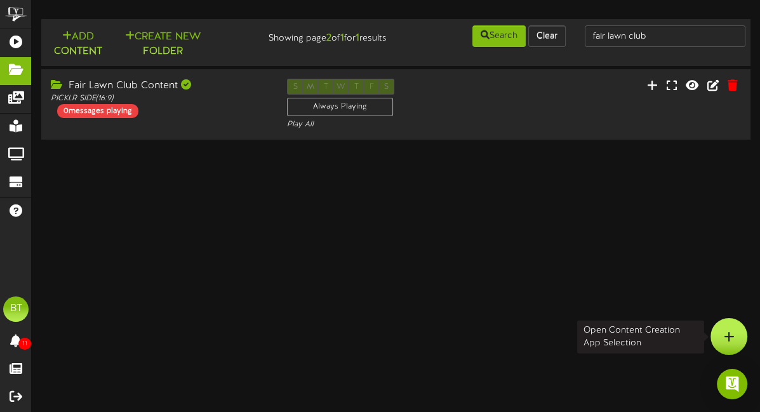
click at [729, 338] on icon at bounding box center [729, 336] width 11 height 11
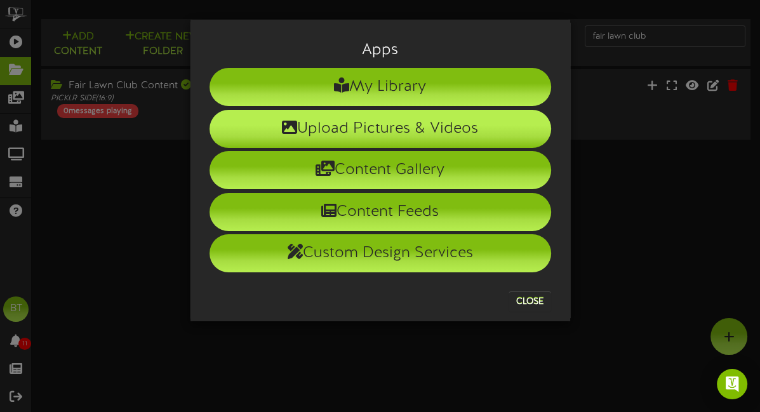
click at [451, 132] on li "Upload Pictures & Videos" at bounding box center [380, 129] width 342 height 38
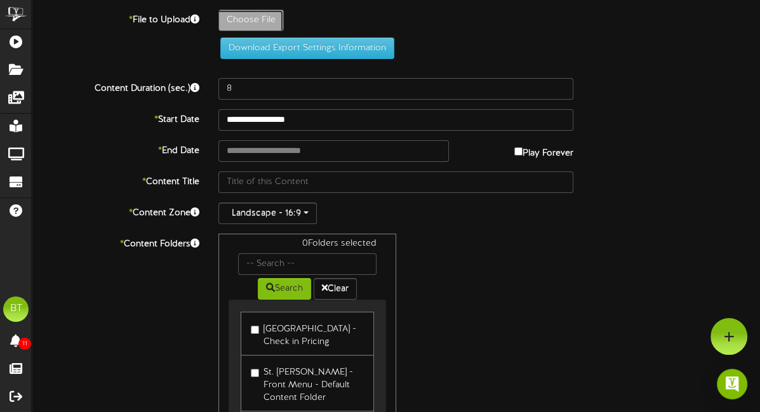
type input "**********"
type input "Nightmare_2025_Revel"
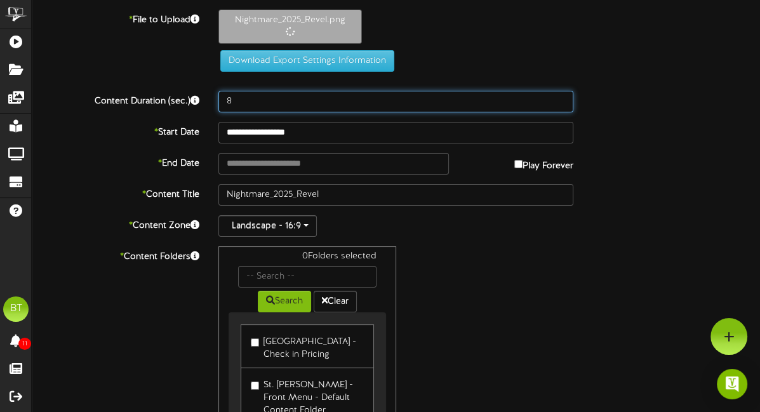
click at [247, 106] on input "8" at bounding box center [395, 102] width 355 height 22
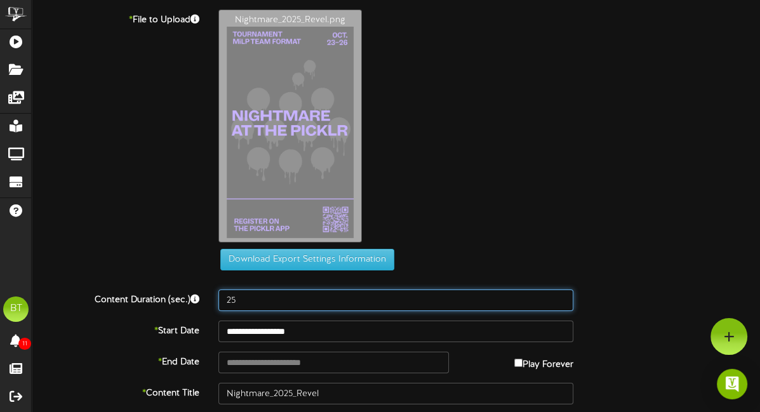
type input "25"
